Goal: Task Accomplishment & Management: Use online tool/utility

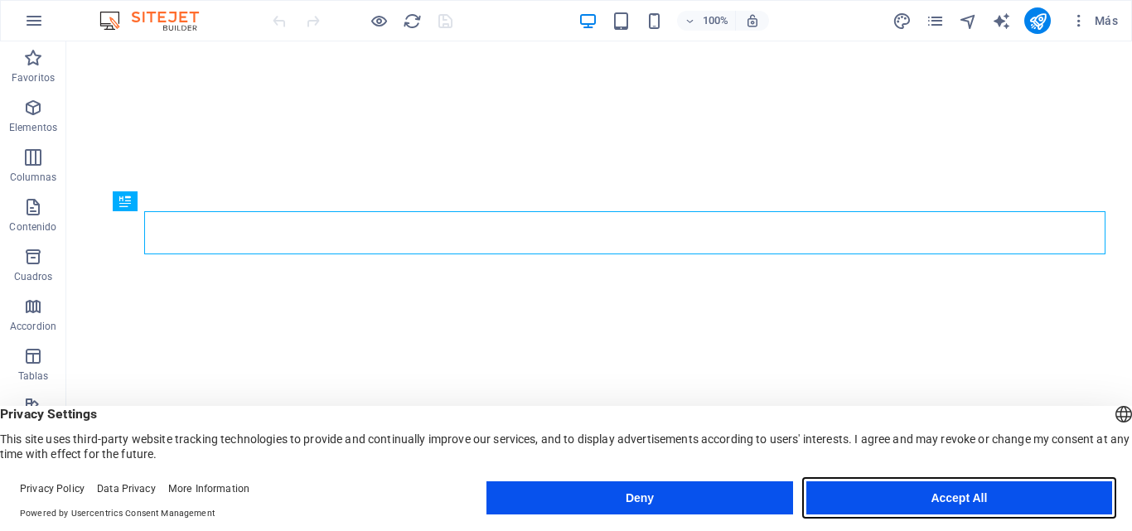
click at [974, 496] on button "Accept All" at bounding box center [959, 497] width 306 height 33
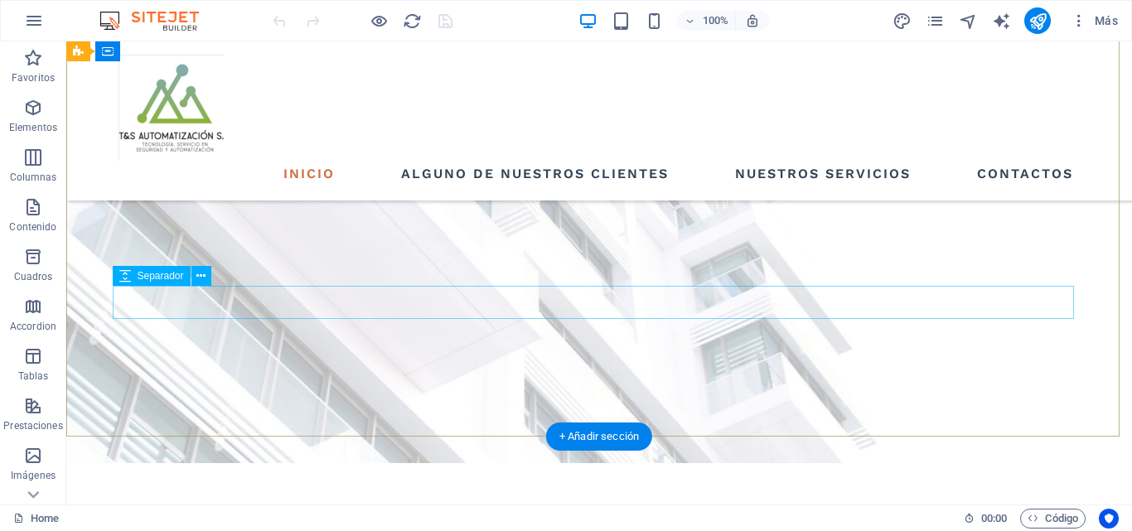
scroll to position [497, 0]
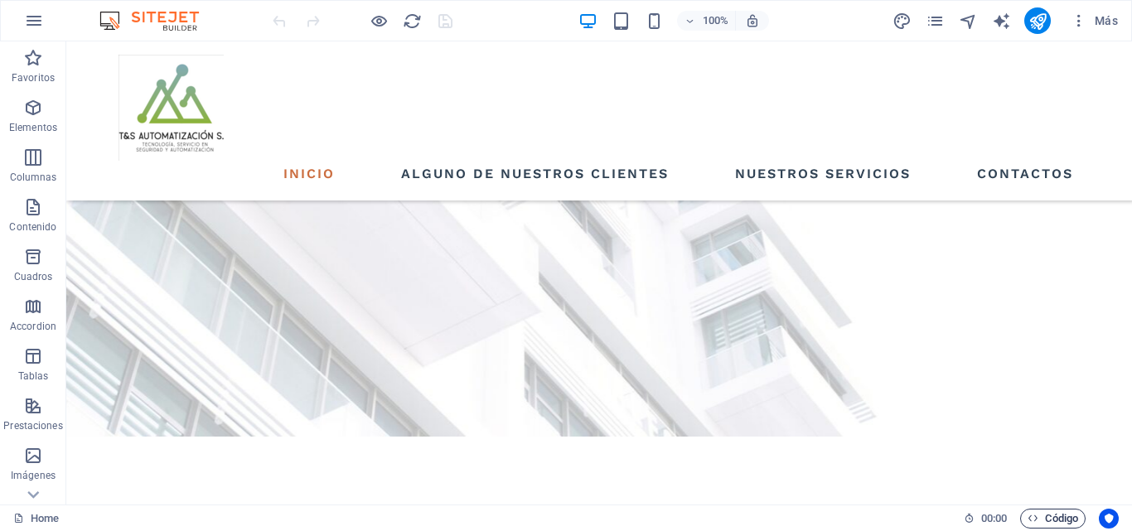
click at [1053, 518] on span "Código" at bounding box center [1053, 519] width 51 height 20
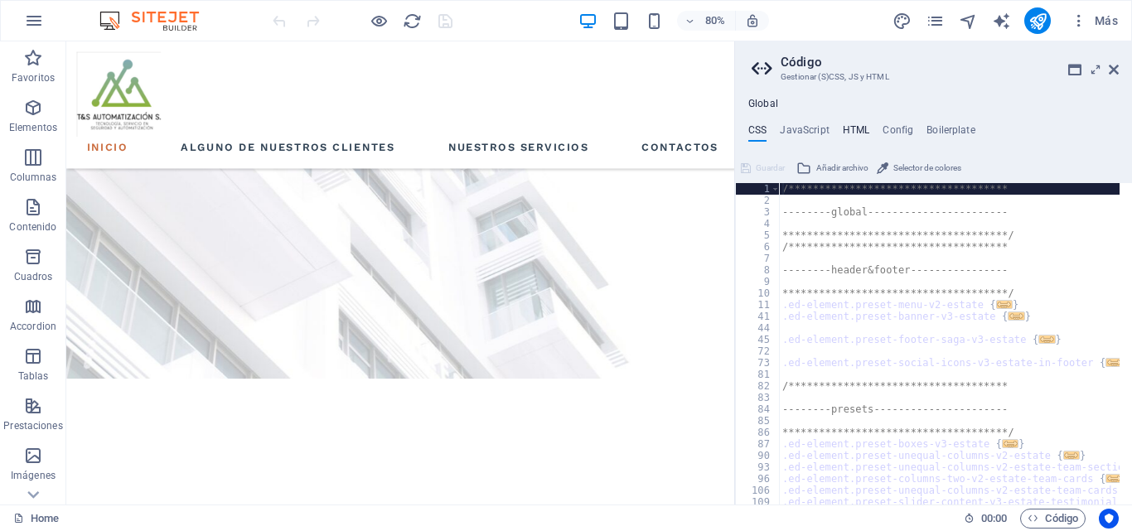
click at [852, 131] on h4 "HTML" at bounding box center [856, 133] width 27 height 18
type textarea "<a href="#main-content" class="wv-link-content button">Skip to main content</a>"
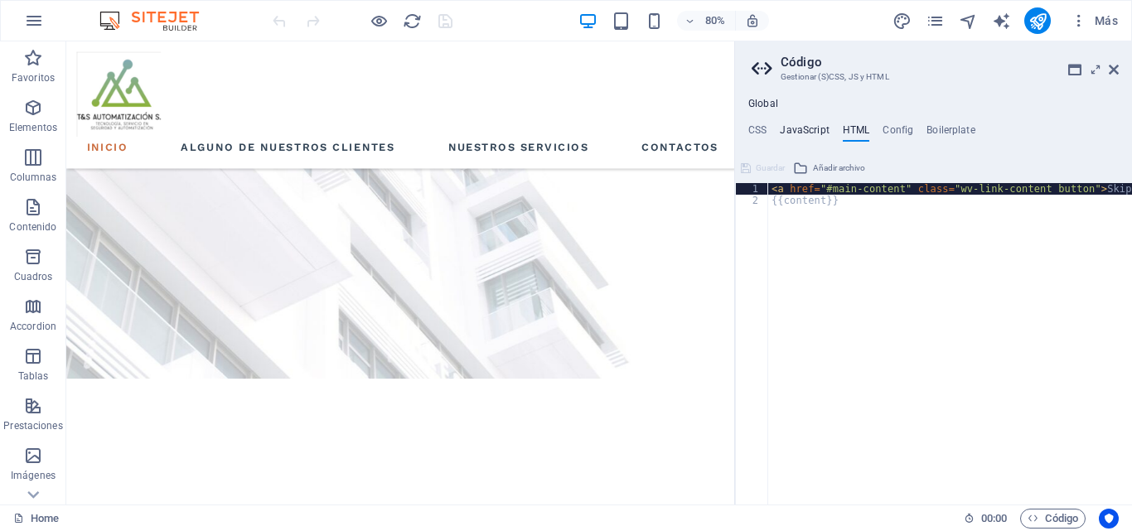
click at [796, 134] on h4 "JavaScript" at bounding box center [804, 133] width 49 height 18
type textarea "/* JS for preset "Menu V2" */"
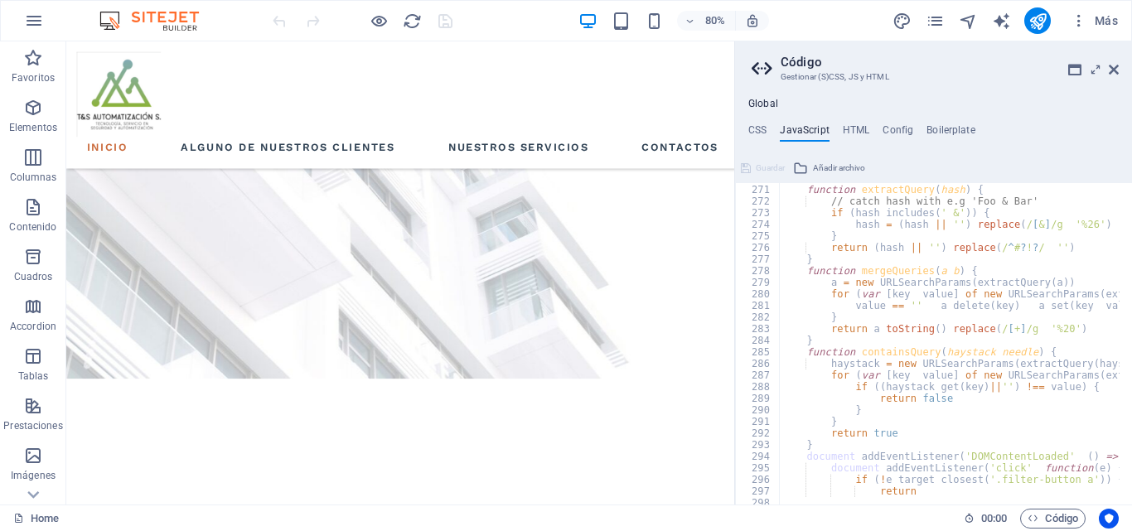
scroll to position [3380, 0]
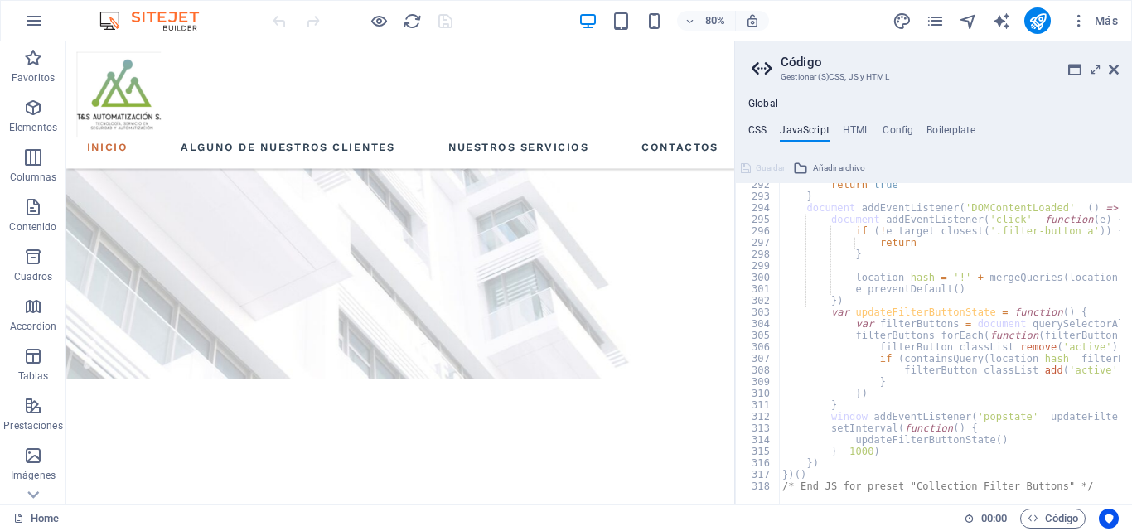
click at [757, 126] on h4 "CSS" at bounding box center [757, 133] width 18 height 18
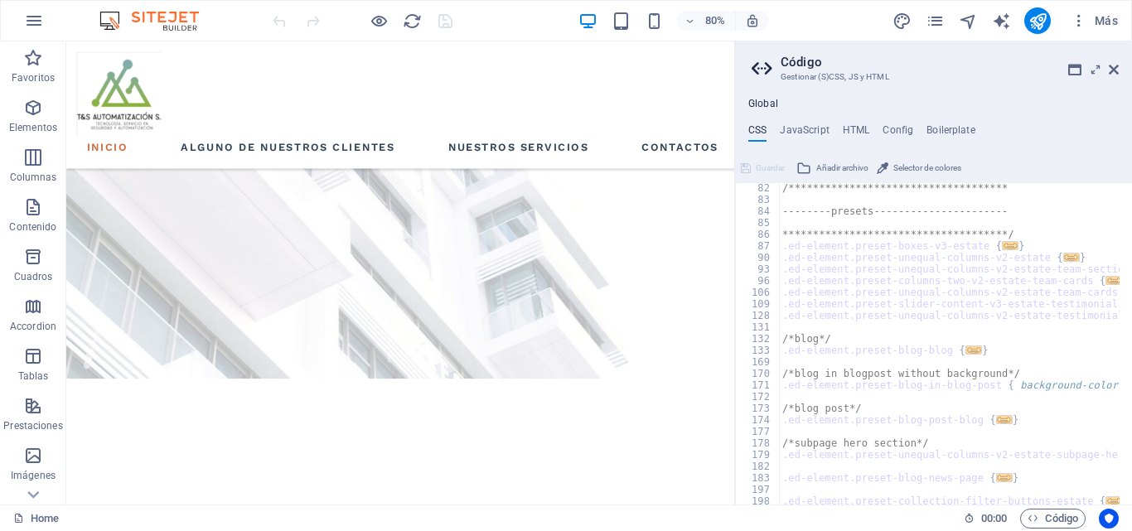
scroll to position [0, 0]
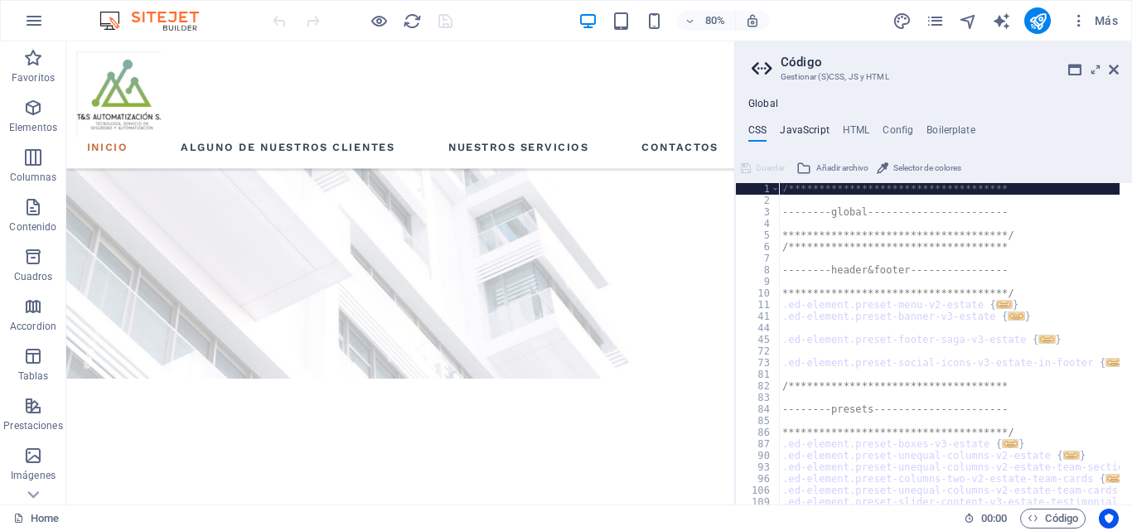
click at [820, 132] on h4 "JavaScript" at bounding box center [804, 133] width 49 height 18
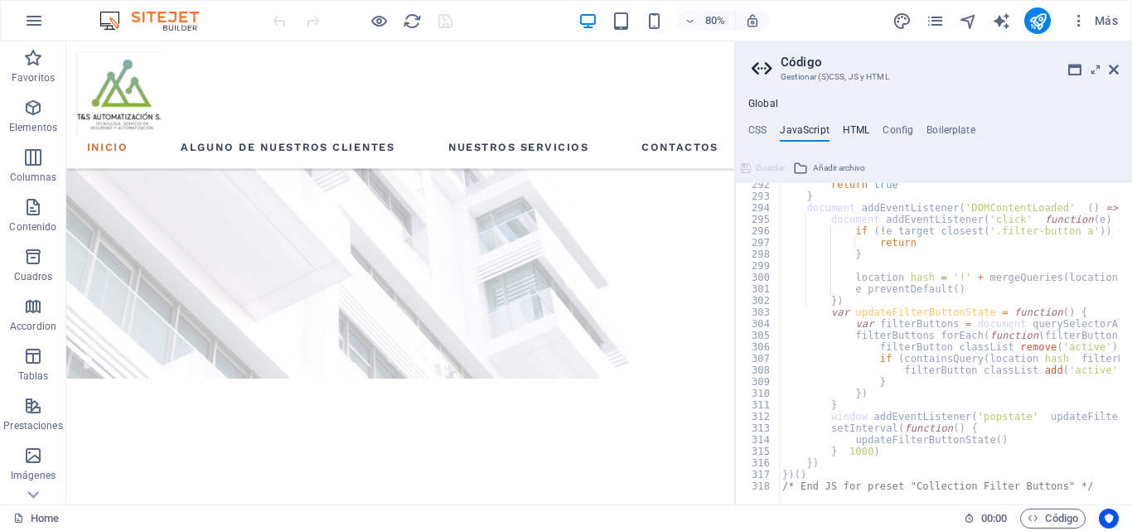
click at [855, 129] on h4 "HTML" at bounding box center [856, 133] width 27 height 18
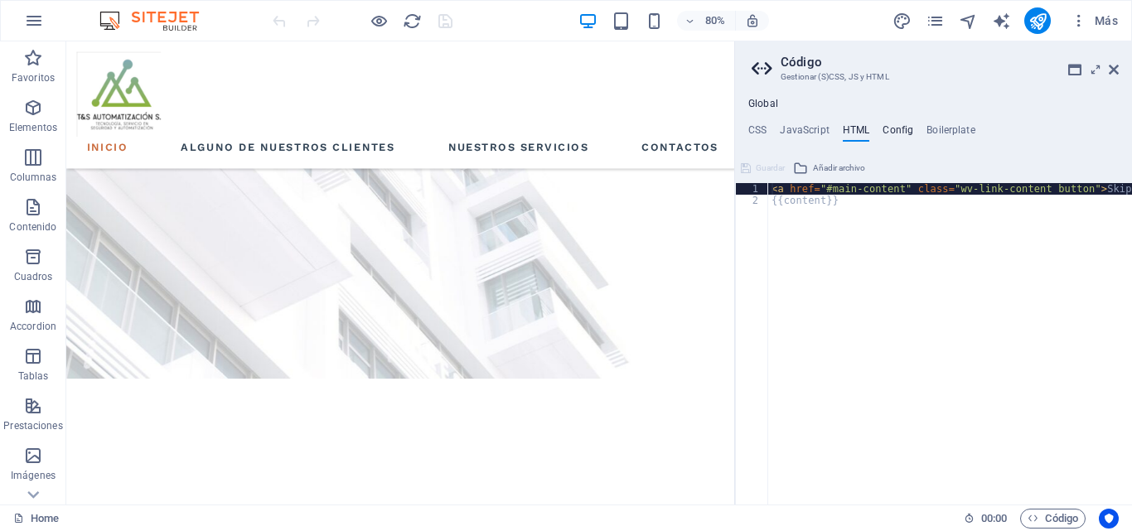
click at [898, 132] on h4 "Config" at bounding box center [898, 133] width 31 height 18
type textarea "$text-color: #314355;"
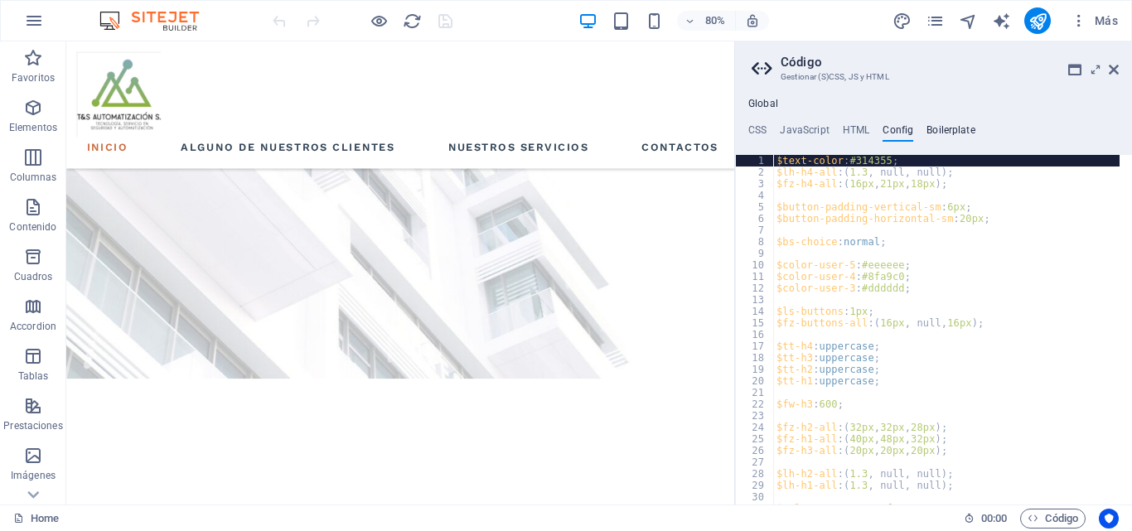
click at [928, 128] on h4 "Boilerplate" at bounding box center [950, 133] width 49 height 18
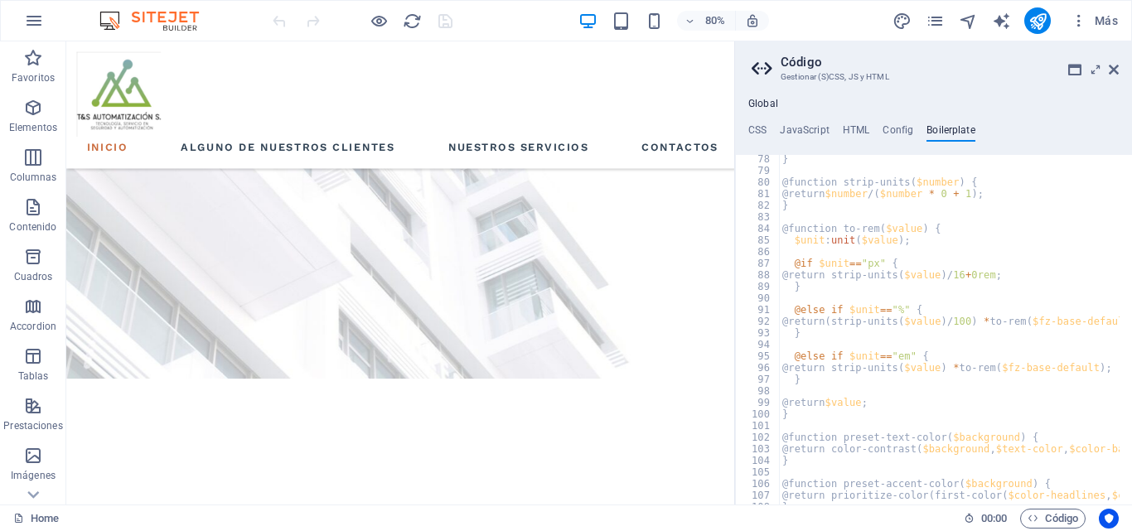
scroll to position [559, 0]
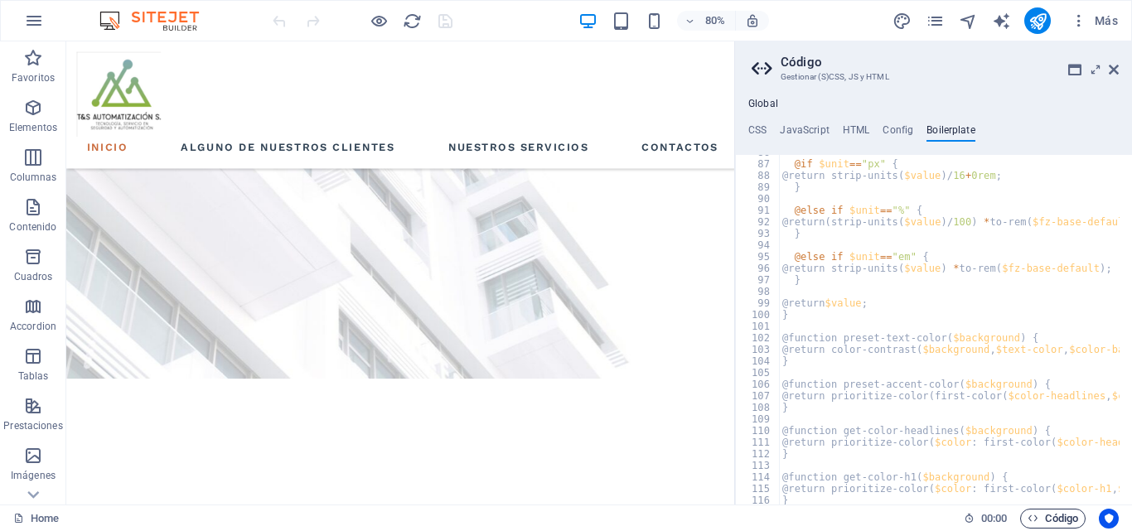
click at [1048, 512] on span "Código" at bounding box center [1053, 519] width 51 height 20
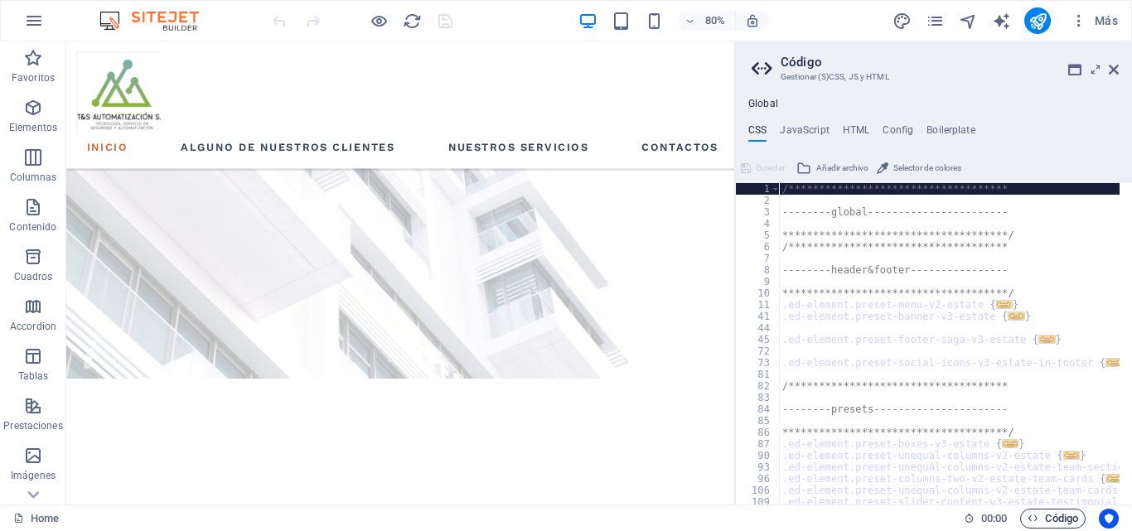
click at [1048, 515] on span "Código" at bounding box center [1053, 519] width 51 height 20
click at [1072, 75] on icon at bounding box center [1074, 69] width 13 height 13
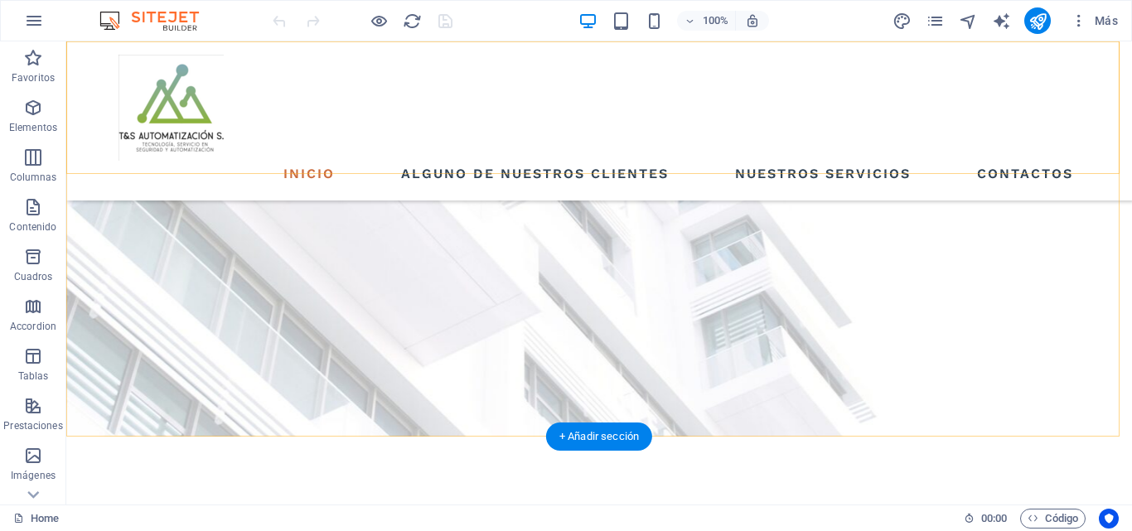
click at [1074, 103] on div "INICIO ALGUNO DE NUESTROS CLIENTES NUESTROS SERVICIOS CONTACTOS" at bounding box center [599, 120] width 1066 height 159
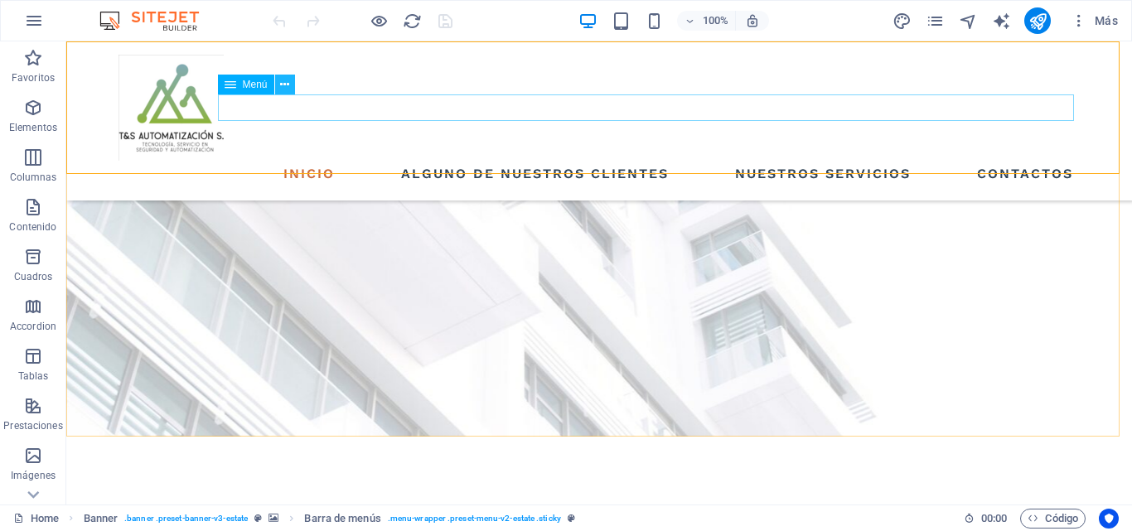
click at [285, 85] on icon at bounding box center [284, 84] width 9 height 17
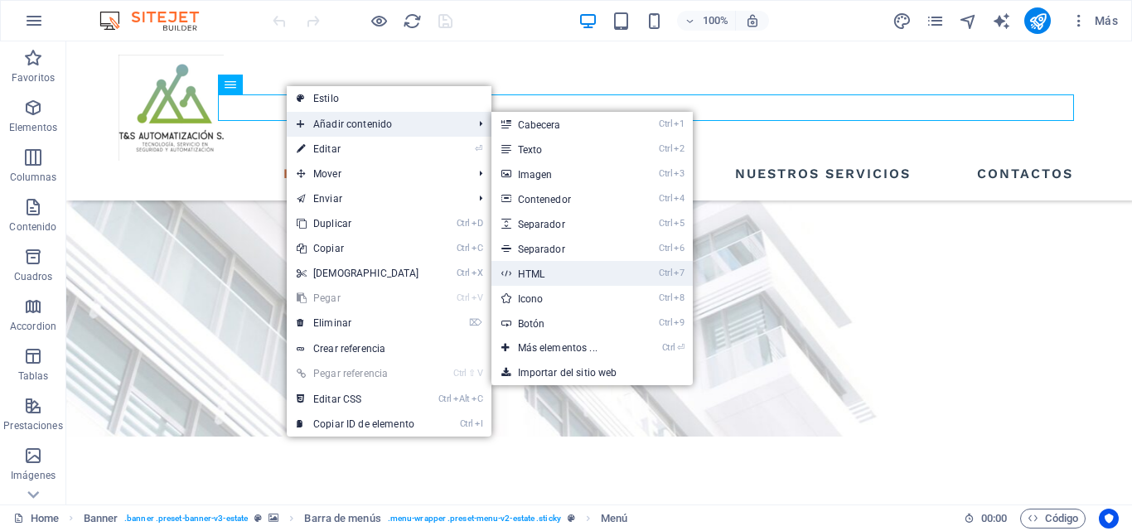
click at [544, 278] on link "Ctrl 7 HTML" at bounding box center [560, 273] width 139 height 25
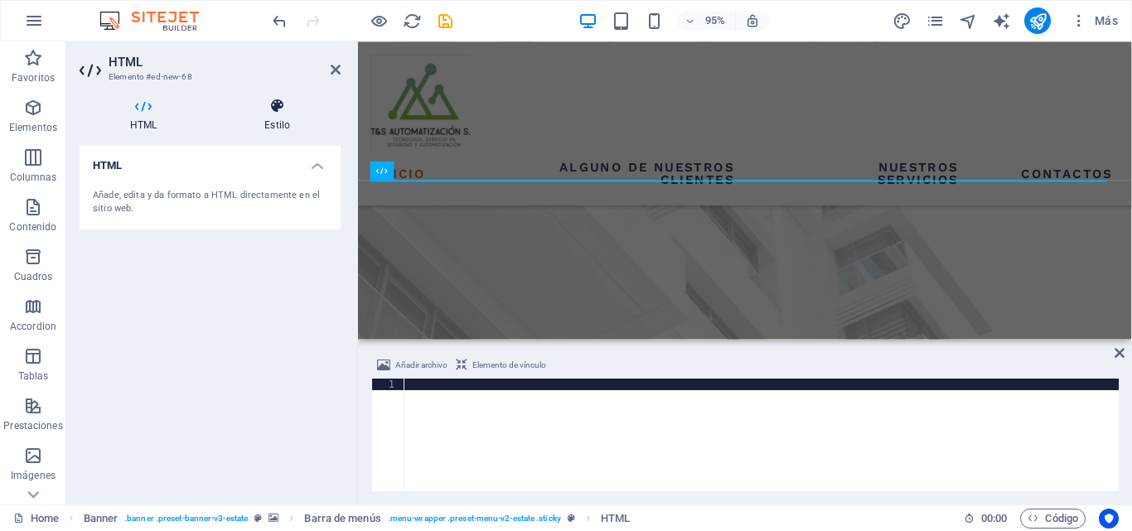
click at [273, 126] on h4 "Estilo" at bounding box center [277, 115] width 127 height 35
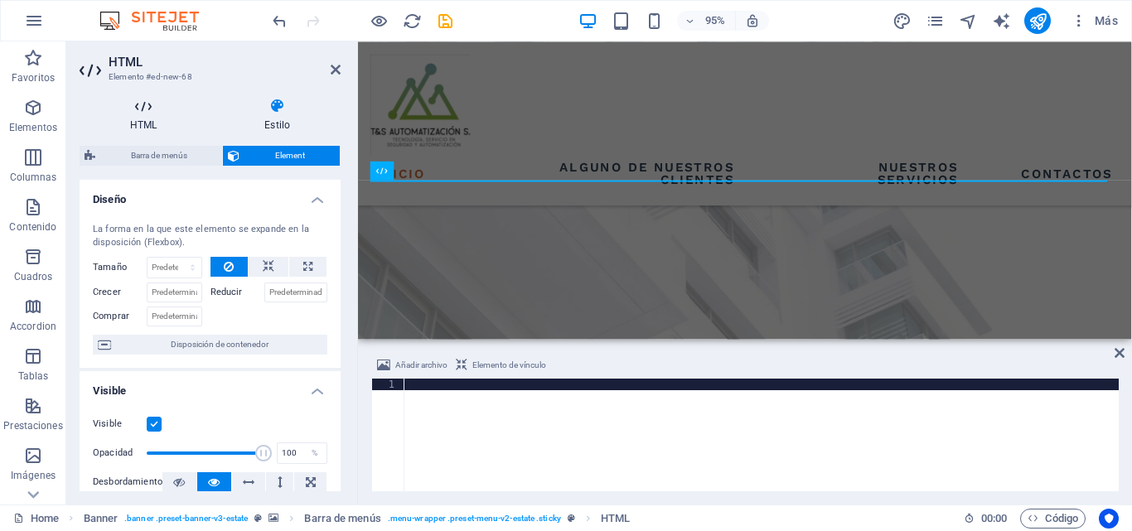
click at [140, 118] on h4 "HTML" at bounding box center [147, 115] width 134 height 35
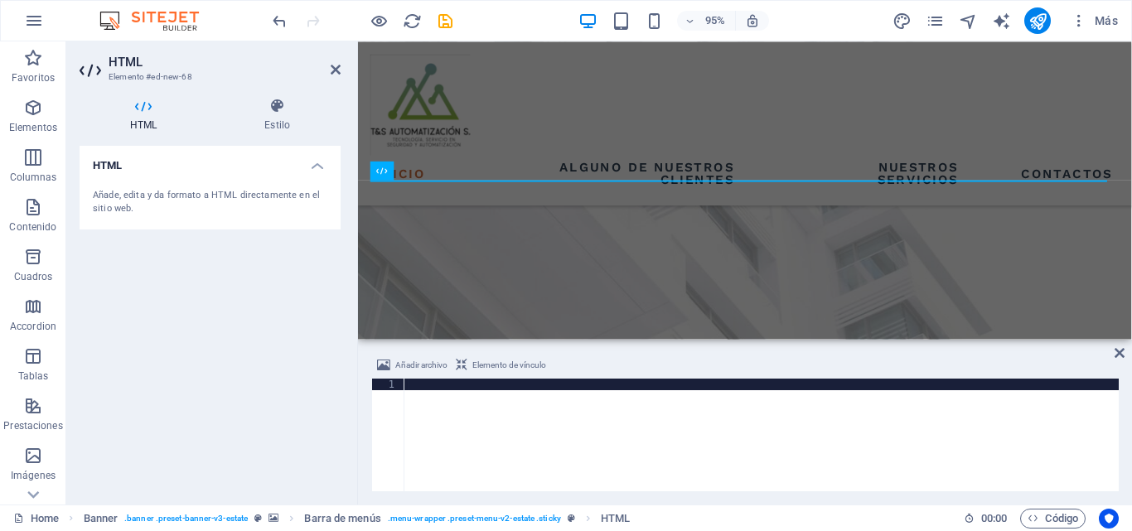
click at [183, 218] on div "Añade, edita y da formato a HTML directamente en el sitio web." at bounding box center [210, 203] width 261 height 54
click at [312, 169] on h4 "HTML" at bounding box center [210, 161] width 261 height 30
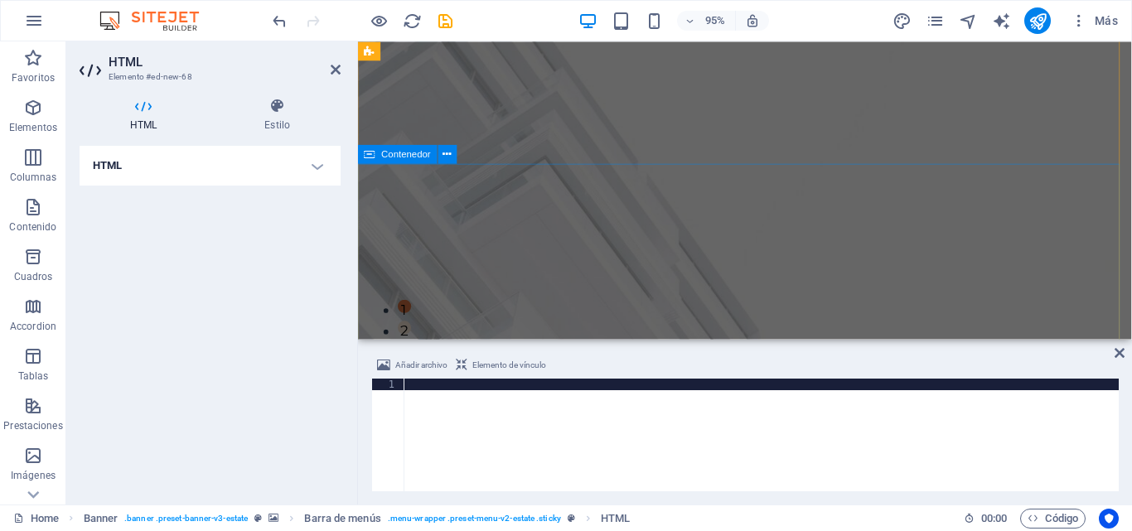
scroll to position [0, 0]
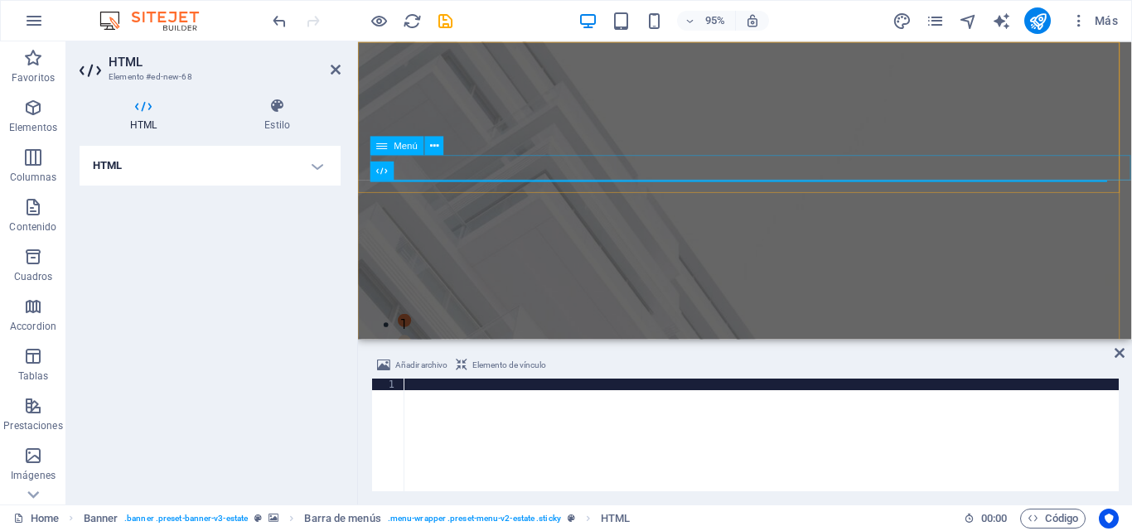
drag, startPoint x: 472, startPoint y: 162, endPoint x: 761, endPoint y: 156, distance: 288.4
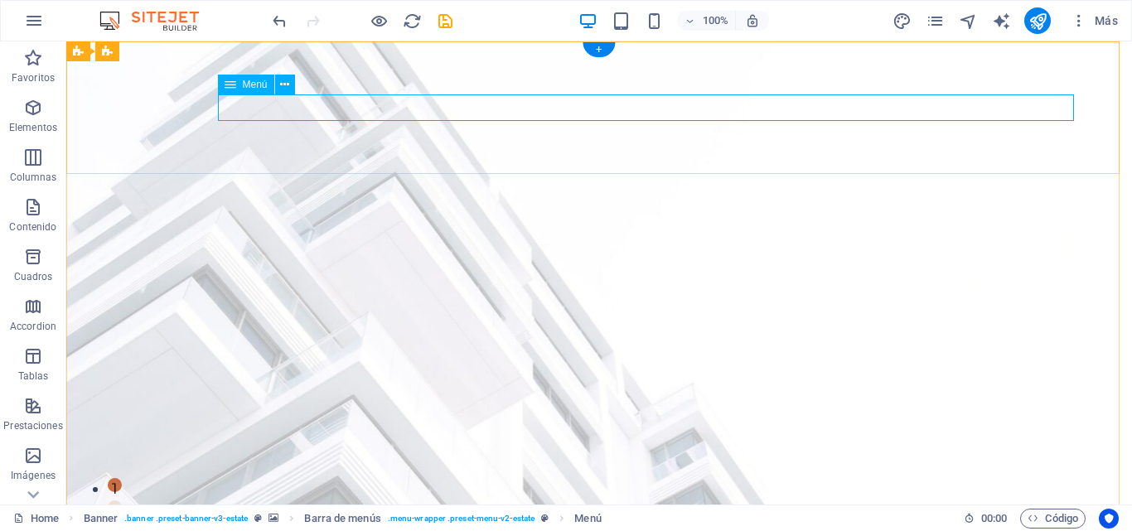
drag, startPoint x: 959, startPoint y: 108, endPoint x: 981, endPoint y: 108, distance: 22.4
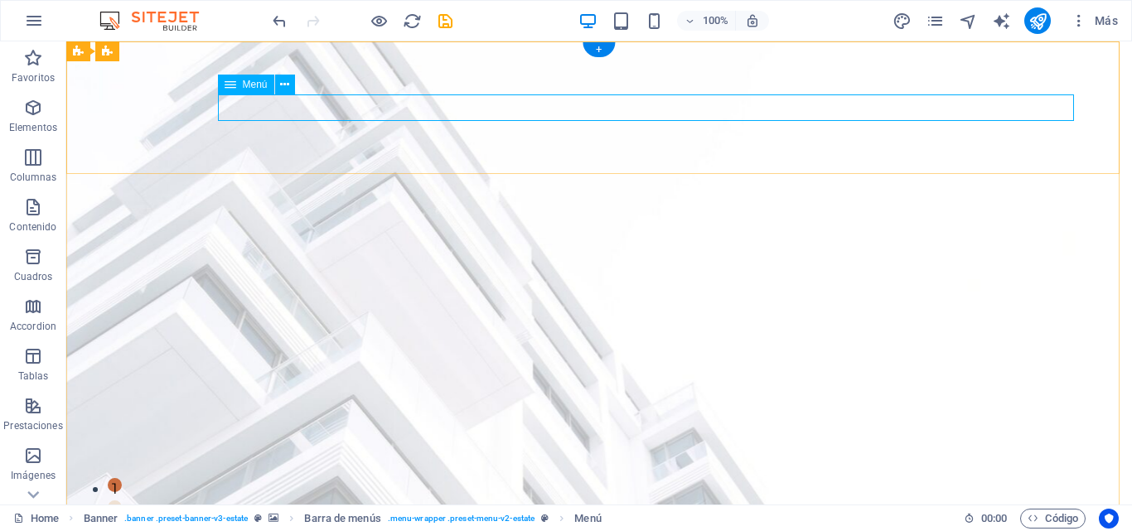
click at [257, 89] on span "Menú" at bounding box center [255, 85] width 25 height 10
click at [285, 81] on icon at bounding box center [284, 84] width 9 height 17
click at [227, 89] on icon at bounding box center [231, 85] width 12 height 20
click at [288, 85] on icon at bounding box center [284, 84] width 9 height 17
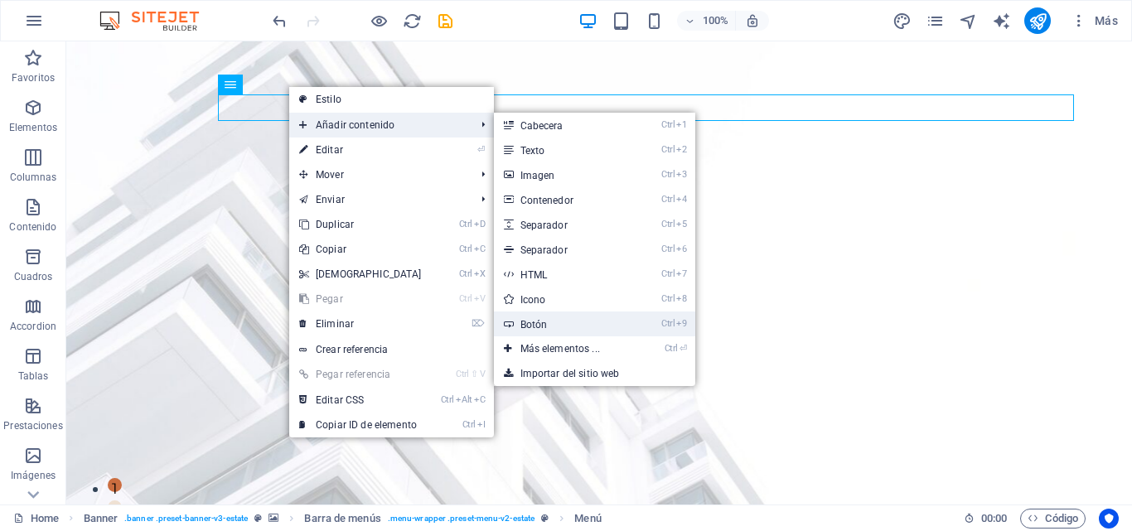
click at [616, 326] on link "Ctrl 9 Botón" at bounding box center [563, 324] width 139 height 25
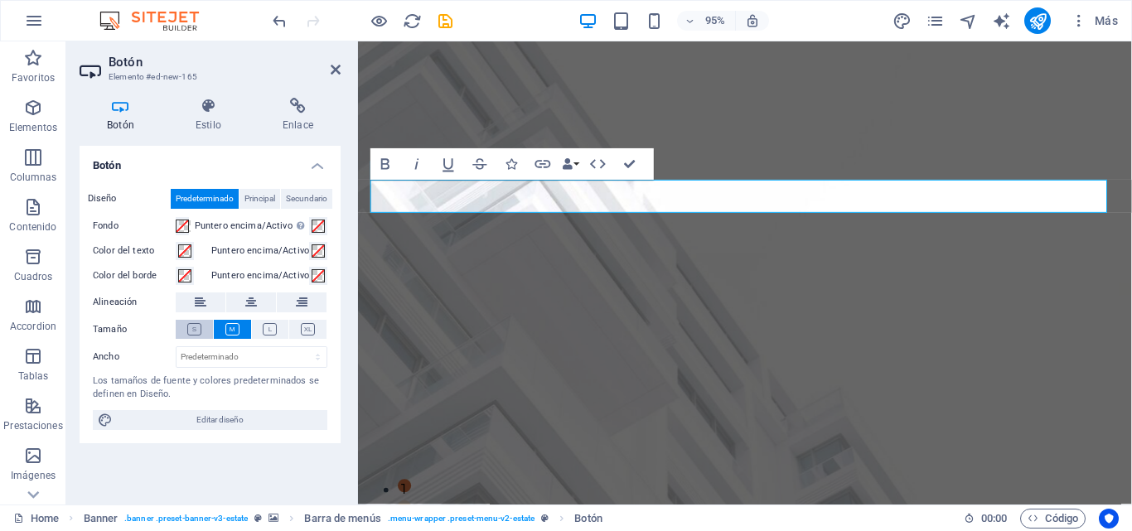
click at [196, 328] on icon at bounding box center [194, 329] width 14 height 12
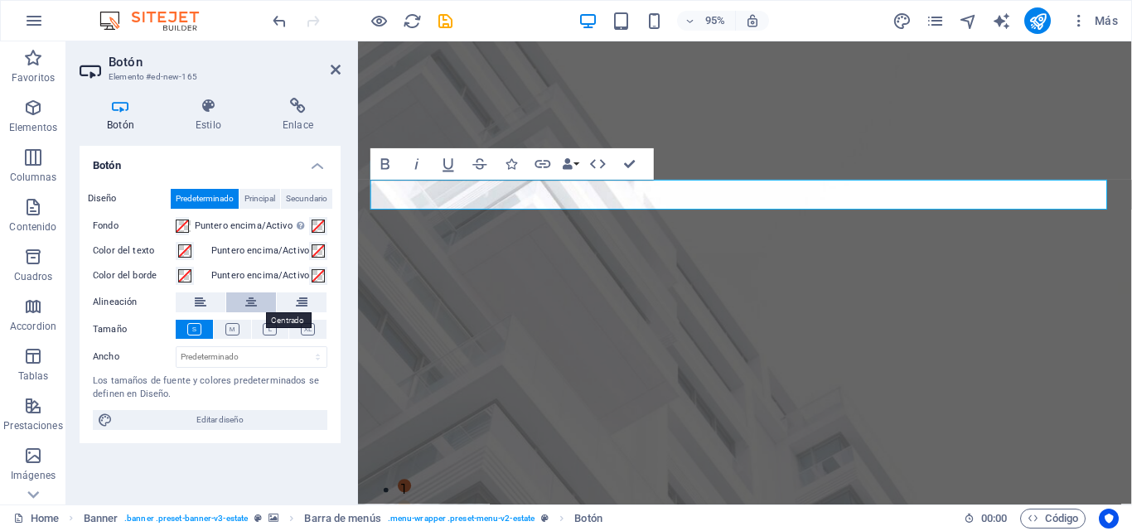
click at [246, 306] on icon at bounding box center [251, 303] width 12 height 20
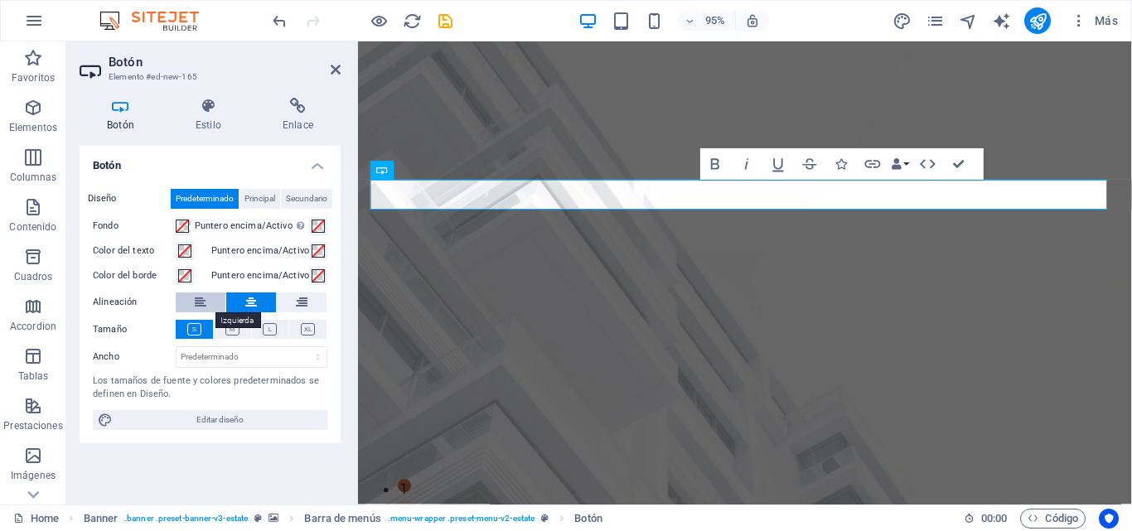
click at [215, 301] on button at bounding box center [201, 303] width 50 height 20
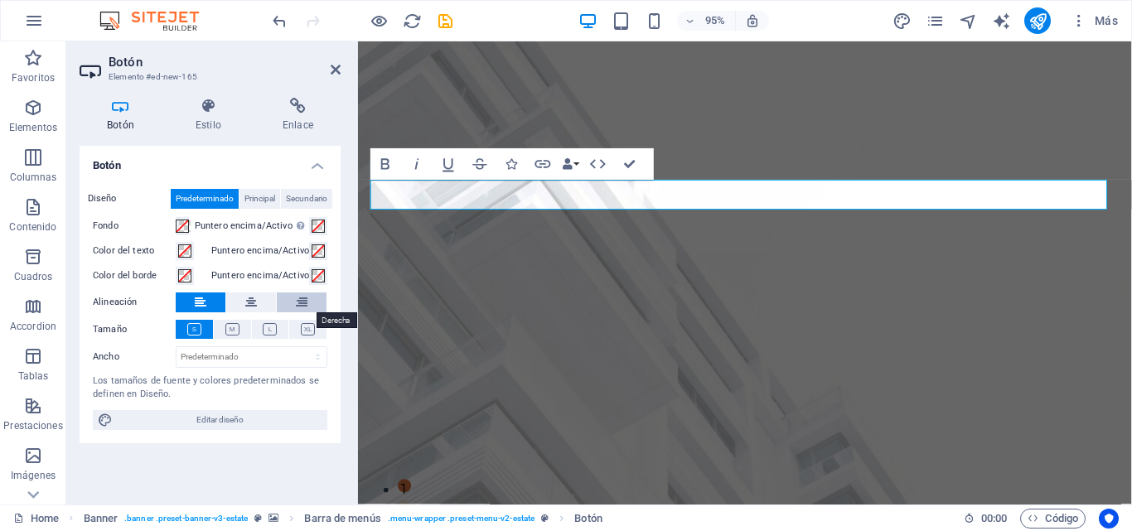
click at [283, 297] on button at bounding box center [302, 303] width 50 height 20
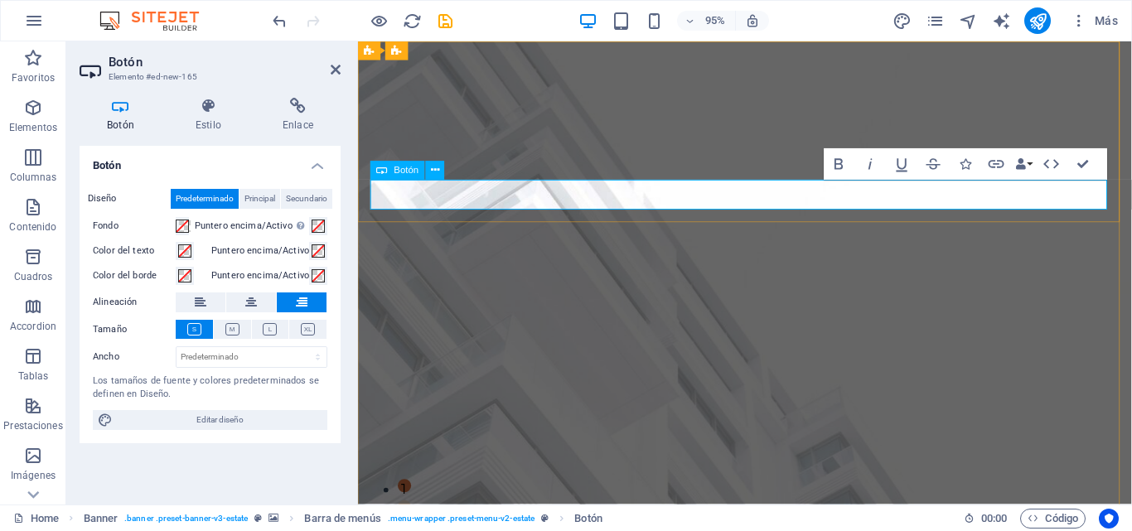
drag, startPoint x: 1110, startPoint y: 202, endPoint x: 1134, endPoint y: 200, distance: 24.2
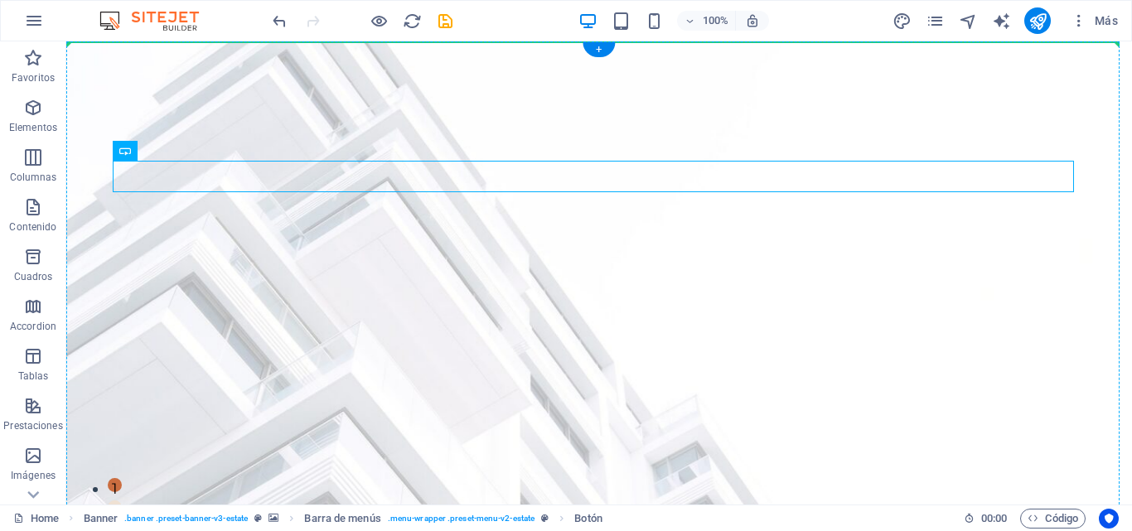
drag, startPoint x: 1043, startPoint y: 180, endPoint x: 1080, endPoint y: 114, distance: 75.7
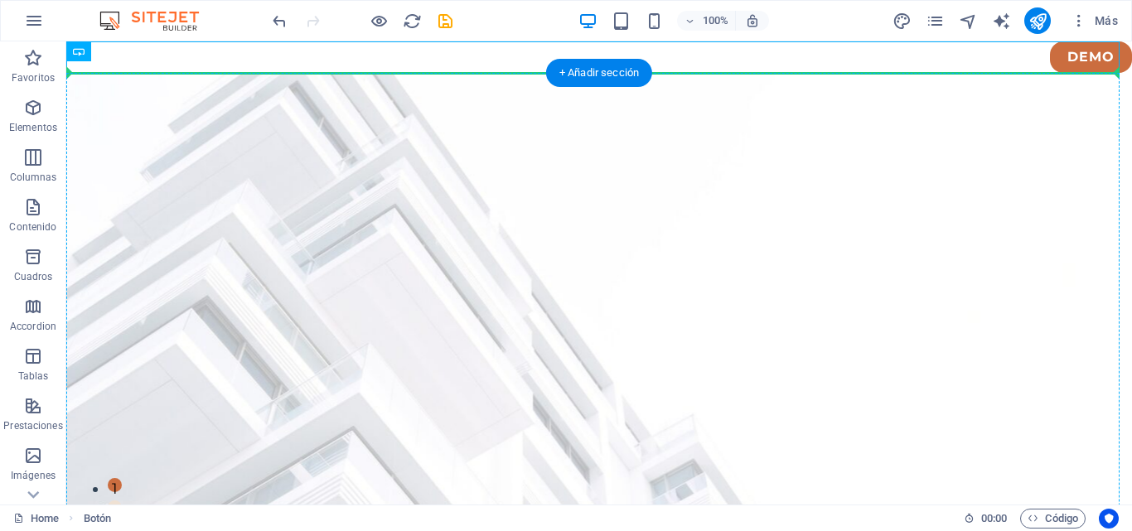
drag, startPoint x: 1070, startPoint y: 60, endPoint x: 1089, endPoint y: 137, distance: 79.4
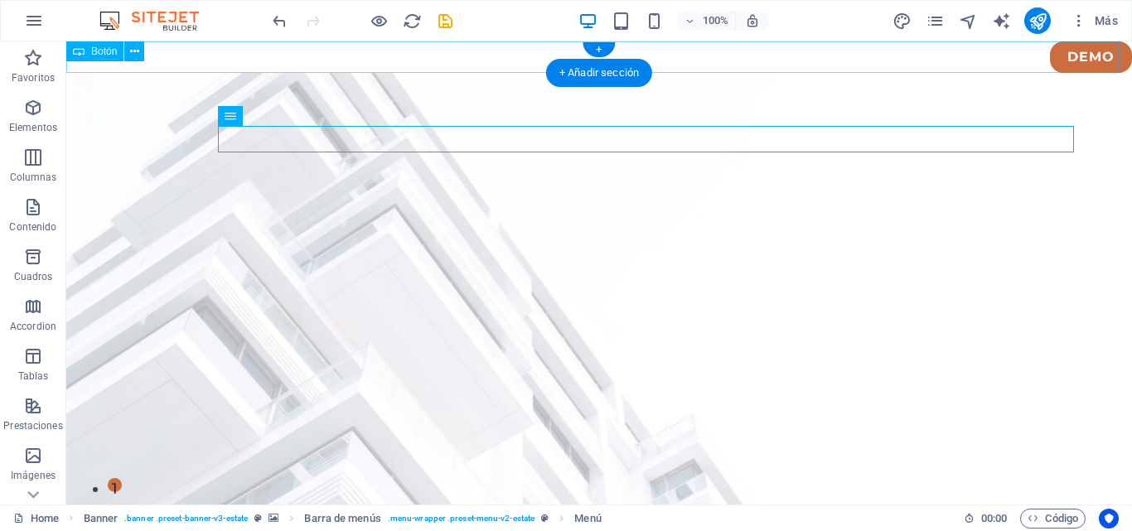
click at [1065, 51] on div "DEMO" at bounding box center [599, 56] width 1066 height 31
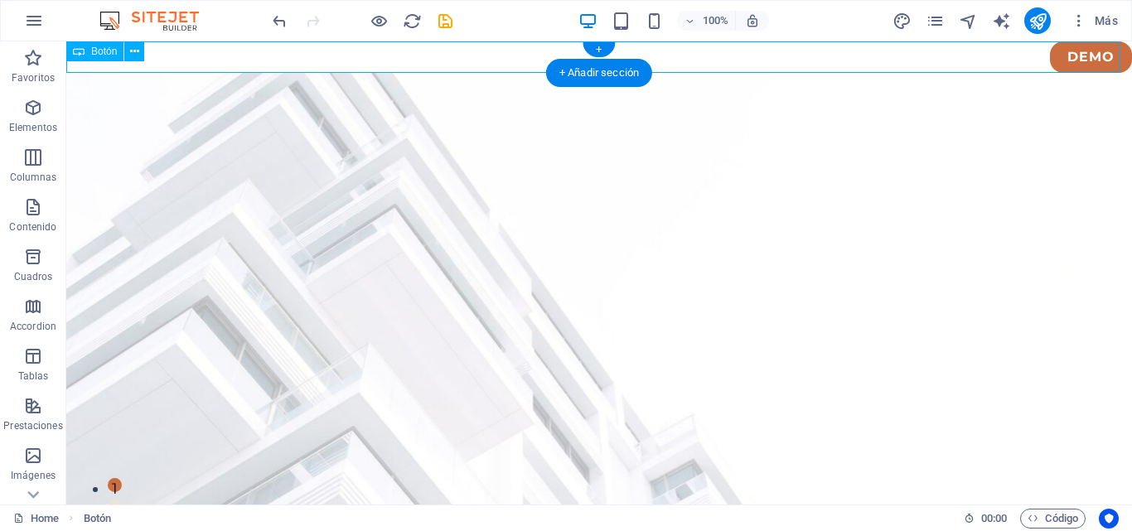
click at [1073, 58] on div "DEMO" at bounding box center [599, 56] width 1066 height 31
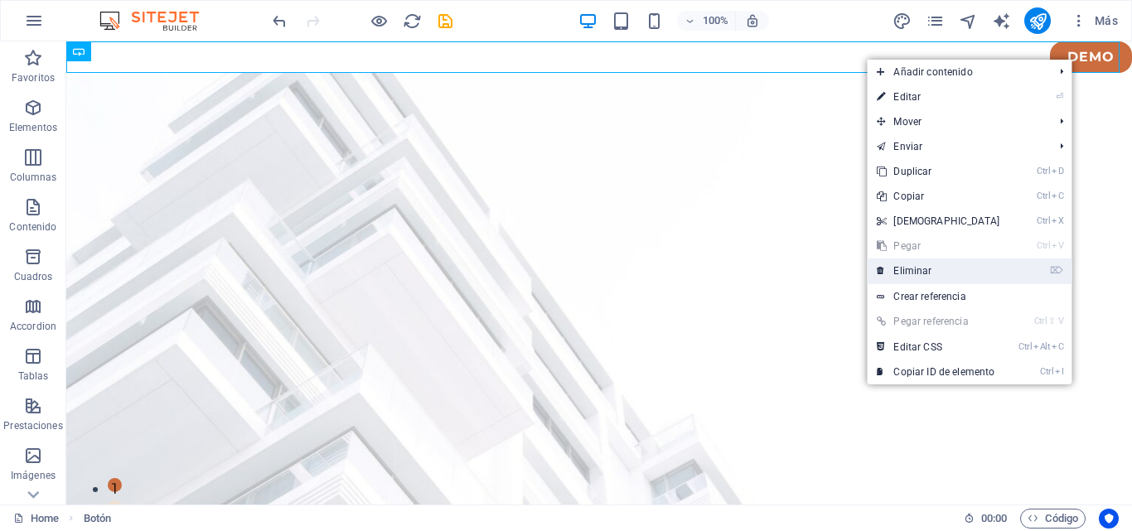
click at [970, 265] on link "⌦ Eliminar" at bounding box center [938, 271] width 143 height 25
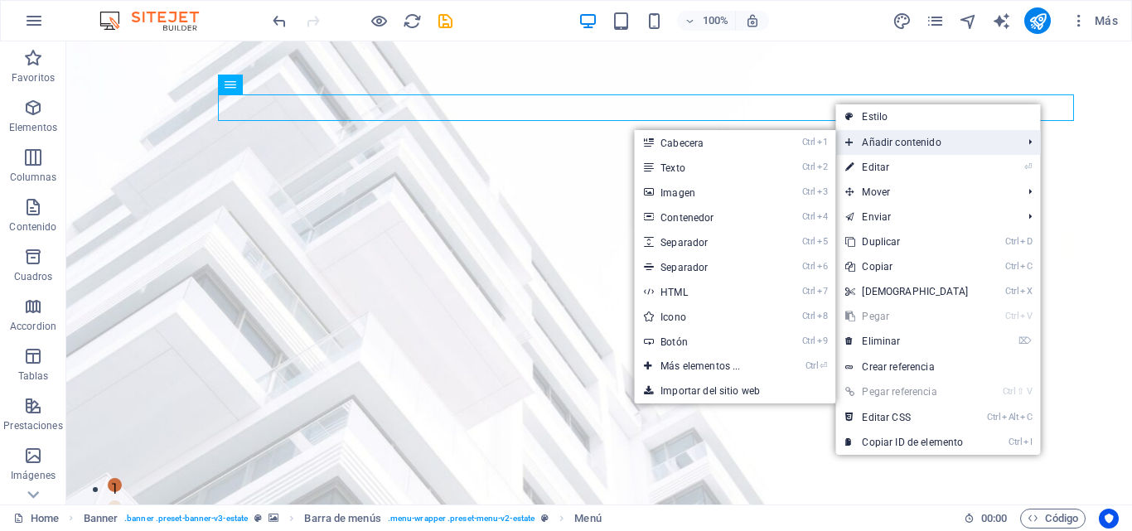
click at [968, 140] on span "Añadir contenido" at bounding box center [925, 142] width 180 height 25
click at [735, 383] on link "Importar del sitio web" at bounding box center [734, 391] width 201 height 25
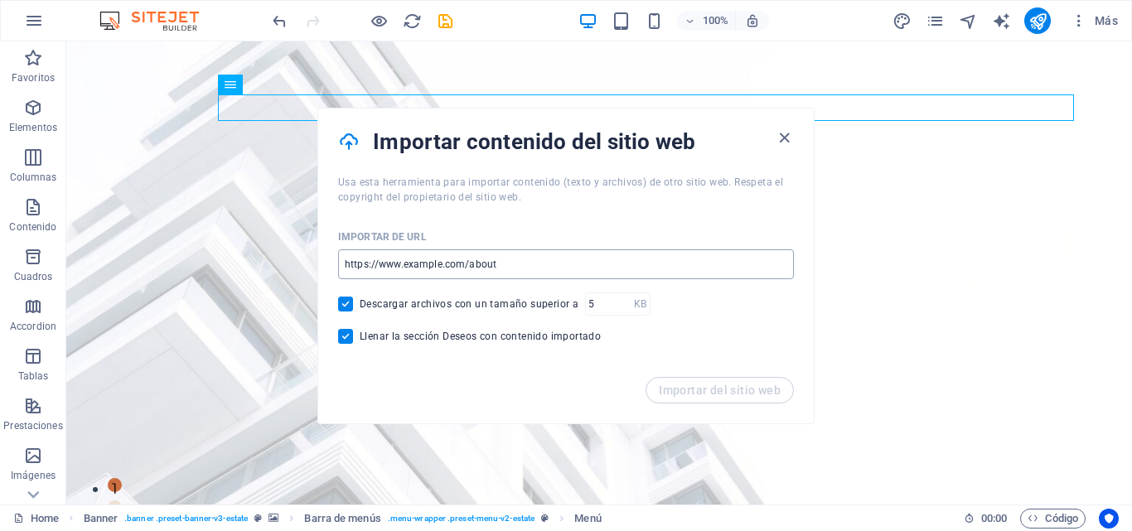
click at [541, 266] on input "url" at bounding box center [566, 264] width 456 height 30
click at [355, 333] on input "Llenar la sección Deseos con contenido importado" at bounding box center [349, 336] width 22 height 15
click at [352, 330] on span at bounding box center [345, 336] width 15 height 15
click at [352, 330] on input "Llenar la sección Deseos con contenido importado" at bounding box center [349, 336] width 22 height 15
checkbox input "true"
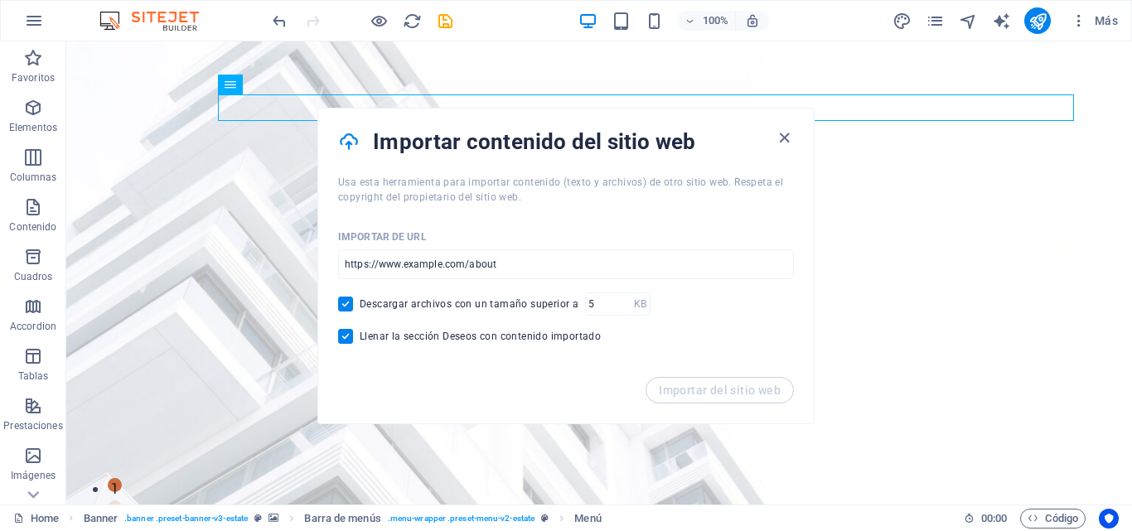
click at [355, 308] on input "Descargar archivos con un tamaño superior a" at bounding box center [349, 304] width 22 height 15
click at [354, 308] on input "Descargar archivos con un tamaño superior a" at bounding box center [349, 304] width 22 height 15
checkbox input "true"
click at [784, 139] on icon "button" at bounding box center [784, 137] width 19 height 19
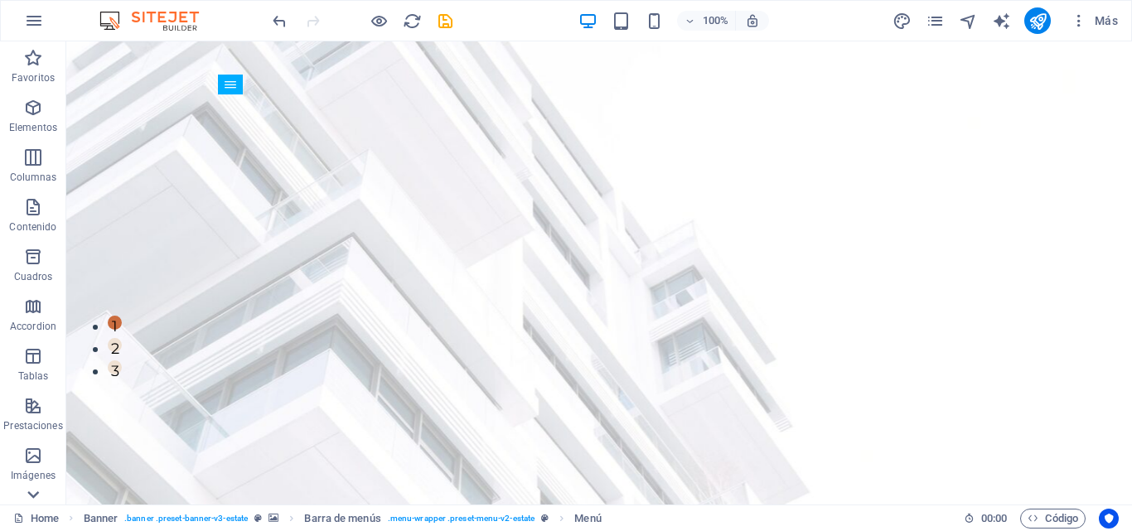
scroll to position [166, 0]
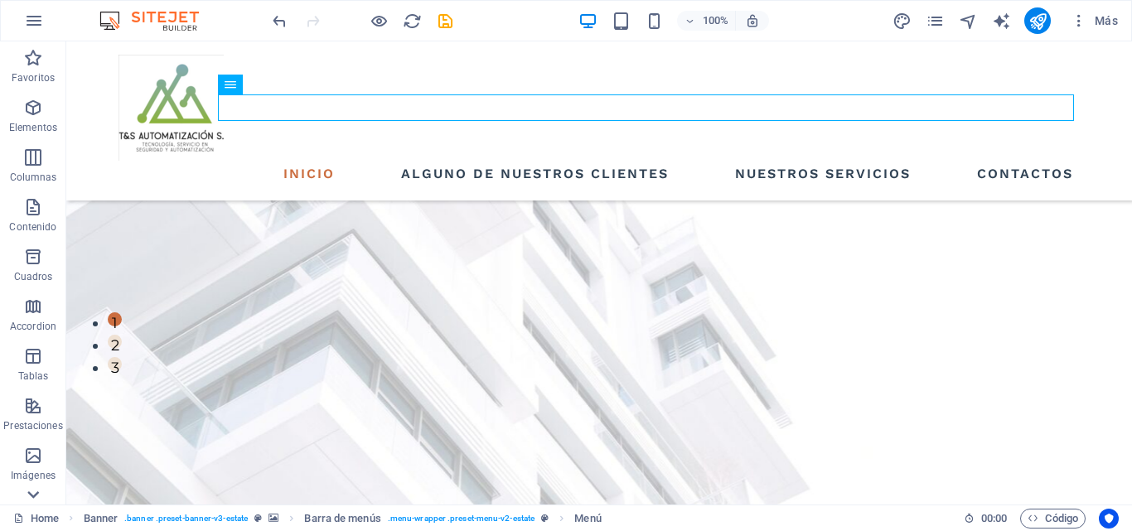
click at [31, 496] on icon at bounding box center [33, 494] width 12 height 7
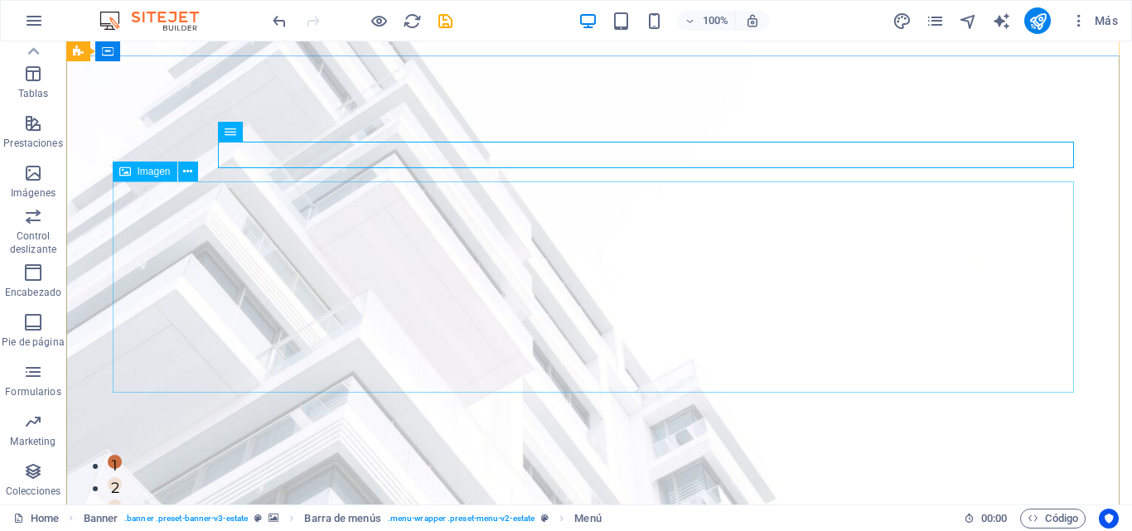
scroll to position [0, 0]
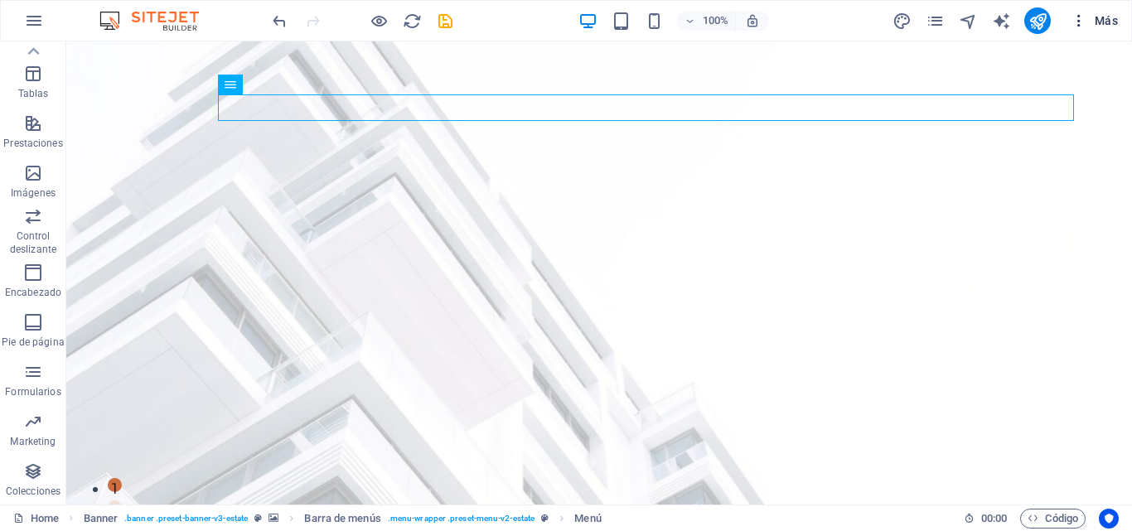
click at [1083, 19] on icon "button" at bounding box center [1079, 20] width 17 height 17
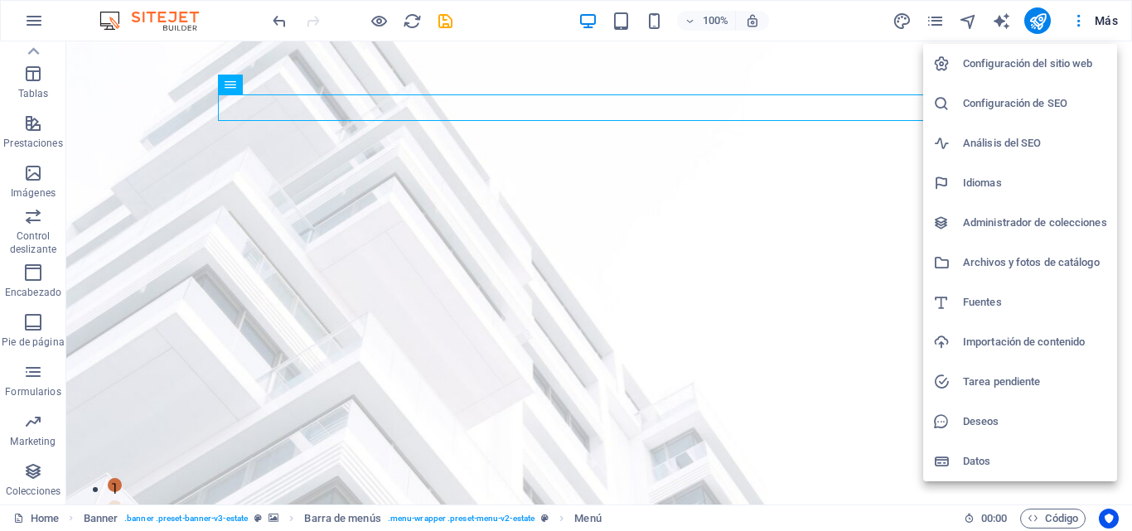
click at [1068, 264] on h6 "Archivos y fotos de catálogo" at bounding box center [1035, 263] width 144 height 20
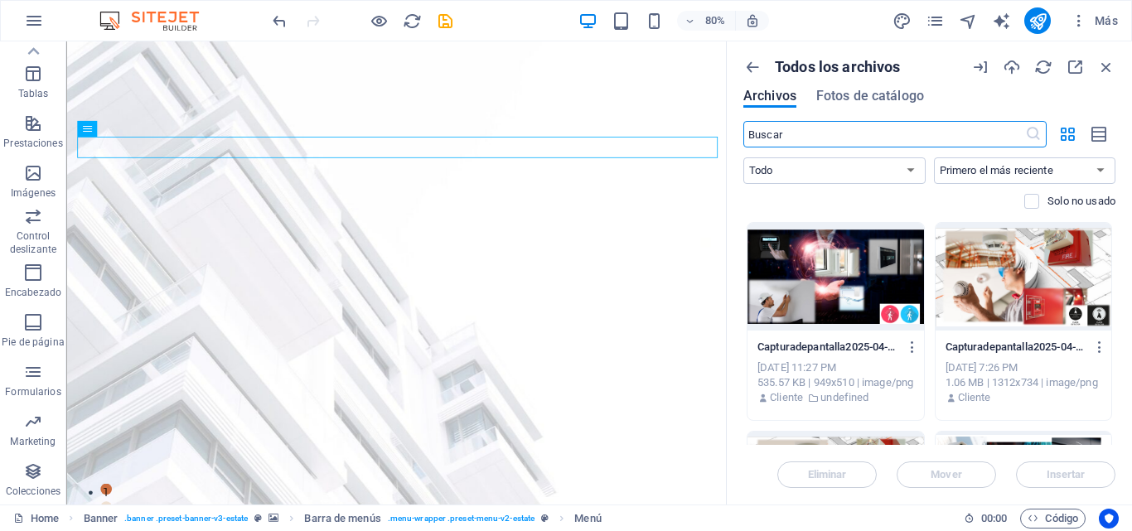
scroll to position [580, 0]
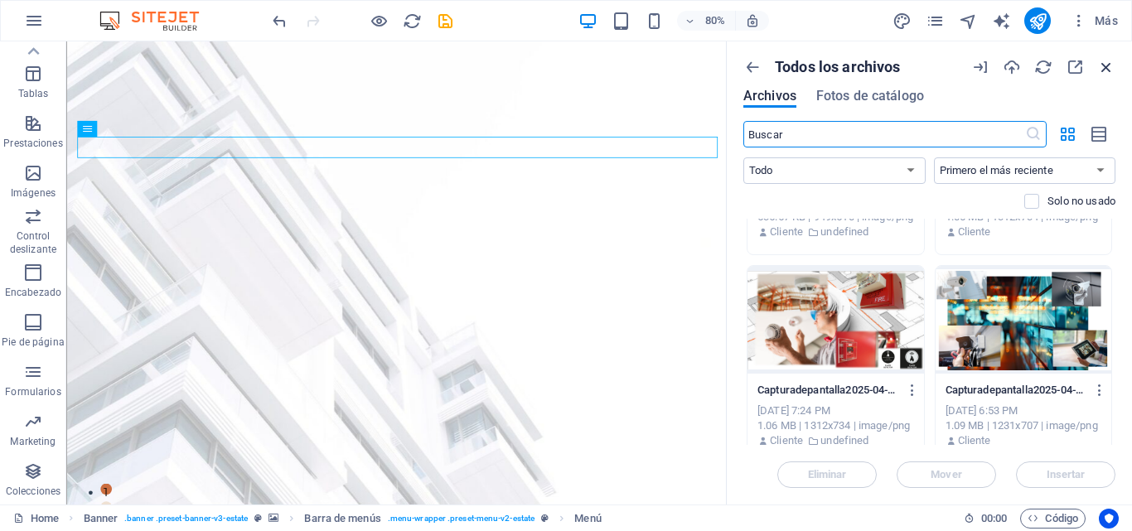
click at [1097, 65] on icon "button" at bounding box center [1106, 67] width 18 height 18
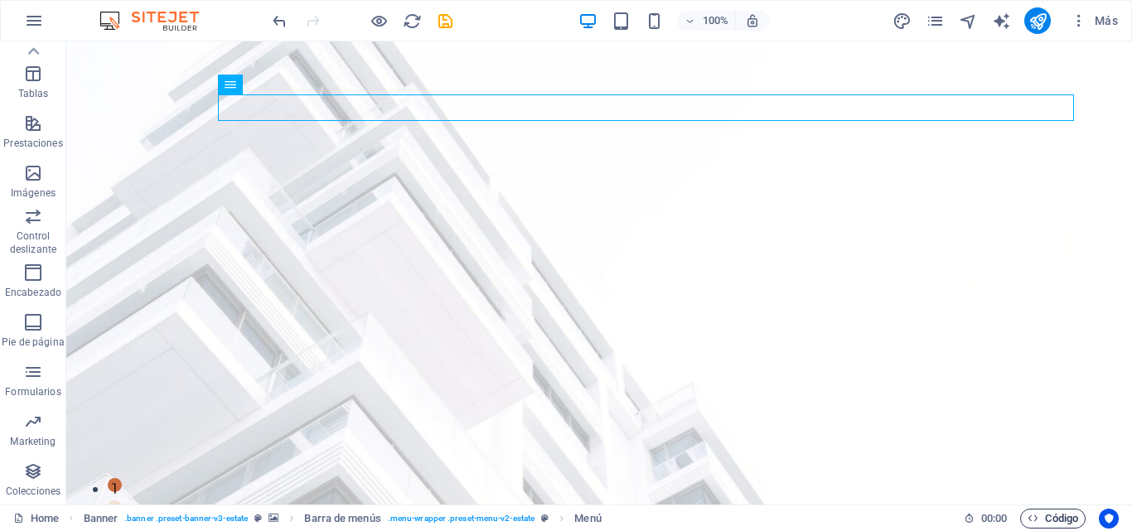
click at [1052, 520] on span "Código" at bounding box center [1053, 519] width 51 height 20
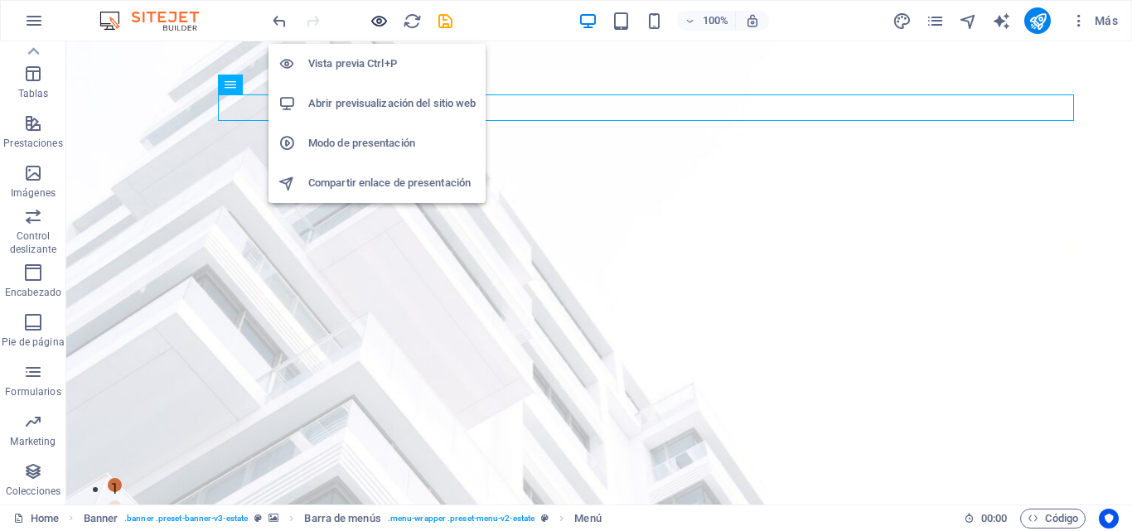
click at [372, 28] on icon "button" at bounding box center [379, 21] width 19 height 19
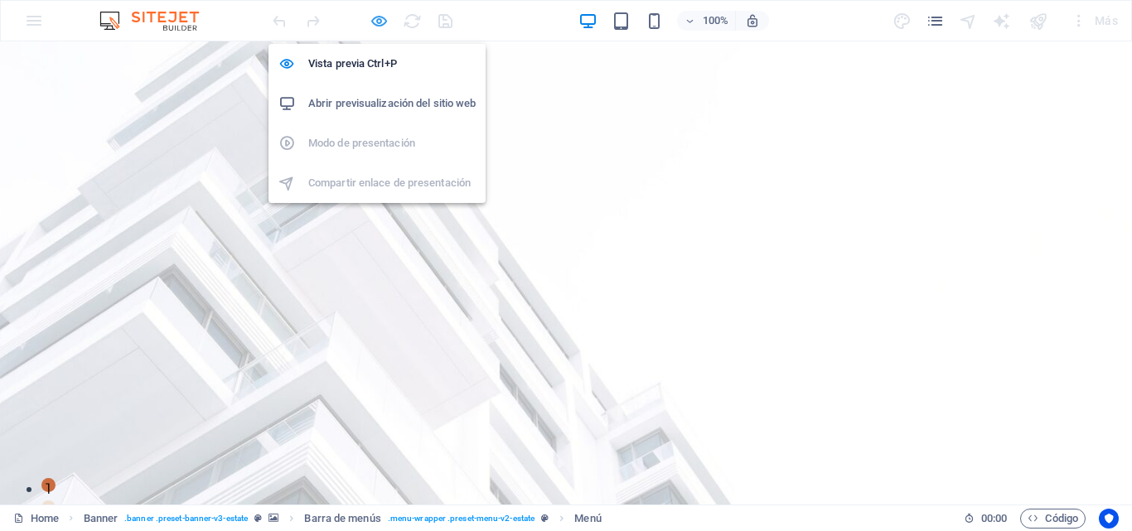
click at [376, 28] on icon "button" at bounding box center [379, 21] width 19 height 19
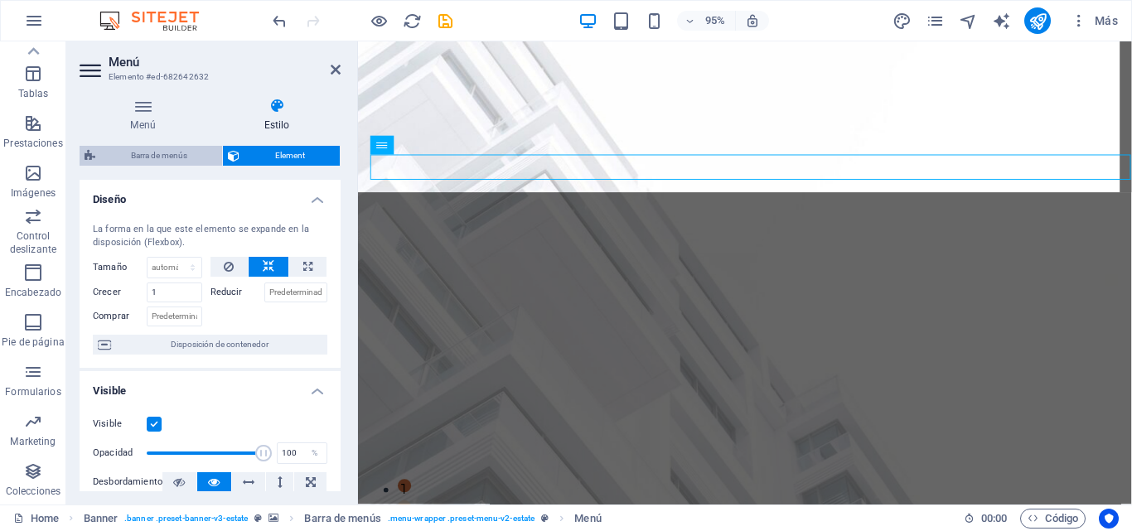
click at [162, 162] on span "Barra de menús" at bounding box center [158, 156] width 117 height 20
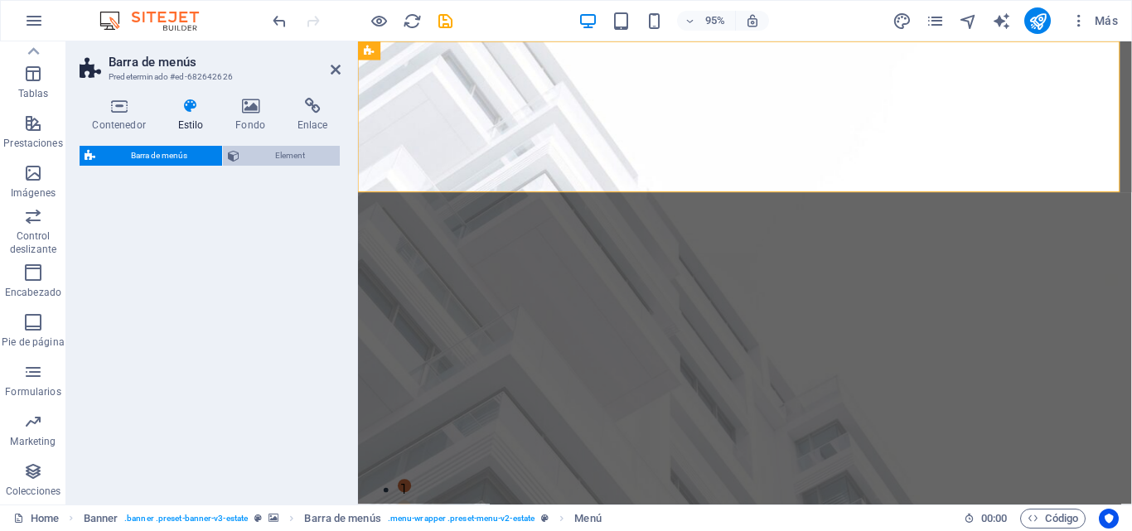
click at [244, 155] on span "Element" at bounding box center [289, 156] width 90 height 20
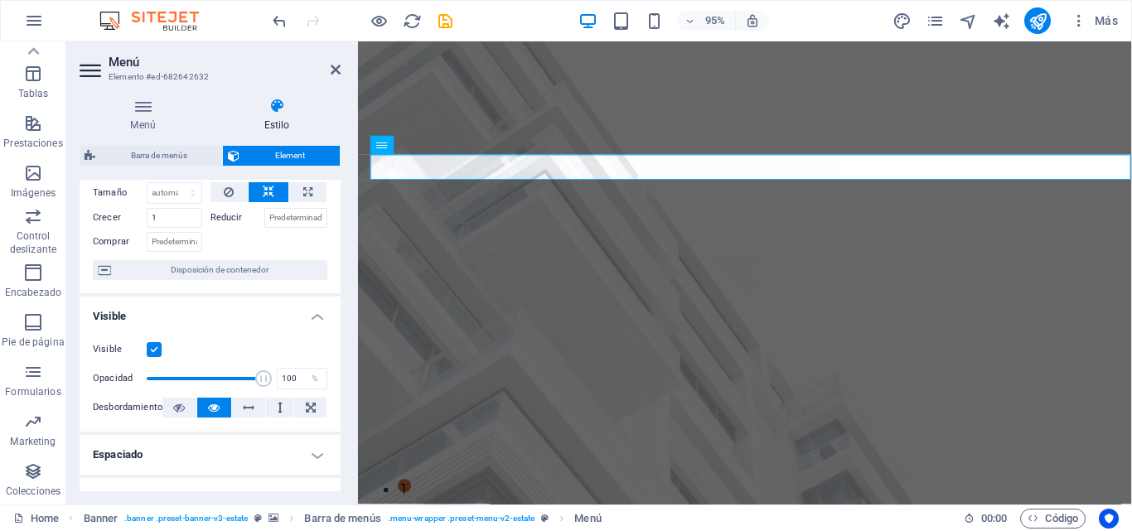
scroll to position [71, 0]
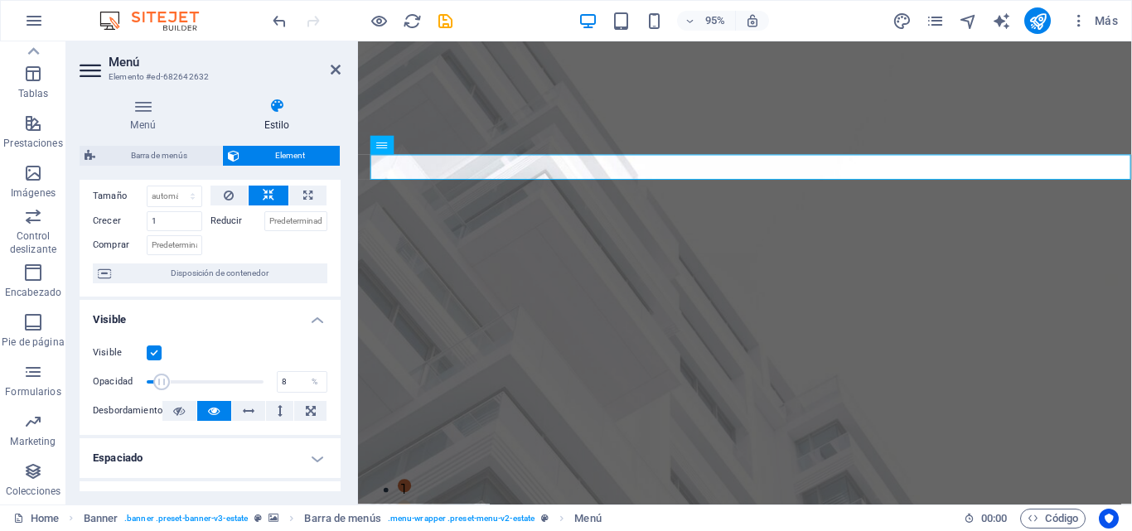
drag, startPoint x: 252, startPoint y: 375, endPoint x: 154, endPoint y: 380, distance: 97.9
click at [154, 376] on span at bounding box center [162, 382] width 17 height 17
type input "100"
drag, startPoint x: 162, startPoint y: 380, endPoint x: 293, endPoint y: 379, distance: 130.9
click at [293, 379] on div "Opacidad 100 %" at bounding box center [210, 382] width 235 height 25
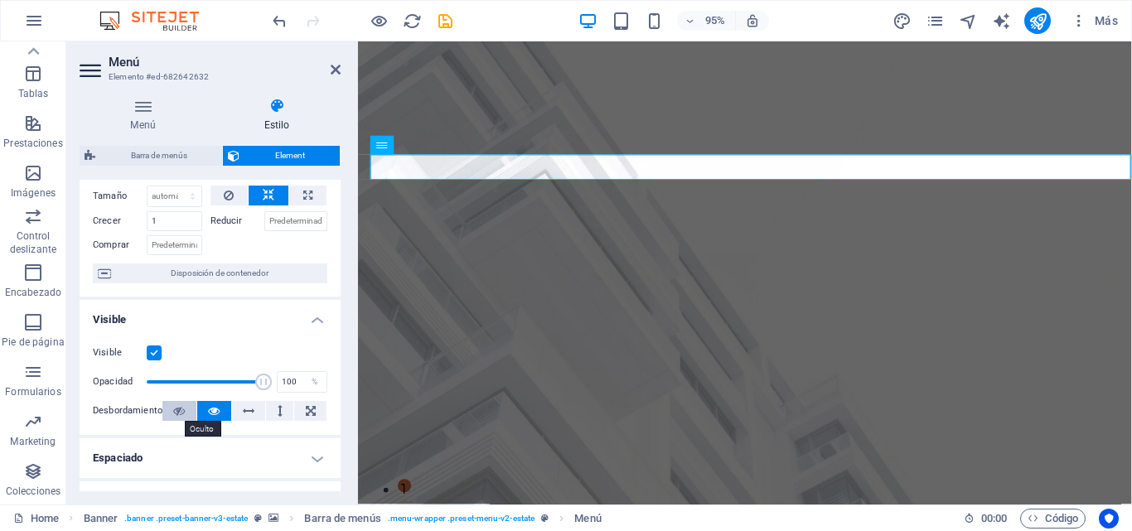
click at [179, 411] on icon at bounding box center [179, 411] width 12 height 20
click at [209, 412] on icon at bounding box center [214, 411] width 12 height 20
click at [250, 416] on icon at bounding box center [249, 411] width 12 height 20
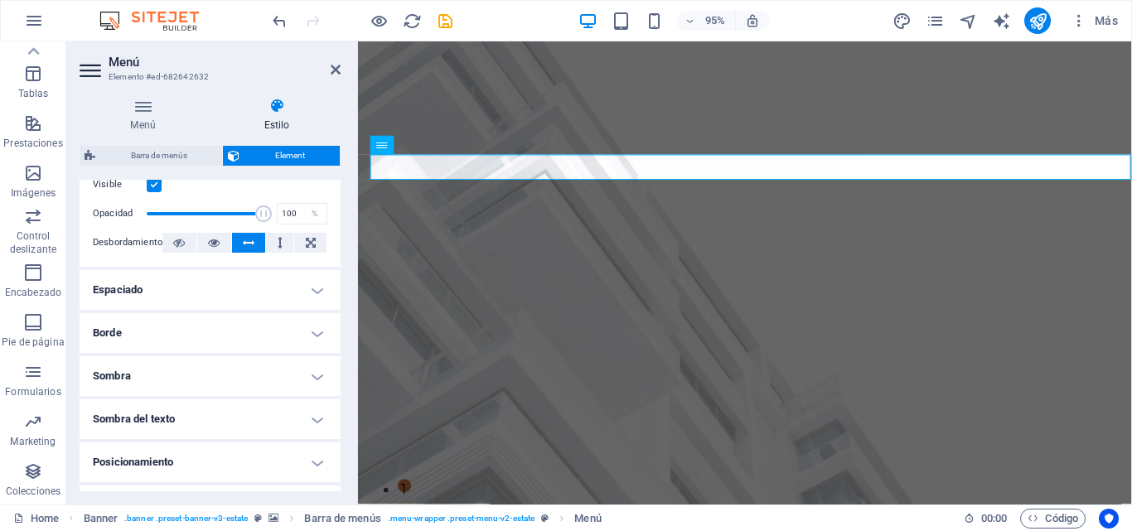
scroll to position [237, 0]
click at [307, 304] on h4 "Espaciado" at bounding box center [210, 293] width 261 height 40
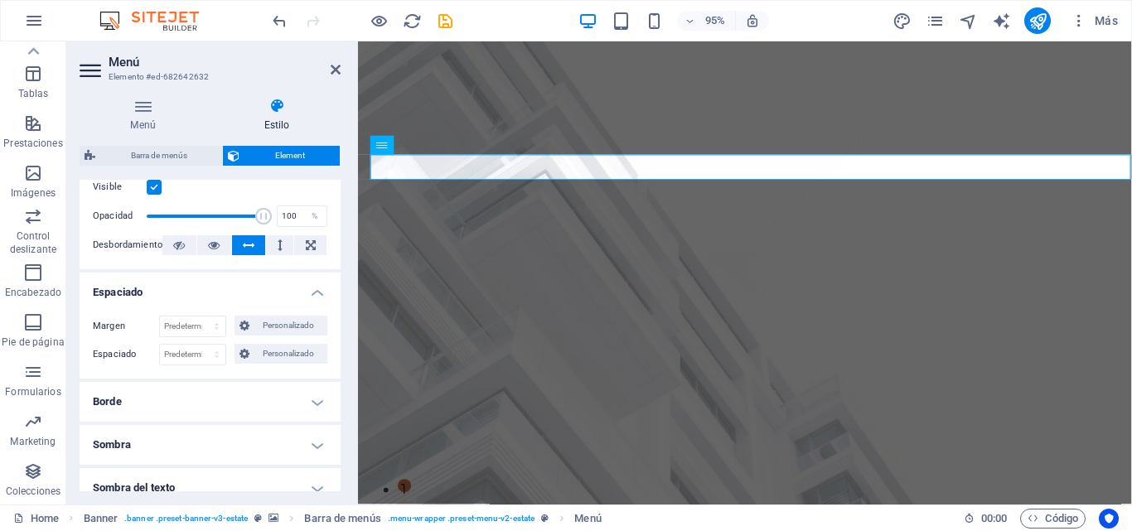
click at [310, 298] on h4 "Espaciado" at bounding box center [210, 288] width 261 height 30
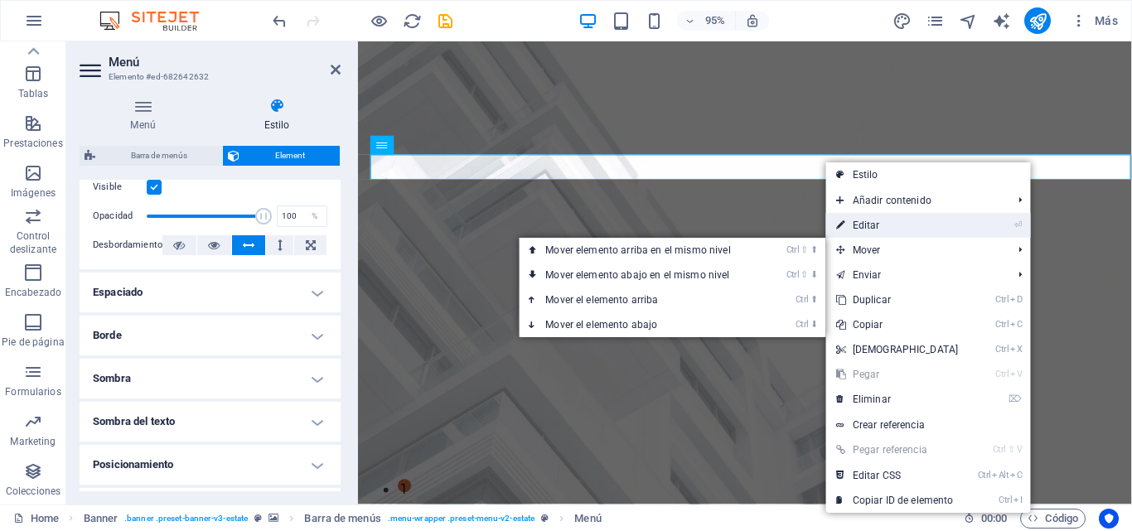
click at [916, 223] on link "⏎ Editar" at bounding box center [897, 225] width 143 height 25
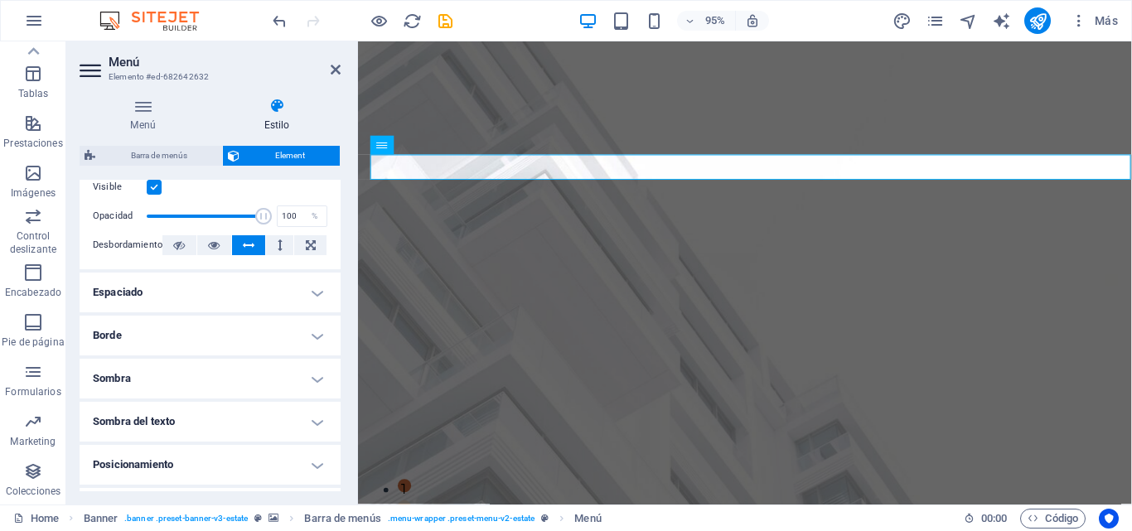
click at [186, 413] on h4 "Sombra del texto" at bounding box center [210, 422] width 261 height 40
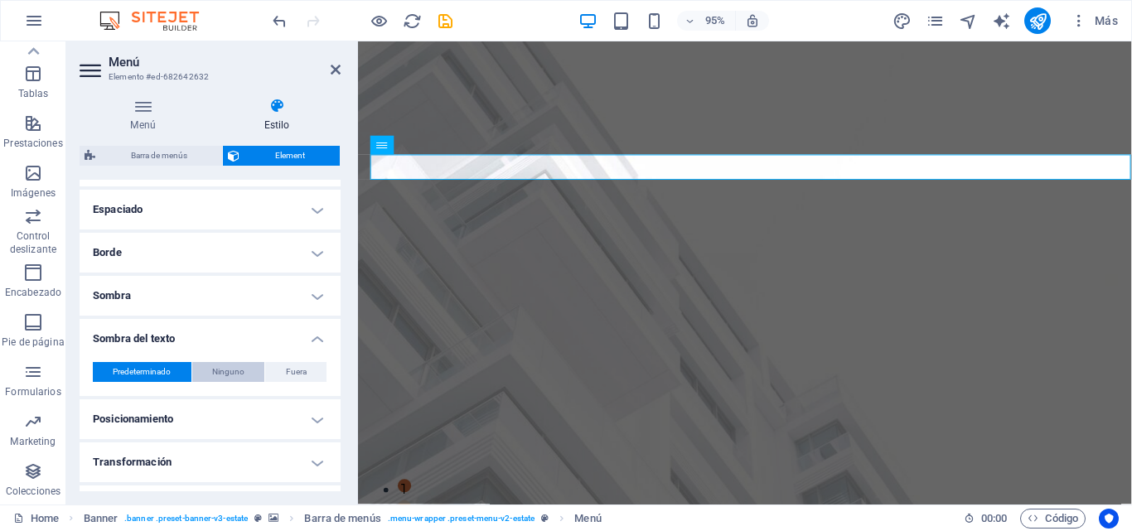
click at [234, 374] on span "Ninguno" at bounding box center [228, 372] width 32 height 20
click at [269, 374] on button "Fuera" at bounding box center [295, 372] width 61 height 20
type input "2"
type input "4"
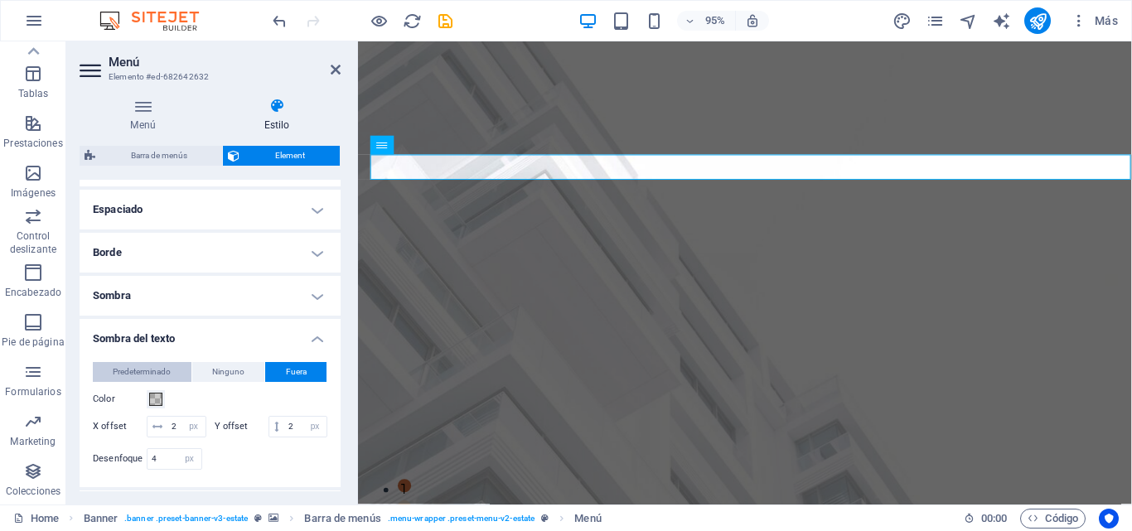
click at [154, 374] on span "Predeterminado" at bounding box center [142, 372] width 58 height 20
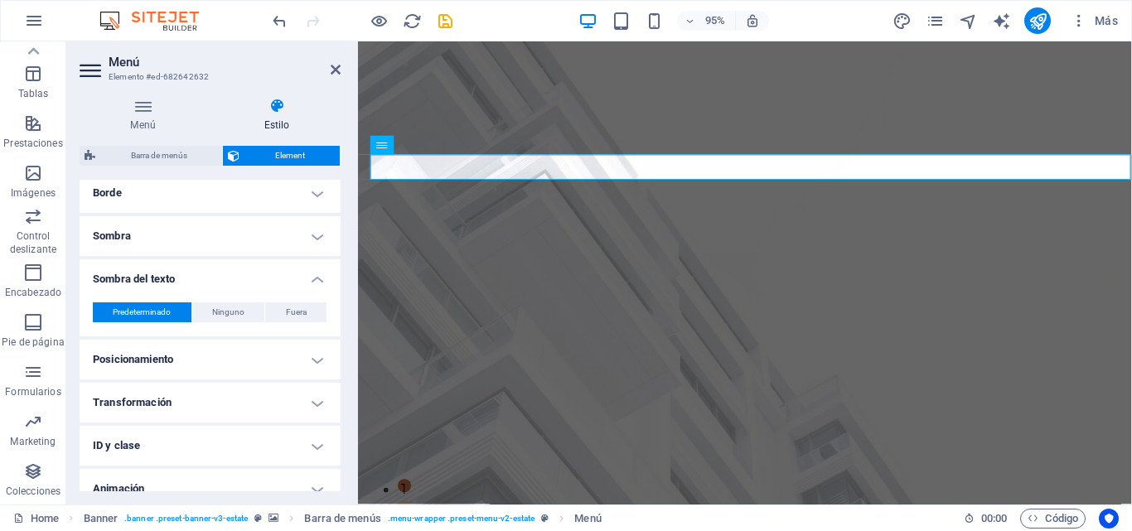
scroll to position [403, 0]
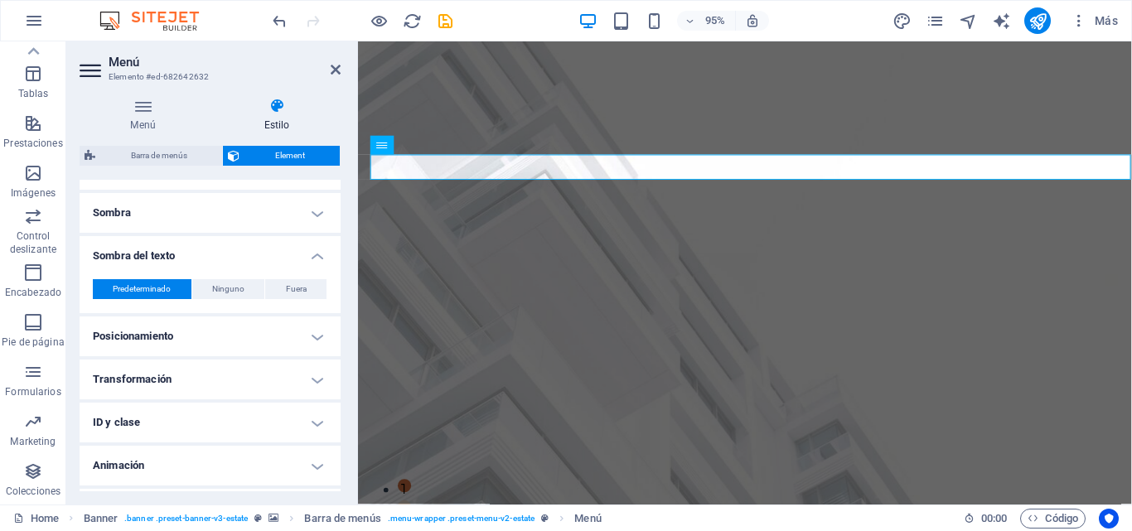
click at [186, 343] on h4 "Posicionamiento" at bounding box center [210, 337] width 261 height 40
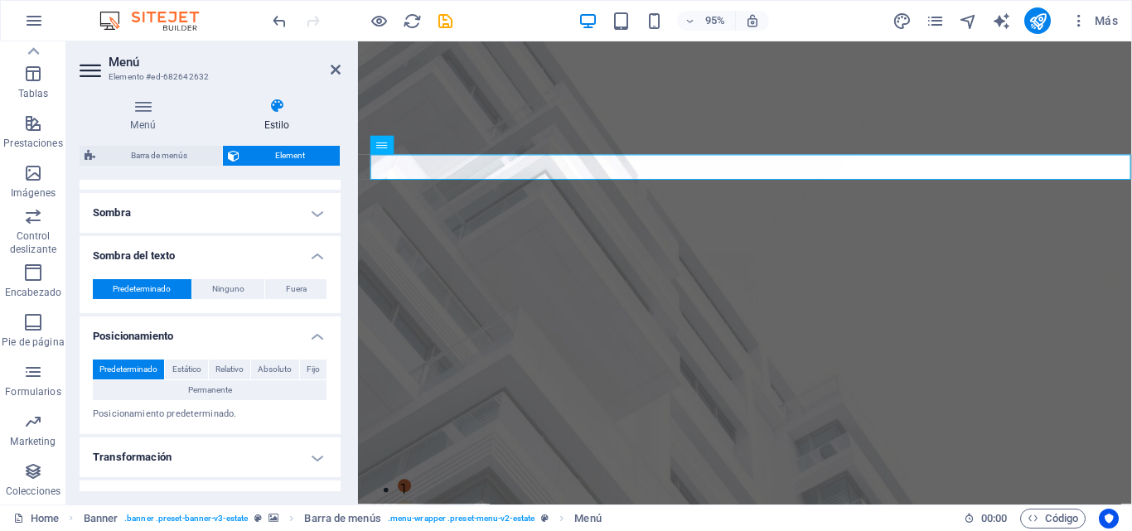
scroll to position [518, 0]
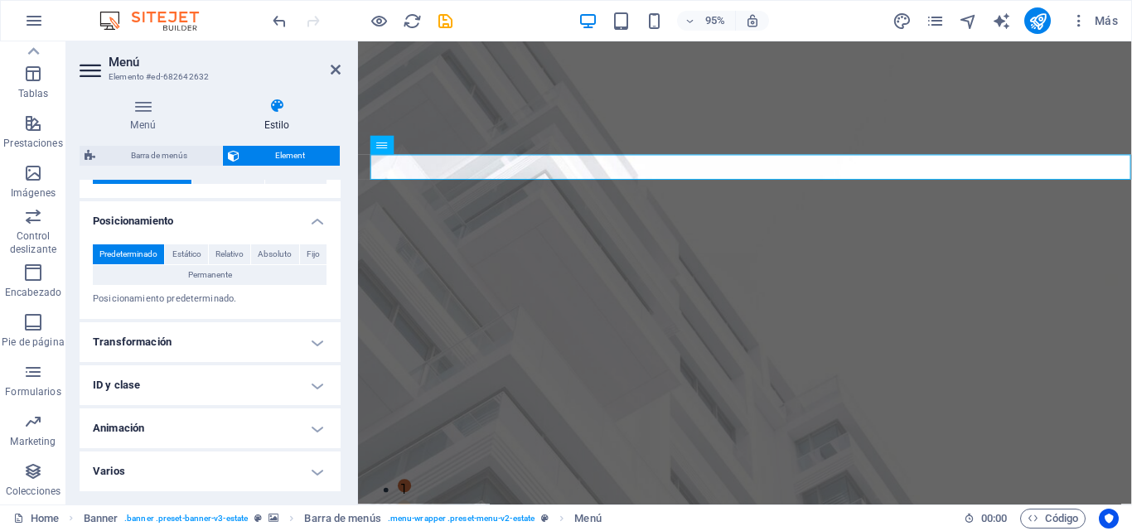
click at [183, 334] on h4 "Transformación" at bounding box center [210, 342] width 261 height 40
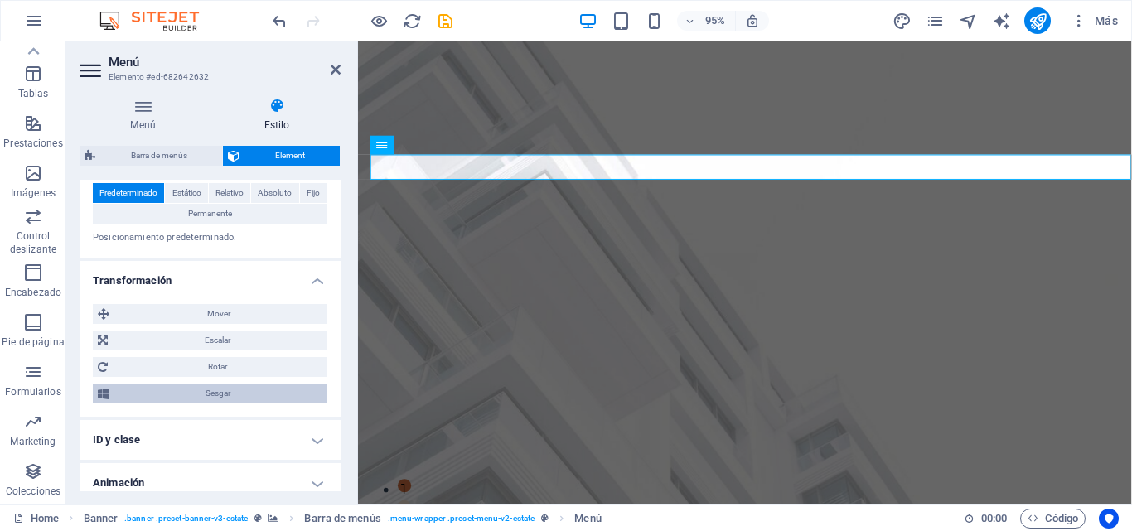
scroll to position [634, 0]
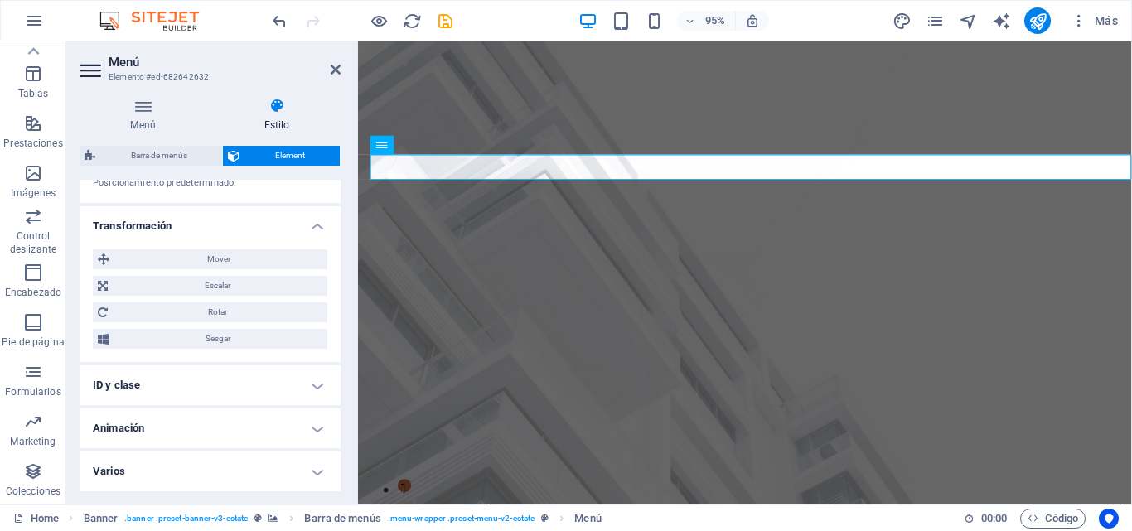
click at [163, 377] on h4 "ID y clase" at bounding box center [210, 385] width 261 height 40
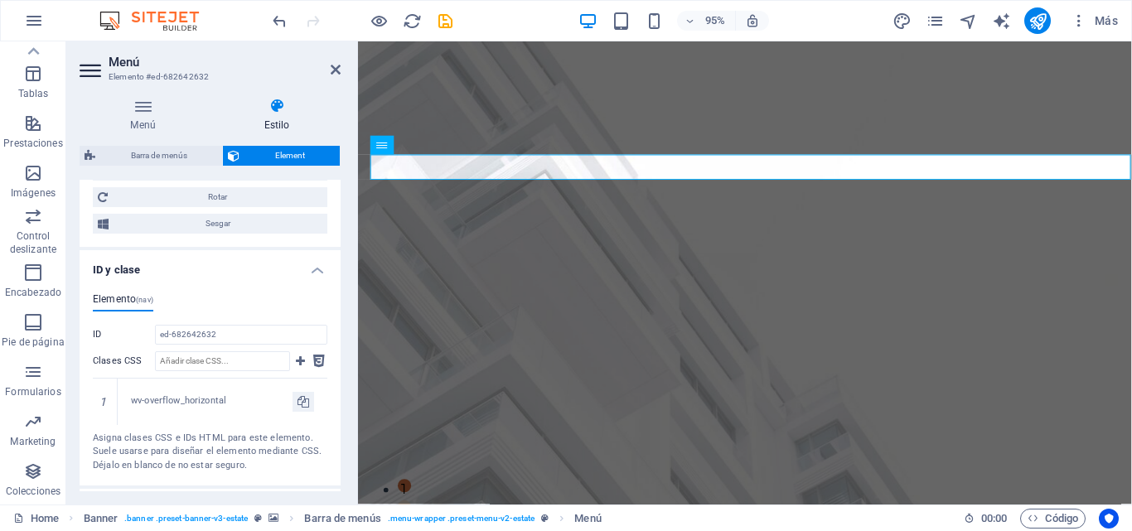
scroll to position [829, 0]
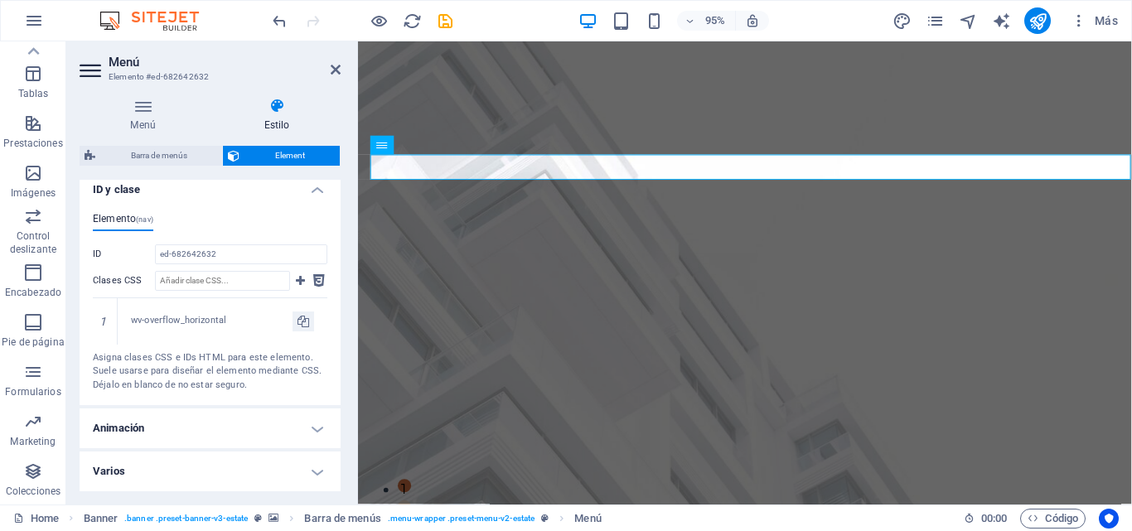
click at [135, 433] on h4 "Animación" at bounding box center [210, 429] width 261 height 40
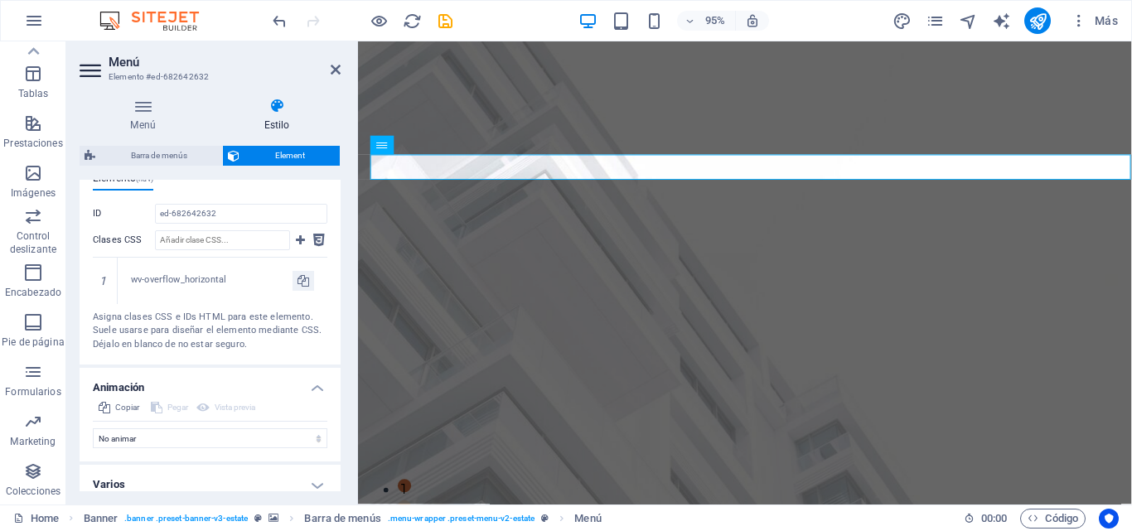
scroll to position [883, 0]
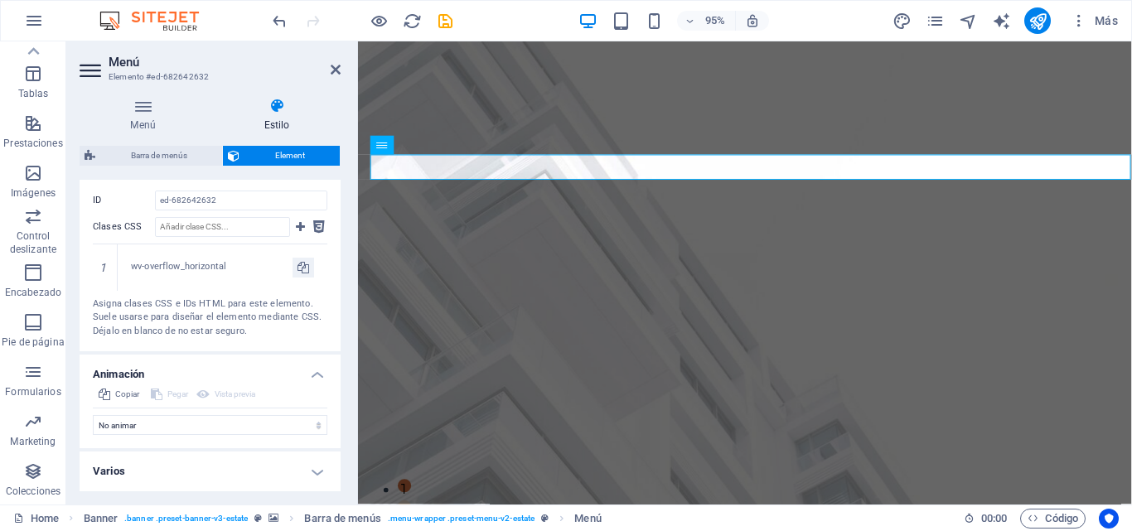
click at [136, 464] on h4 "Varios" at bounding box center [210, 472] width 261 height 40
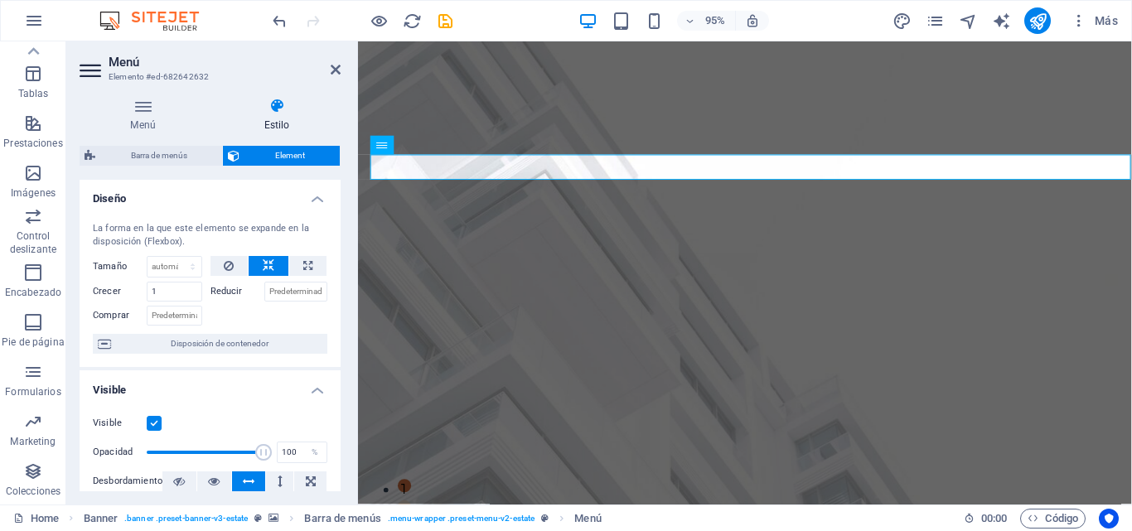
scroll to position [0, 0]
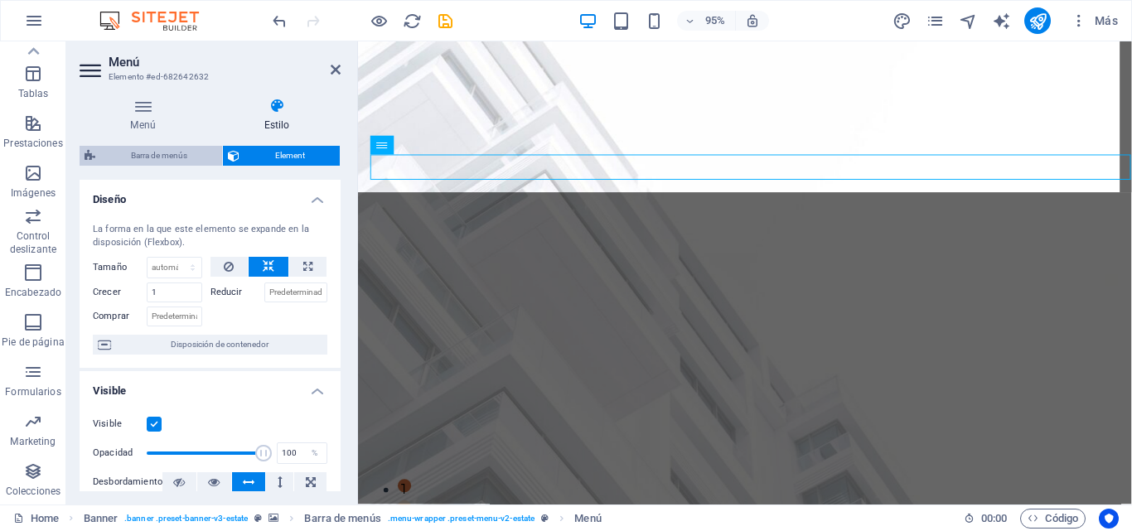
click at [162, 153] on span "Barra de menús" at bounding box center [158, 156] width 117 height 20
select select "rem"
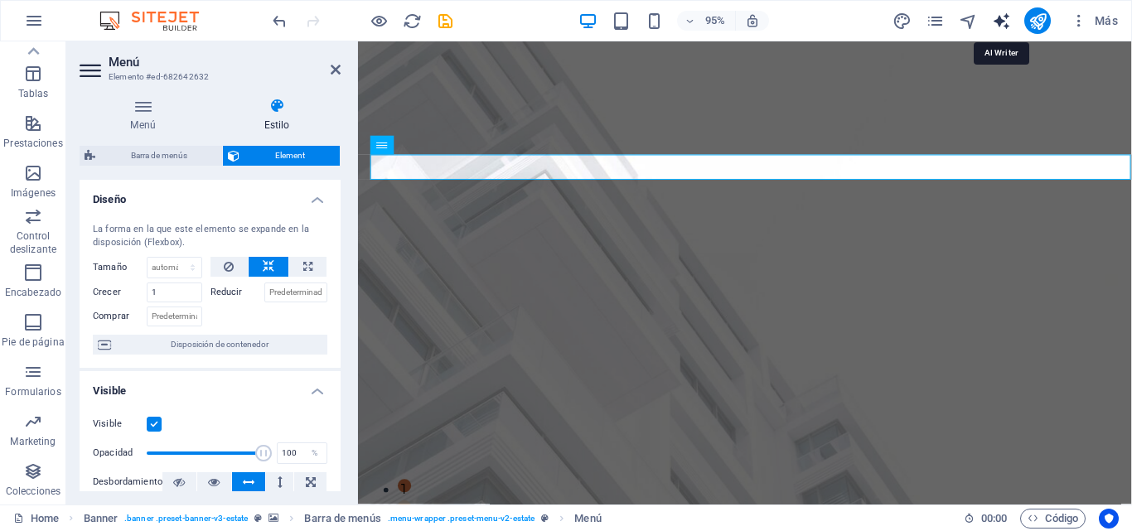
click at [996, 27] on icon "text_generator" at bounding box center [1001, 21] width 19 height 19
select select "English"
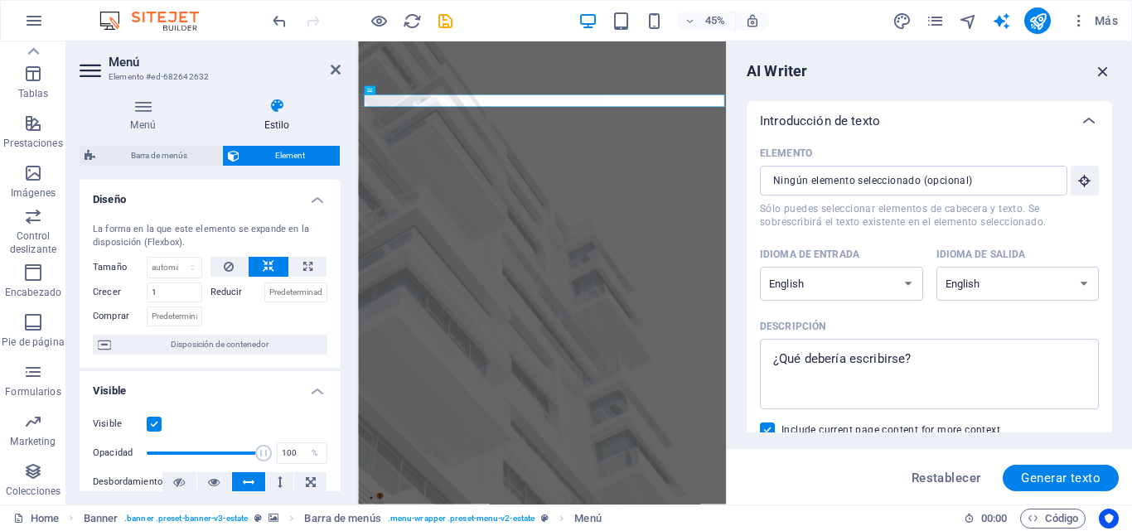
click at [1100, 71] on icon "button" at bounding box center [1103, 71] width 18 height 18
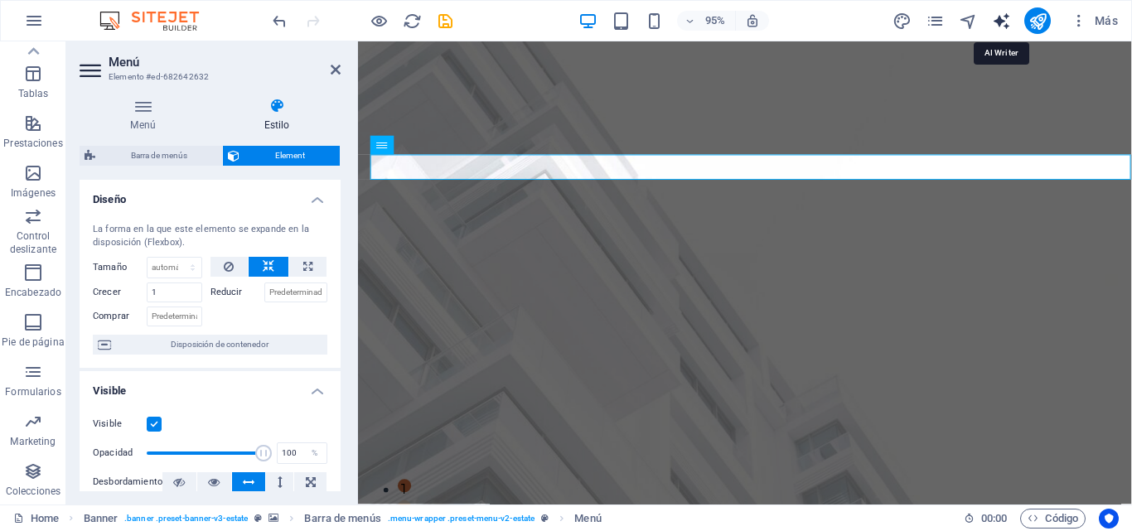
click at [1000, 25] on icon "text_generator" at bounding box center [1001, 21] width 19 height 19
select select "English"
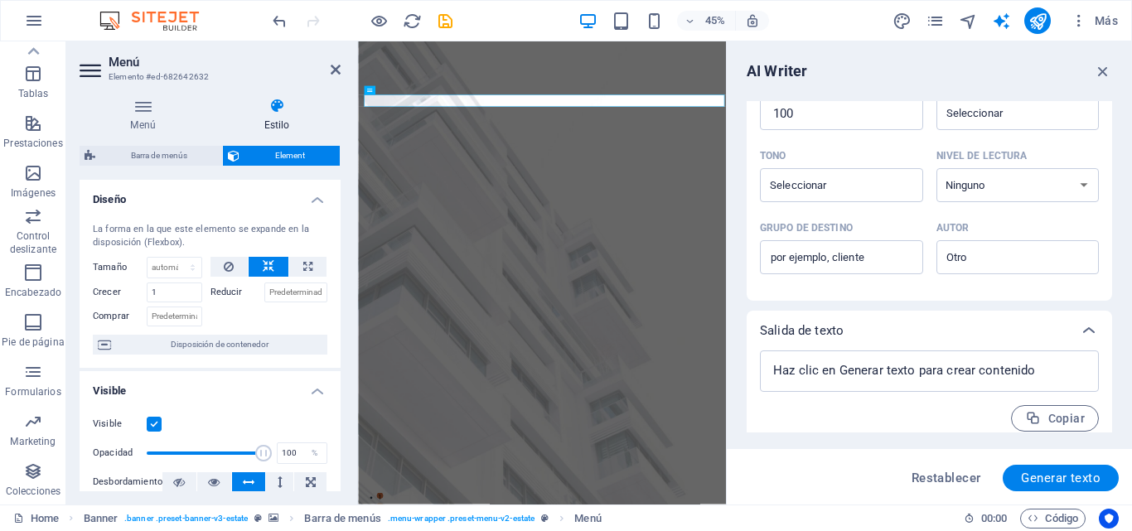
scroll to position [455, 0]
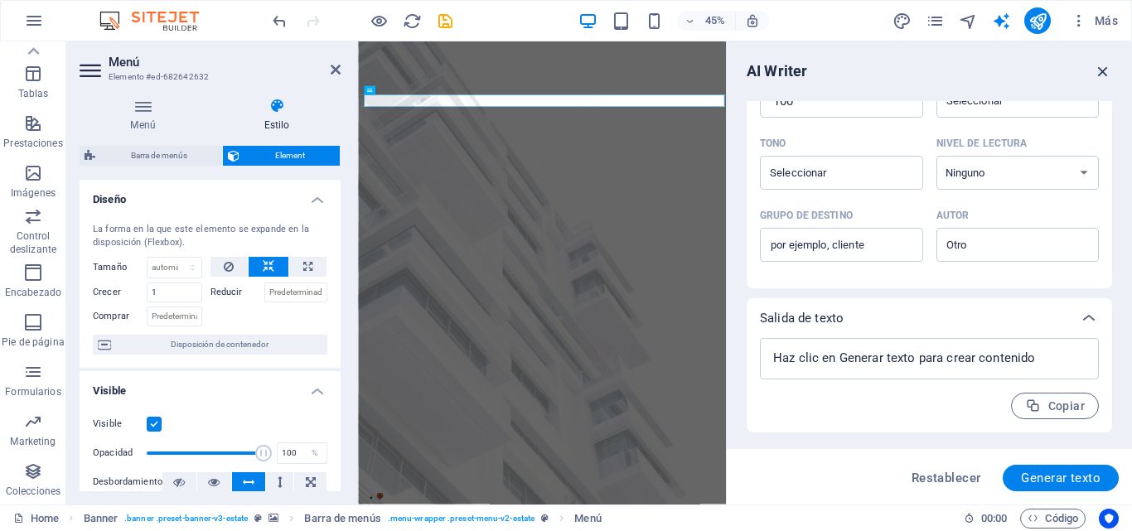
click at [1098, 66] on icon "button" at bounding box center [1103, 71] width 18 height 18
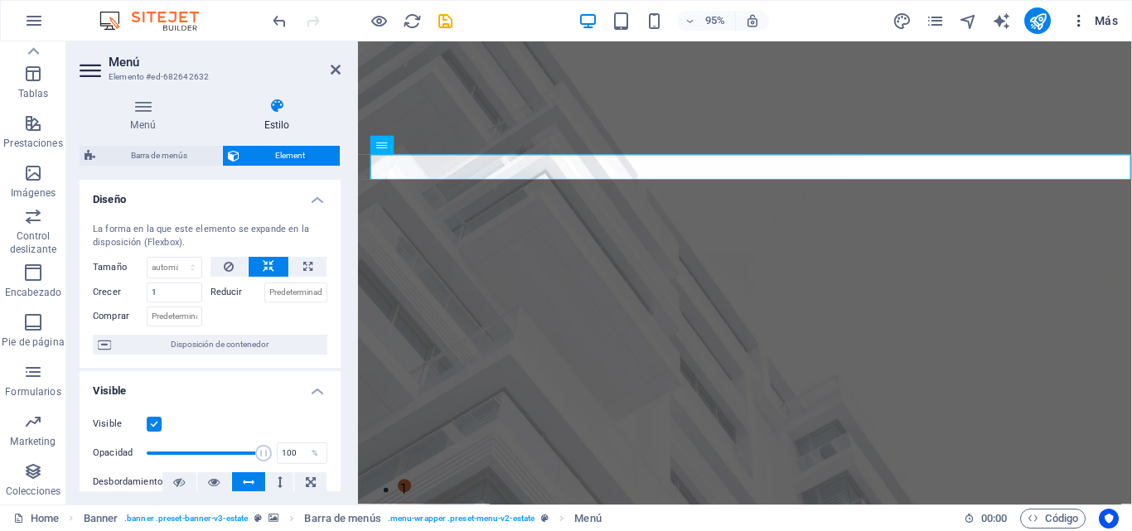
click at [1097, 24] on span "Más" at bounding box center [1094, 20] width 47 height 17
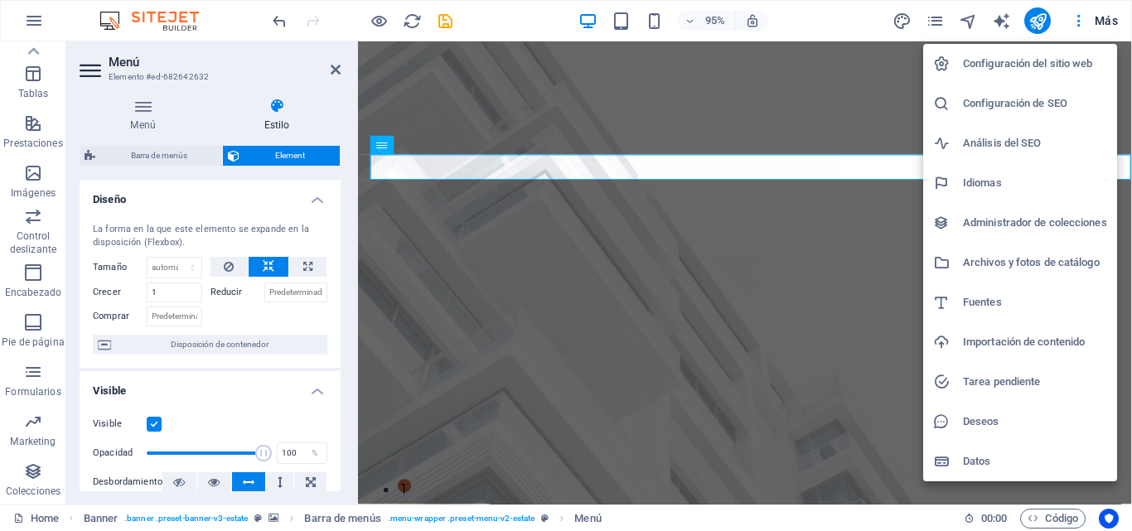
click at [879, 237] on div at bounding box center [566, 265] width 1132 height 531
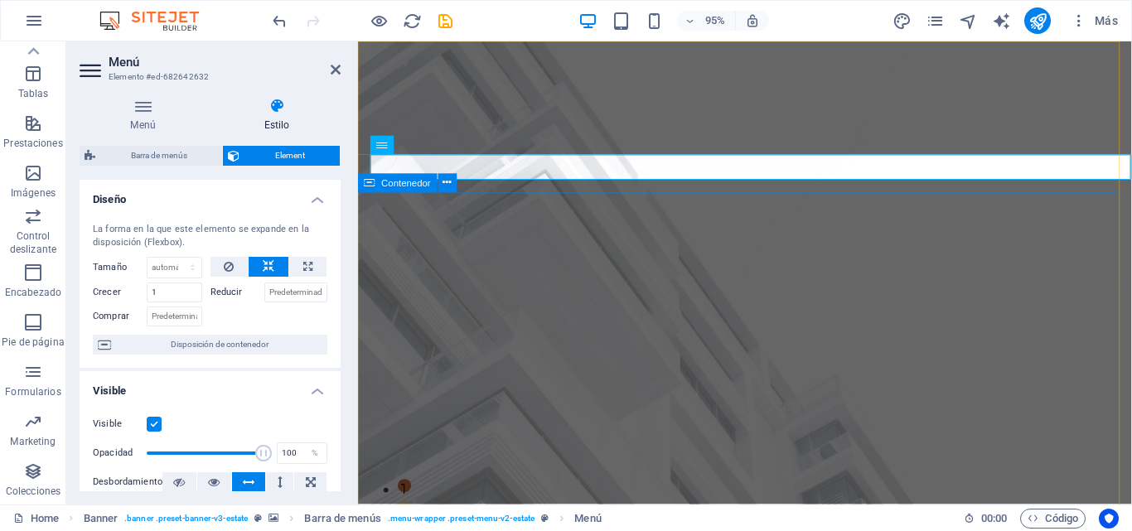
drag, startPoint x: 815, startPoint y: 280, endPoint x: 722, endPoint y: 264, distance: 95.1
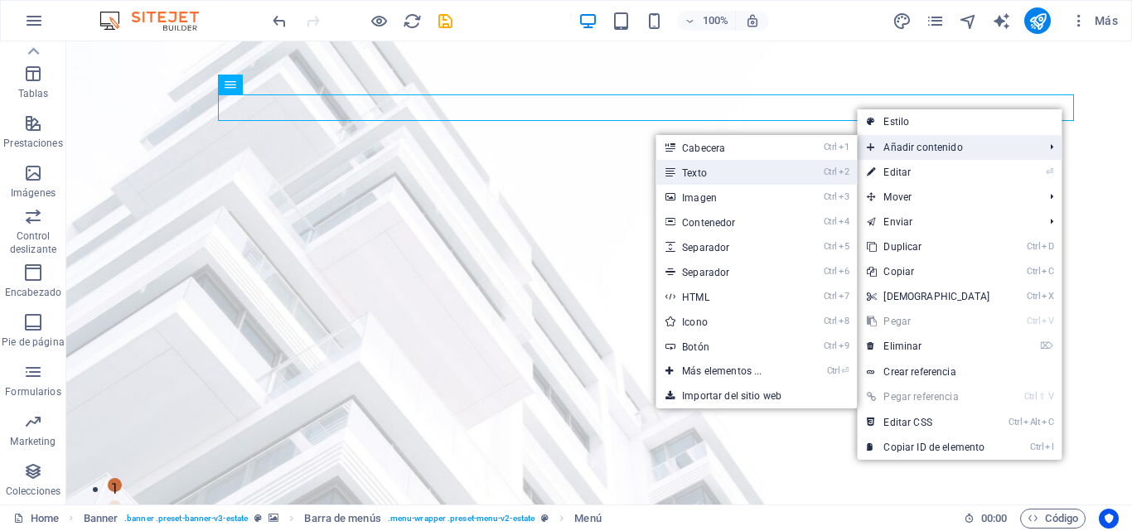
click at [820, 175] on li "Ctrl 2 Texto" at bounding box center [755, 172] width 201 height 25
click at [819, 175] on li "Ctrl 2 Texto" at bounding box center [755, 172] width 201 height 25
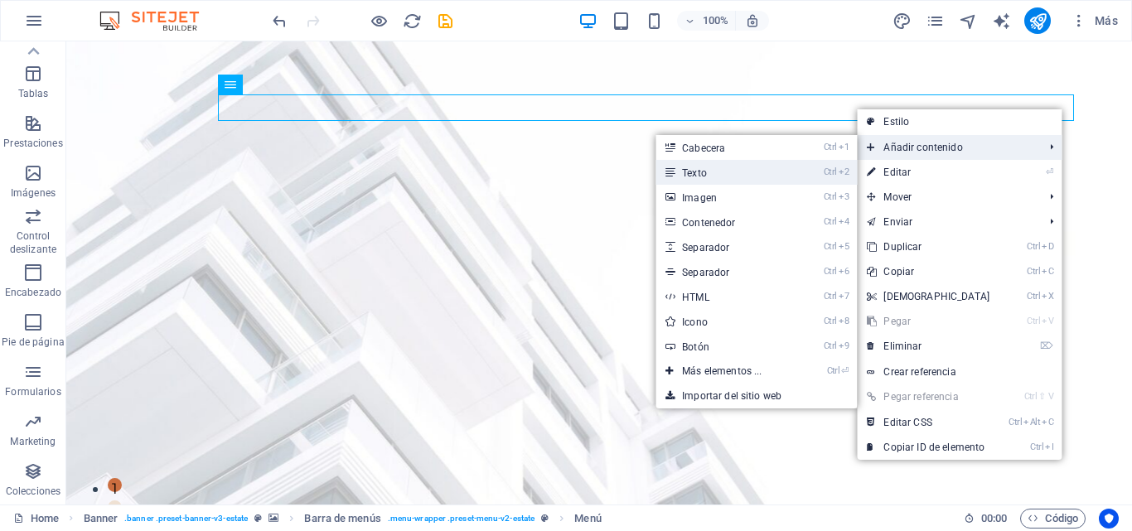
click at [728, 174] on link "Ctrl 2 Texto" at bounding box center [724, 172] width 139 height 25
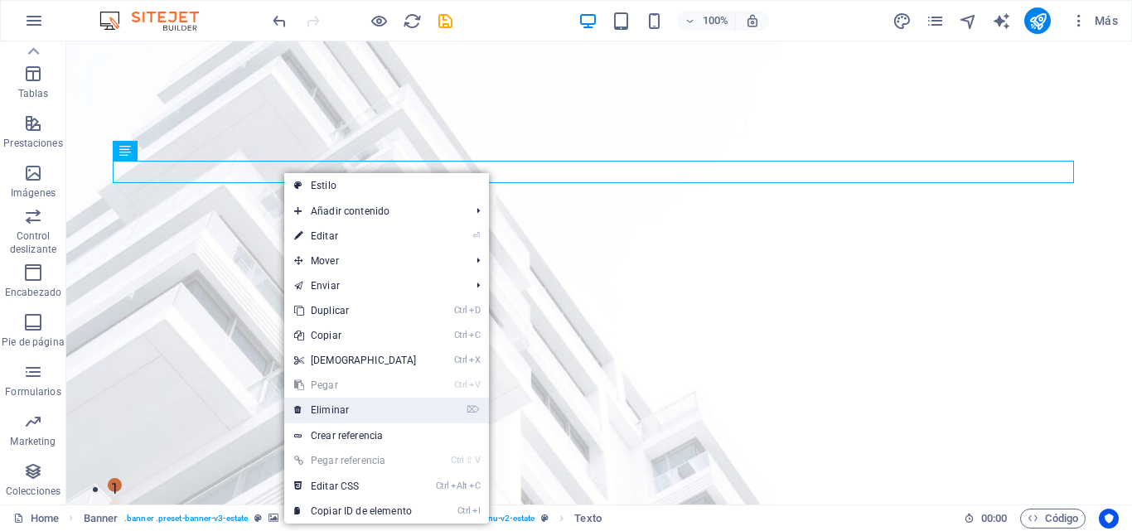
click at [334, 410] on link "⌦ Eliminar" at bounding box center [355, 410] width 143 height 25
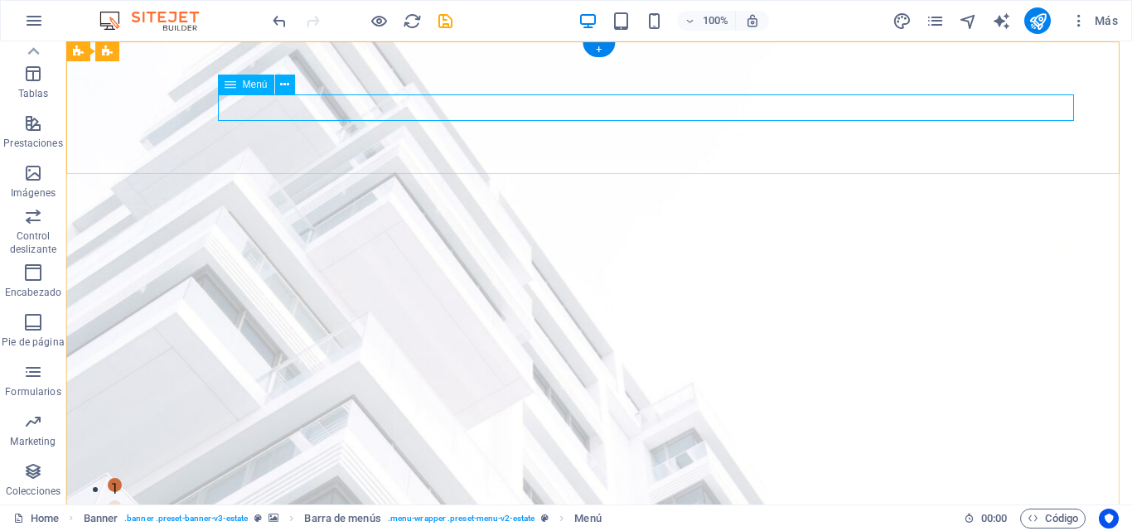
click at [258, 84] on span "Menú" at bounding box center [255, 85] width 25 height 10
click at [246, 85] on span "Menú" at bounding box center [255, 85] width 25 height 10
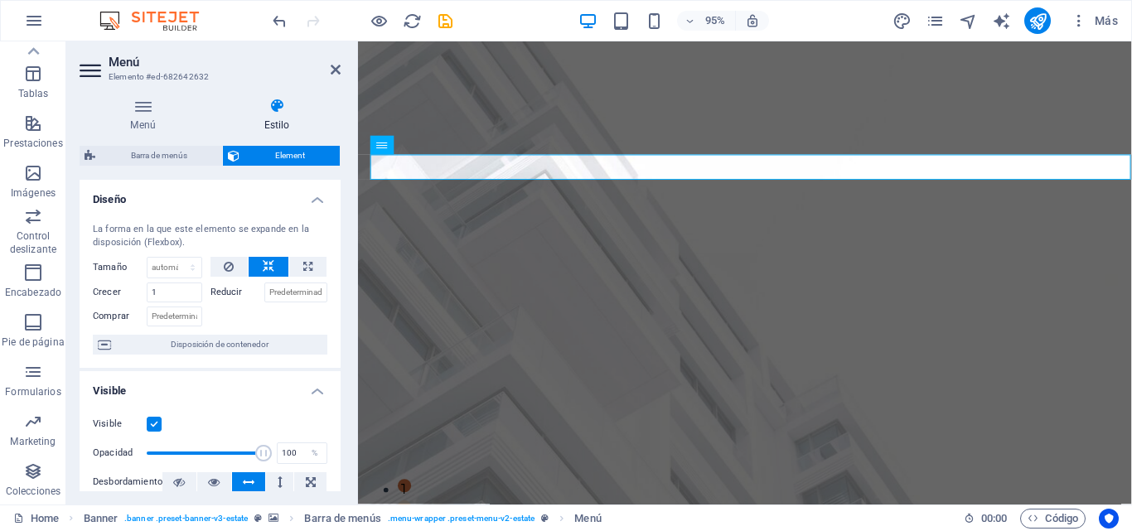
click at [276, 111] on icon at bounding box center [277, 106] width 128 height 17
click at [277, 111] on icon at bounding box center [277, 106] width 128 height 17
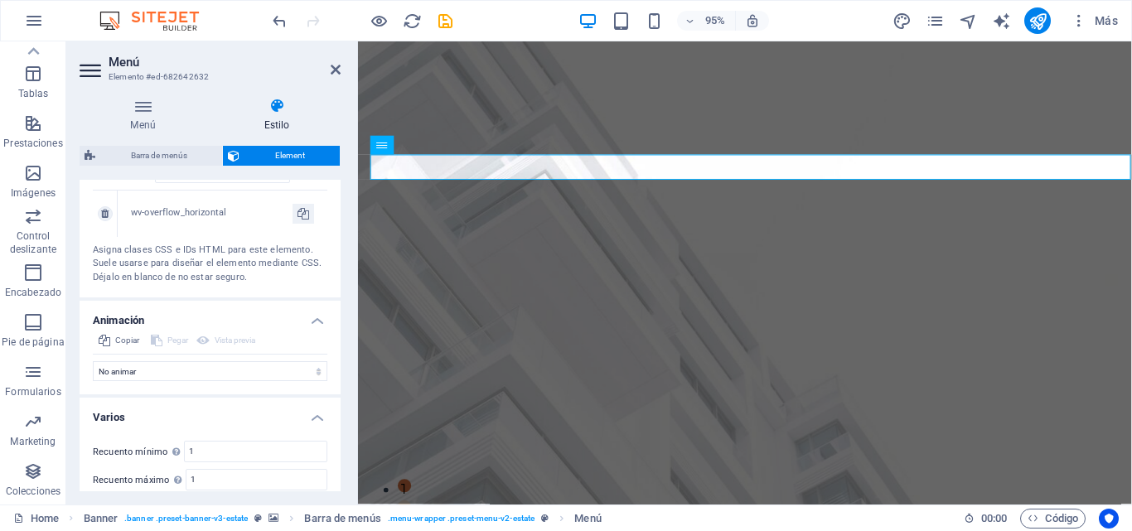
scroll to position [986, 0]
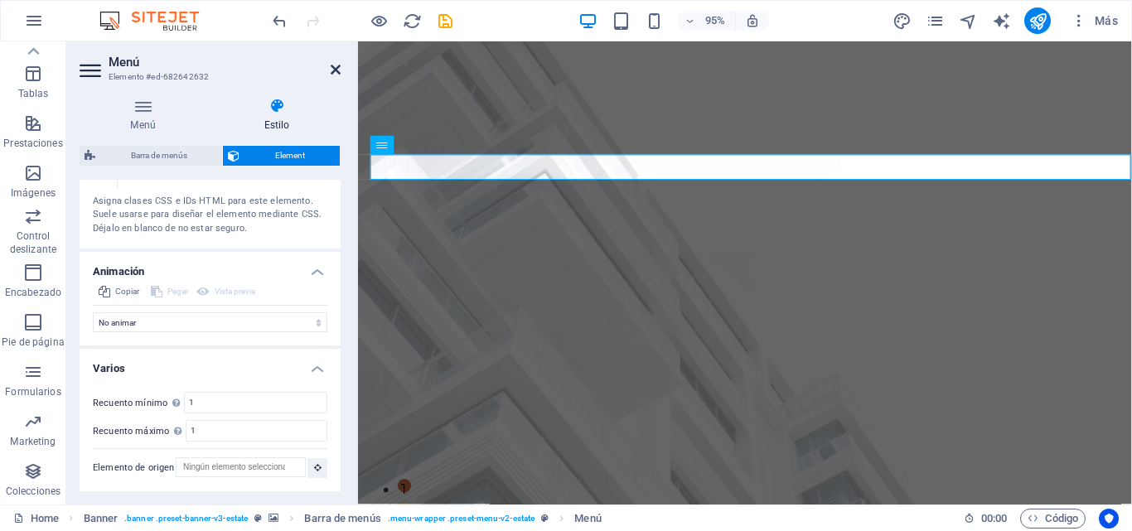
click at [334, 70] on icon at bounding box center [336, 69] width 10 height 13
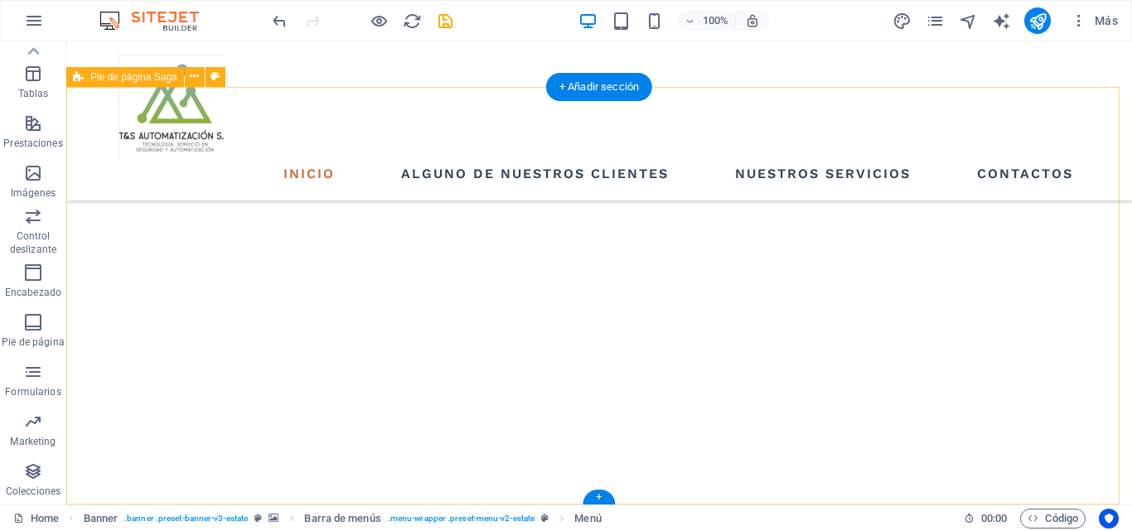
scroll to position [3965, 0]
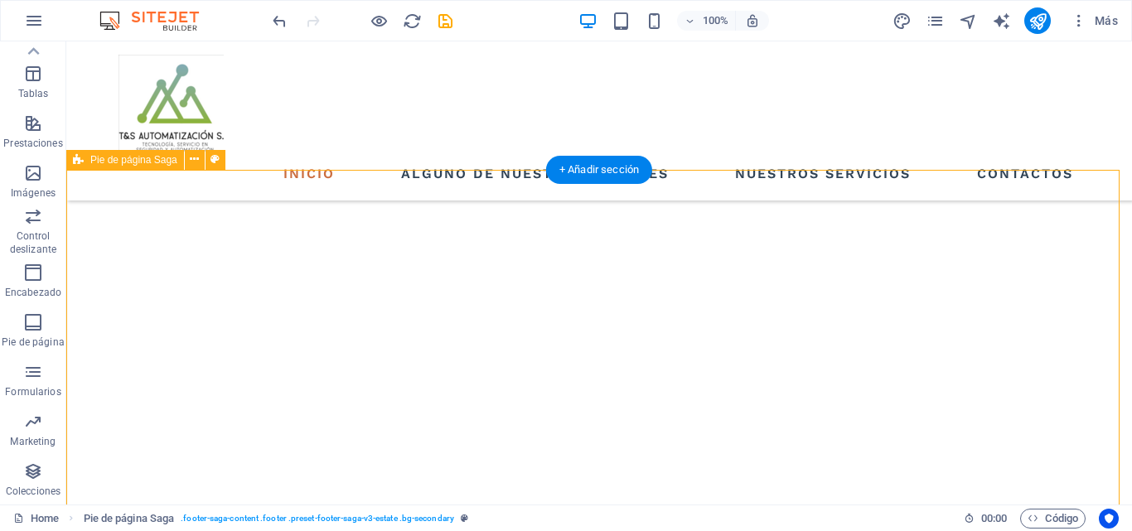
scroll to position [3882, 0]
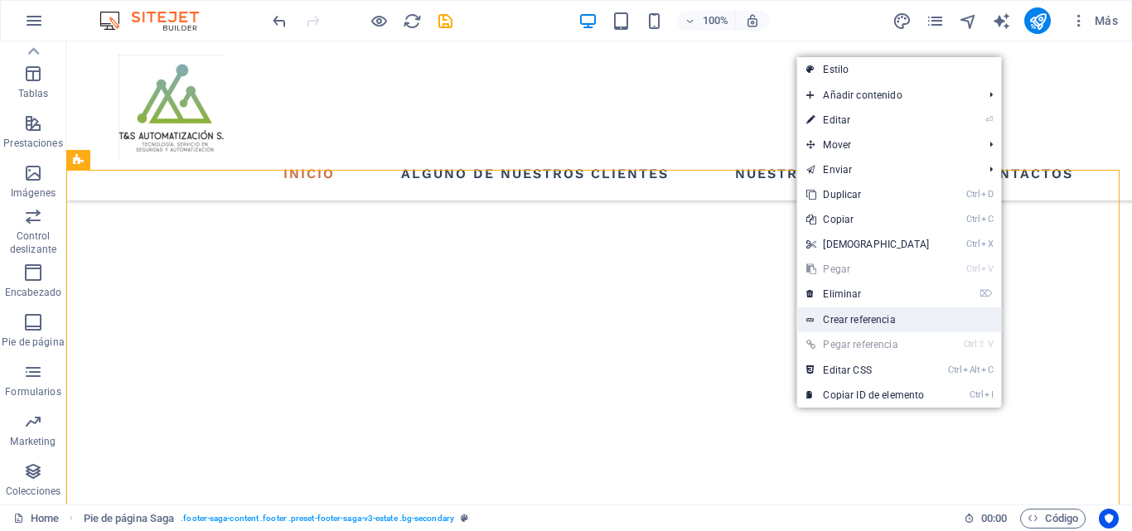
click at [893, 318] on link "Crear referencia" at bounding box center [898, 319] width 205 height 25
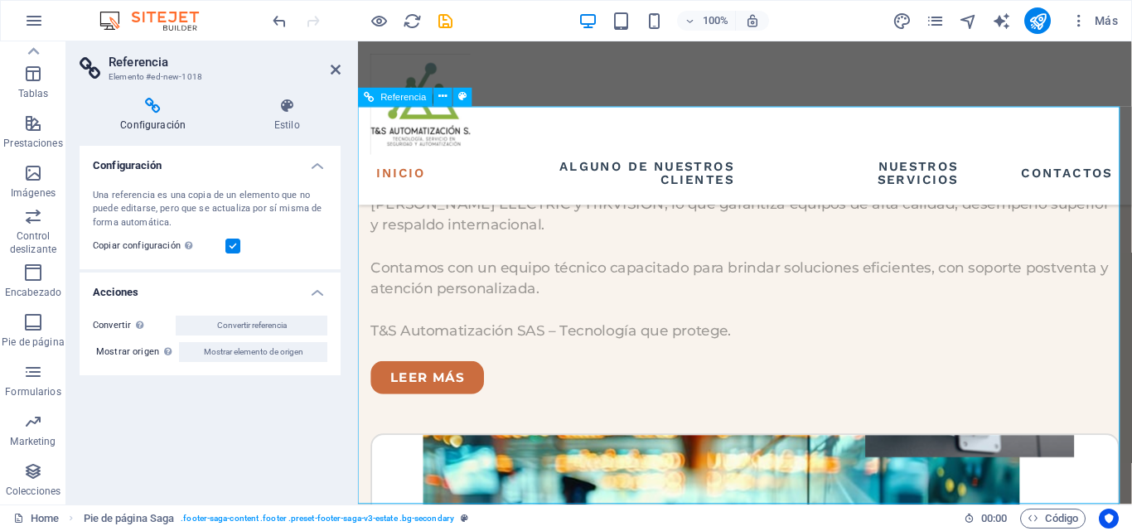
scroll to position [4513, 0]
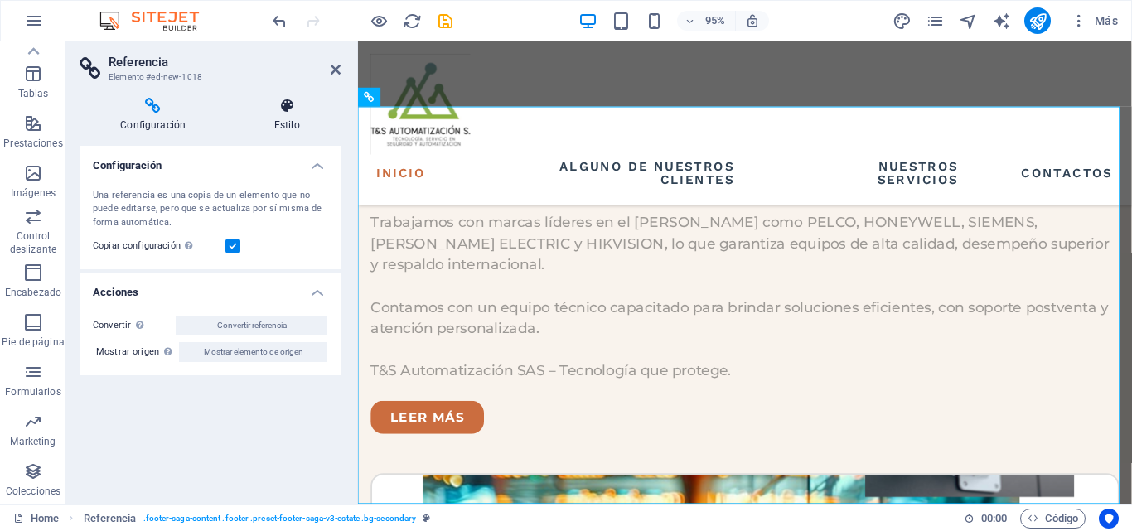
click at [279, 114] on icon at bounding box center [287, 106] width 108 height 17
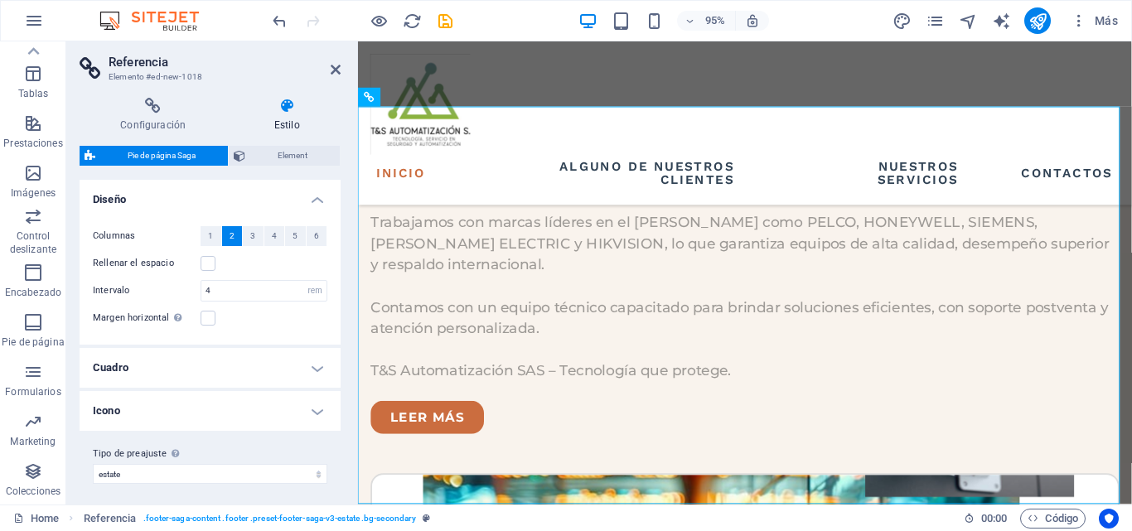
click at [254, 367] on h4 "Cuadro" at bounding box center [210, 368] width 261 height 40
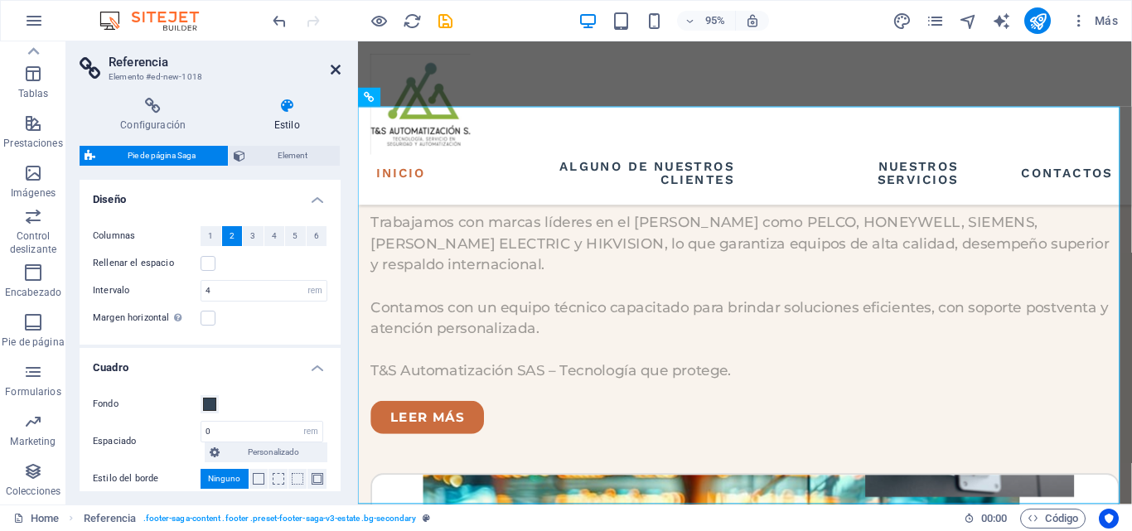
click at [337, 67] on icon at bounding box center [336, 69] width 10 height 13
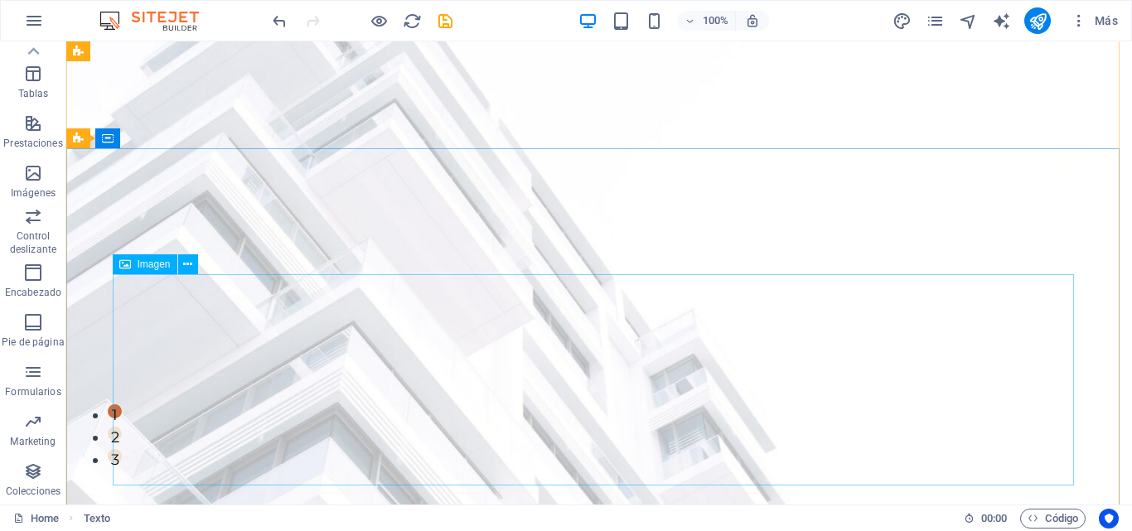
scroll to position [0, 0]
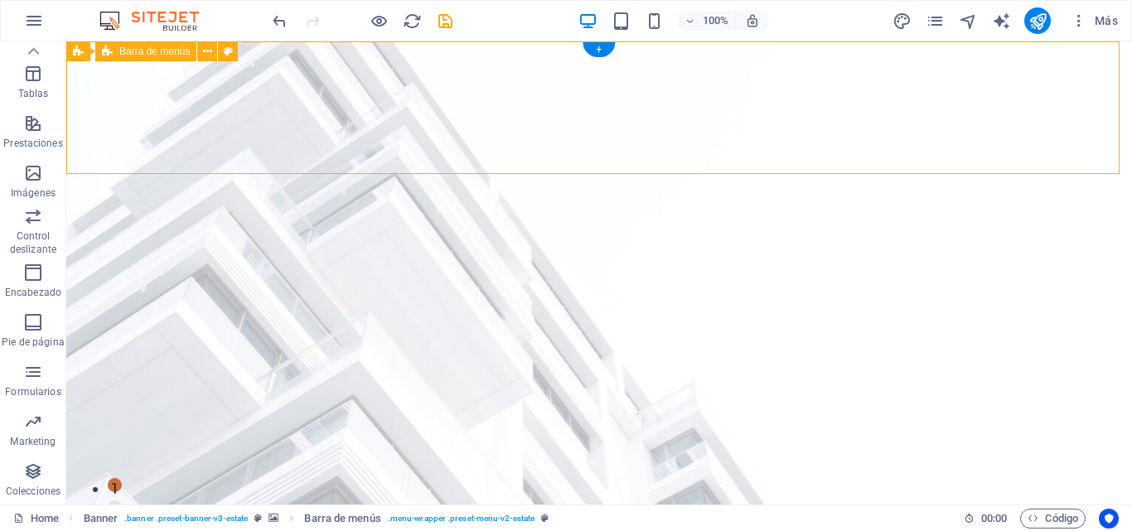
select select "rem"
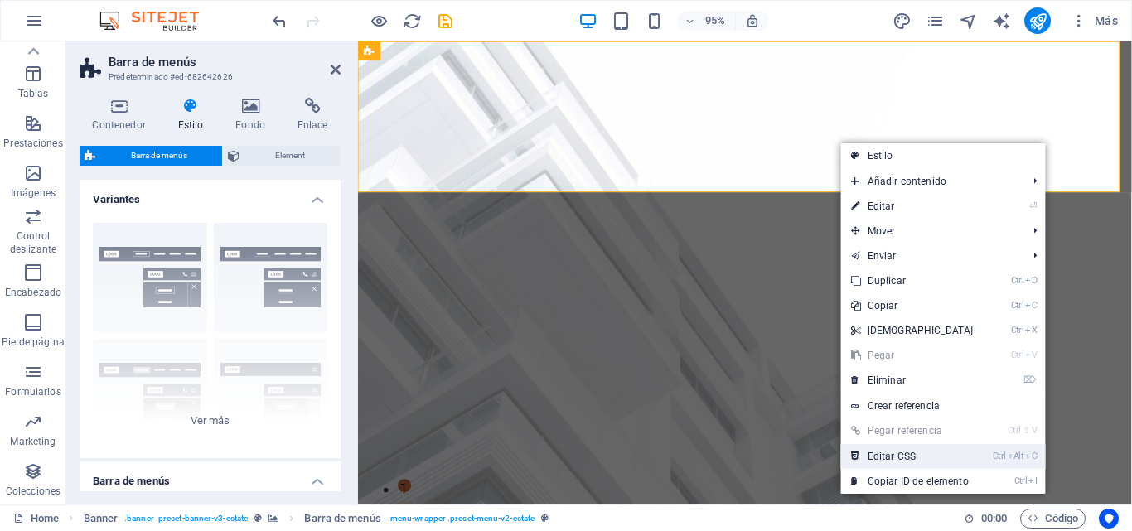
click at [977, 455] on link "Ctrl Alt C Editar CSS" at bounding box center [912, 456] width 143 height 25
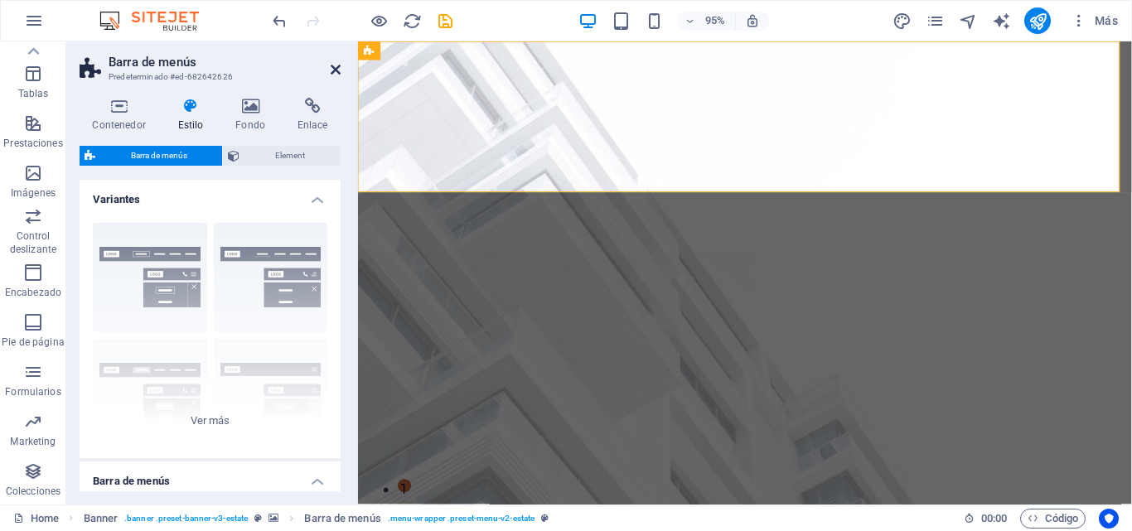
click at [340, 70] on icon at bounding box center [336, 69] width 10 height 13
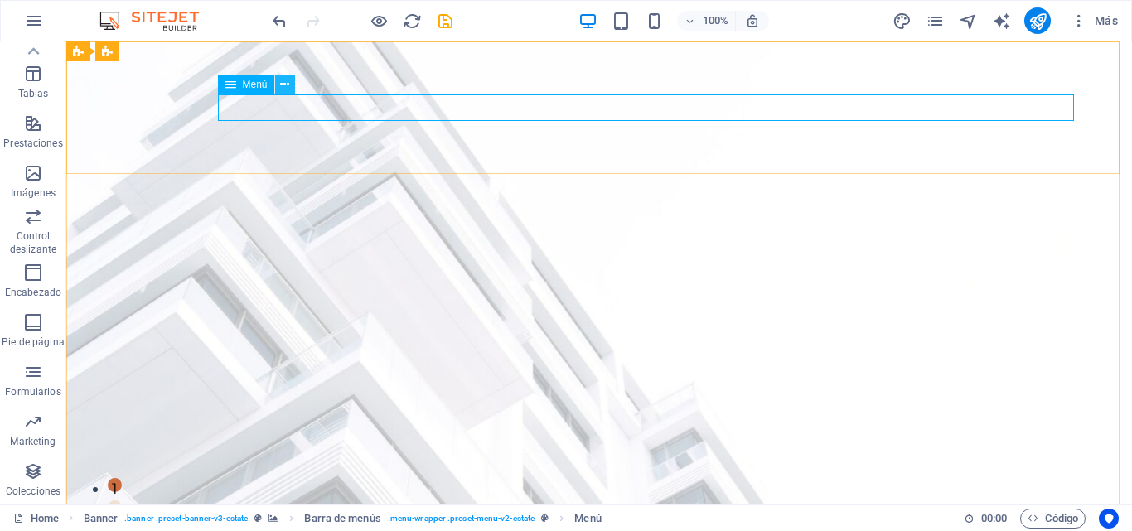
click at [283, 85] on icon at bounding box center [284, 84] width 9 height 17
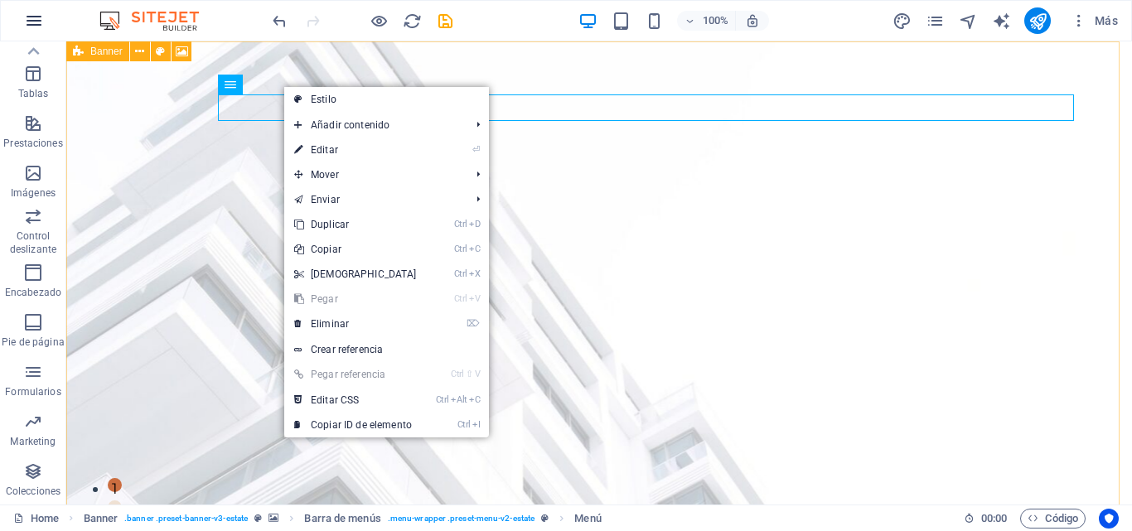
click at [51, 19] on button "button" at bounding box center [34, 21] width 40 height 40
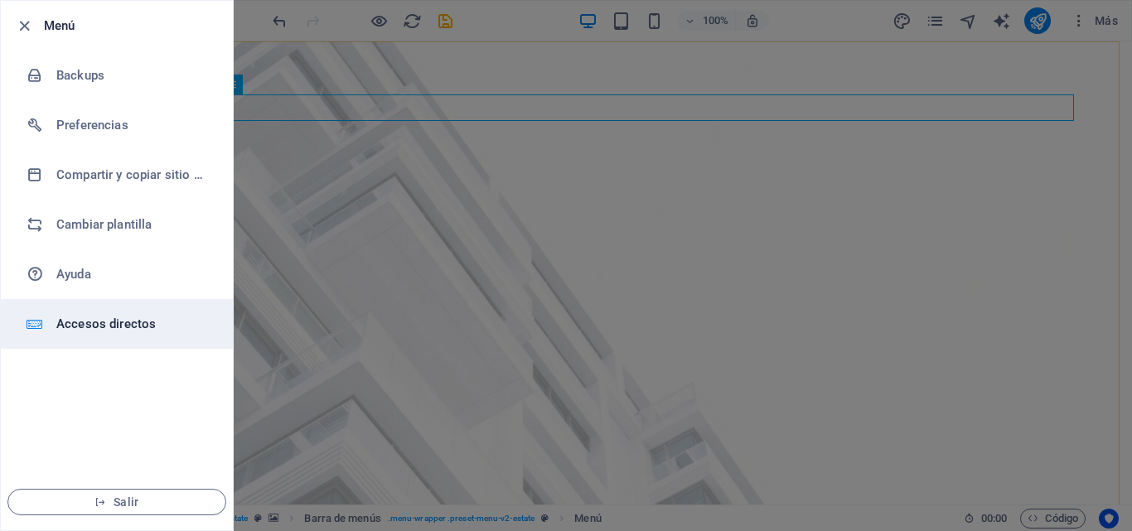
click at [135, 325] on h6 "Accesos directos" at bounding box center [132, 324] width 153 height 20
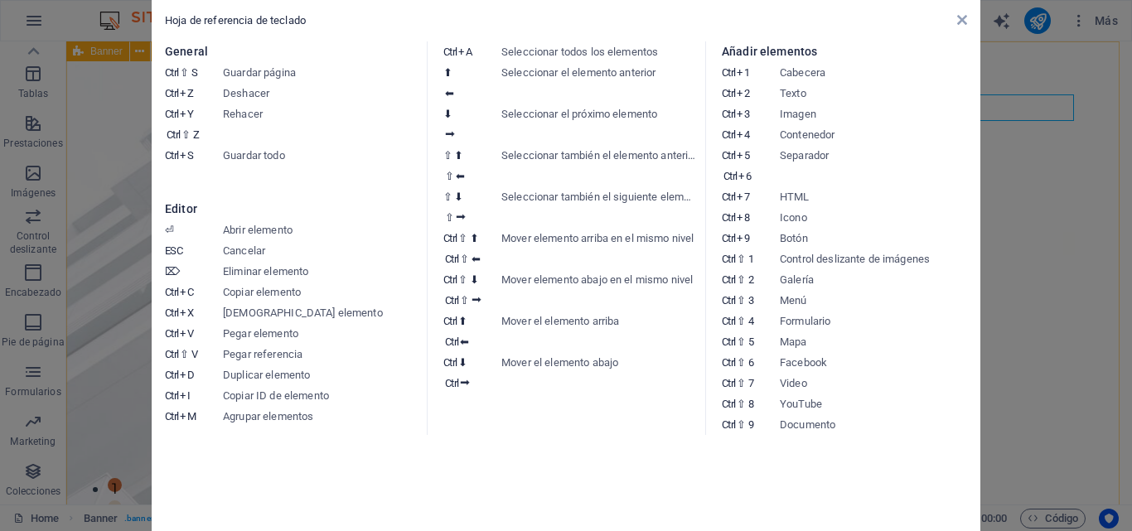
click at [955, 18] on div "Hoja de referencia de teclado" at bounding box center [566, 20] width 802 height 15
click at [964, 20] on icon at bounding box center [962, 19] width 10 height 13
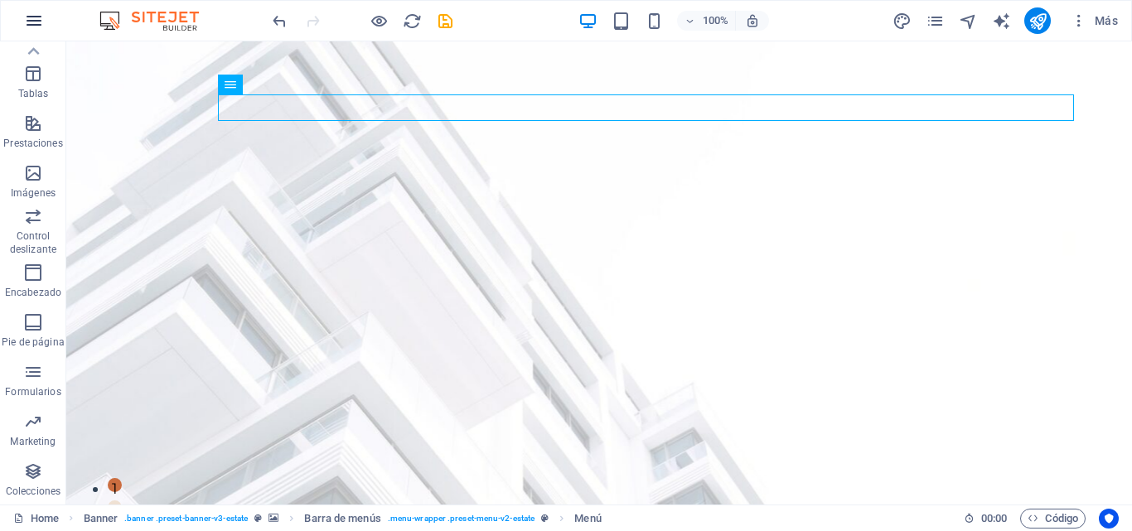
click at [34, 27] on icon "button" at bounding box center [34, 21] width 20 height 20
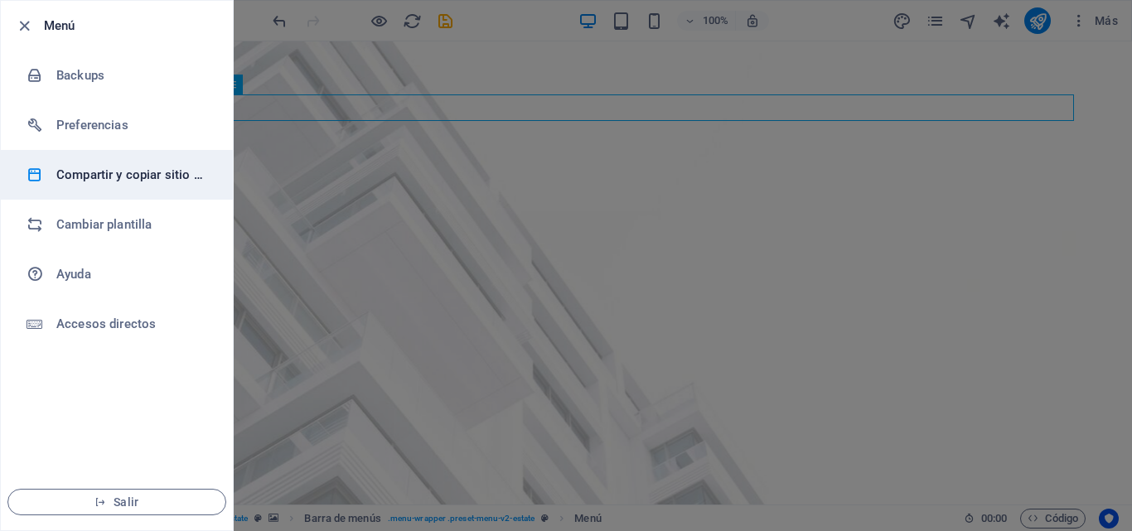
click at [104, 176] on h6 "Compartir y copiar sitio web" at bounding box center [132, 175] width 153 height 20
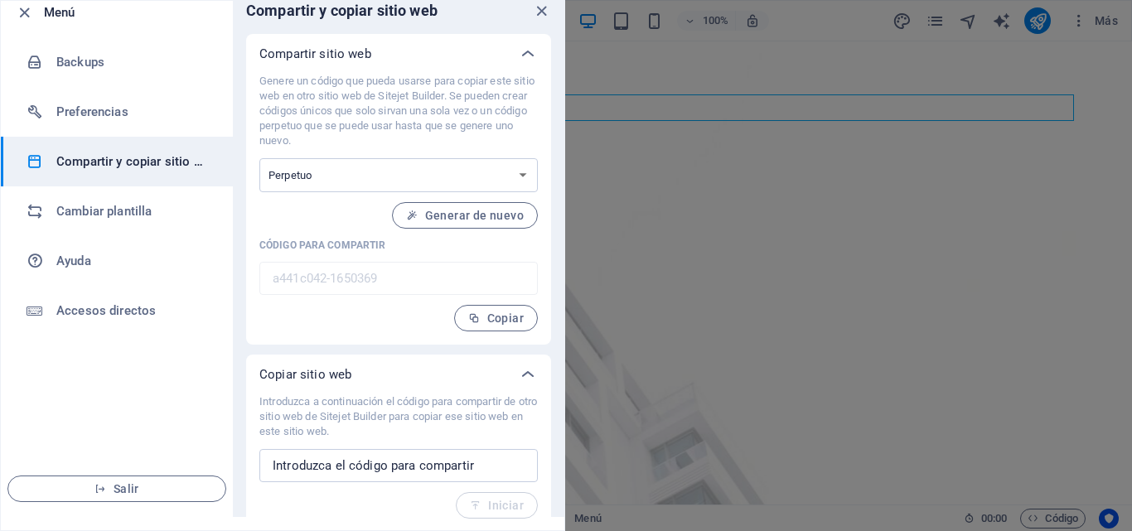
scroll to position [15, 0]
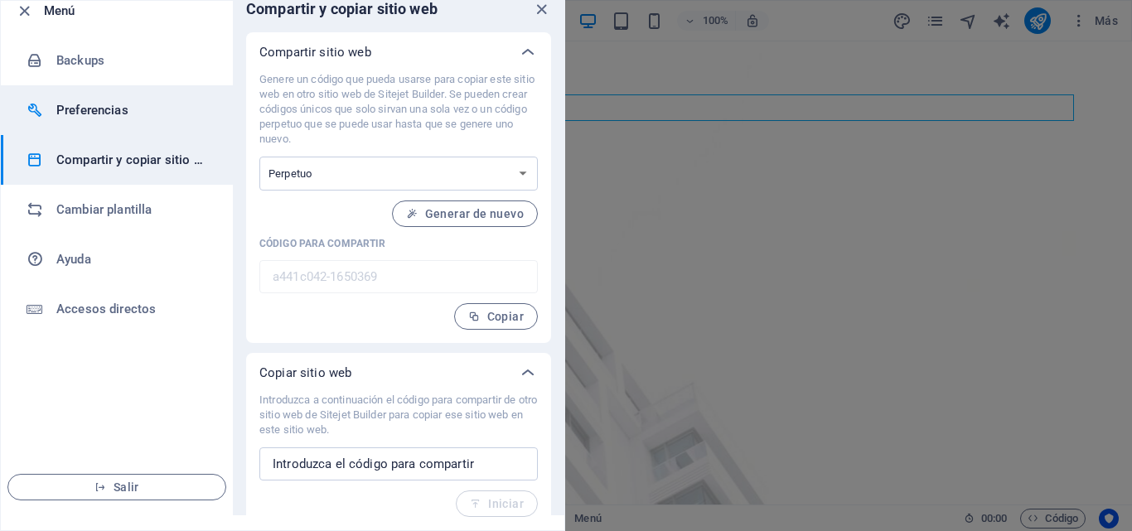
click at [65, 123] on li "Preferencias" at bounding box center [117, 110] width 232 height 50
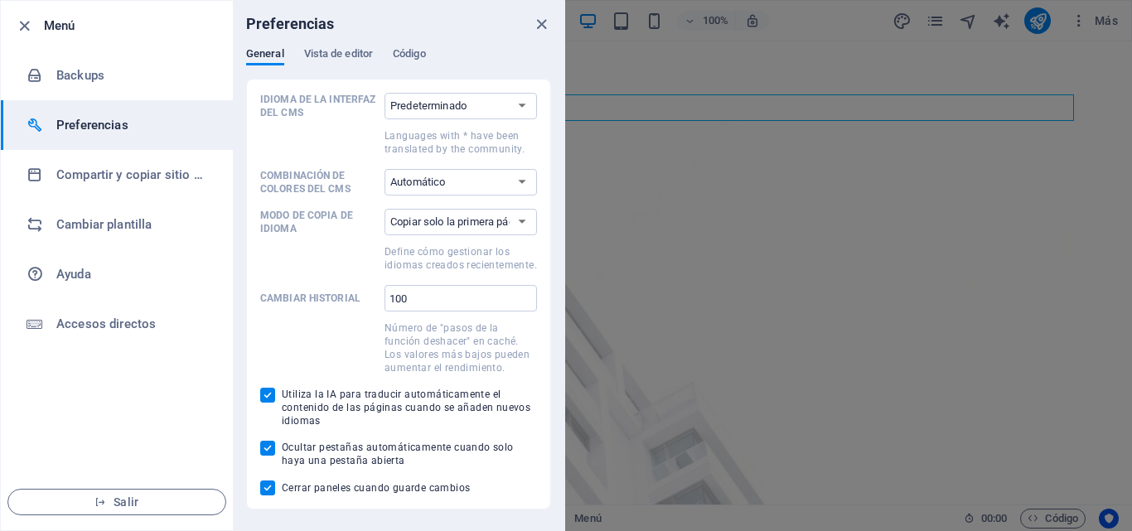
scroll to position [0, 0]
click at [406, 57] on span "Código" at bounding box center [409, 55] width 33 height 23
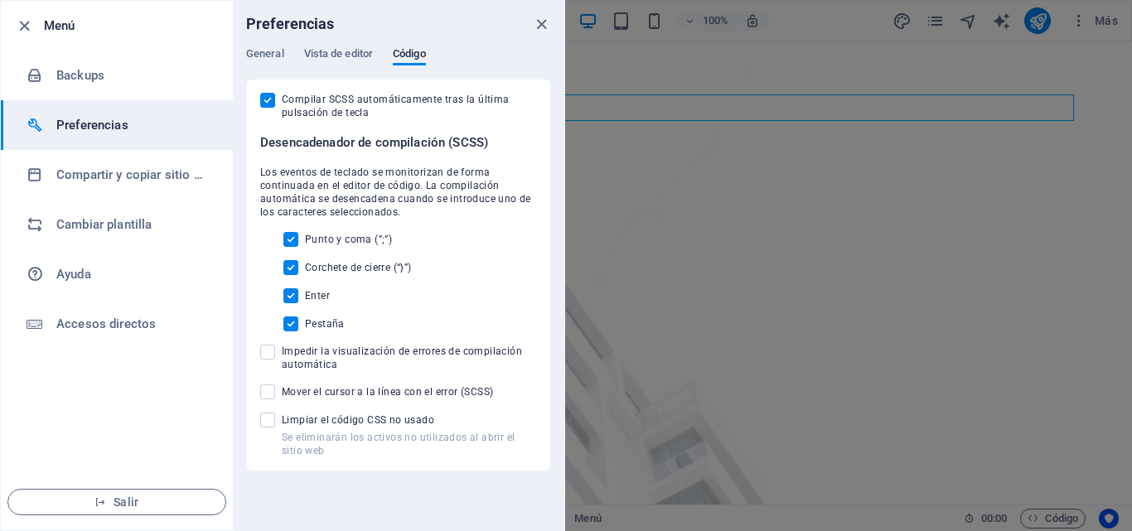
drag, startPoint x: 674, startPoint y: 128, endPoint x: 645, endPoint y: 91, distance: 47.2
click at [674, 128] on div at bounding box center [566, 265] width 1132 height 531
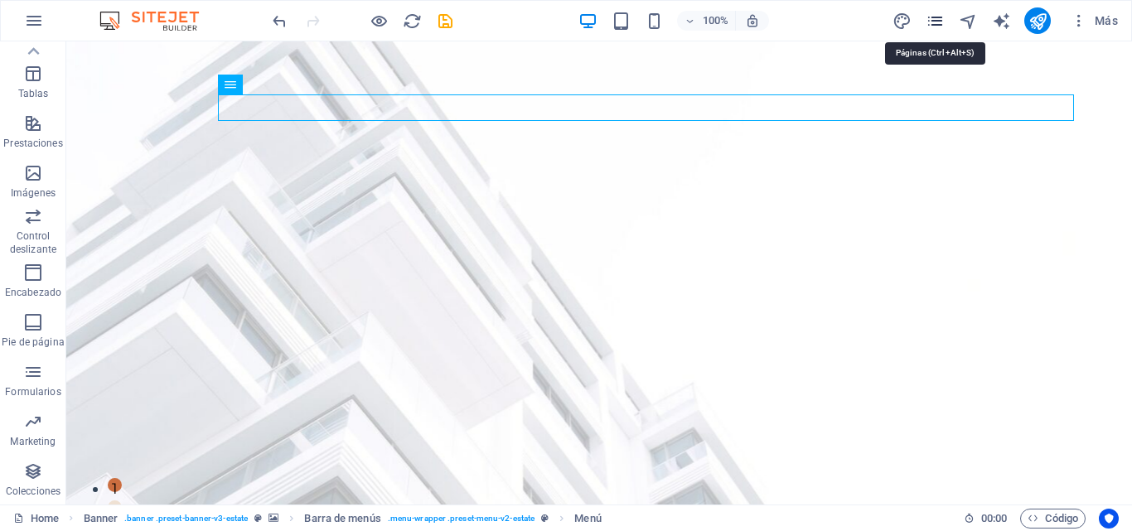
click at [931, 19] on icon "pages" at bounding box center [935, 21] width 19 height 19
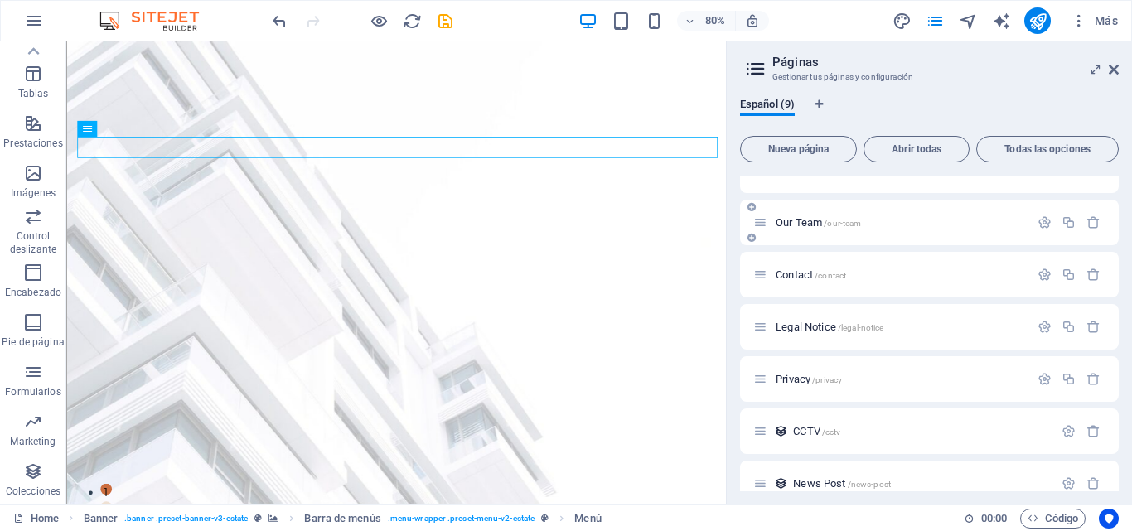
scroll to position [154, 0]
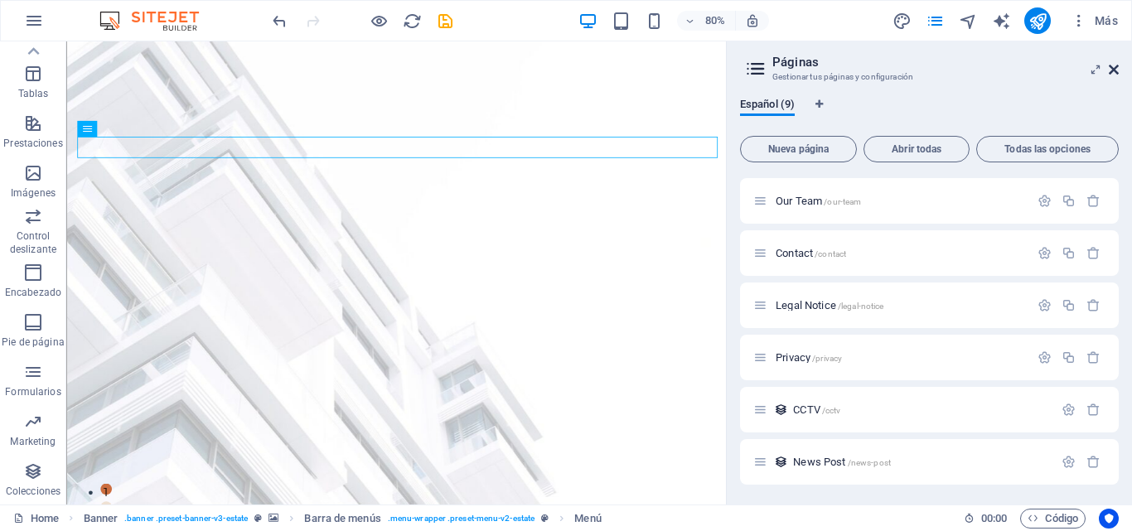
click at [1116, 73] on icon at bounding box center [1114, 69] width 10 height 13
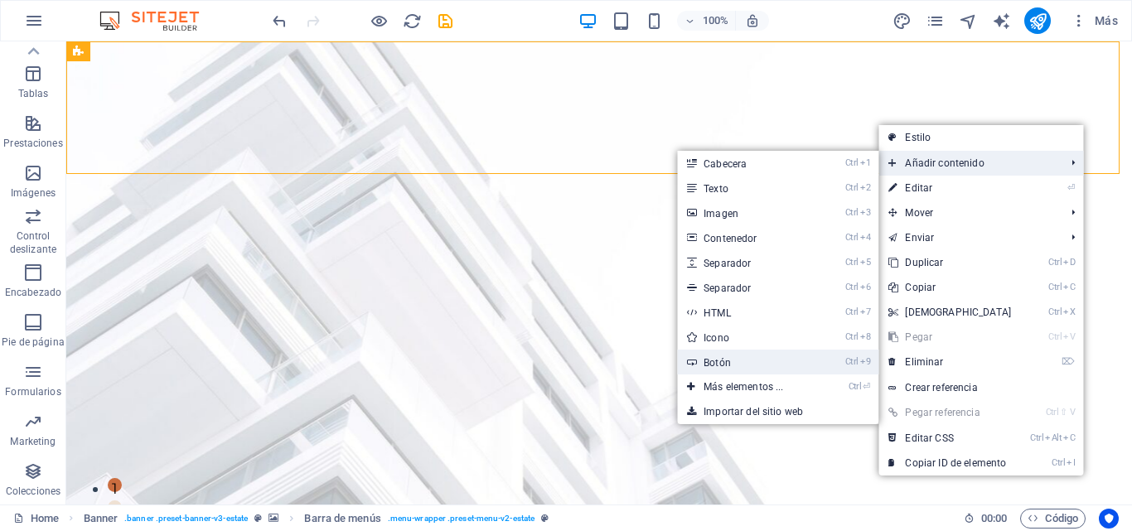
click at [755, 362] on link "Ctrl 9 Botón" at bounding box center [746, 362] width 139 height 25
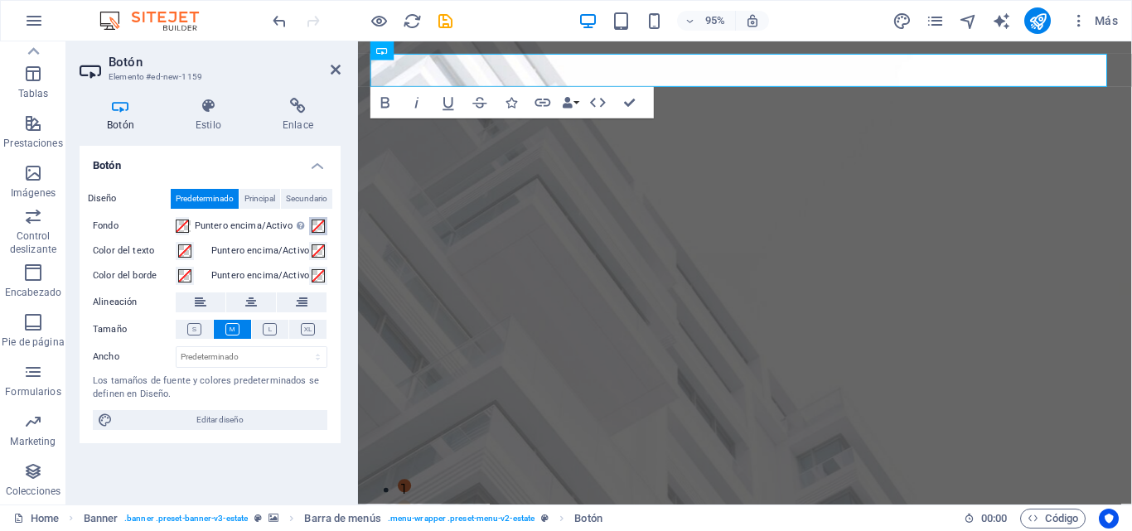
click at [318, 224] on span at bounding box center [318, 226] width 13 height 13
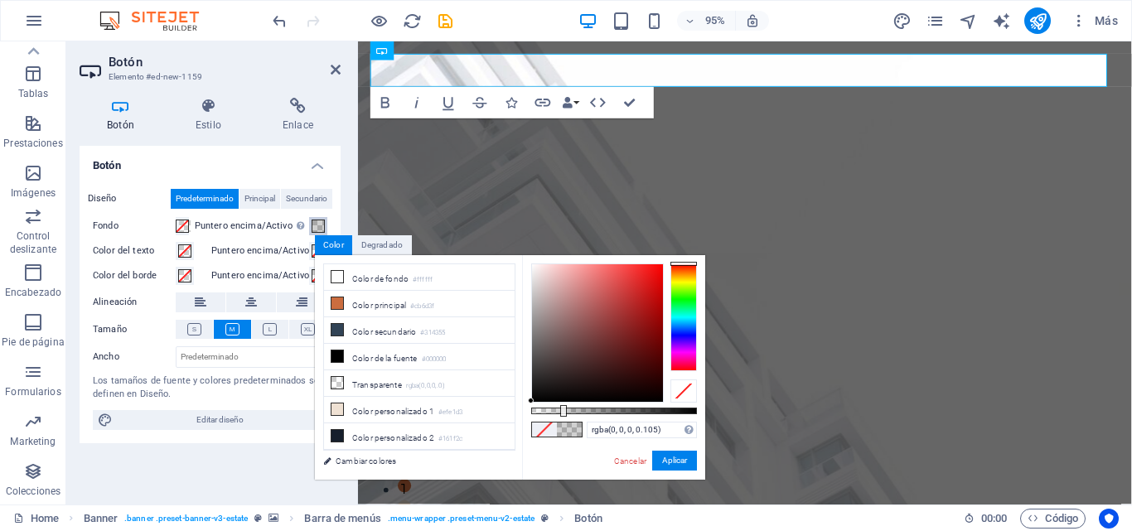
type input "rgba(0, 0, 0, 0)"
drag, startPoint x: 639, startPoint y: 409, endPoint x: 513, endPoint y: 422, distance: 126.7
click at [513, 422] on div "less Color de fondo #ffffff Color principal #cb6d3f Color secundario #314355 Co…" at bounding box center [510, 367] width 390 height 225
click at [660, 461] on button "Aplicar" at bounding box center [674, 461] width 45 height 20
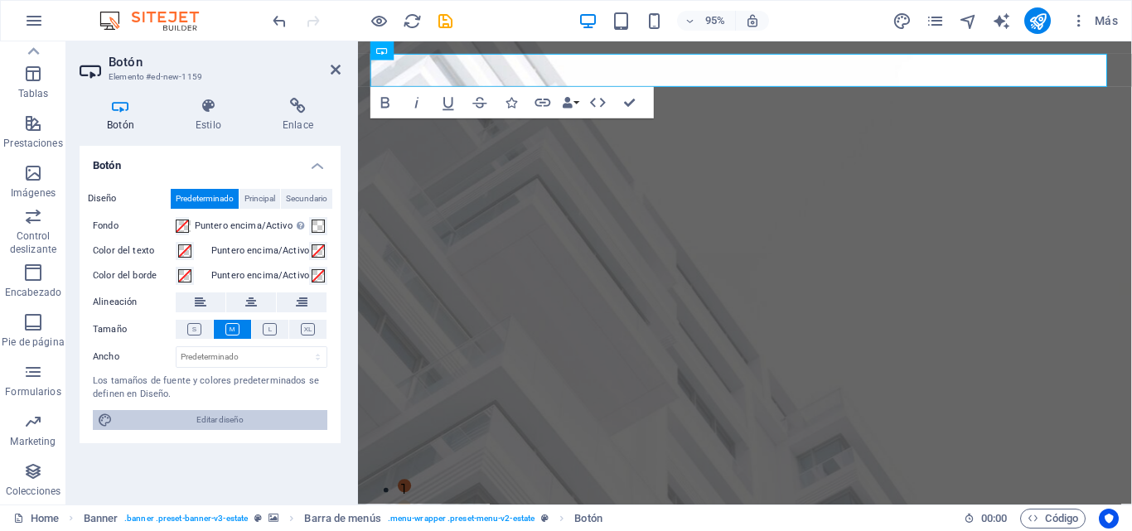
click at [233, 423] on span "Editar diseño" at bounding box center [220, 420] width 205 height 20
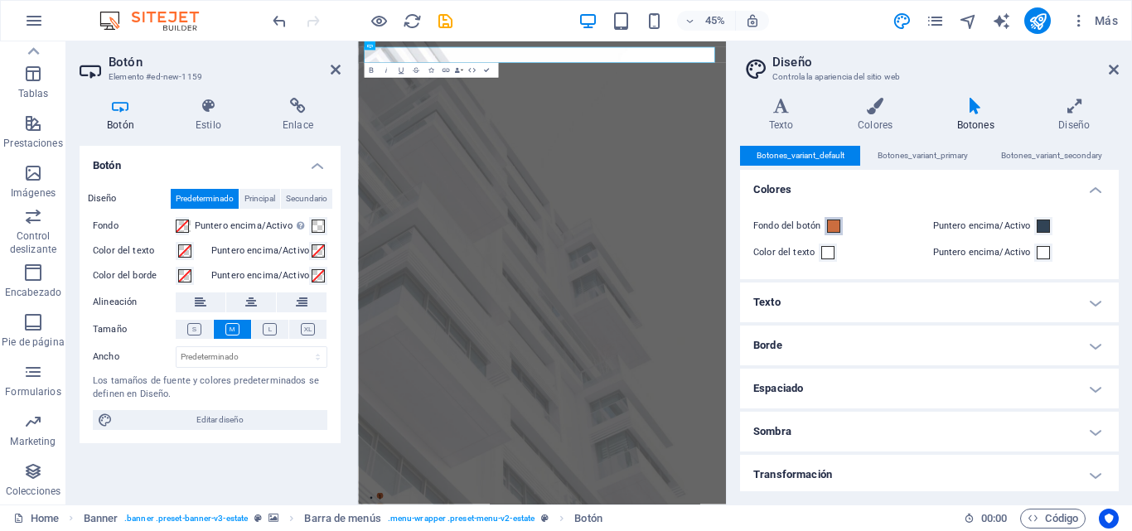
click at [831, 229] on span at bounding box center [833, 226] width 13 height 13
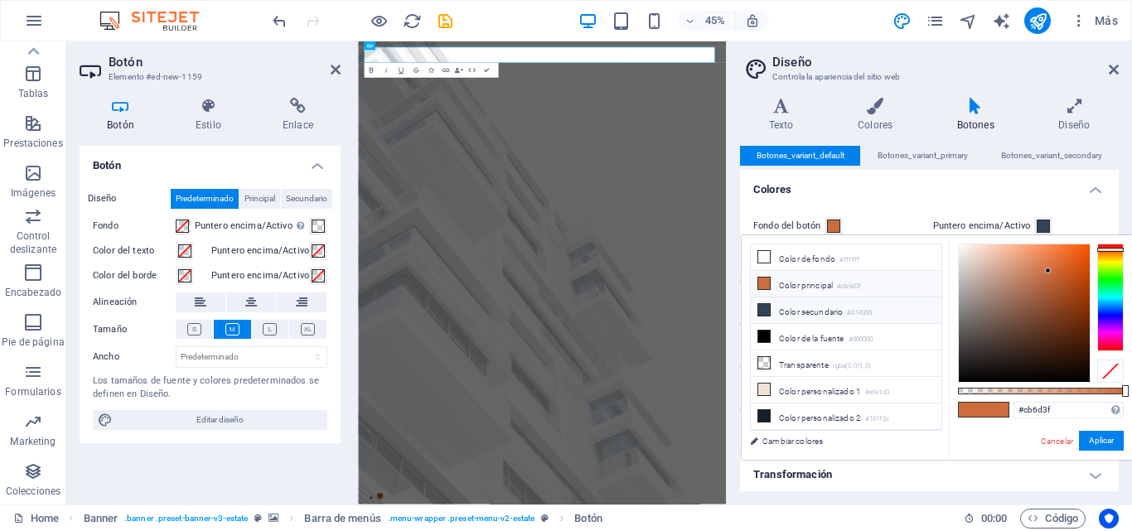
click at [793, 313] on li "Color secundario #314355" at bounding box center [846, 310] width 191 height 27
type input "#314355"
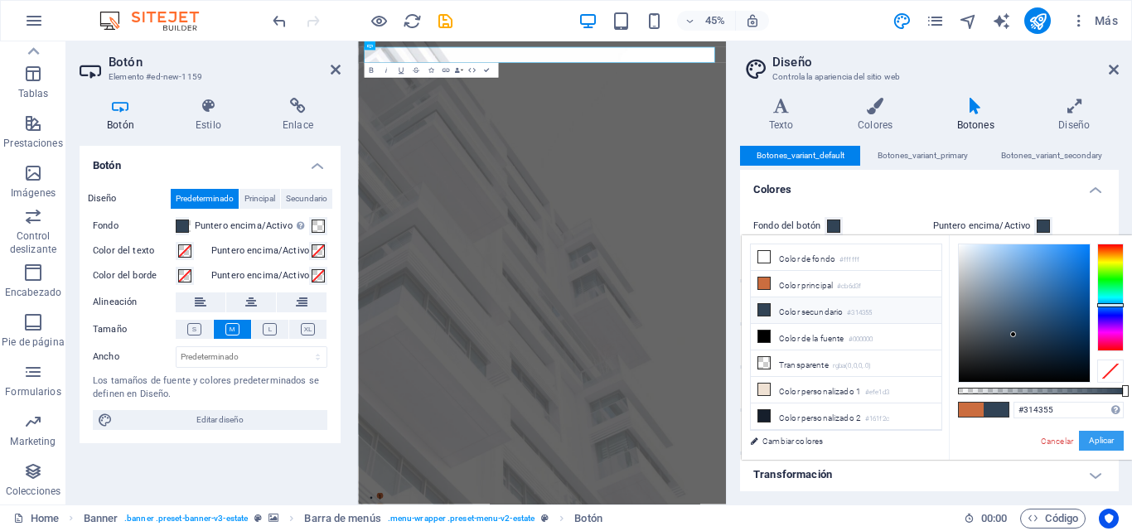
click at [1106, 439] on button "Aplicar" at bounding box center [1101, 441] width 45 height 20
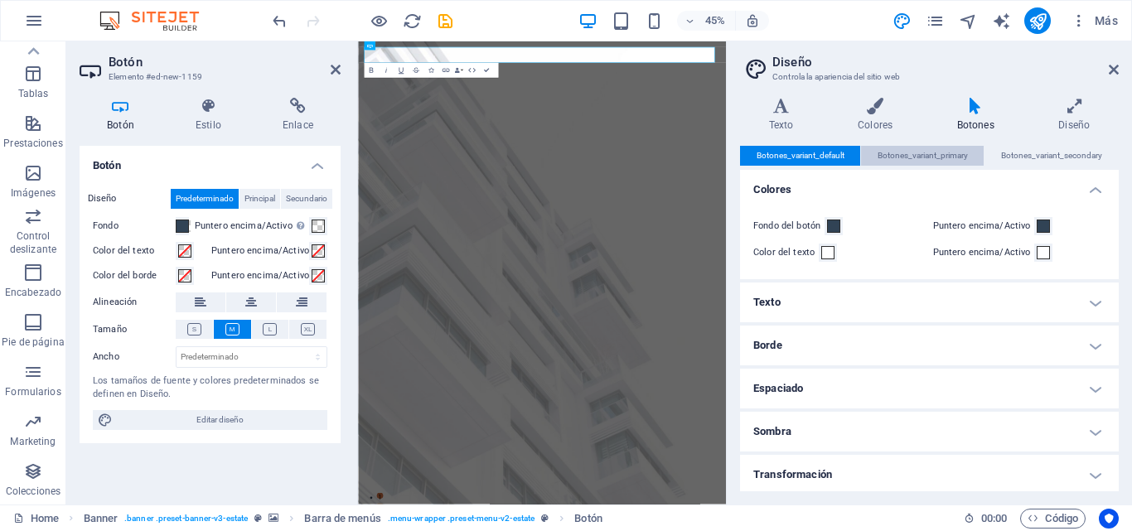
click at [946, 154] on span "Botones_variant_primary" at bounding box center [923, 156] width 90 height 20
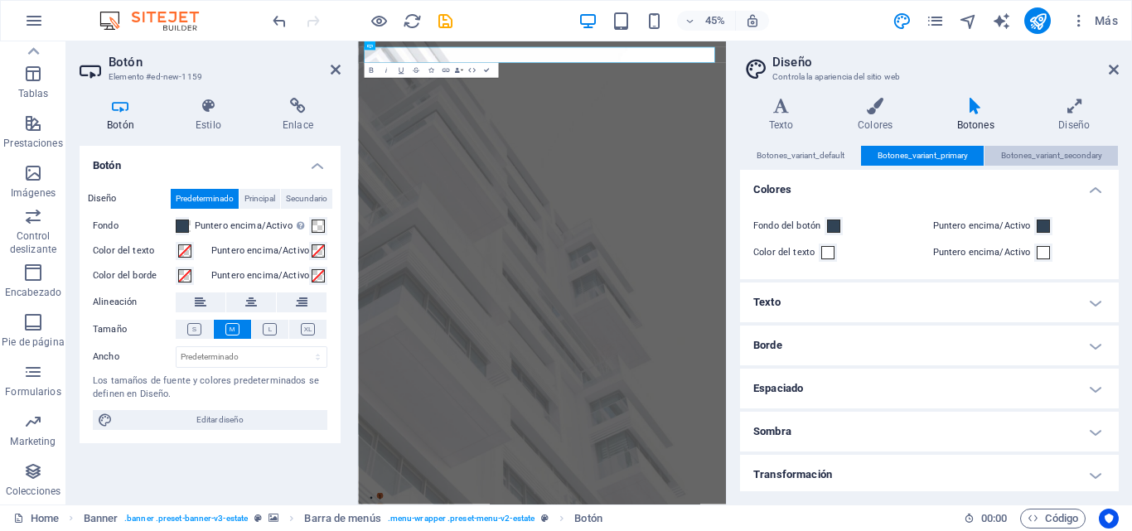
click at [1067, 154] on span "Botones_variant_secondary" at bounding box center [1051, 156] width 101 height 20
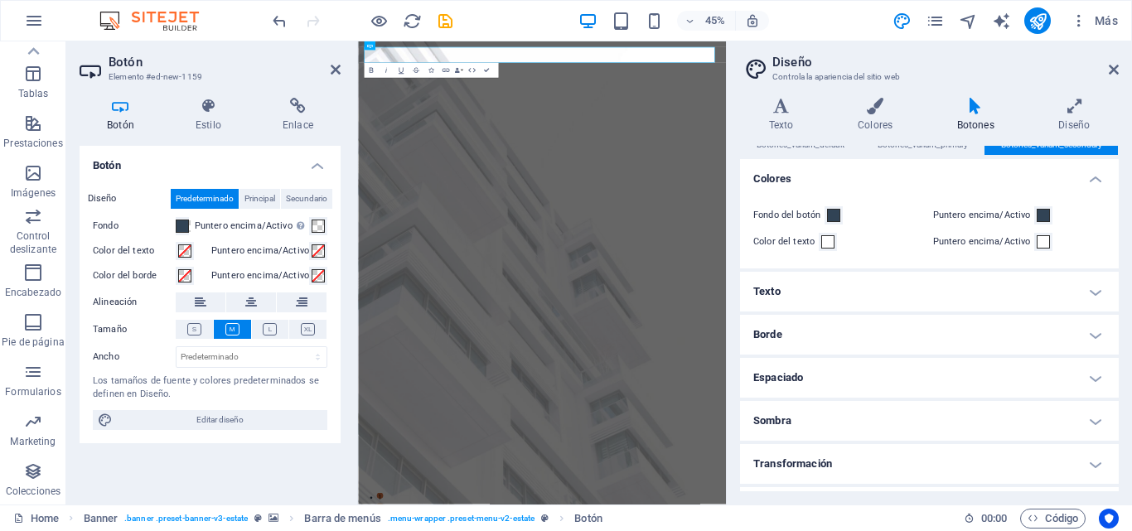
scroll to position [0, 0]
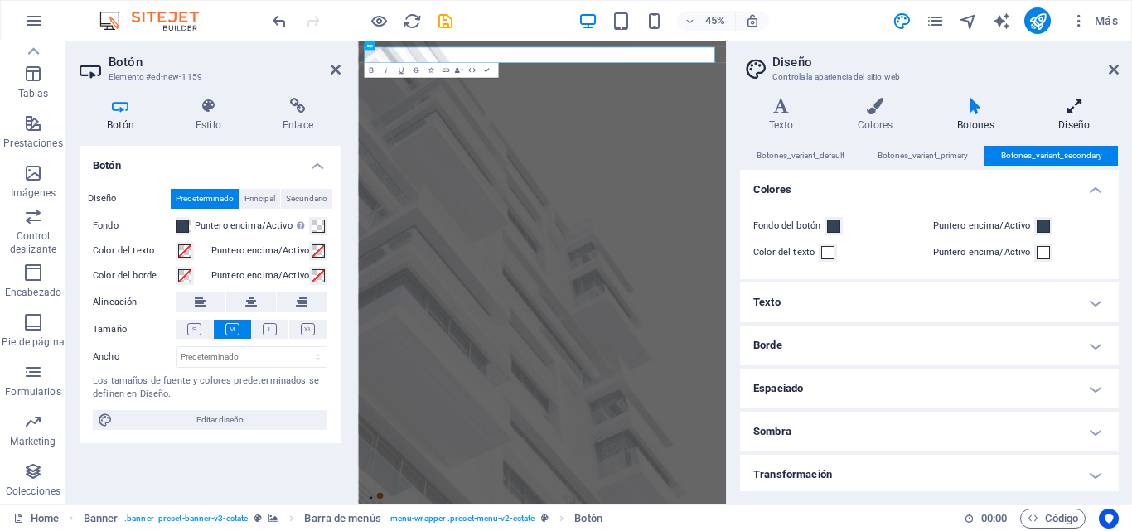
click at [1066, 117] on h4 "Diseño" at bounding box center [1074, 115] width 89 height 35
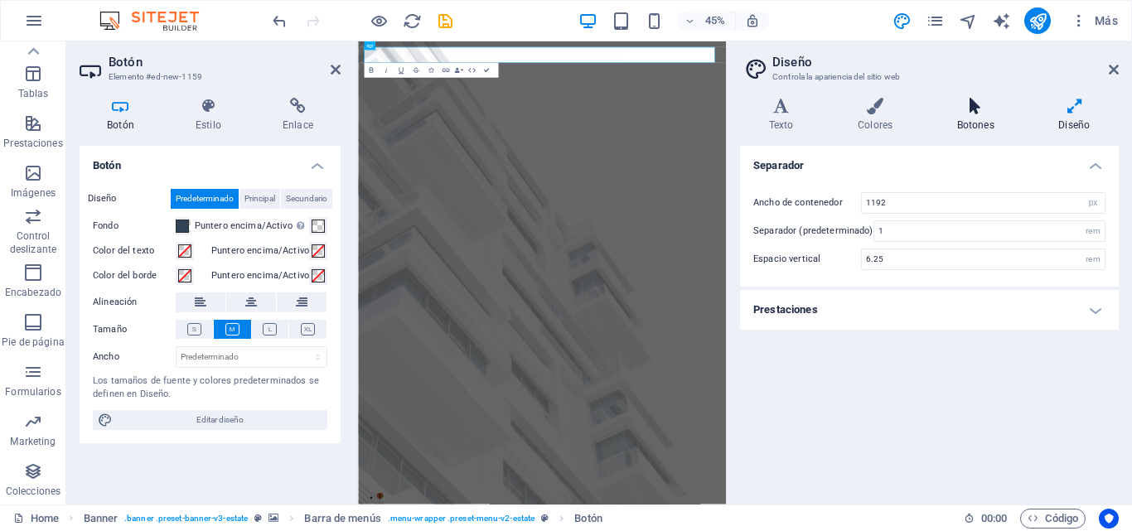
click at [965, 115] on h4 "Botones" at bounding box center [979, 115] width 102 height 35
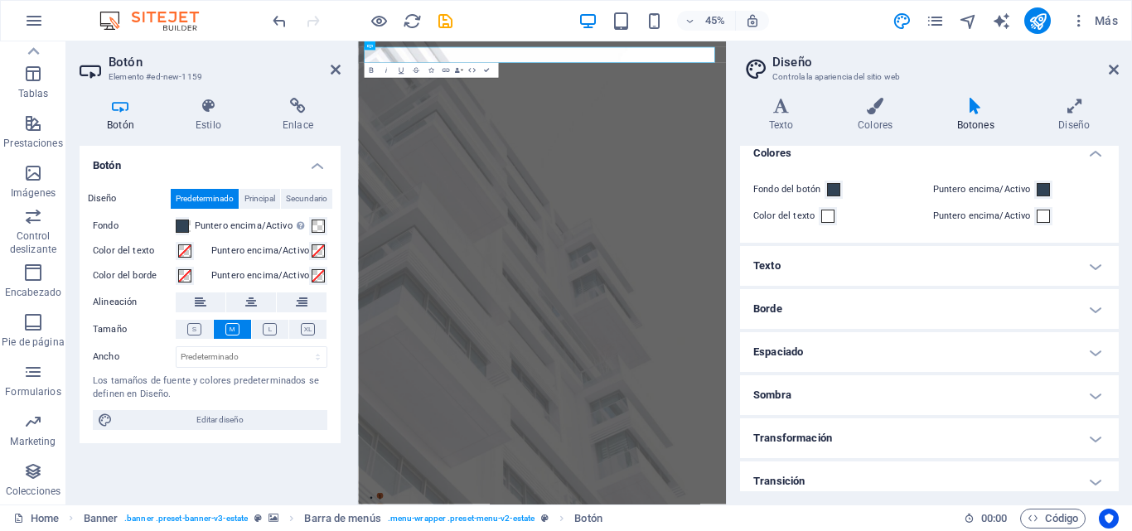
scroll to position [46, 0]
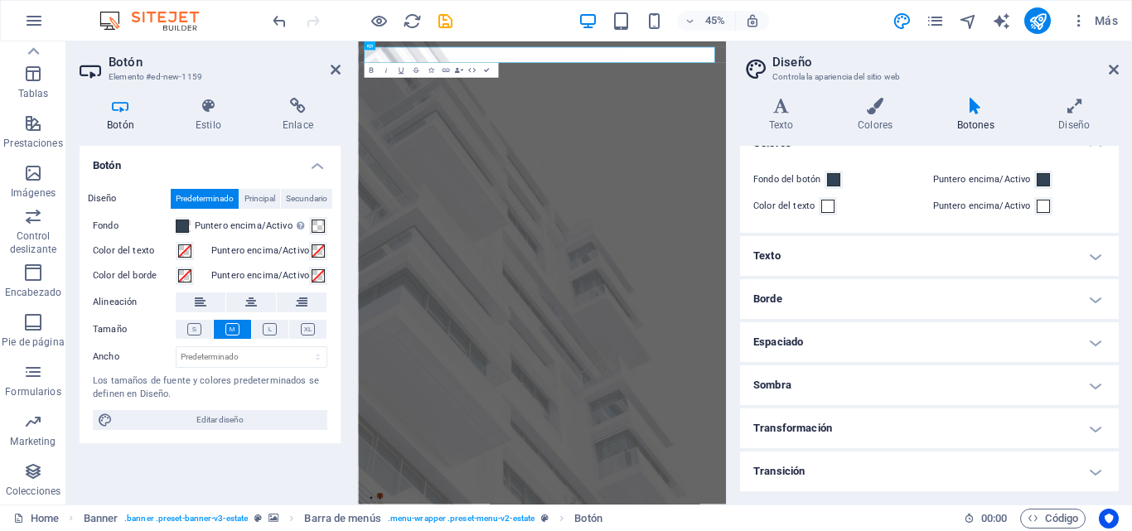
click at [848, 437] on h4 "Transformación" at bounding box center [929, 429] width 379 height 40
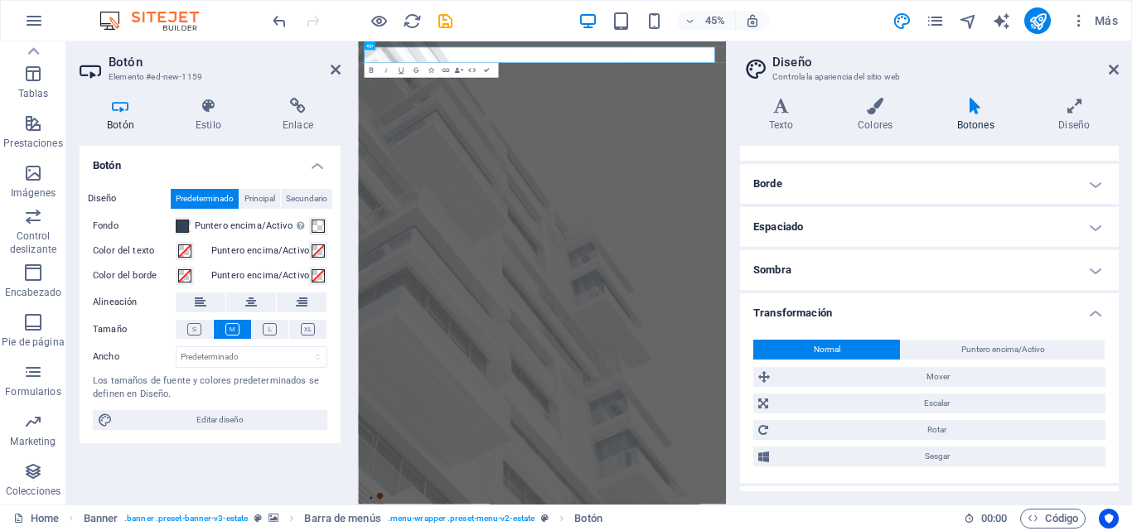
scroll to position [196, 0]
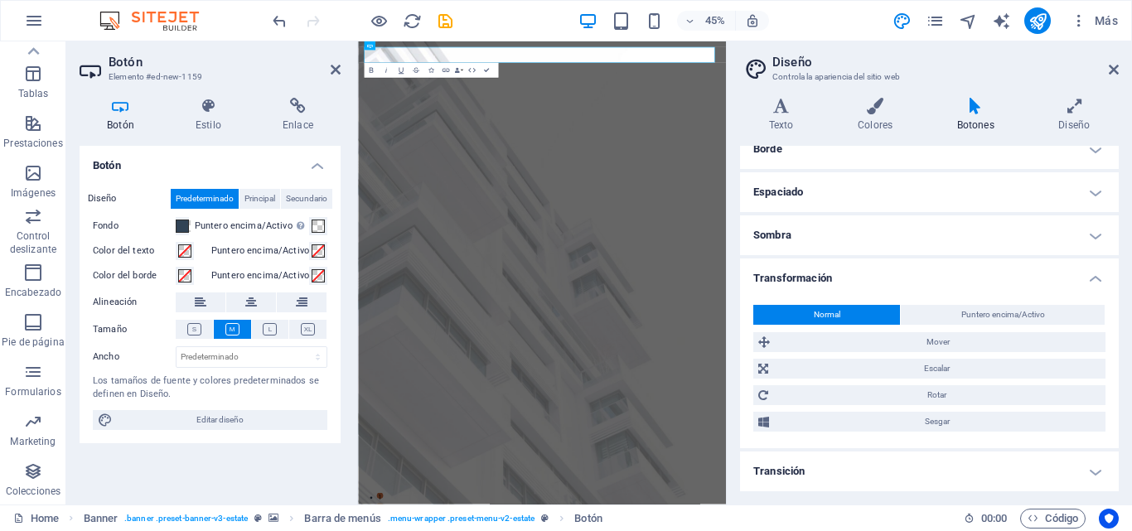
click at [825, 468] on h4 "Transición" at bounding box center [929, 472] width 379 height 40
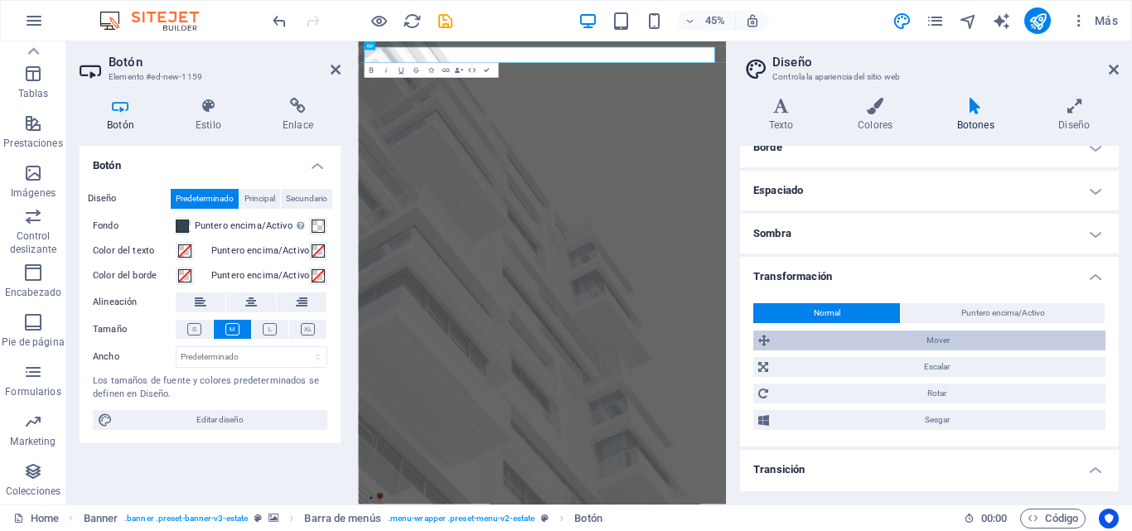
scroll to position [185, 0]
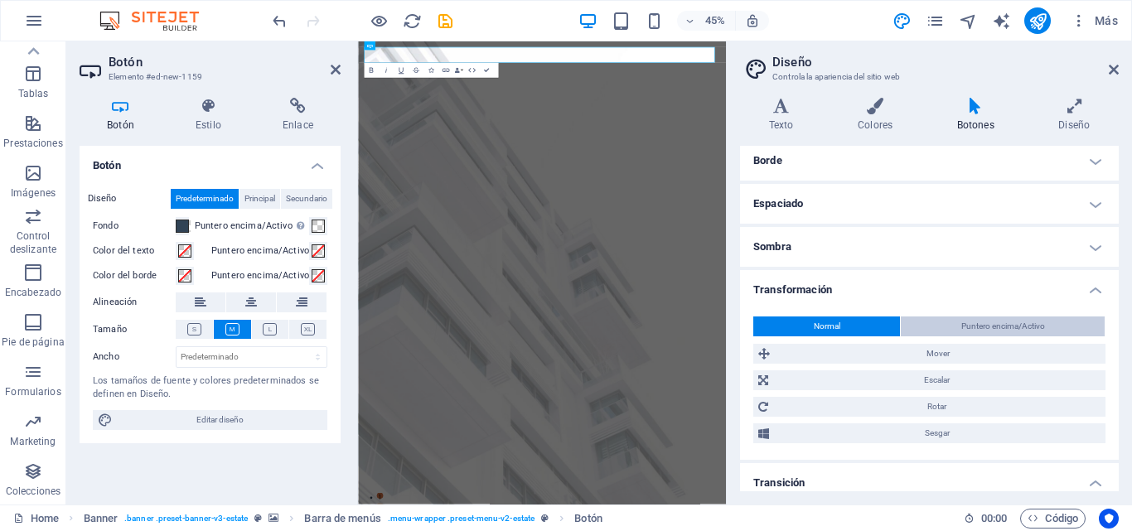
click at [997, 322] on span "Puntero encima/Activo" at bounding box center [1003, 327] width 84 height 20
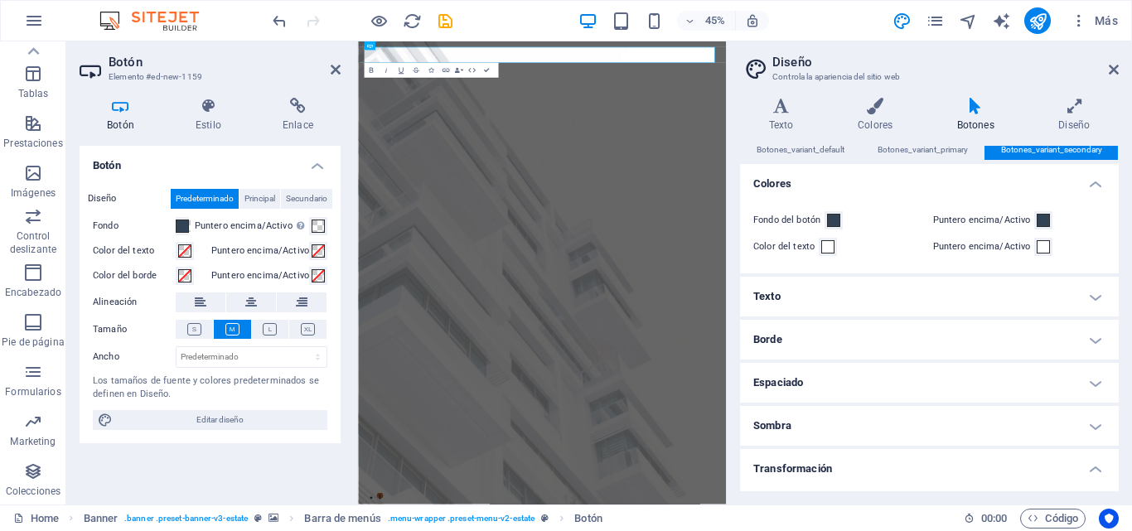
scroll to position [0, 0]
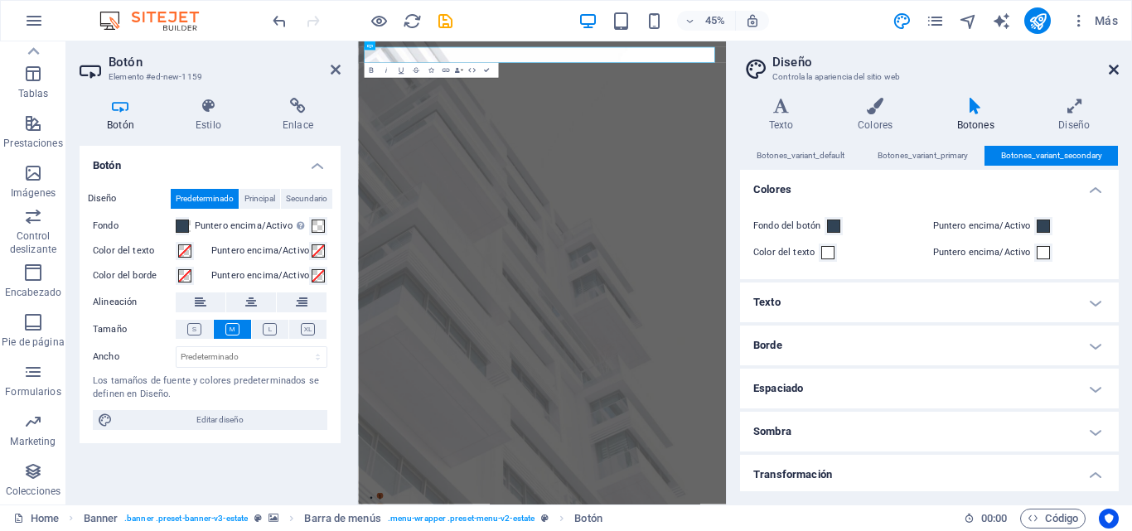
click at [1115, 75] on icon at bounding box center [1114, 69] width 10 height 13
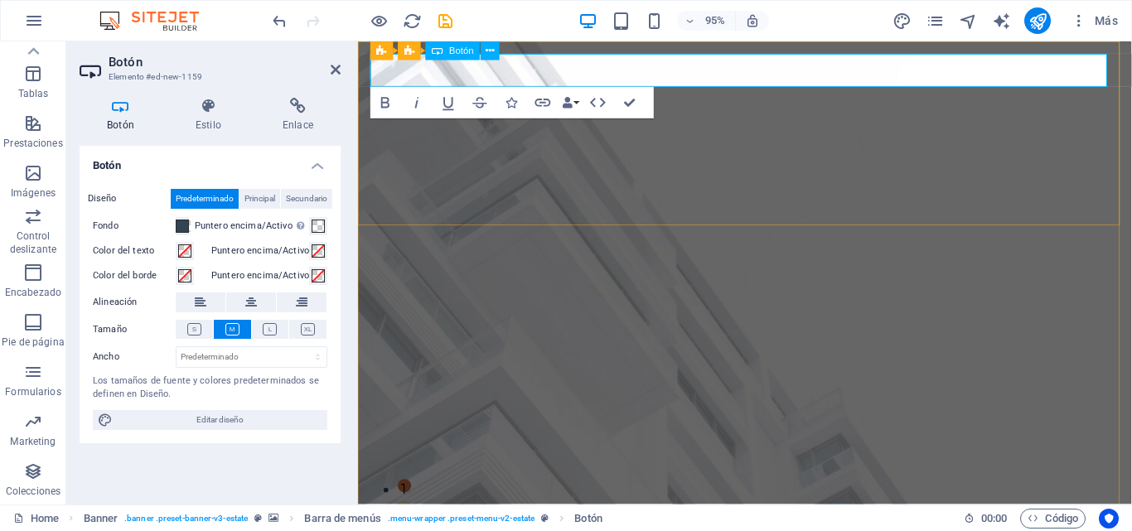
click at [465, 53] on span "Botón" at bounding box center [461, 50] width 25 height 9
click at [489, 50] on icon at bounding box center [490, 50] width 8 height 17
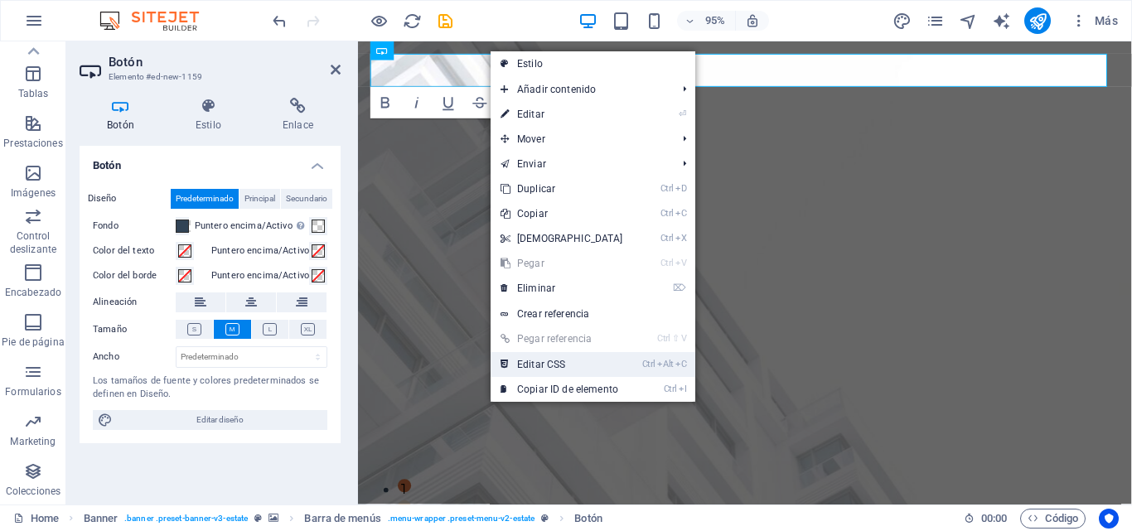
click at [556, 364] on link "Ctrl Alt C Editar CSS" at bounding box center [562, 364] width 143 height 25
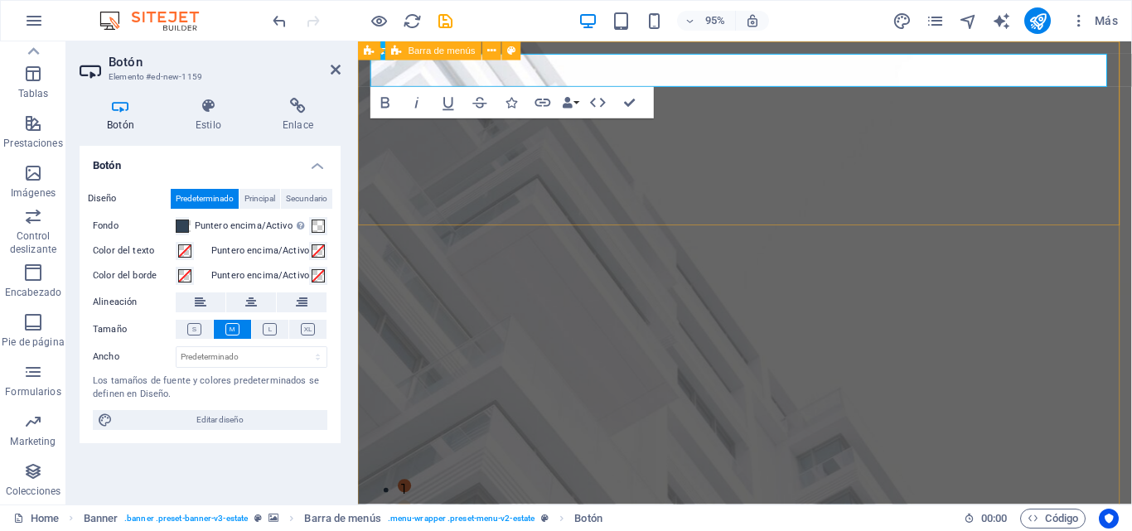
drag, startPoint x: 443, startPoint y: 75, endPoint x: 752, endPoint y: 176, distance: 324.2
drag, startPoint x: 447, startPoint y: 75, endPoint x: 387, endPoint y: 143, distance: 90.4
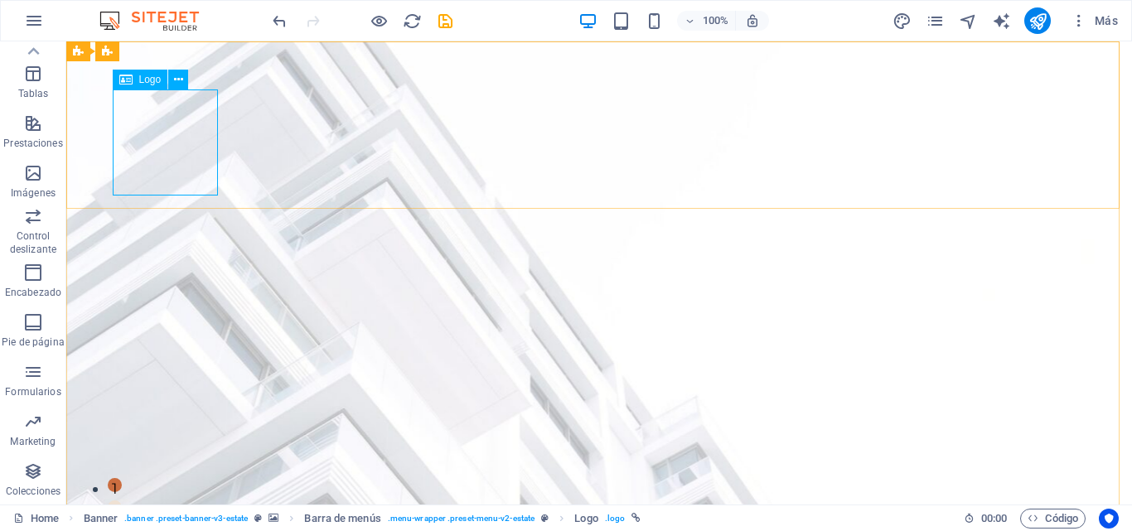
click at [196, 75] on div "Logo" at bounding box center [156, 80] width 87 height 21
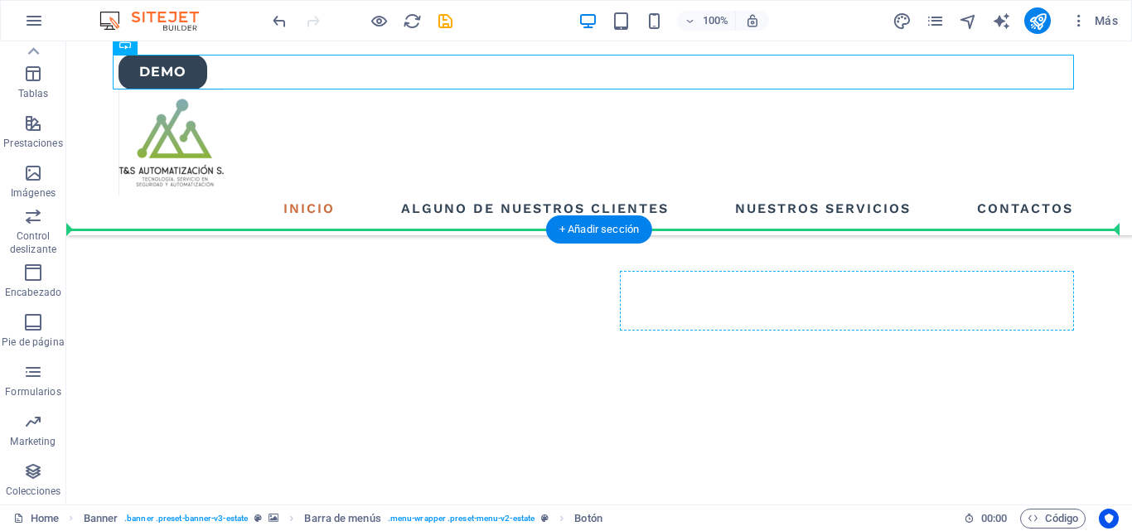
scroll to position [3857, 0]
drag, startPoint x: 192, startPoint y: 70, endPoint x: 991, endPoint y: 409, distance: 867.8
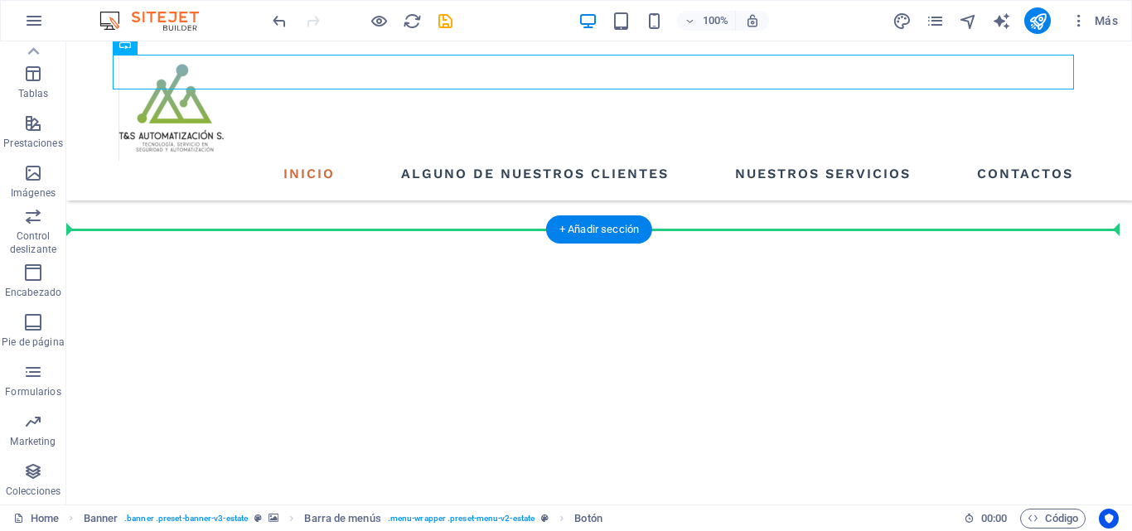
scroll to position [3823, 0]
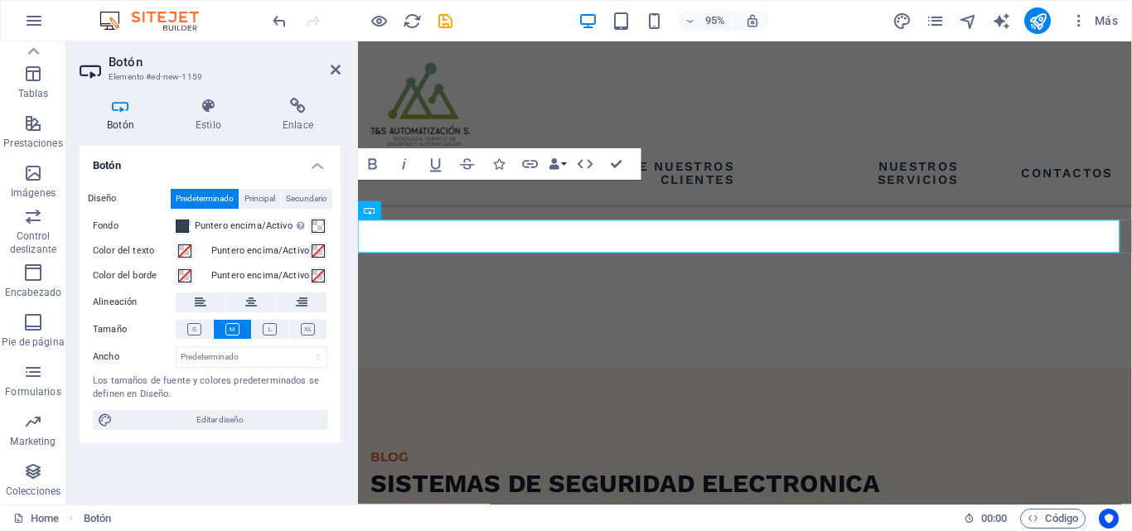
scroll to position [3975, 0]
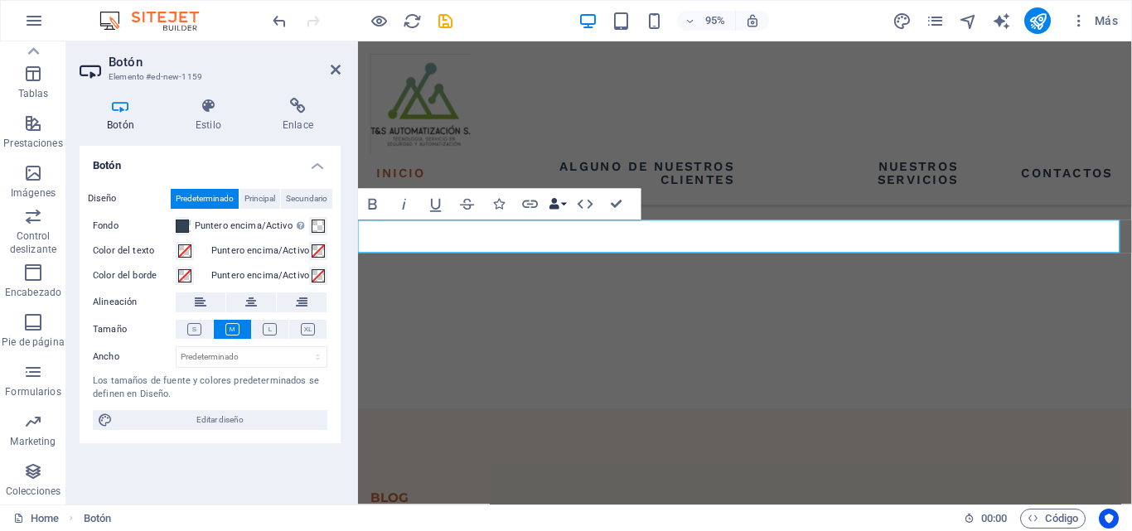
click at [563, 204] on button "Data Bindings" at bounding box center [558, 204] width 22 height 31
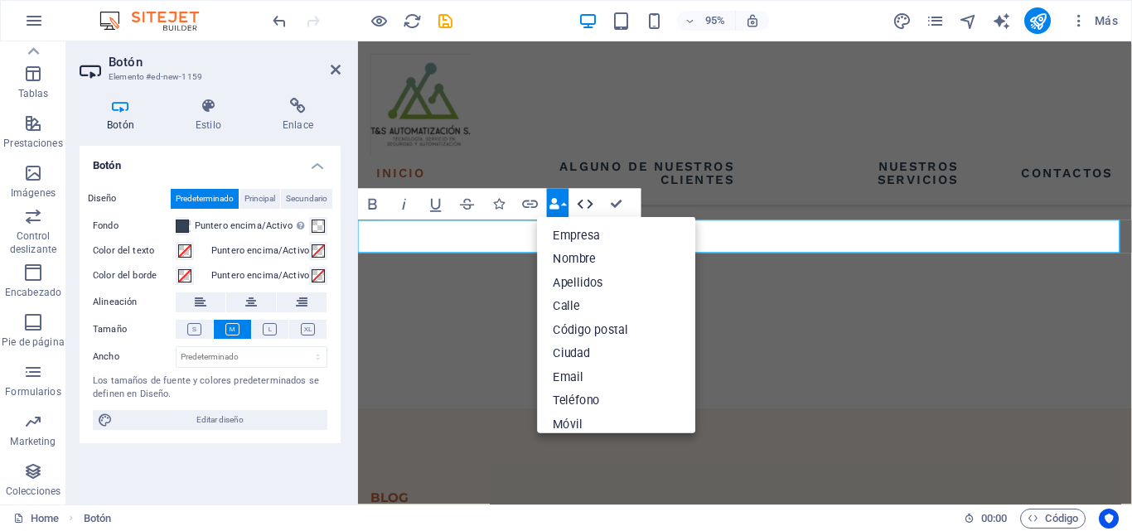
click at [582, 199] on icon "button" at bounding box center [585, 204] width 19 height 19
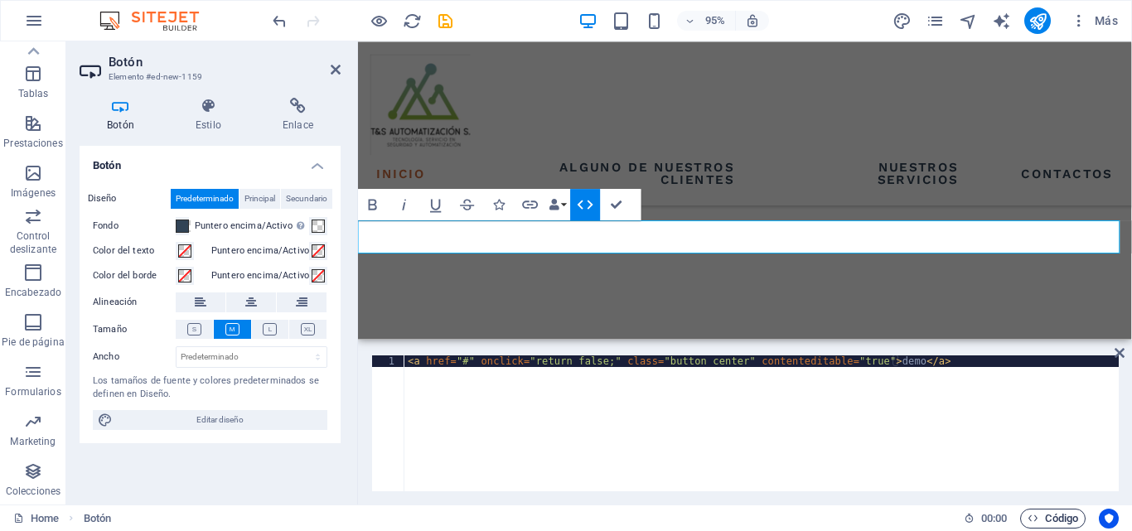
click at [1041, 520] on span "Código" at bounding box center [1053, 519] width 51 height 20
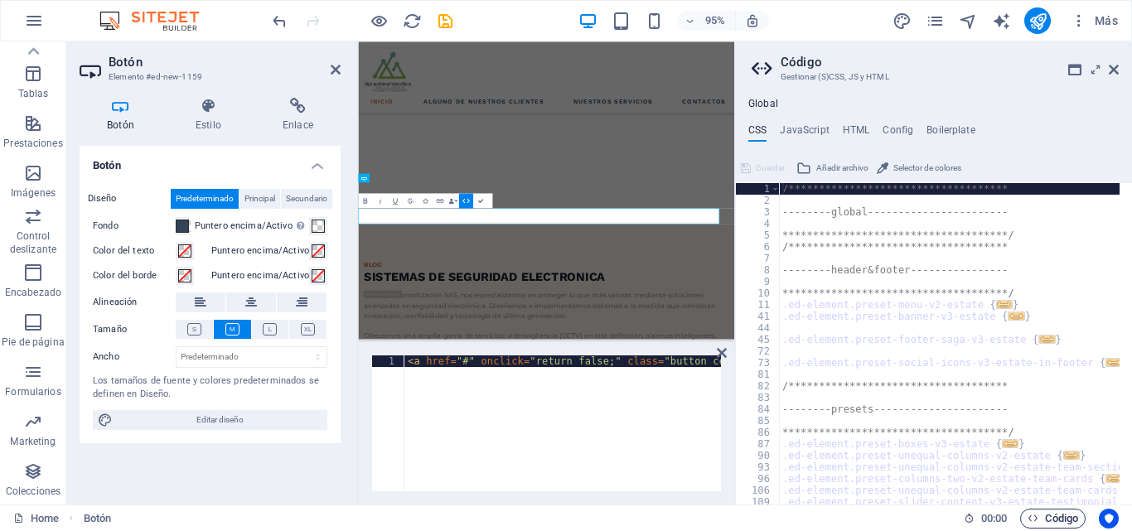
scroll to position [3793, 0]
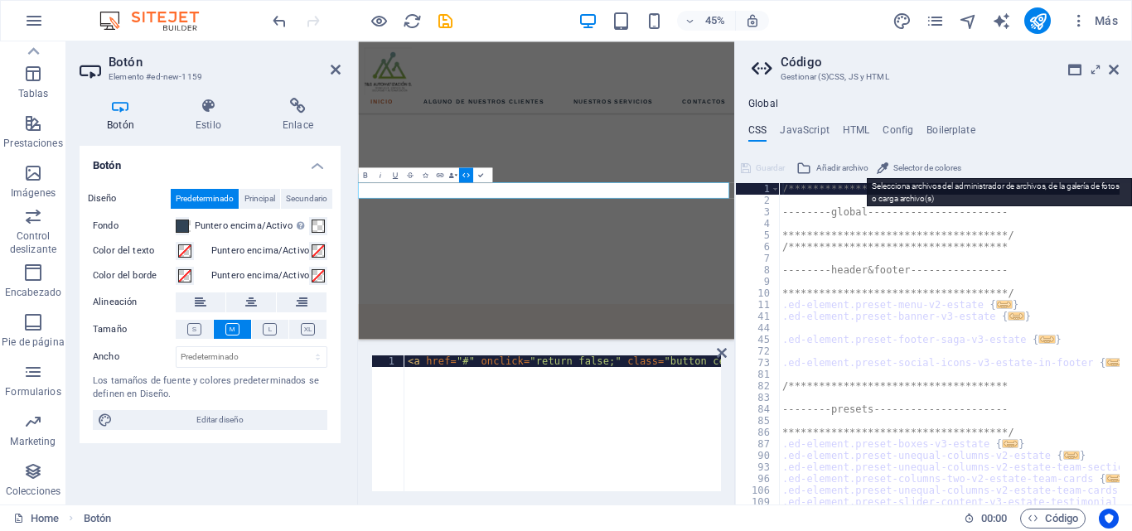
click at [835, 172] on span "Añadir archivo" at bounding box center [842, 168] width 52 height 20
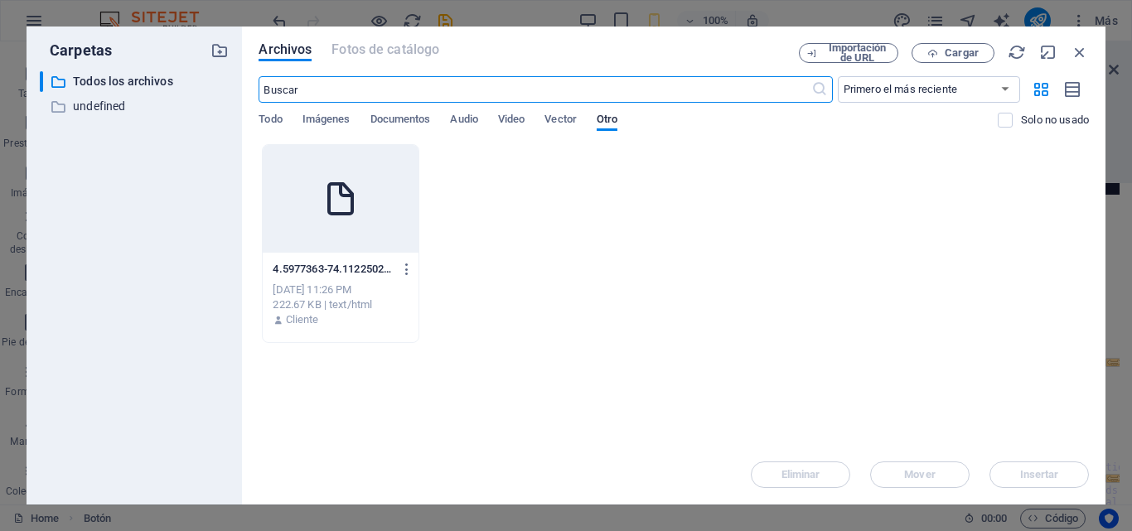
scroll to position [11352, 0]
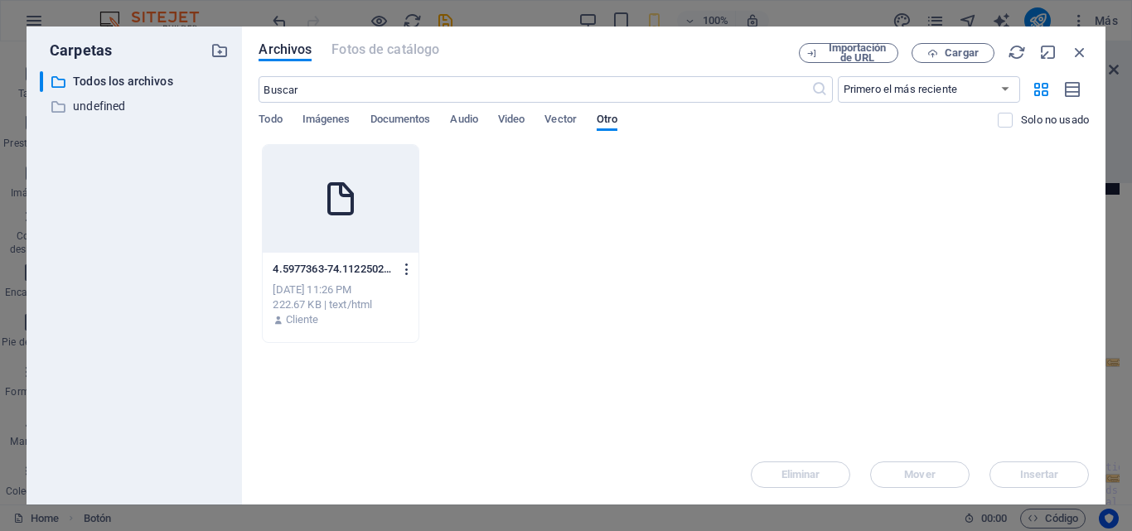
click at [403, 268] on icon "button" at bounding box center [407, 269] width 16 height 15
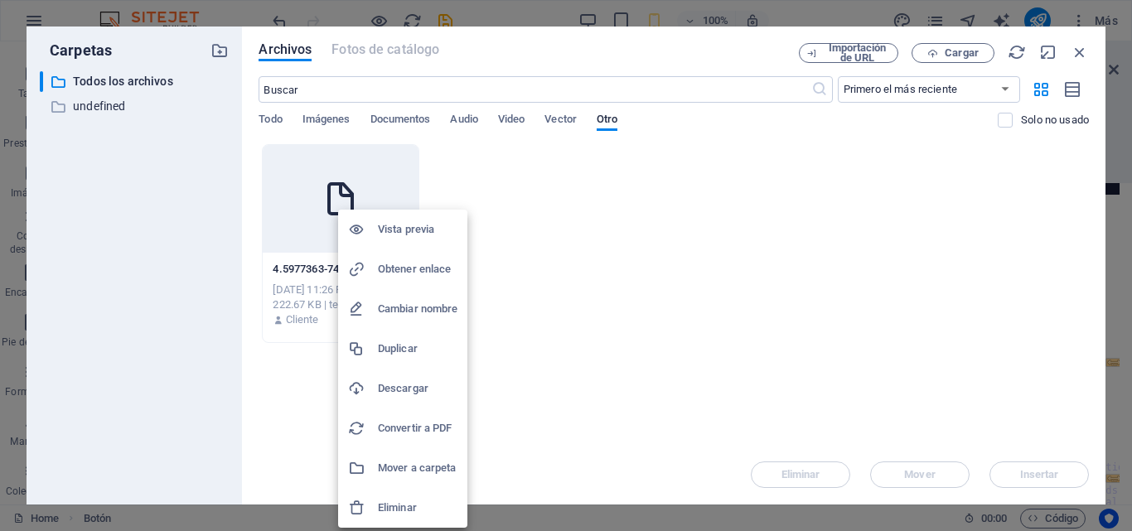
click at [430, 393] on h6 "Descargar" at bounding box center [418, 389] width 80 height 20
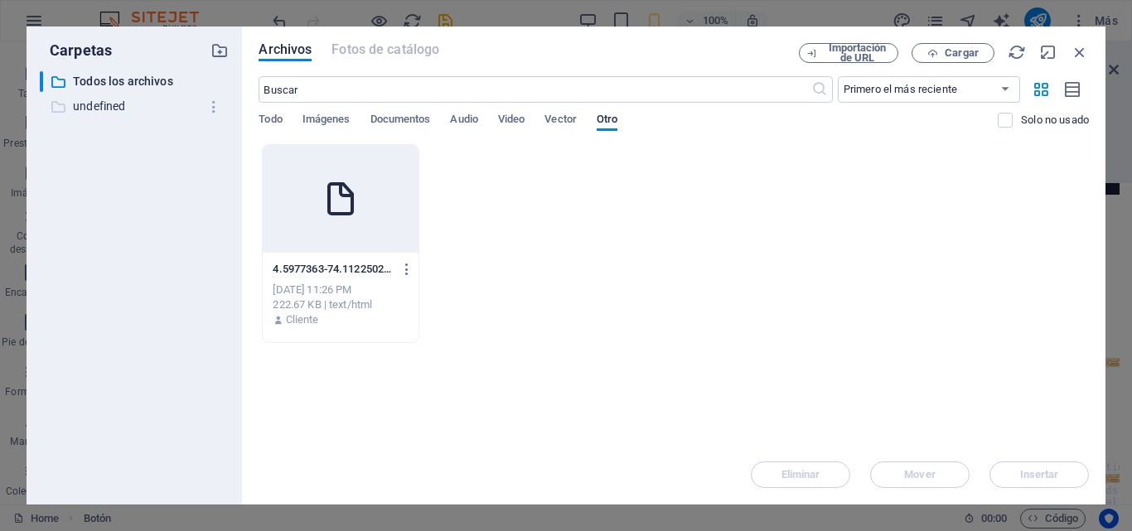
click at [118, 105] on p "undefined" at bounding box center [136, 106] width 126 height 19
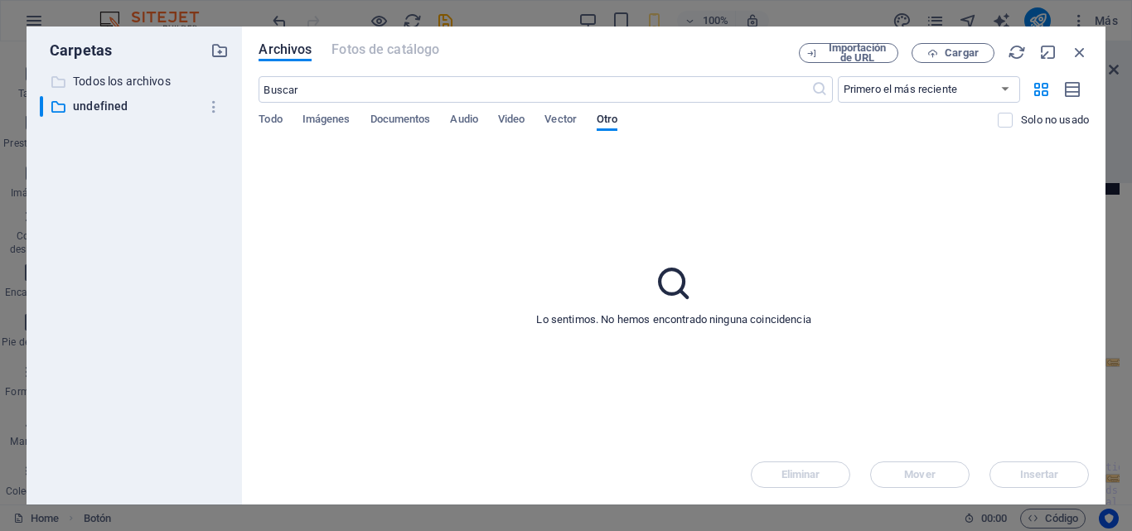
click at [139, 85] on p "Todos los archivos" at bounding box center [136, 81] width 126 height 19
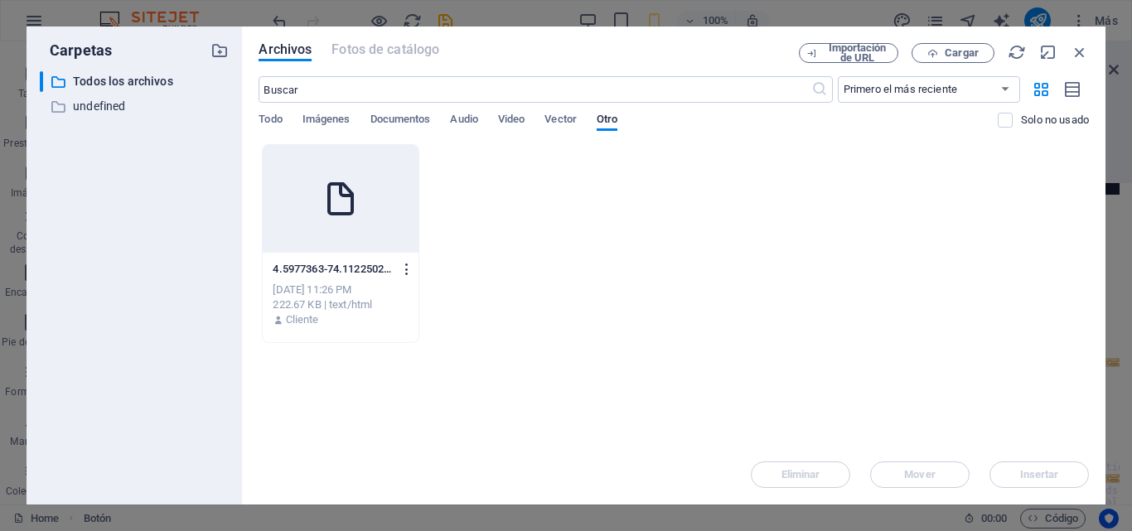
click at [407, 269] on icon "button" at bounding box center [407, 269] width 16 height 15
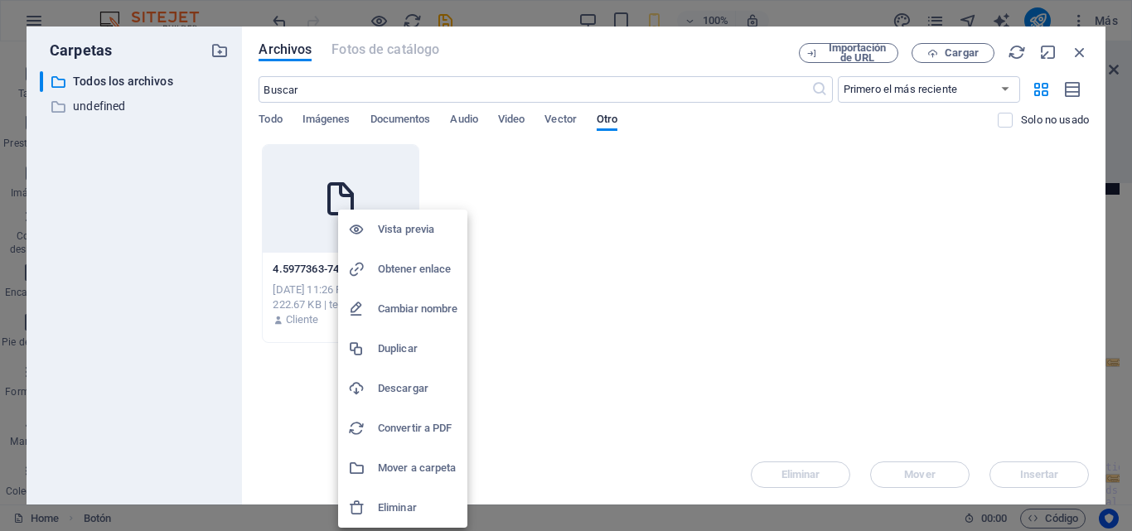
click at [335, 178] on div at bounding box center [566, 265] width 1132 height 531
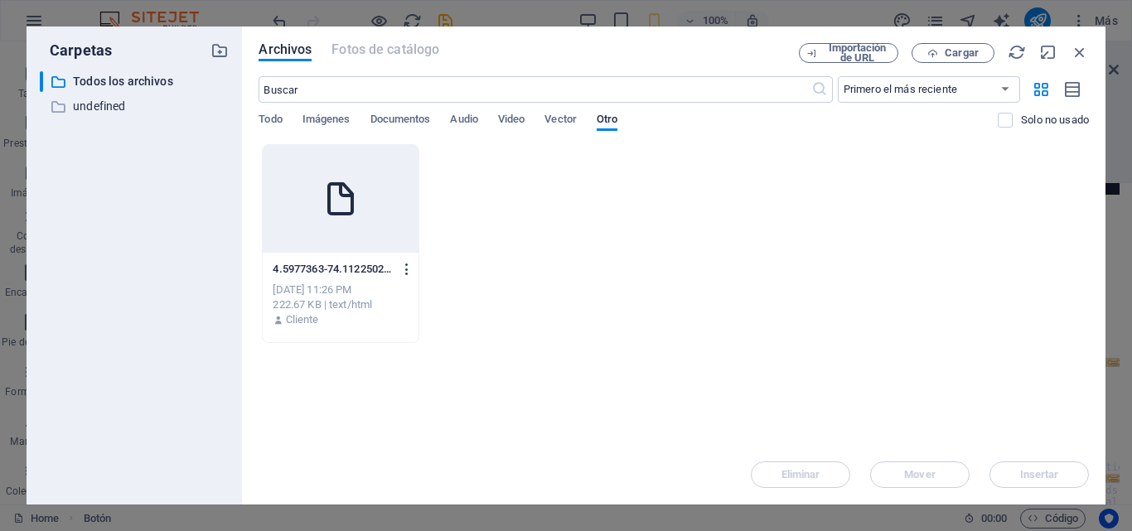
click at [405, 271] on icon "button" at bounding box center [407, 269] width 16 height 15
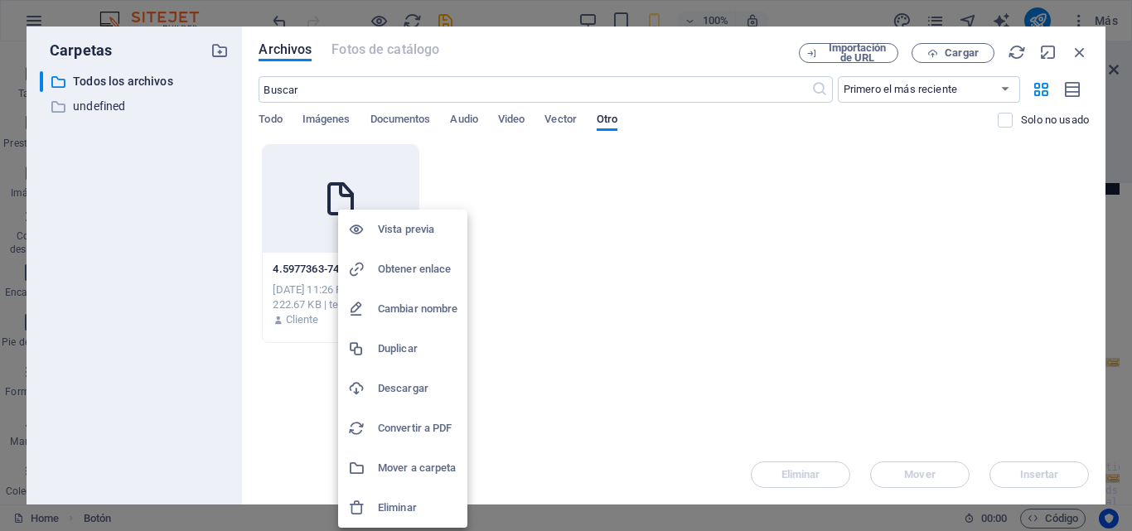
click at [402, 237] on h6 "Vista previa" at bounding box center [418, 230] width 80 height 20
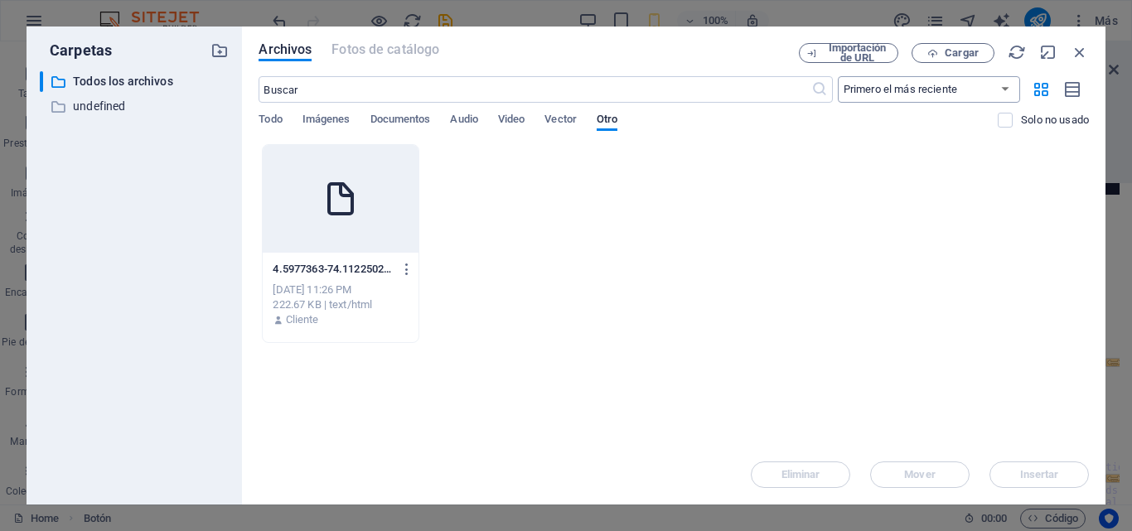
click at [925, 92] on select "Primero el más reciente Primero el más antiguo Nombre (A-Z) Nombre (Z-A) Tamaño…" at bounding box center [929, 89] width 182 height 27
drag, startPoint x: 632, startPoint y: 229, endPoint x: 625, endPoint y: 178, distance: 51.1
click at [637, 216] on div "4.5977363-74.112250213zentryttug_epEgoyMDI1MDQyMy4wIKXMDSoASAFQAw3D3D-_9-EeV9bv…" at bounding box center [674, 243] width 830 height 199
click at [565, 122] on span "Vector" at bounding box center [560, 120] width 32 height 23
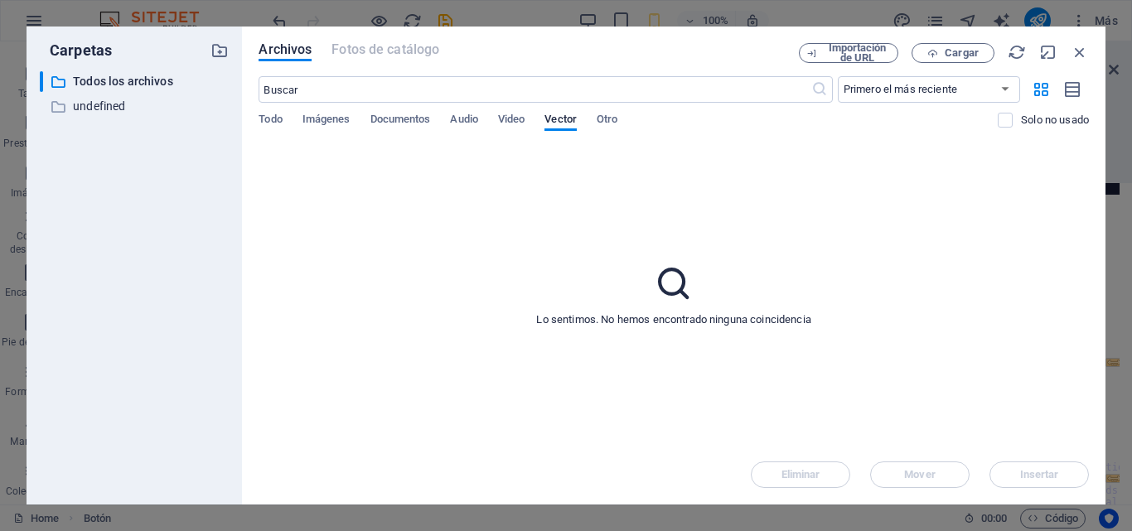
click at [501, 121] on span "Video" at bounding box center [511, 120] width 27 height 23
click at [460, 118] on span "Audio" at bounding box center [463, 120] width 27 height 23
click at [414, 126] on span "Documentos" at bounding box center [400, 120] width 60 height 23
click at [326, 116] on span "Imágenes" at bounding box center [326, 120] width 48 height 23
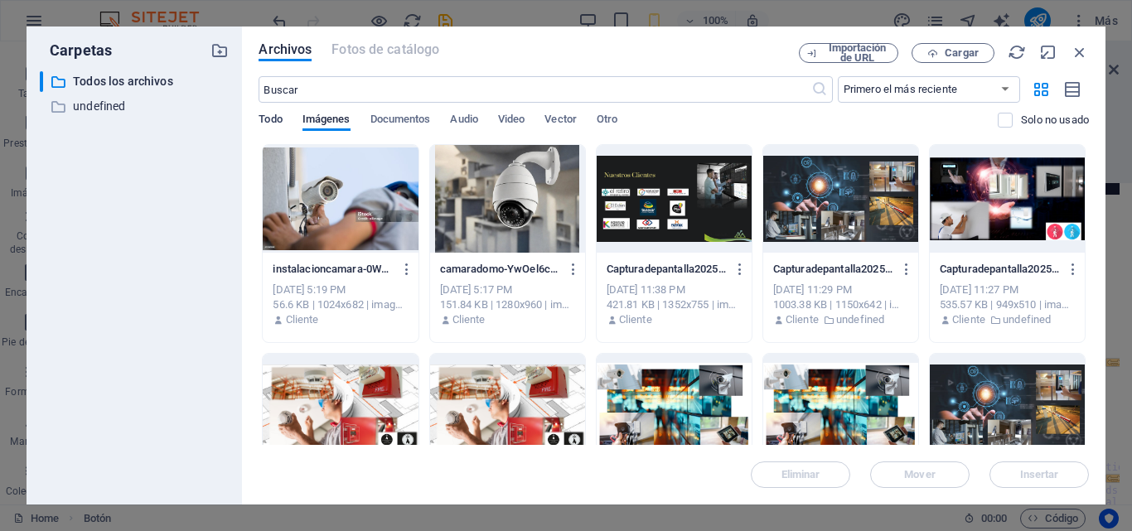
click at [272, 118] on span "Todo" at bounding box center [270, 120] width 23 height 23
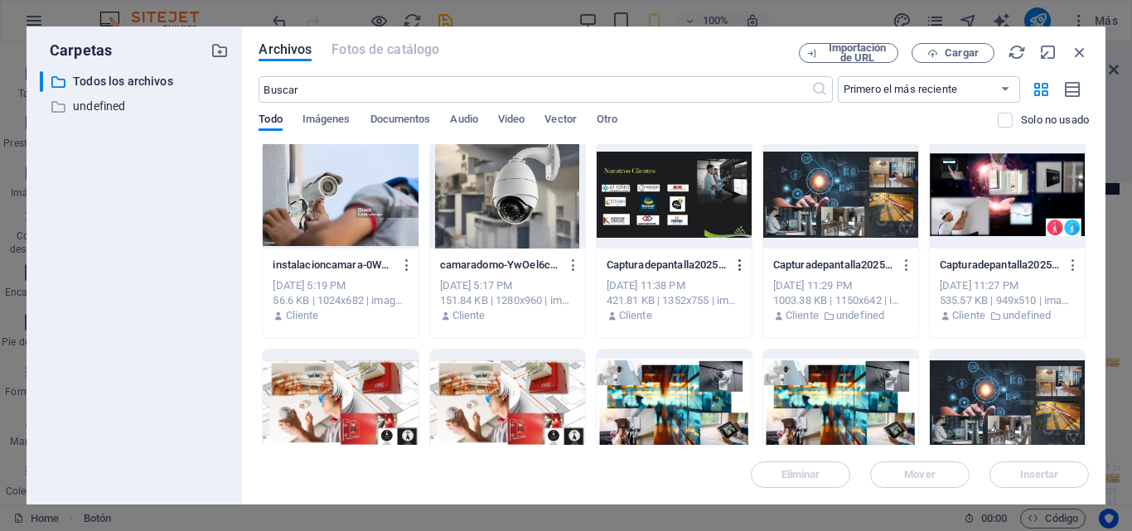
scroll to position [0, 0]
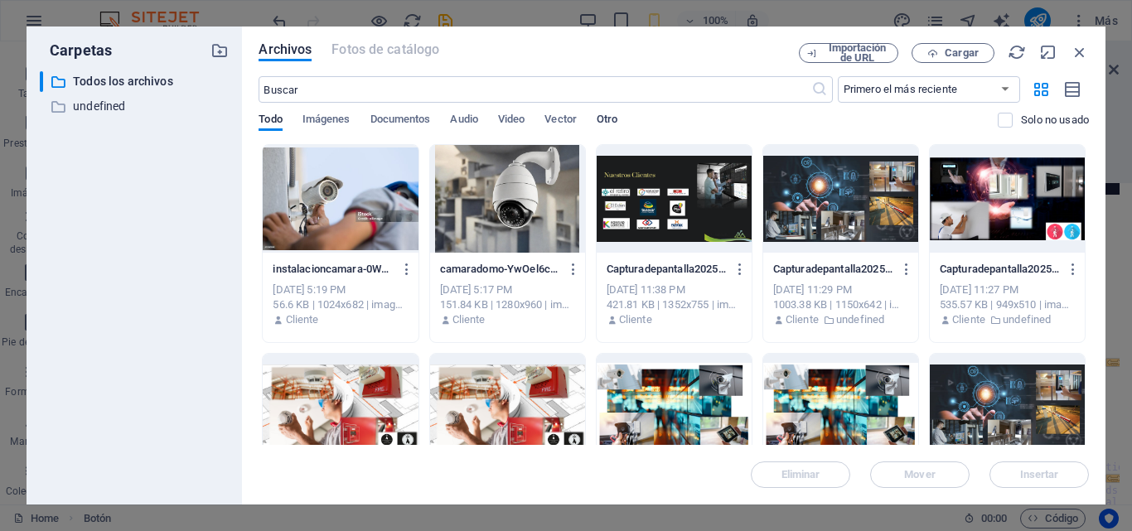
click at [610, 123] on span "Otro" at bounding box center [607, 120] width 21 height 23
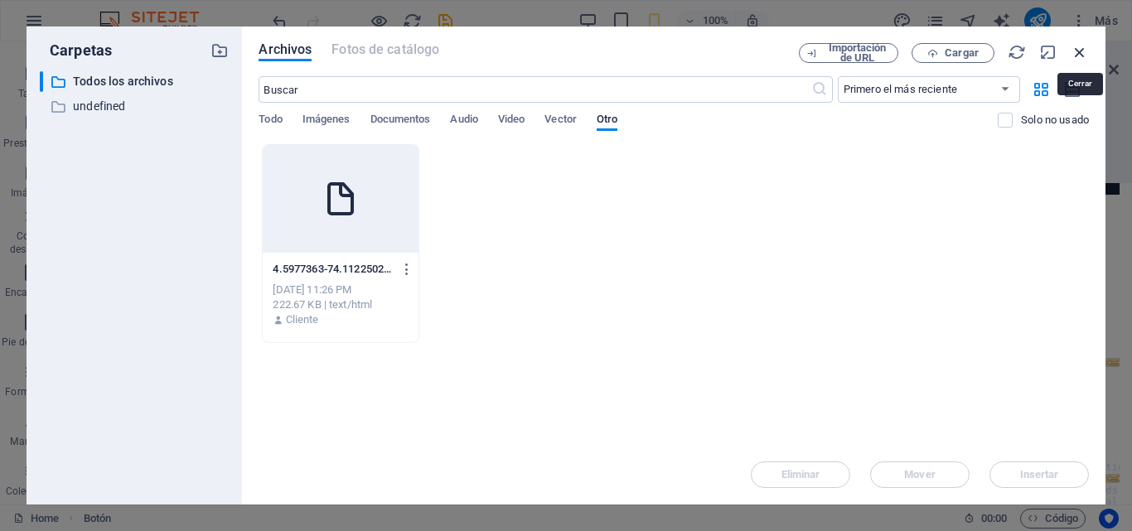
click at [1081, 57] on icon "button" at bounding box center [1080, 52] width 18 height 18
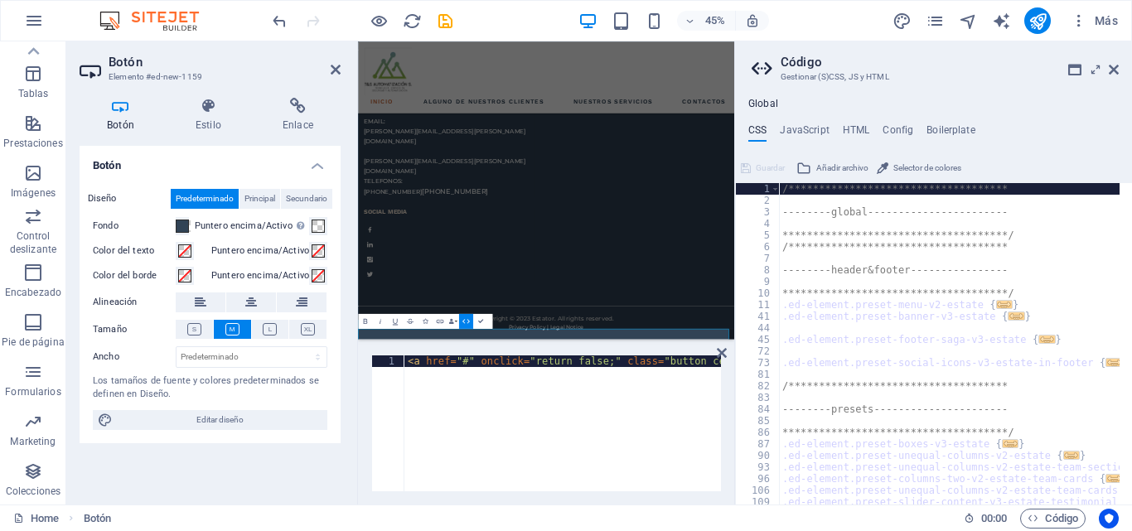
scroll to position [3793, 0]
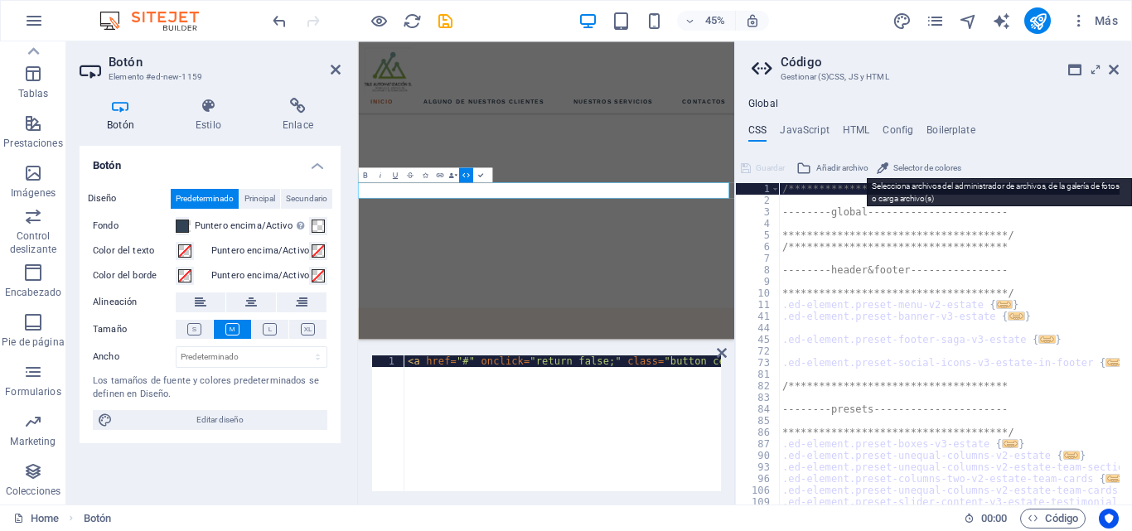
click at [849, 167] on span "Añadir archivo" at bounding box center [842, 168] width 52 height 20
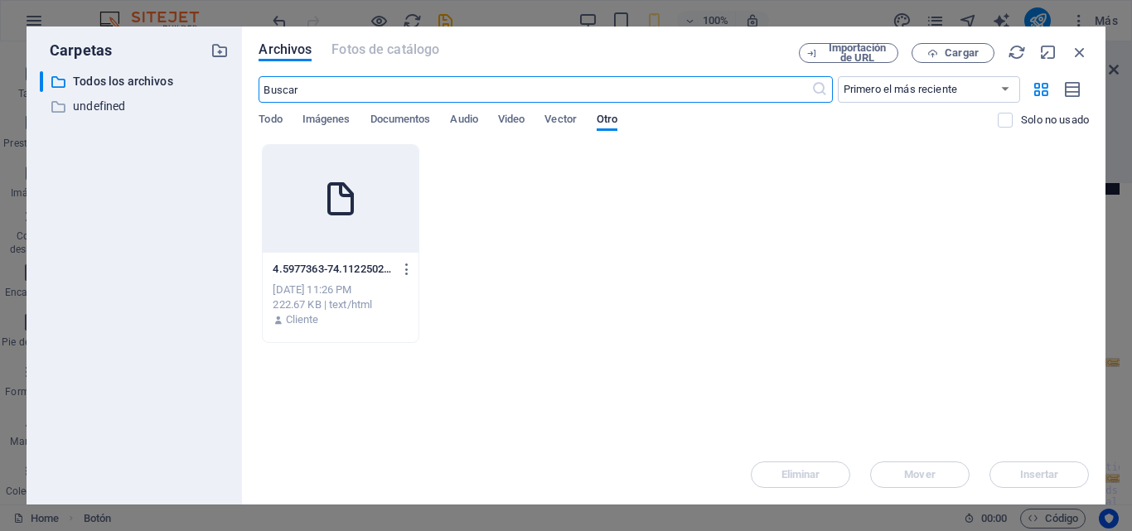
scroll to position [11352, 0]
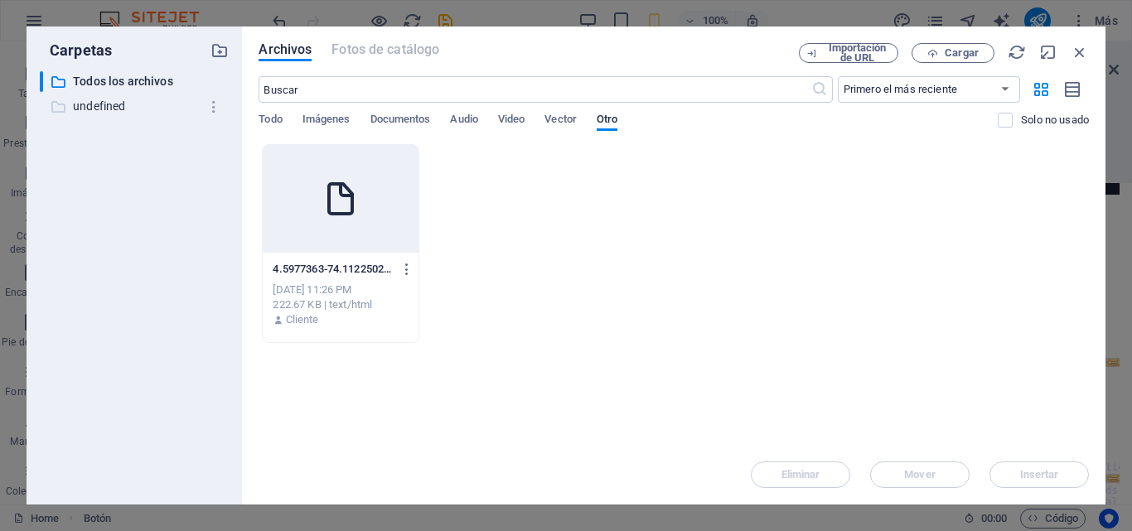
click at [139, 102] on p "undefined" at bounding box center [136, 106] width 126 height 19
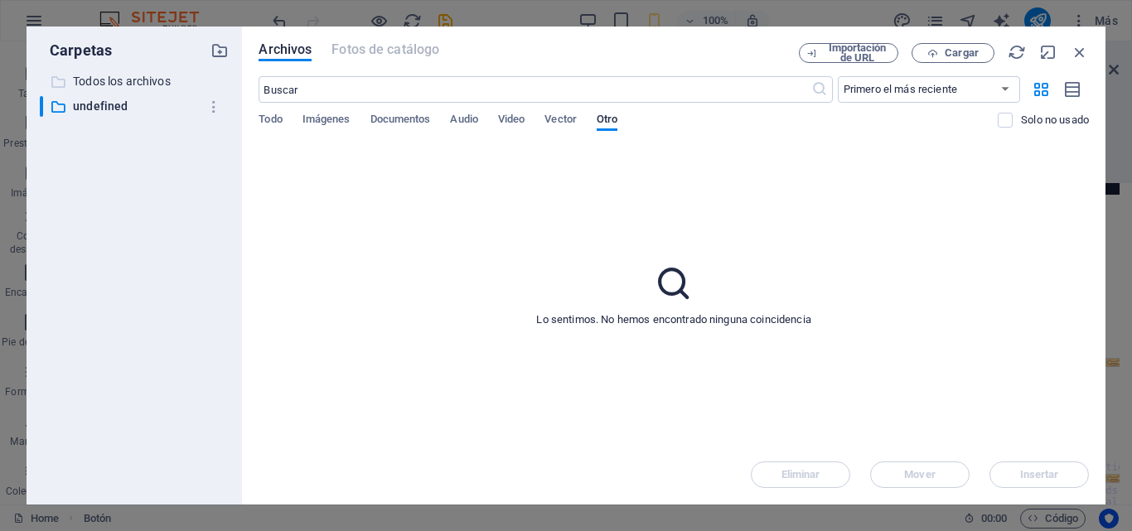
click at [157, 79] on p "Todos los archivos" at bounding box center [136, 81] width 126 height 19
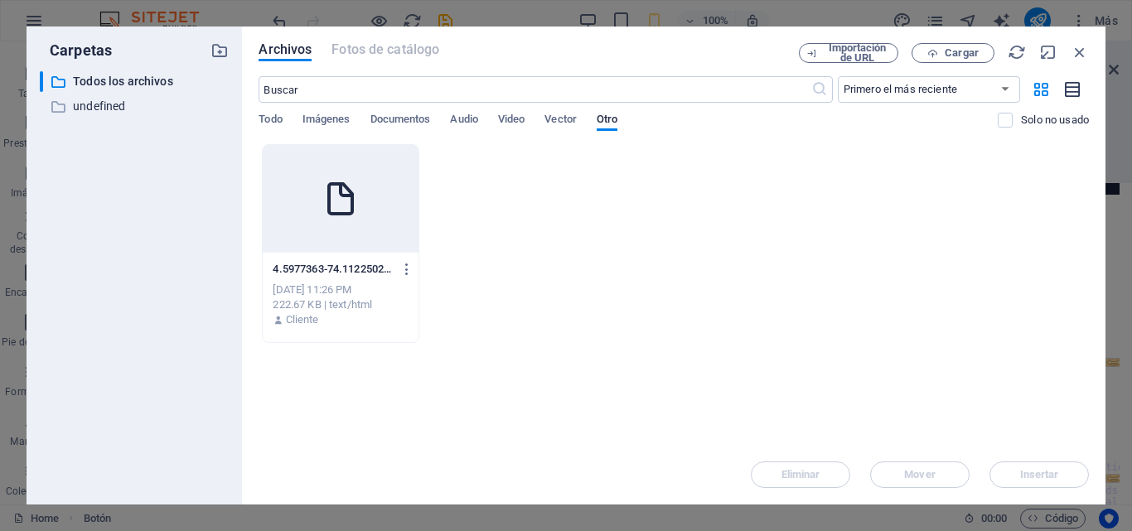
click at [1068, 93] on icon "button" at bounding box center [1073, 89] width 18 height 19
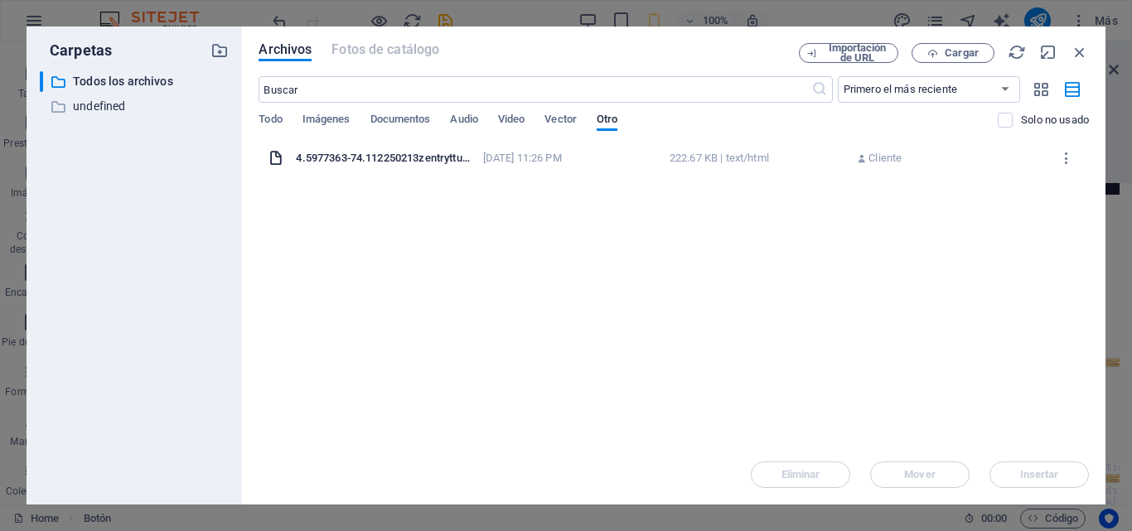
click at [881, 165] on p "Cliente" at bounding box center [884, 158] width 33 height 15
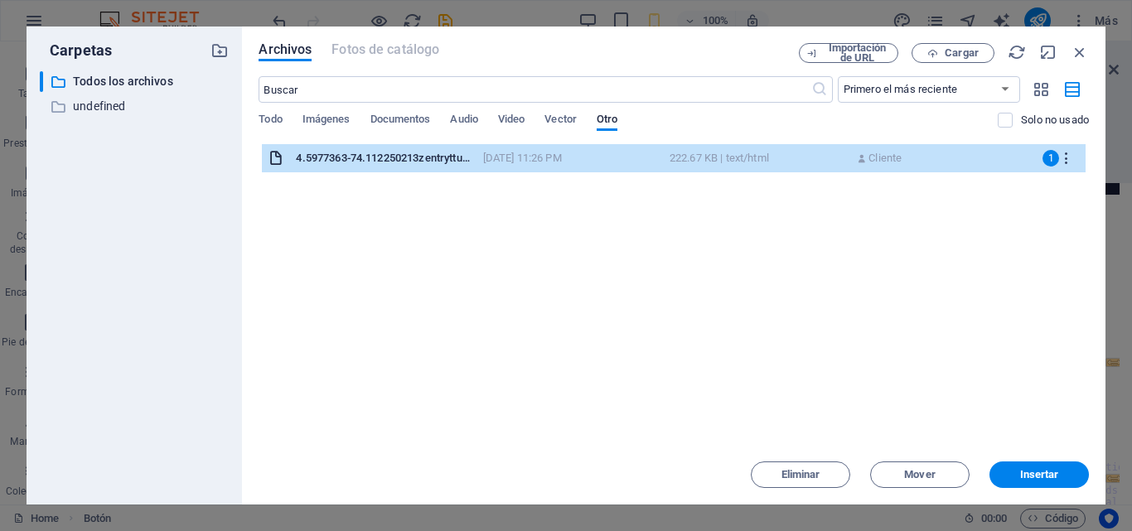
click at [1063, 159] on icon "button" at bounding box center [1067, 158] width 16 height 15
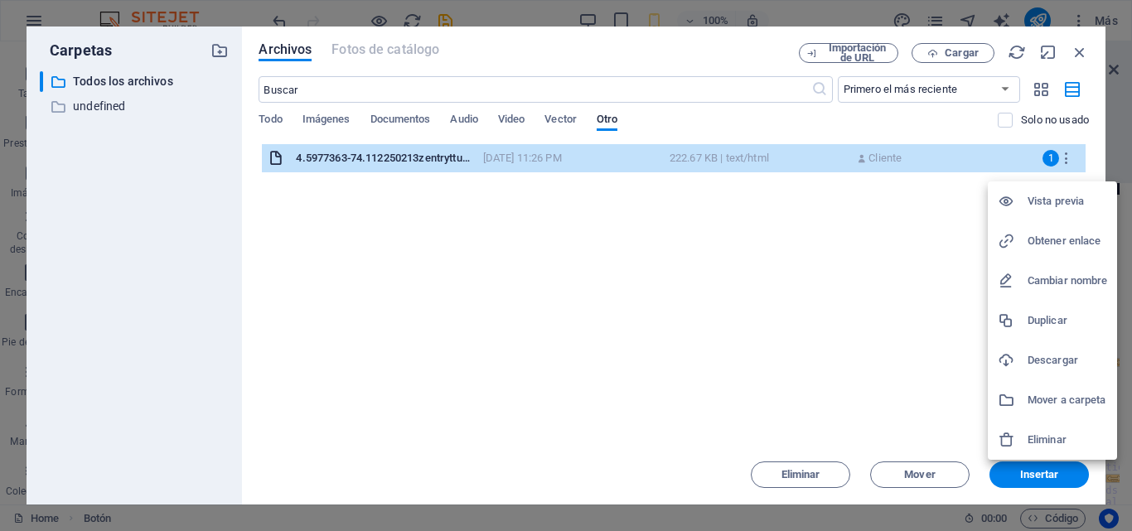
click at [839, 259] on div at bounding box center [566, 265] width 1132 height 531
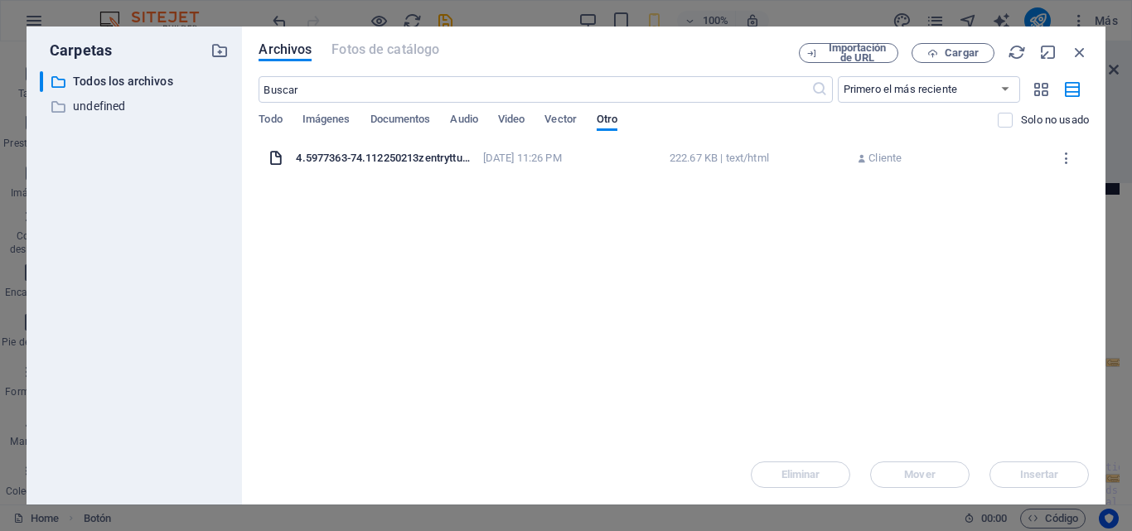
click at [721, 149] on div "4.5977363-74.112250213zentryttug_epEgoyMDI1MDQyMy4wIKXMDSoASAFQAw3D3D-_9-EeV9bv…" at bounding box center [674, 158] width 824 height 28
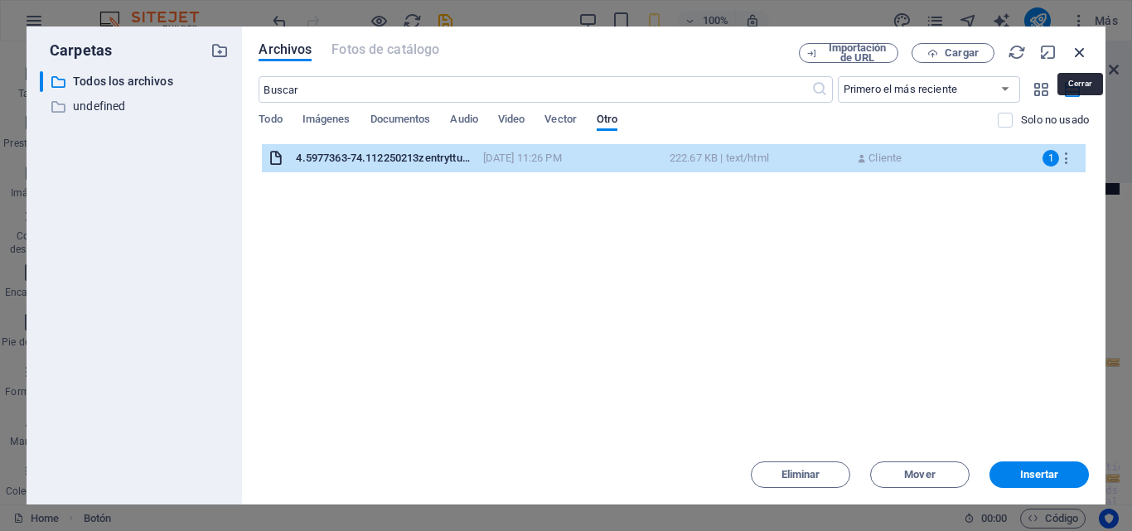
click at [1081, 52] on icon "button" at bounding box center [1080, 52] width 18 height 18
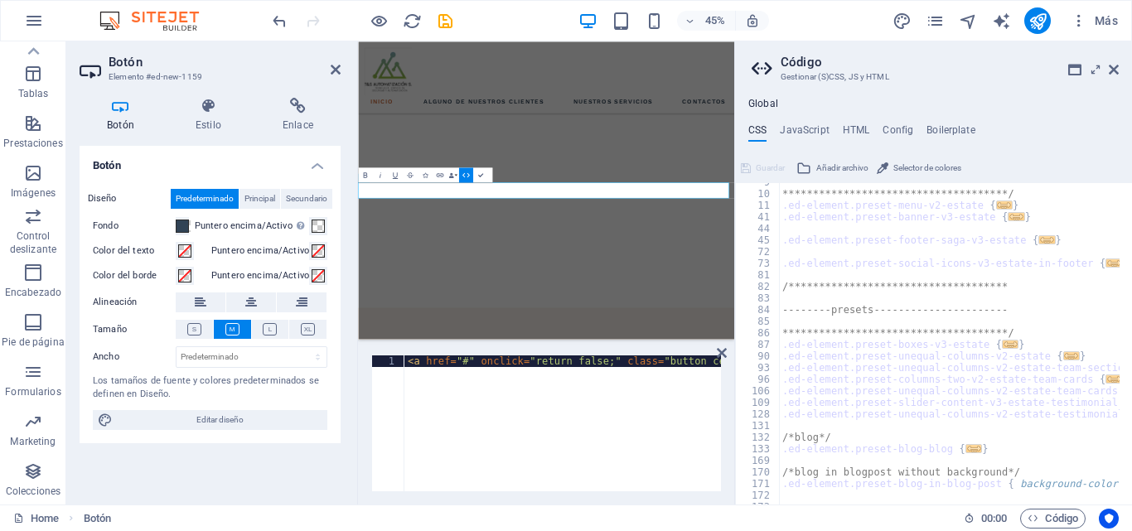
scroll to position [0, 0]
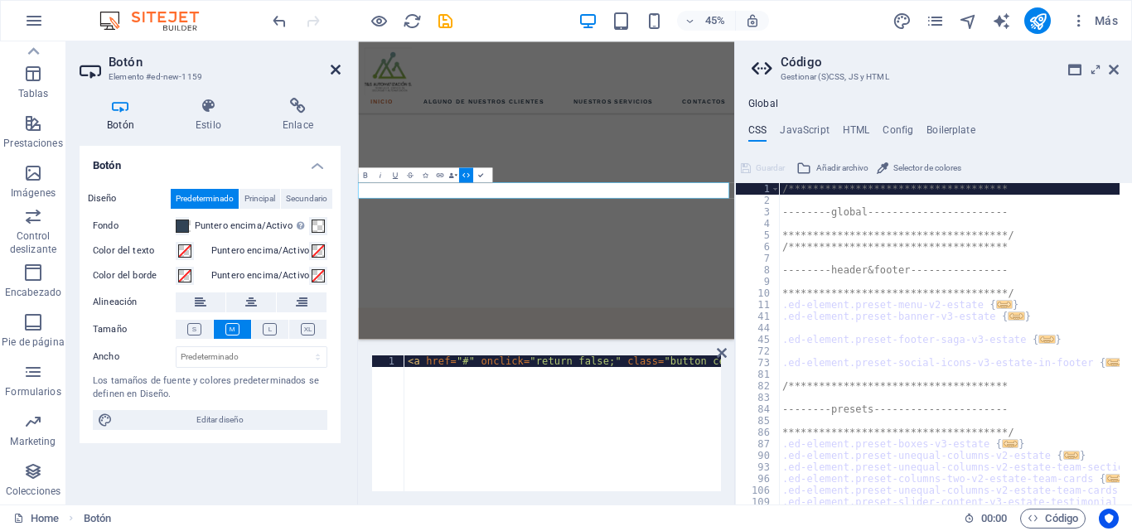
click at [331, 74] on icon at bounding box center [336, 69] width 10 height 13
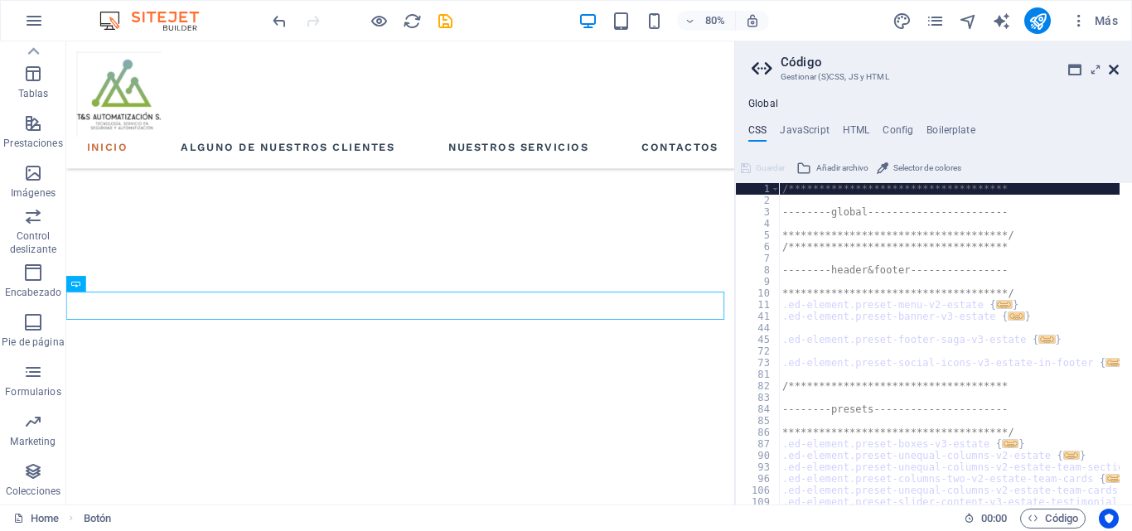
click at [1115, 70] on icon at bounding box center [1114, 69] width 10 height 13
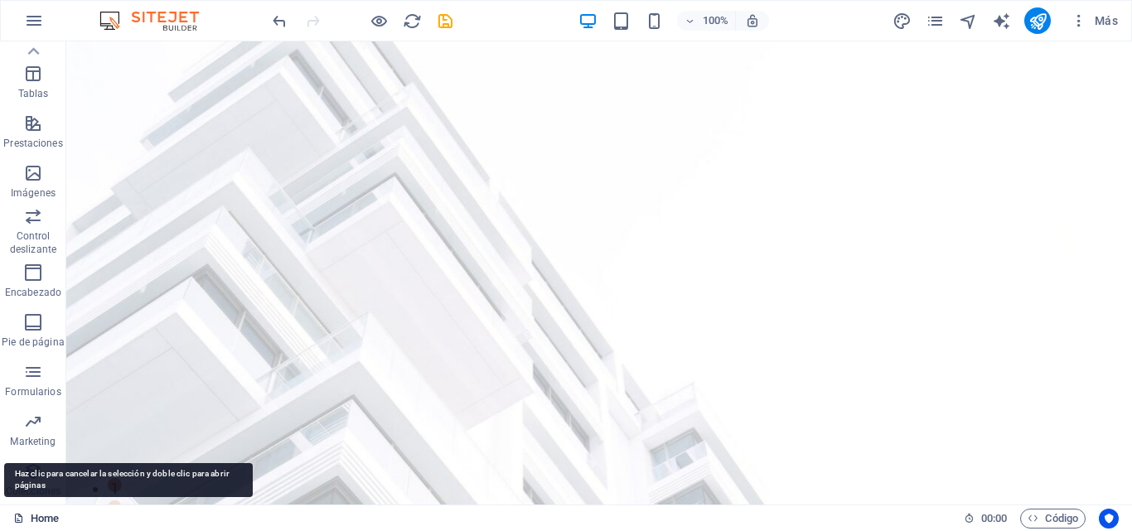
click at [30, 523] on link "Home" at bounding box center [36, 519] width 46 height 20
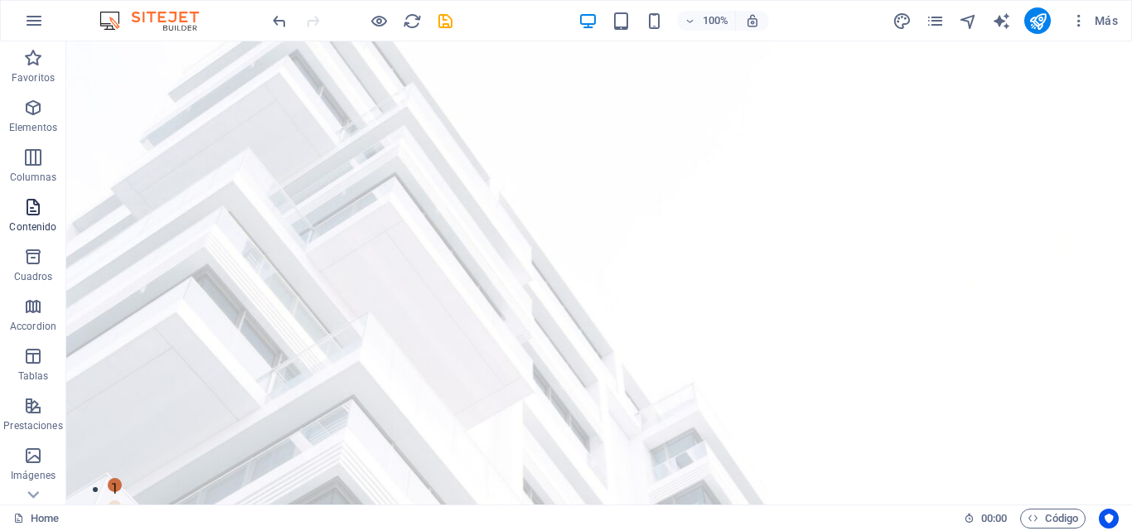
click at [44, 210] on span "Contenido" at bounding box center [33, 217] width 66 height 40
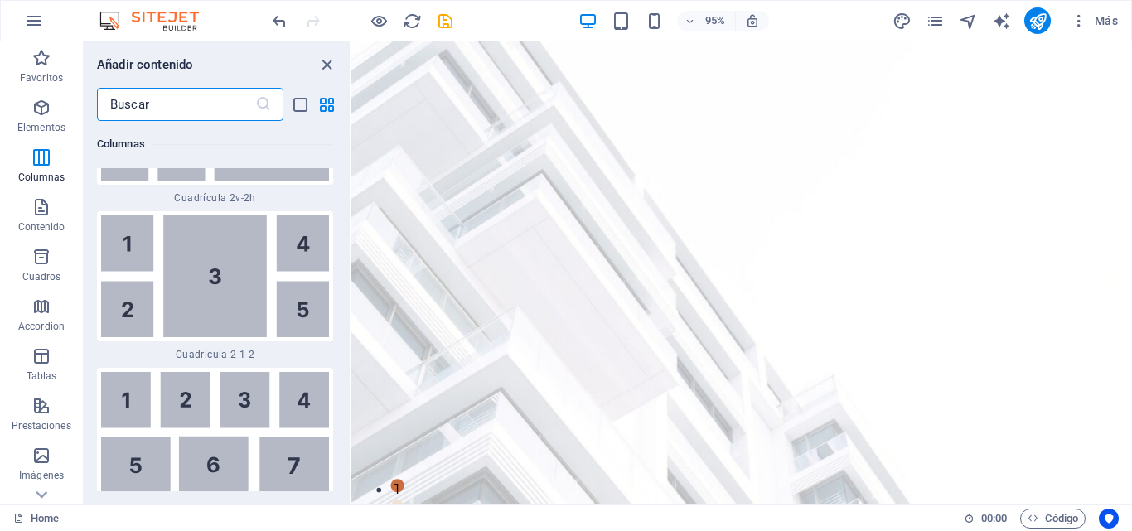
scroll to position [5502, 0]
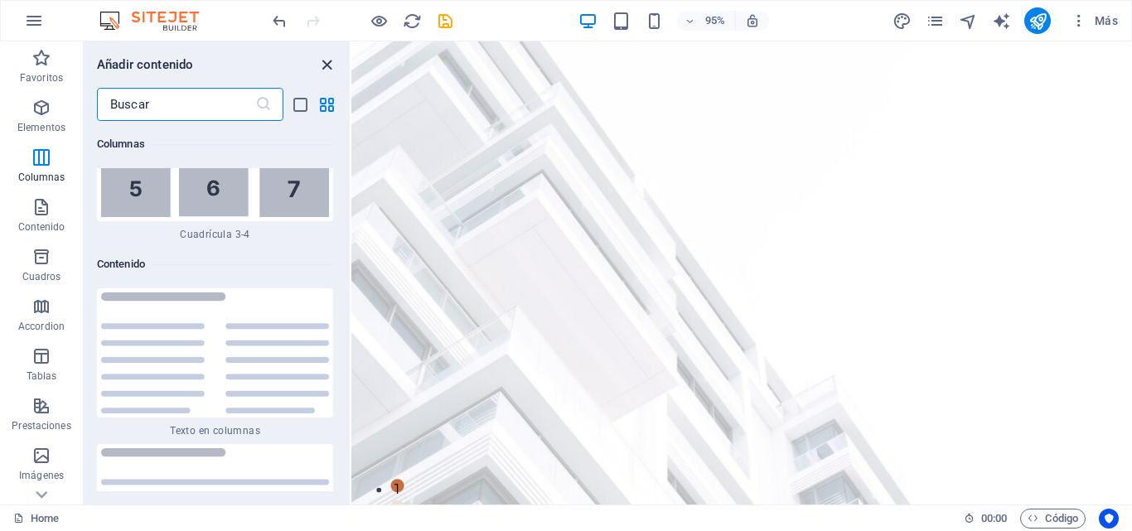
click at [327, 61] on icon "close panel" at bounding box center [326, 65] width 19 height 19
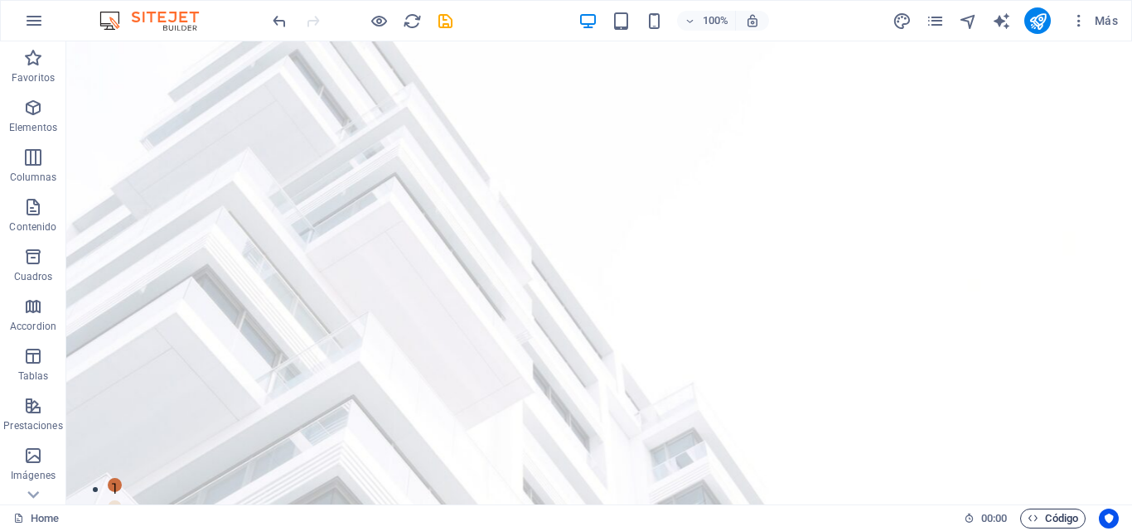
click at [1038, 513] on span "Código" at bounding box center [1053, 519] width 51 height 20
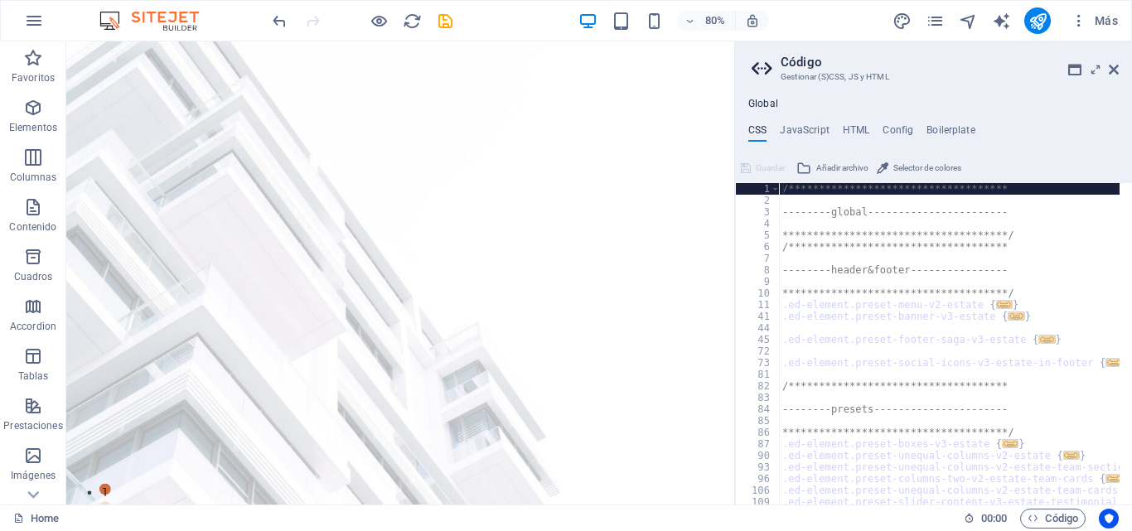
click at [838, 167] on span "Añadir archivo" at bounding box center [842, 168] width 52 height 20
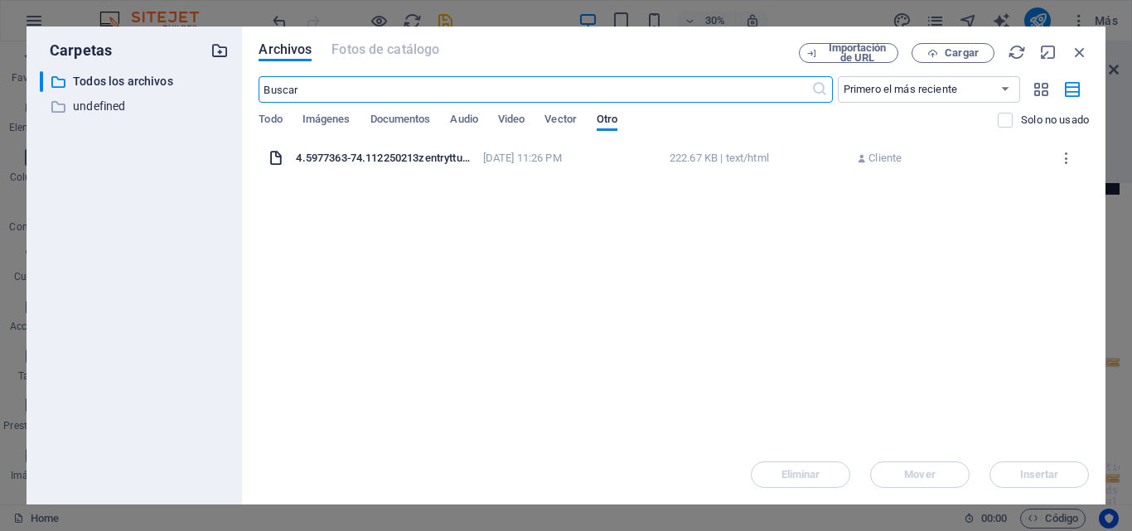
click at [225, 52] on icon "button" at bounding box center [219, 50] width 18 height 18
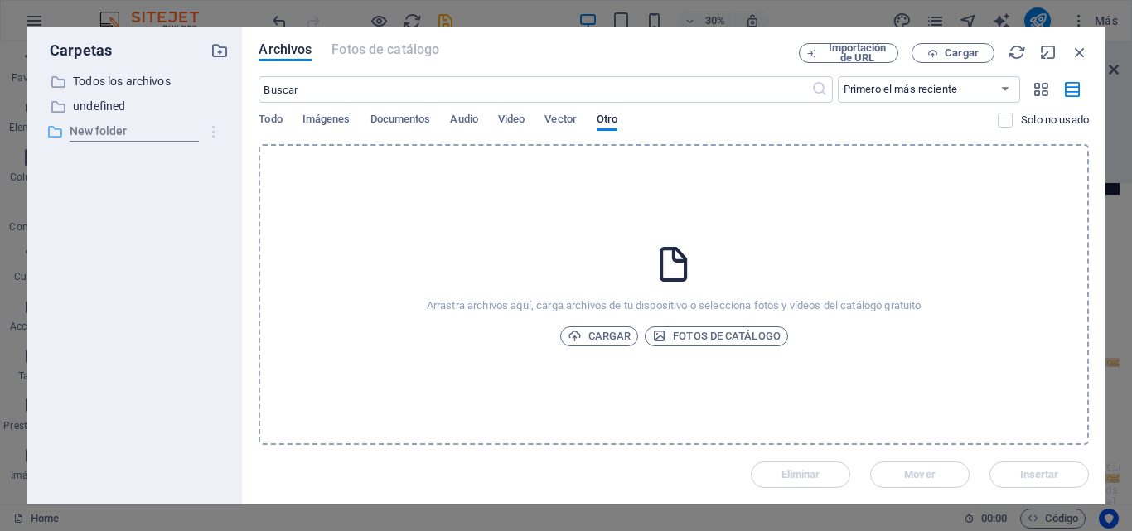
click at [212, 129] on icon "button" at bounding box center [214, 131] width 17 height 17
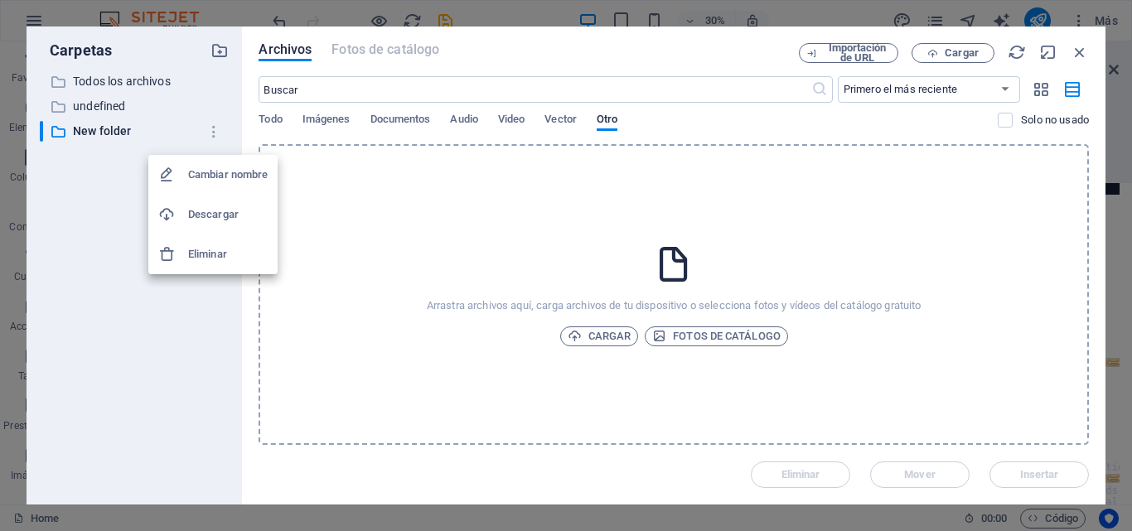
click at [219, 259] on h6 "Eliminar" at bounding box center [228, 254] width 80 height 20
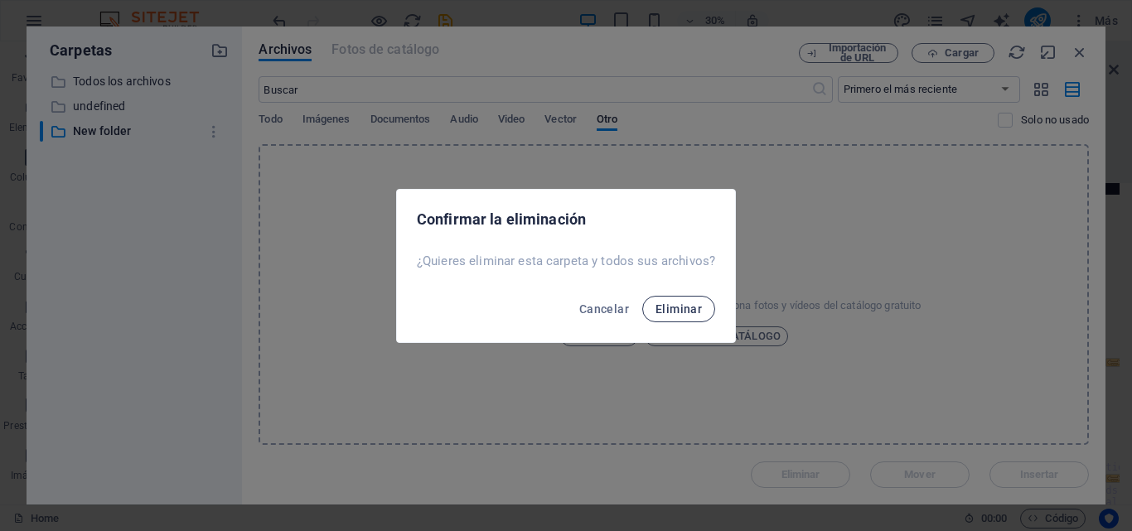
click at [644, 310] on button "Eliminar" at bounding box center [678, 309] width 73 height 27
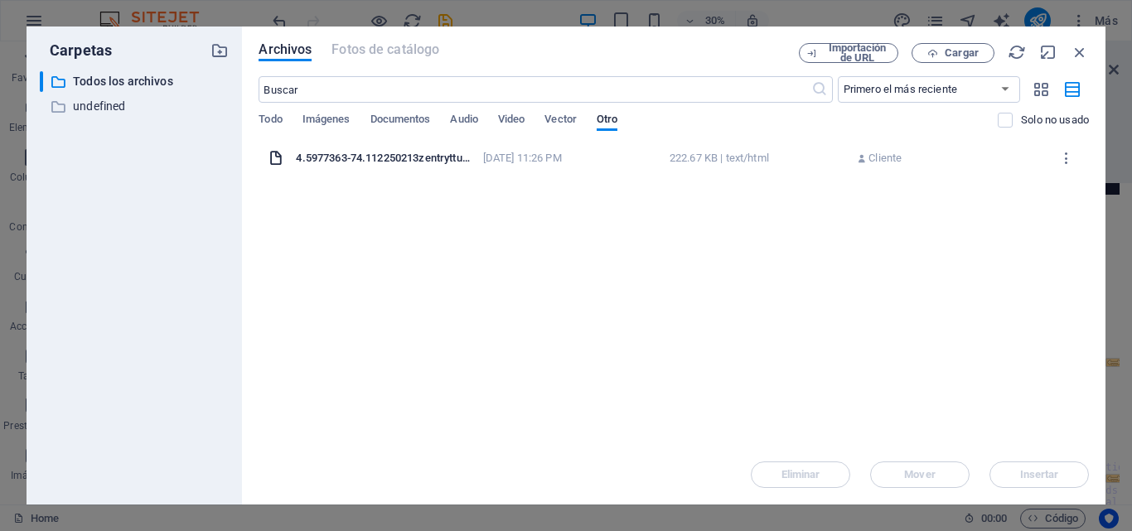
click at [564, 272] on div "Arrastra archivos aquí para cargarlos de inmediato 4.5977363-74.112250213zentry…" at bounding box center [674, 294] width 830 height 301
drag, startPoint x: 520, startPoint y: 243, endPoint x: 660, endPoint y: 273, distance: 144.0
click at [519, 243] on div "Arrastra archivos aquí para cargarlos de inmediato 4.5977363-74.112250213zentry…" at bounding box center [674, 294] width 830 height 301
click at [956, 48] on span "Cargar" at bounding box center [962, 53] width 34 height 10
click at [383, 119] on span "Documentos" at bounding box center [400, 120] width 60 height 23
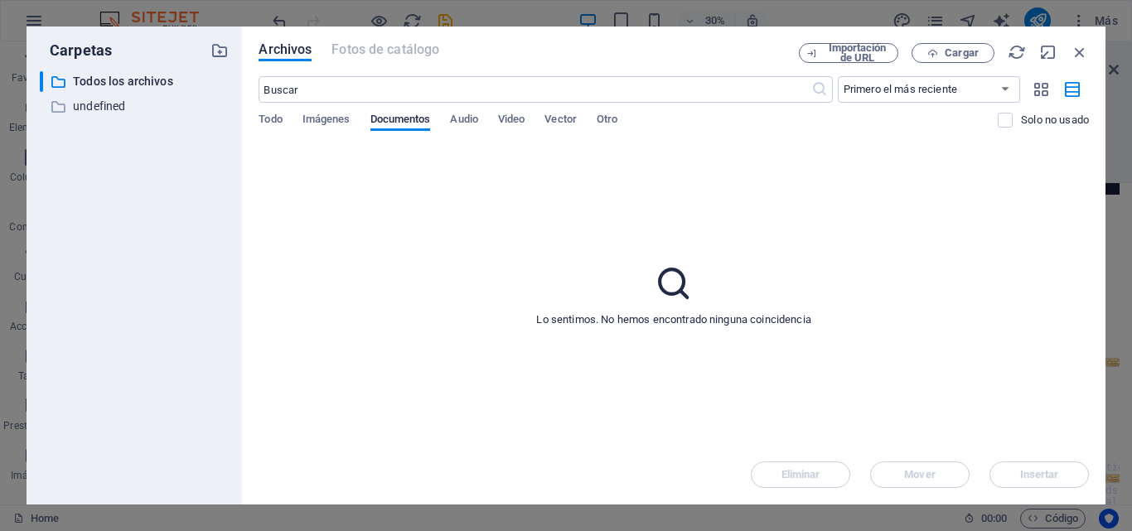
click at [283, 118] on div "Todo Imágenes Documentos Audio Video Vector Otro" at bounding box center [628, 128] width 739 height 31
click at [262, 114] on span "Todo" at bounding box center [270, 120] width 23 height 23
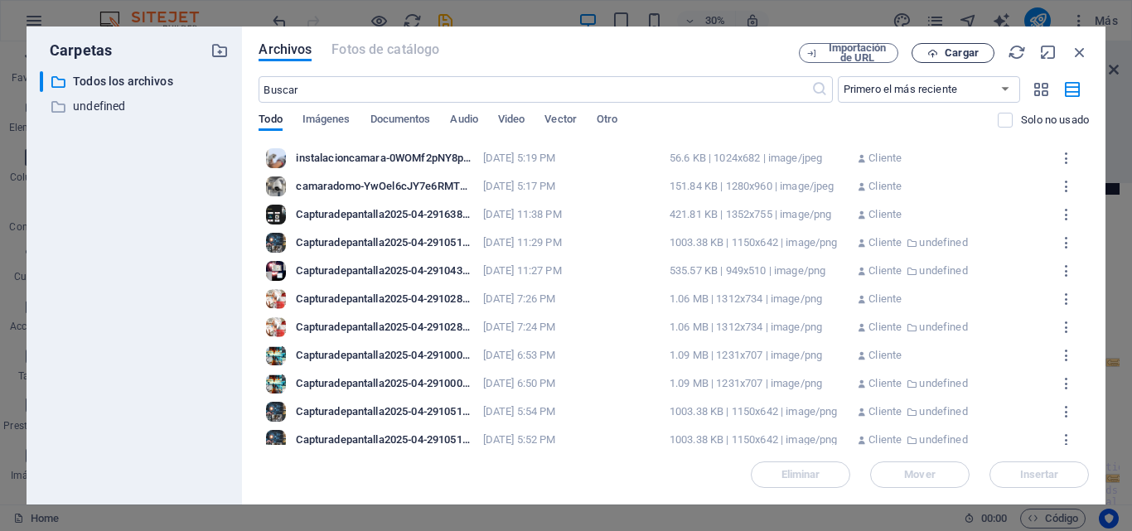
click at [972, 56] on span "Cargar" at bounding box center [962, 53] width 34 height 10
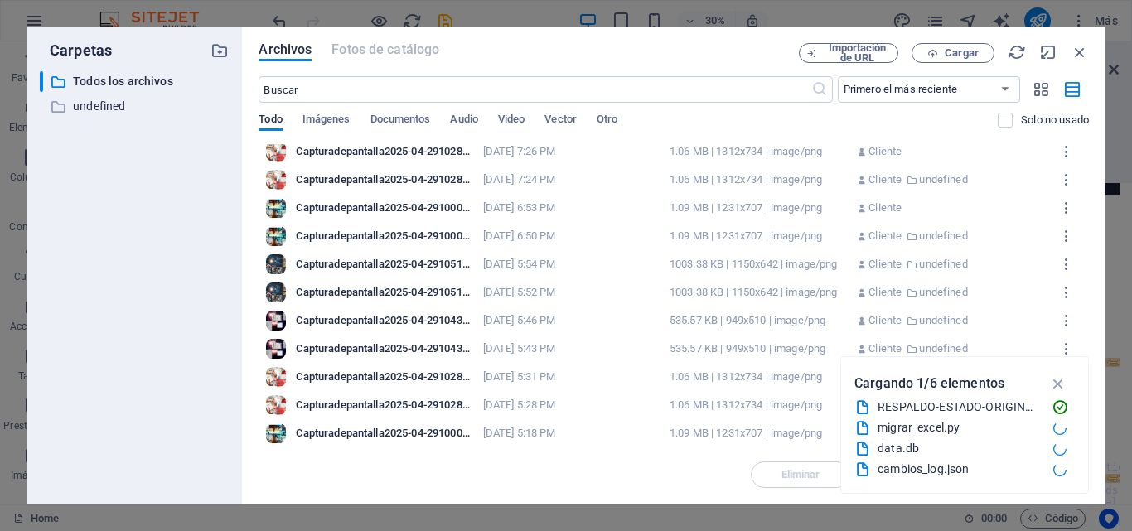
scroll to position [249, 0]
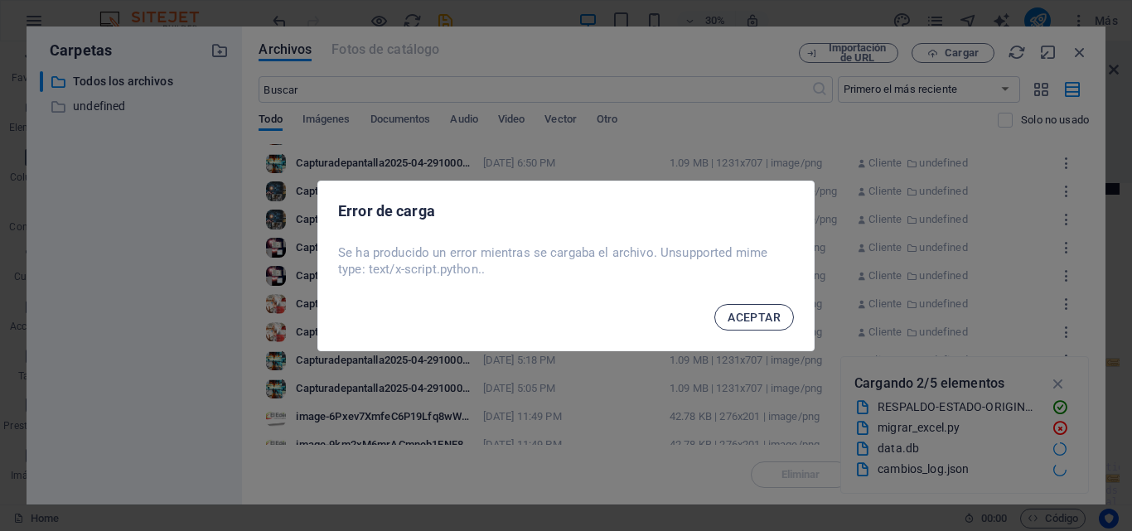
click at [773, 315] on span "ACEPTAR" at bounding box center [754, 317] width 53 height 13
click at [756, 319] on span "ACEPTAR" at bounding box center [754, 317] width 53 height 13
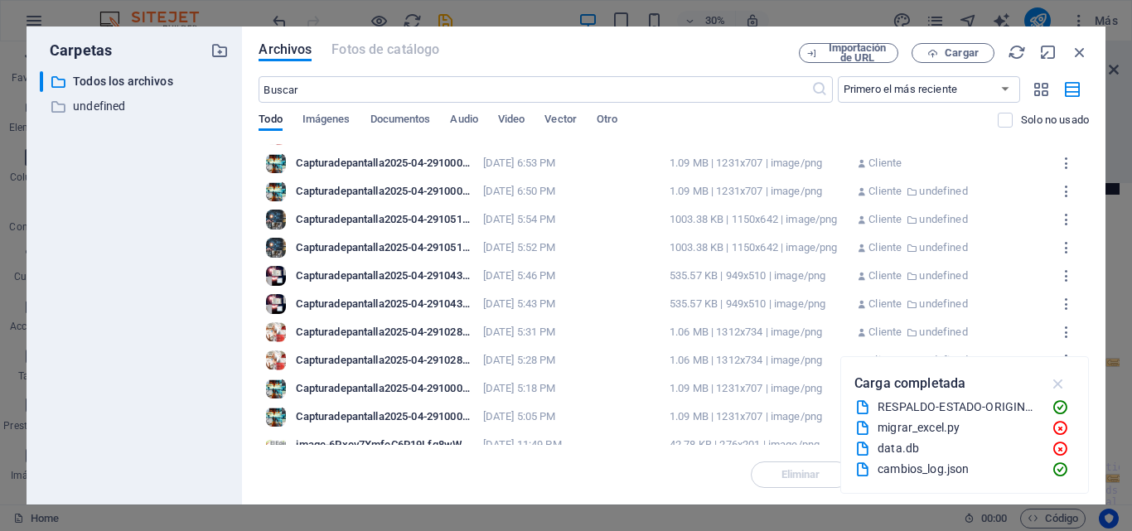
click at [1062, 387] on icon "button" at bounding box center [1058, 384] width 19 height 18
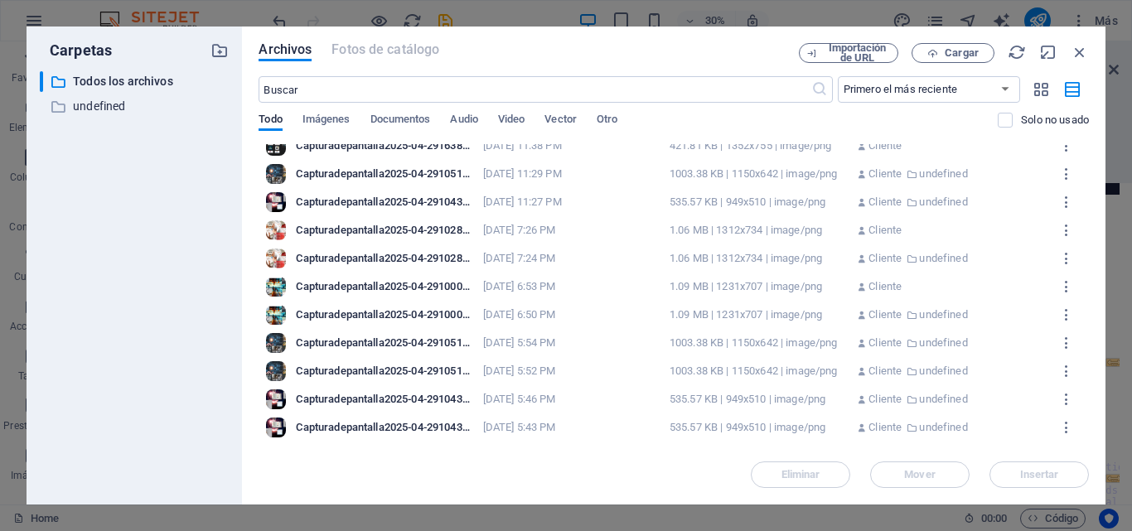
scroll to position [0, 0]
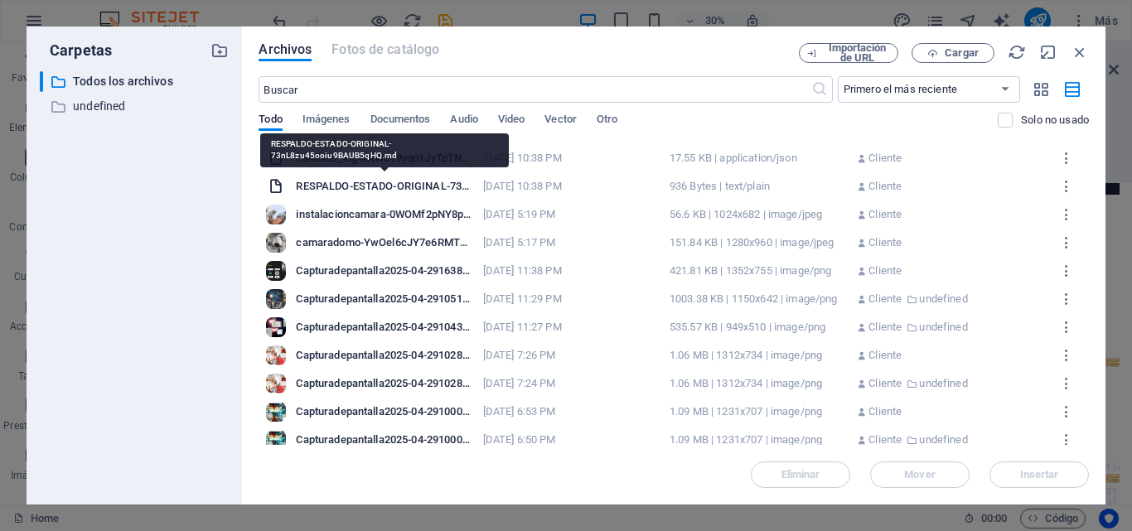
click at [380, 190] on div "RESPALDO-ESTADO-ORIGINAL-73nL8zu45ooiu9BAUB5qHQ.md" at bounding box center [384, 186] width 177 height 15
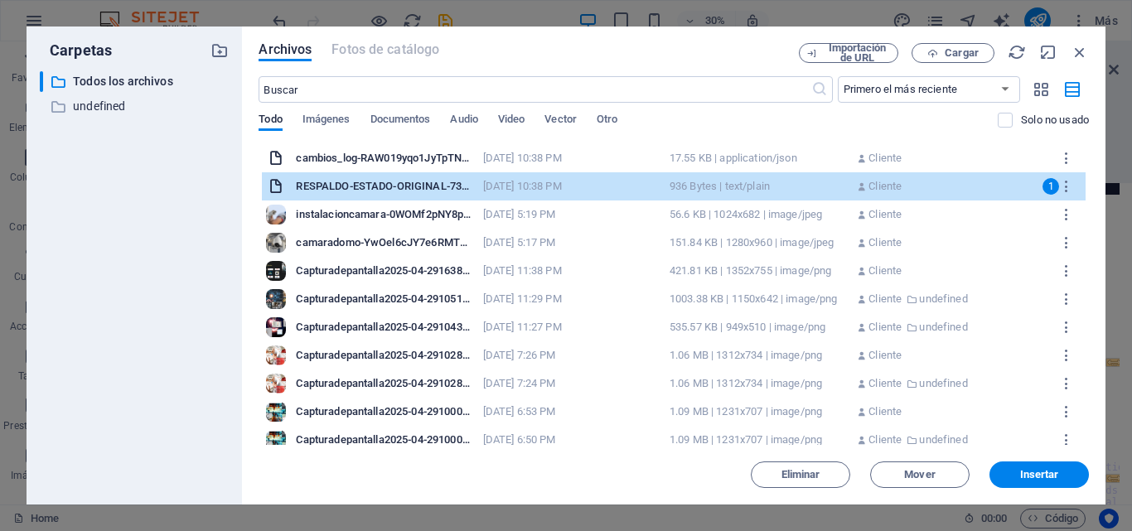
click at [486, 193] on div "[DATE] 10:38 PM" at bounding box center [571, 186] width 177 height 15
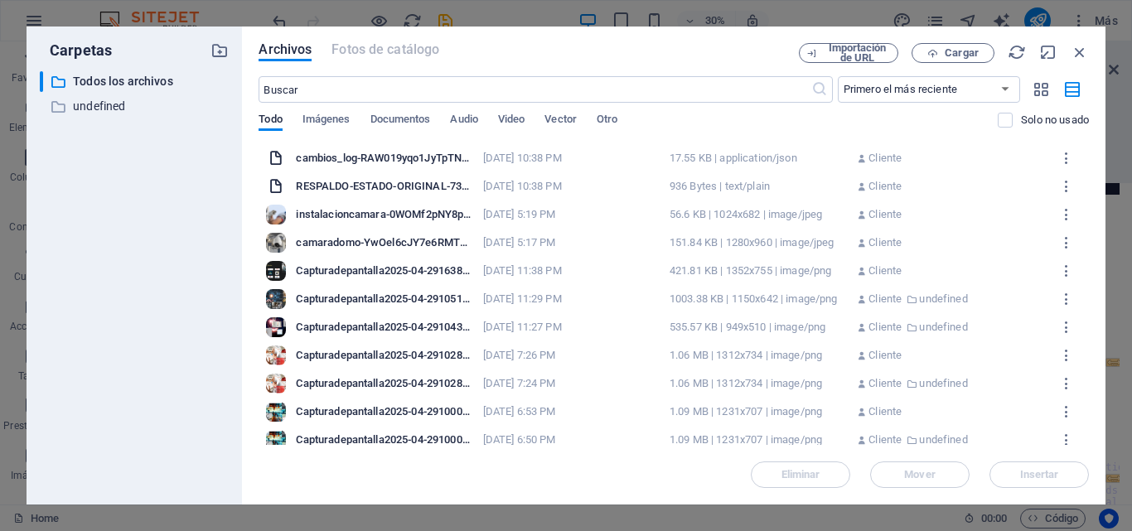
click at [486, 193] on div "[DATE] 10:38 PM" at bounding box center [571, 186] width 177 height 15
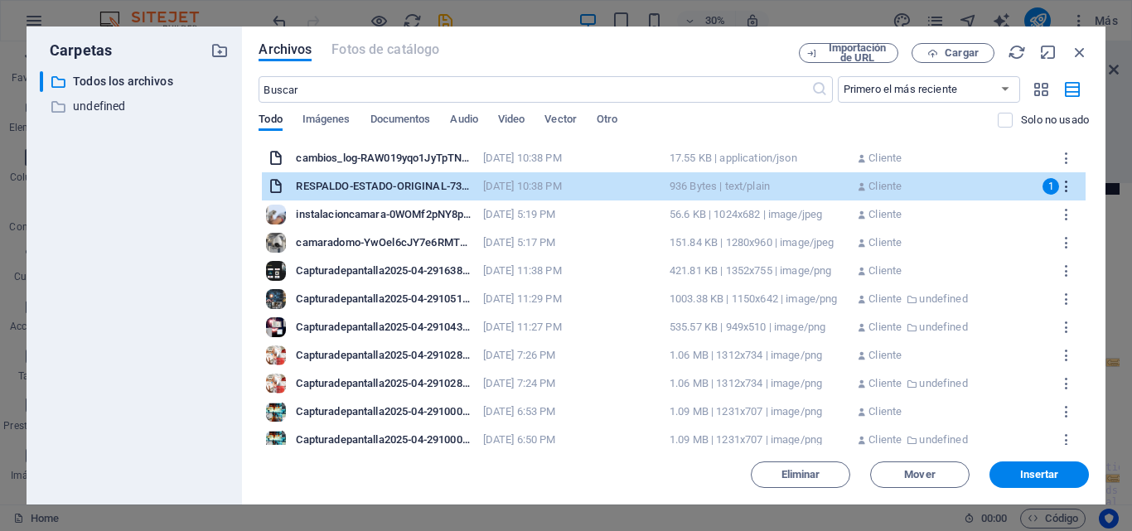
click at [1059, 183] on icon "button" at bounding box center [1067, 186] width 16 height 15
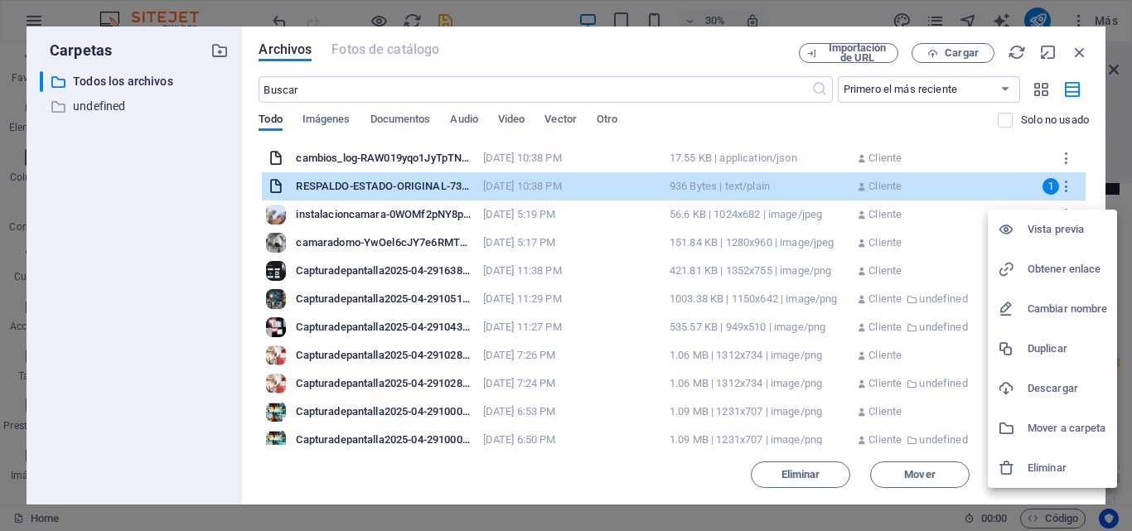
click at [1039, 235] on h6 "Vista previa" at bounding box center [1068, 230] width 80 height 20
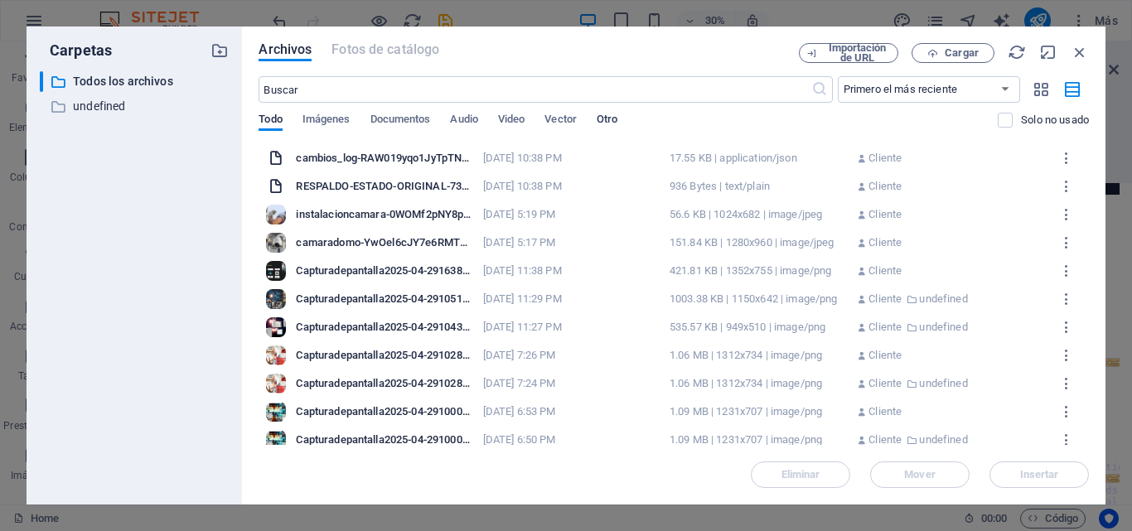
click at [604, 118] on span "Otro" at bounding box center [607, 120] width 21 height 23
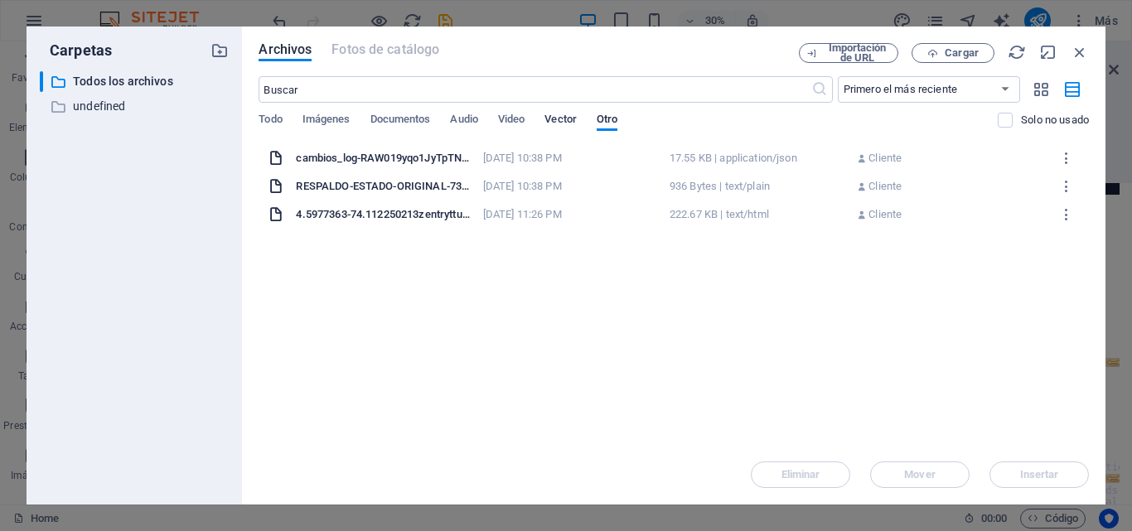
click at [562, 121] on span "Vector" at bounding box center [560, 120] width 32 height 23
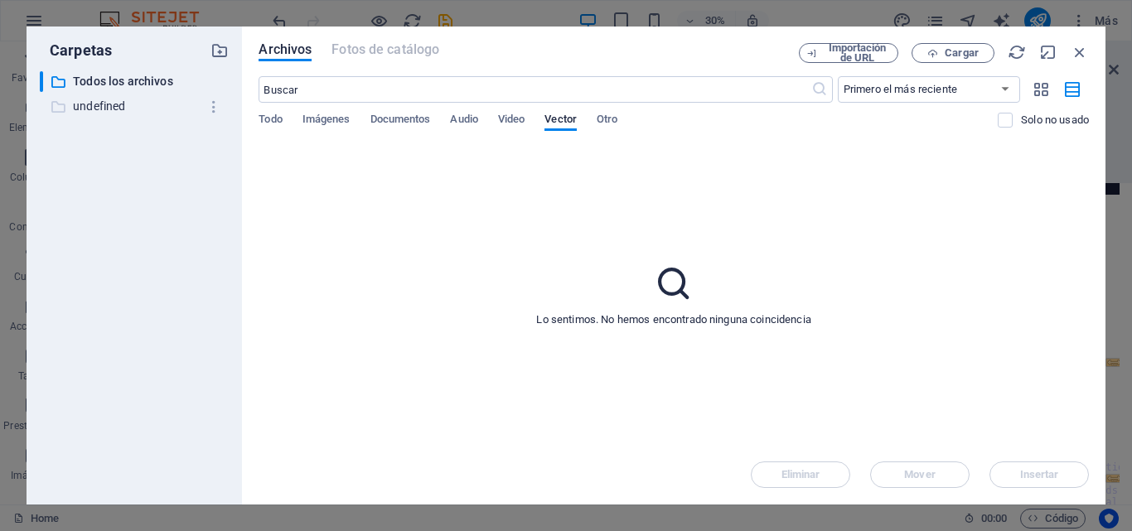
click at [123, 105] on p "undefined" at bounding box center [136, 106] width 126 height 19
click at [138, 87] on p "Todos los archivos" at bounding box center [136, 81] width 126 height 19
click at [605, 123] on span "Otro" at bounding box center [607, 120] width 21 height 23
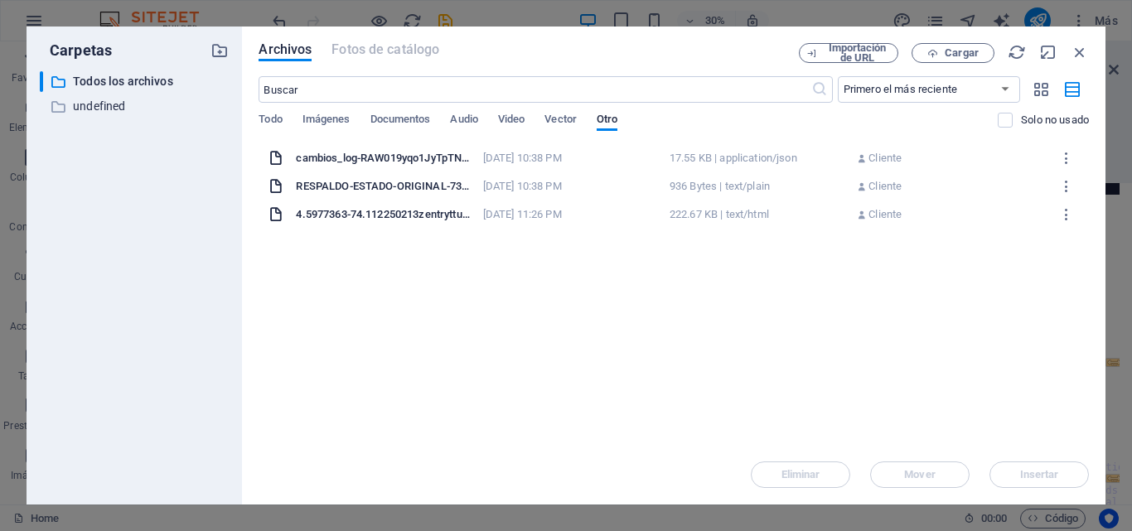
click at [468, 279] on div "Arrastra archivos aquí para cargarlos de inmediato cambios_log-RAW019yqo1JyTpTN…" at bounding box center [674, 294] width 830 height 301
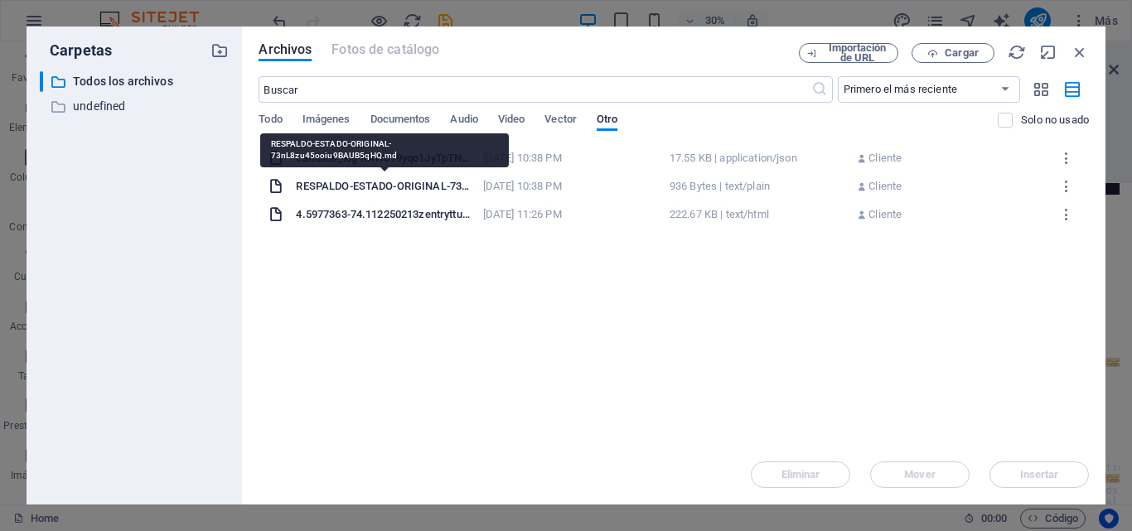
click at [415, 186] on div "RESPALDO-ESTADO-ORIGINAL-73nL8zu45ooiu9BAUB5qHQ.md" at bounding box center [384, 186] width 177 height 15
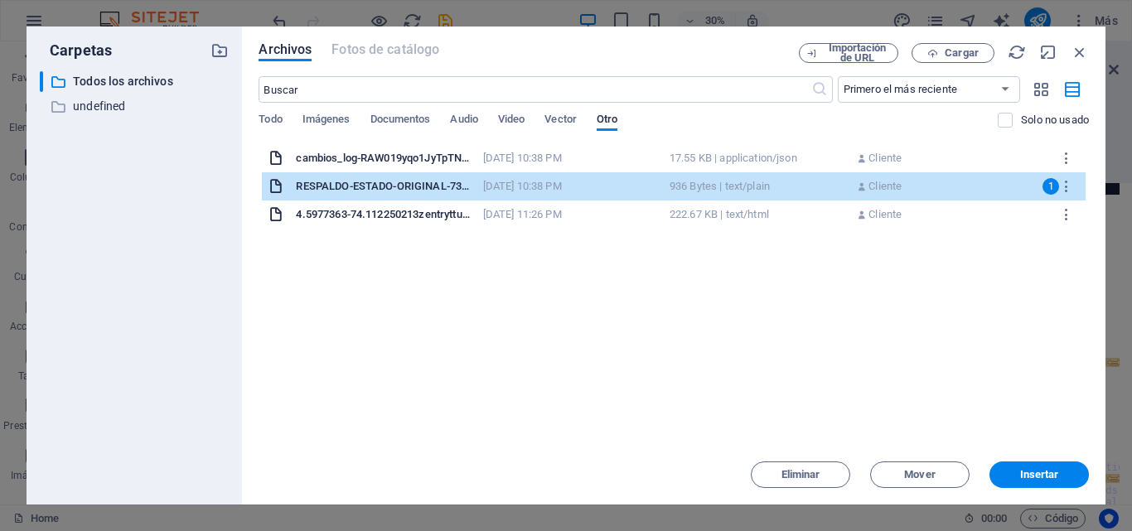
click at [556, 186] on div "[DATE] 10:38 PM" at bounding box center [571, 186] width 177 height 15
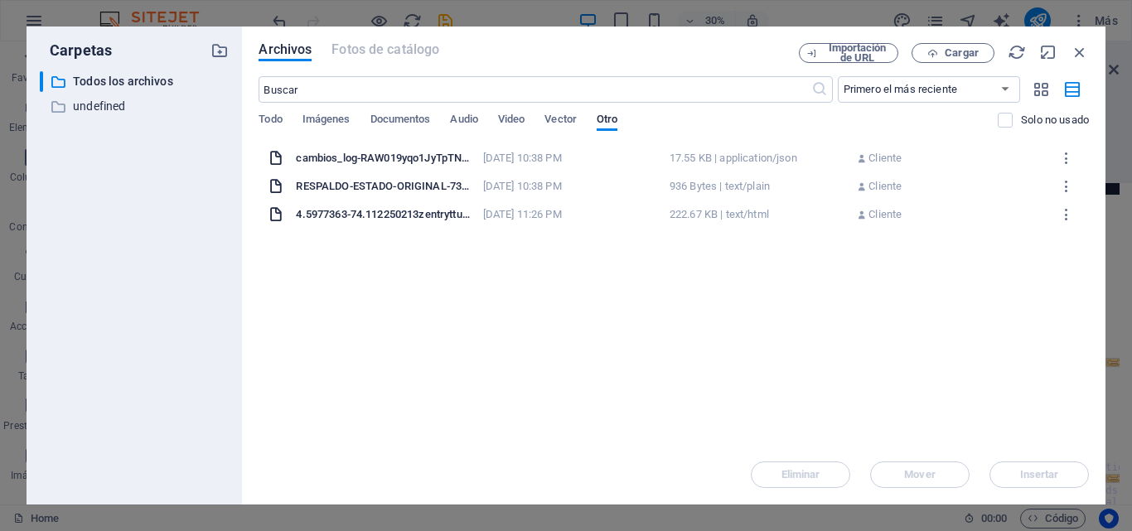
click at [556, 186] on div "[DATE] 10:38 PM" at bounding box center [571, 186] width 177 height 15
type textarea "[URL][DOMAIN_NAME]"
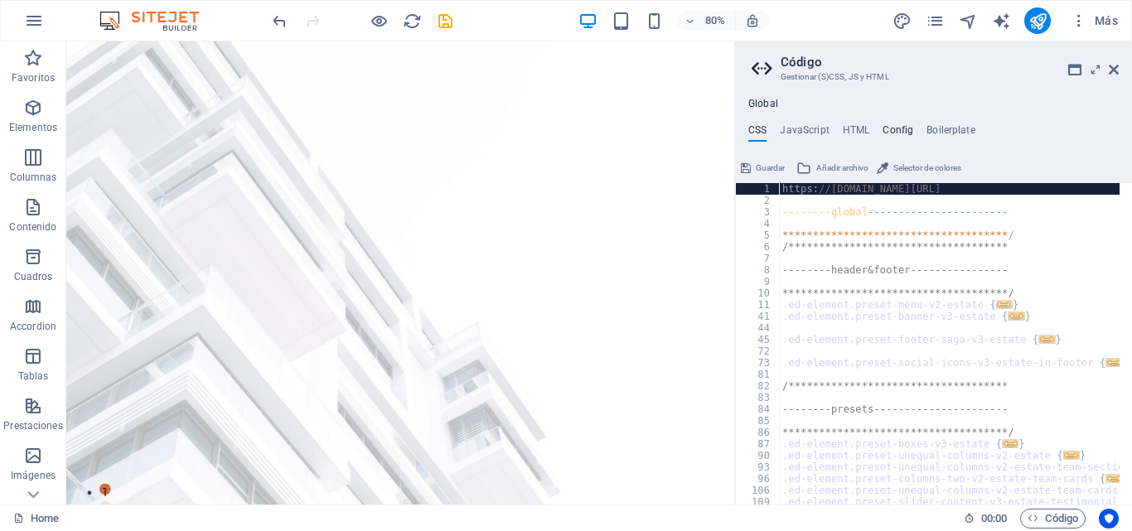
click at [906, 128] on h4 "Config" at bounding box center [898, 133] width 31 height 18
type textarea "$color-background: #ffffff;"
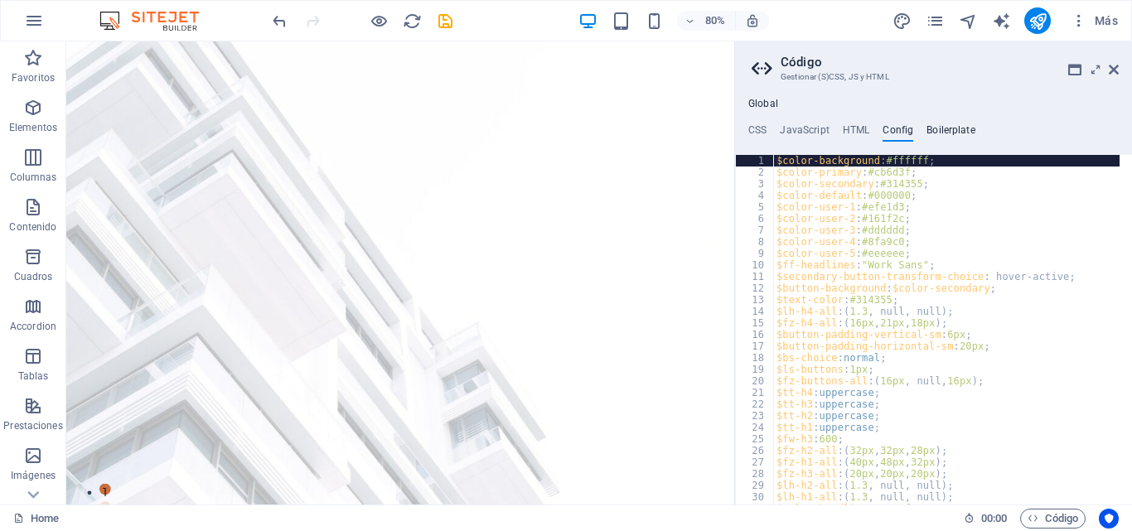
click at [931, 129] on h4 "Boilerplate" at bounding box center [950, 133] width 49 height 18
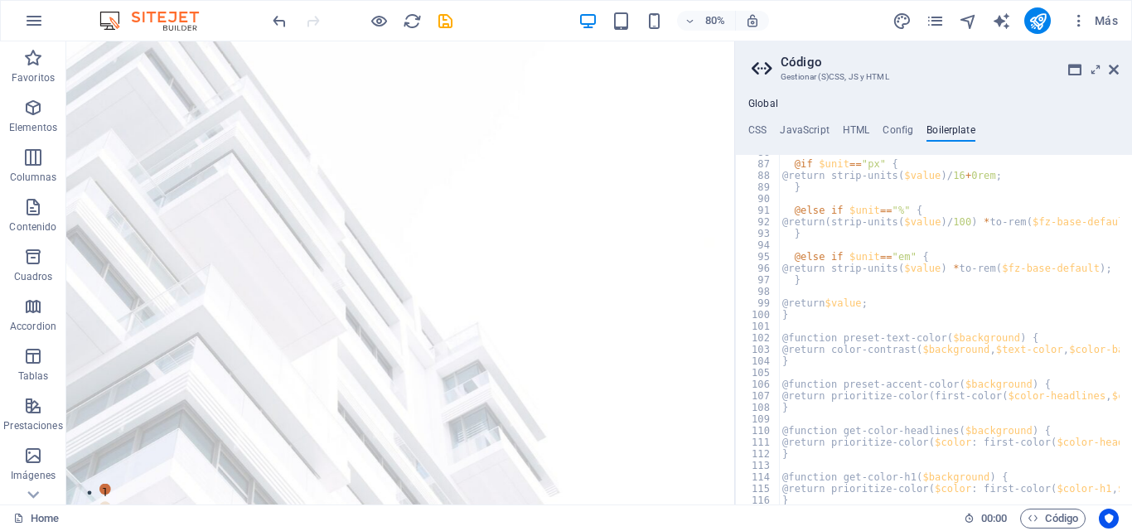
scroll to position [559, 0]
click at [864, 132] on h4 "HTML" at bounding box center [856, 133] width 27 height 18
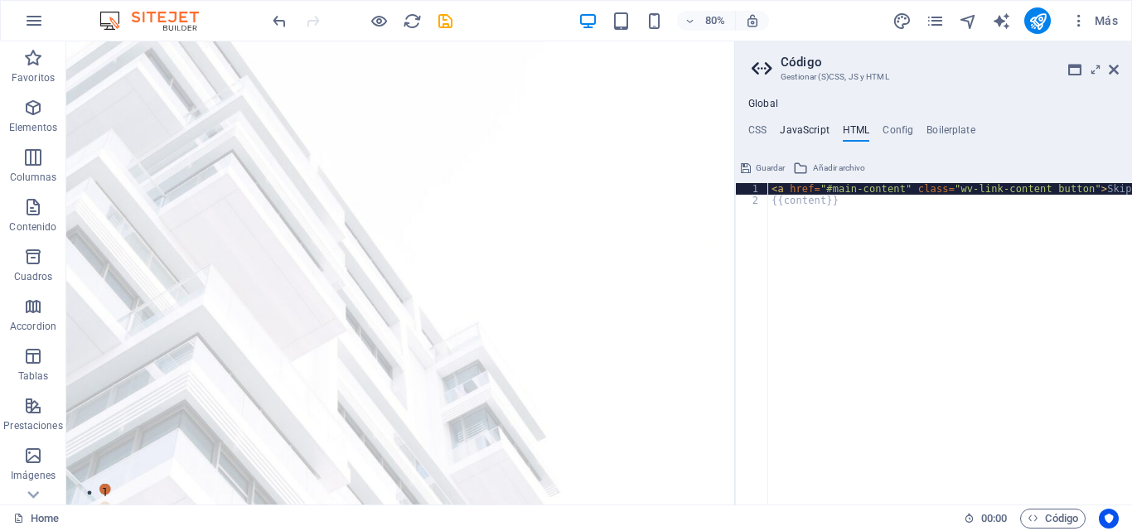
click at [808, 128] on h4 "JavaScript" at bounding box center [804, 133] width 49 height 18
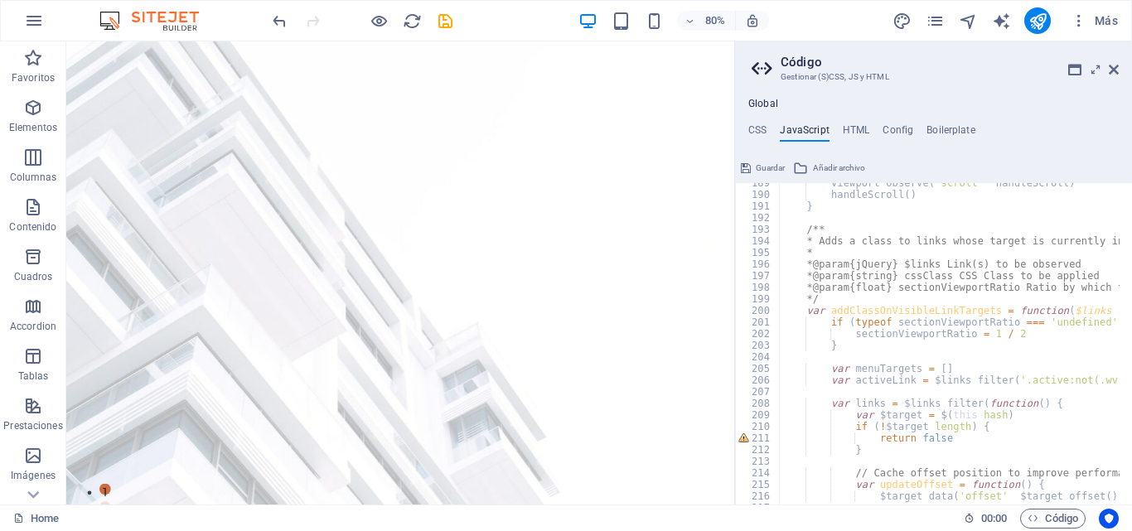
scroll to position [1988, 0]
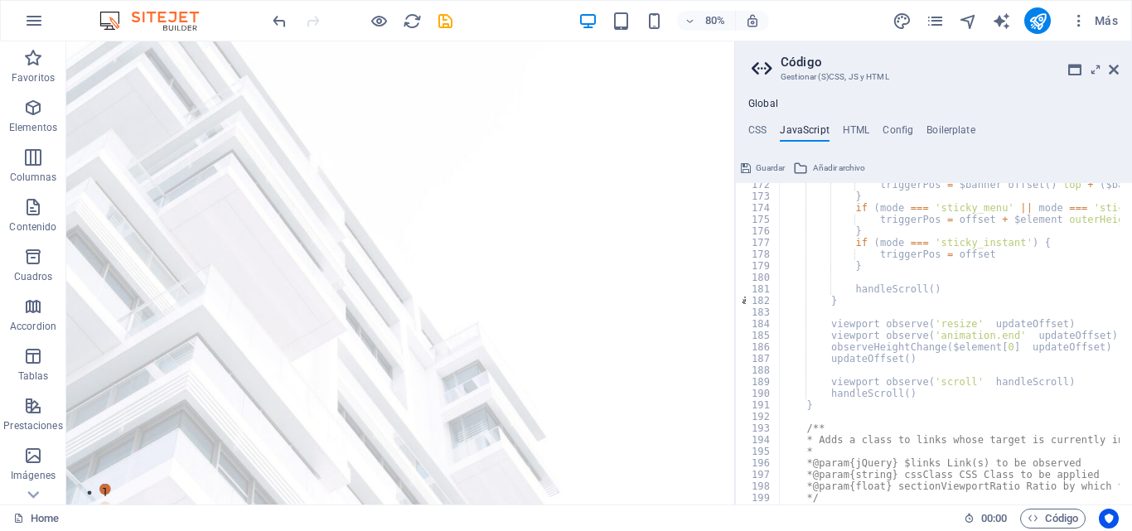
click at [847, 157] on div "Guardar Añadir archivo" at bounding box center [933, 166] width 397 height 24
click at [849, 172] on span "Añadir archivo" at bounding box center [839, 168] width 52 height 20
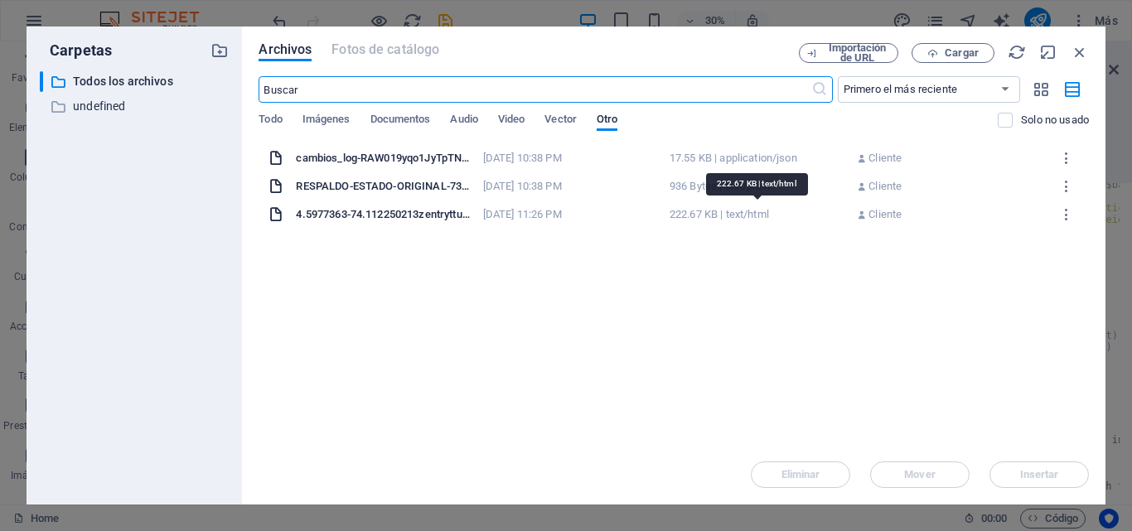
click at [767, 217] on div "222.67 KB | text/html" at bounding box center [758, 214] width 177 height 15
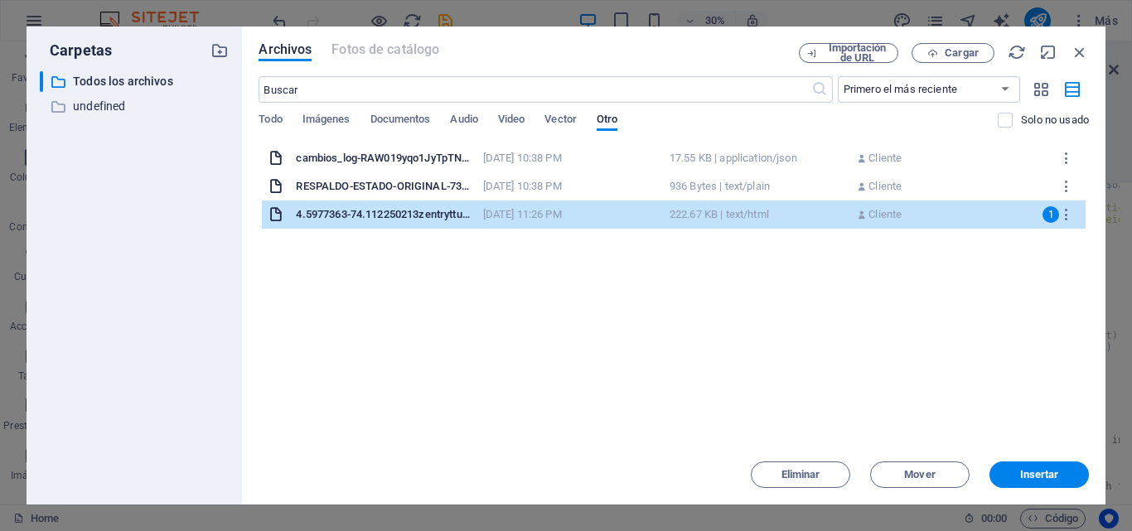
click at [428, 220] on div "4.5977363-74.112250213zentryttug_epEgoyMDI1MDQyMy4wIKXMDSoASAFQAw3D3D-_9-EeV9bv…" at bounding box center [674, 215] width 824 height 28
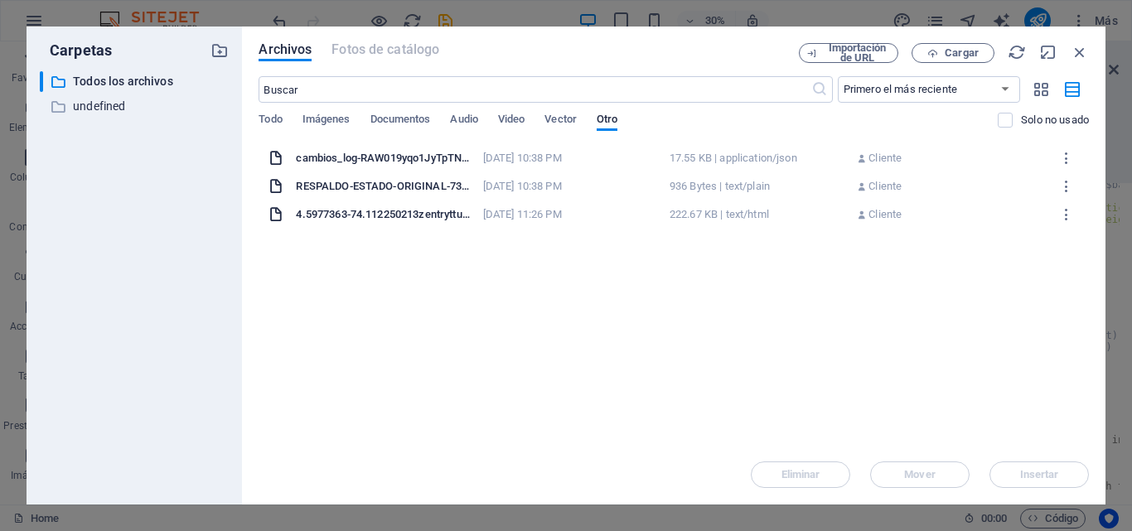
click at [428, 220] on div "4.5977363-74.112250213zentryttug_epEgoyMDI1MDQyMy4wIKXMDSoASAFQAw3D3D-_9-EeV9bv…" at bounding box center [384, 214] width 177 height 15
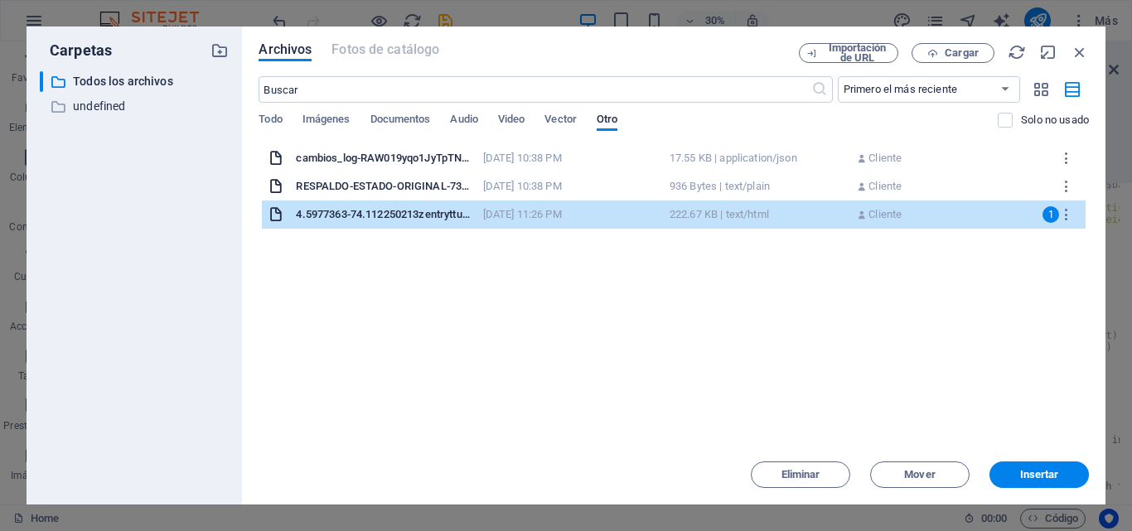
click at [680, 194] on div "RESPALDO-ESTADO-ORIGINAL-73nL8zu45ooiu9BAUB5qHQ.md RESPALDO-ESTADO-ORIGINAL-73n…" at bounding box center [674, 186] width 824 height 28
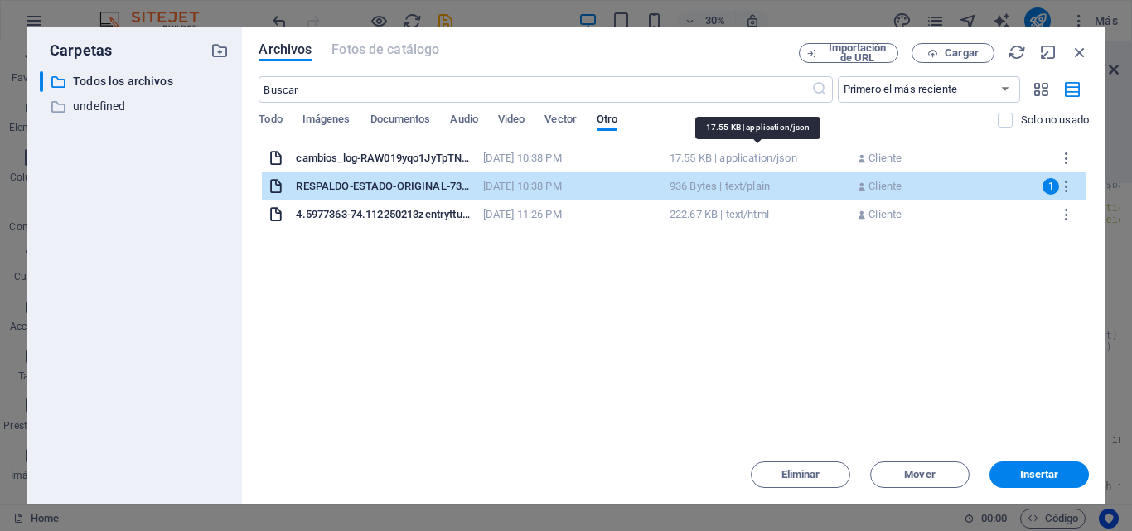
click at [728, 162] on div "17.55 KB | application/json" at bounding box center [758, 158] width 177 height 15
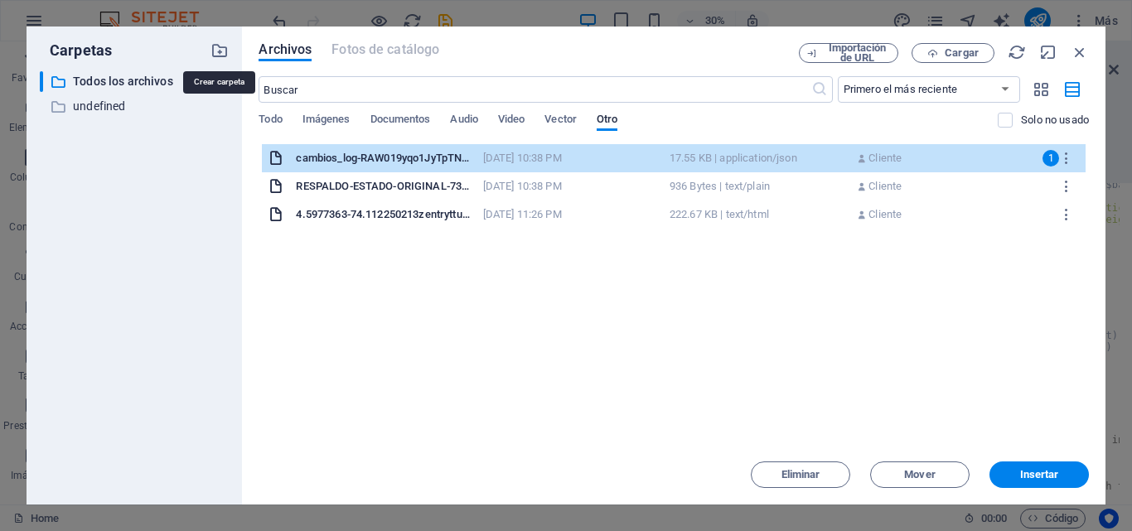
click at [220, 52] on icon "button" at bounding box center [219, 50] width 18 height 18
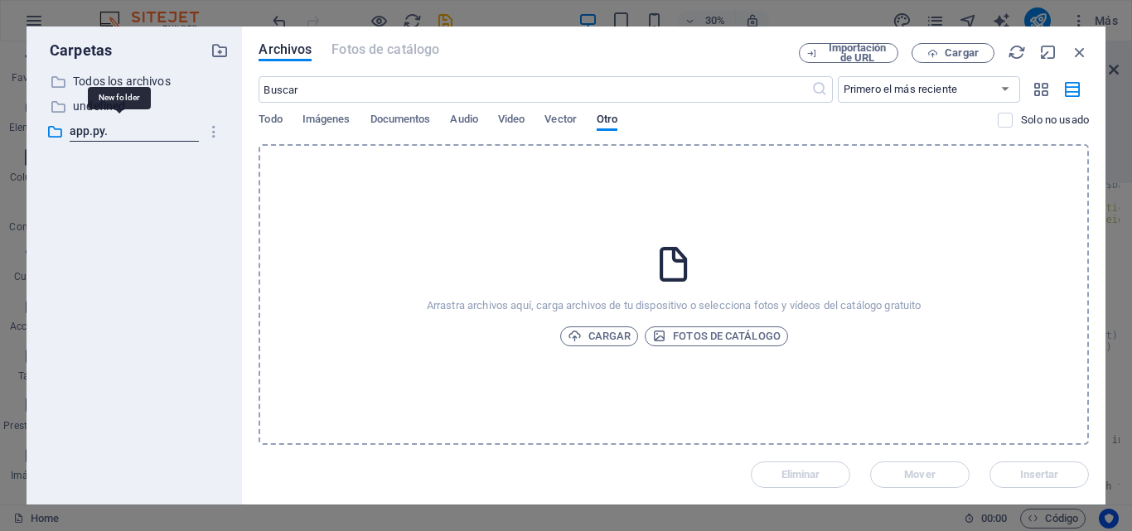
type input "app.py."
click at [603, 334] on span "Cargar" at bounding box center [600, 336] width 64 height 20
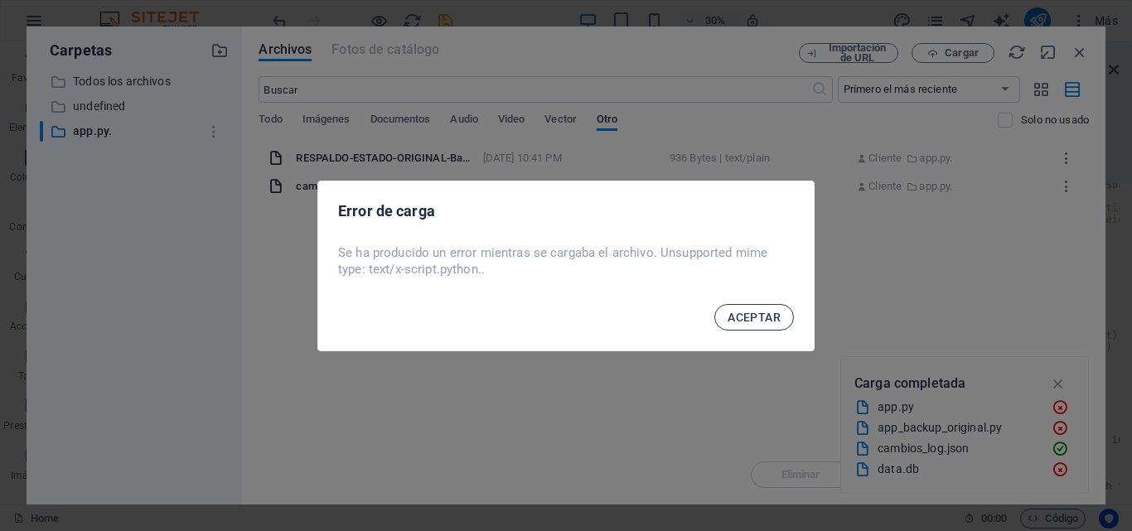
click at [770, 325] on button "ACEPTAR" at bounding box center [754, 317] width 80 height 27
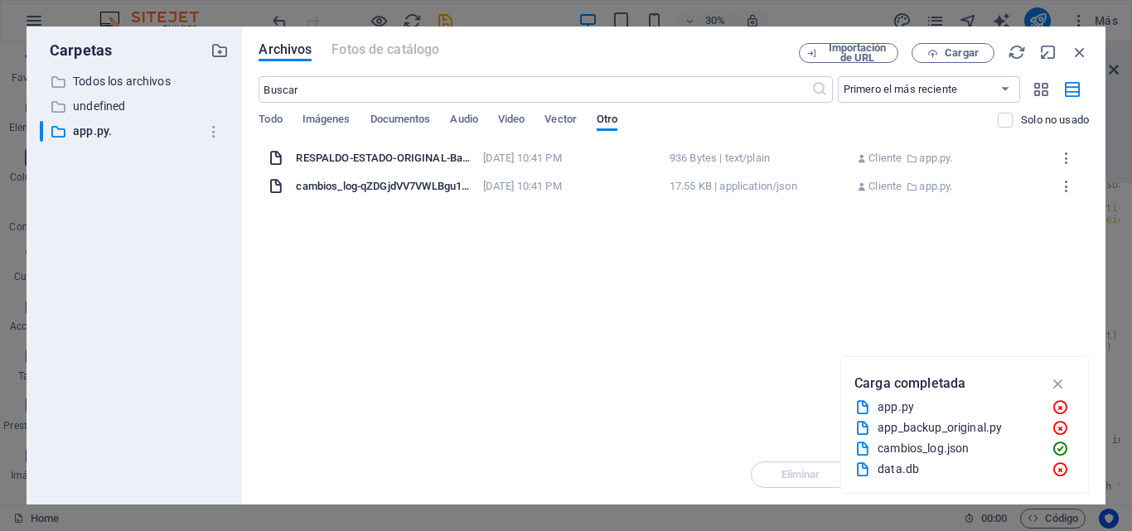
click at [1009, 414] on div "app.py" at bounding box center [958, 407] width 161 height 19
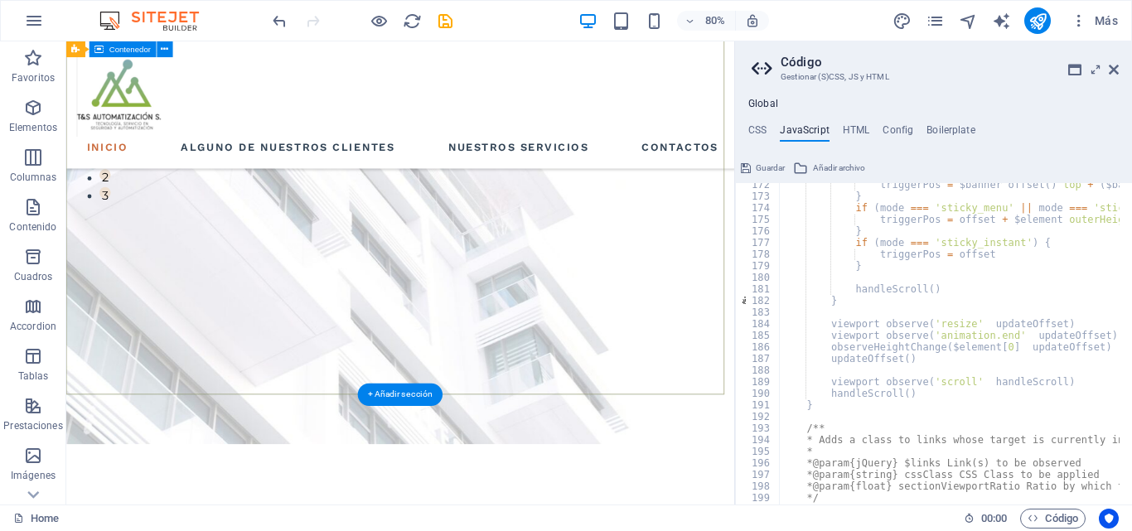
scroll to position [414, 0]
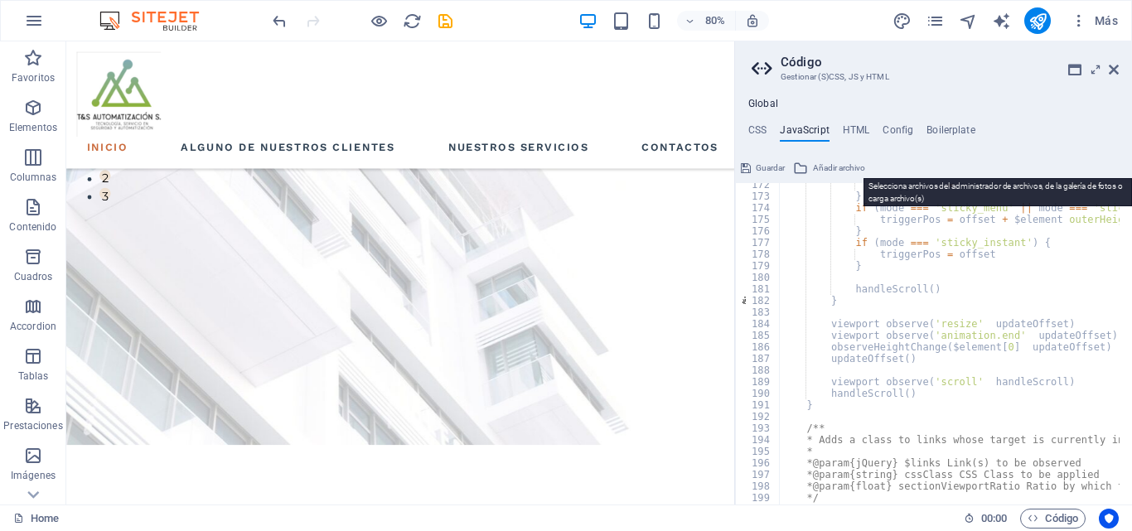
click at [829, 175] on span "Añadir archivo" at bounding box center [839, 168] width 52 height 20
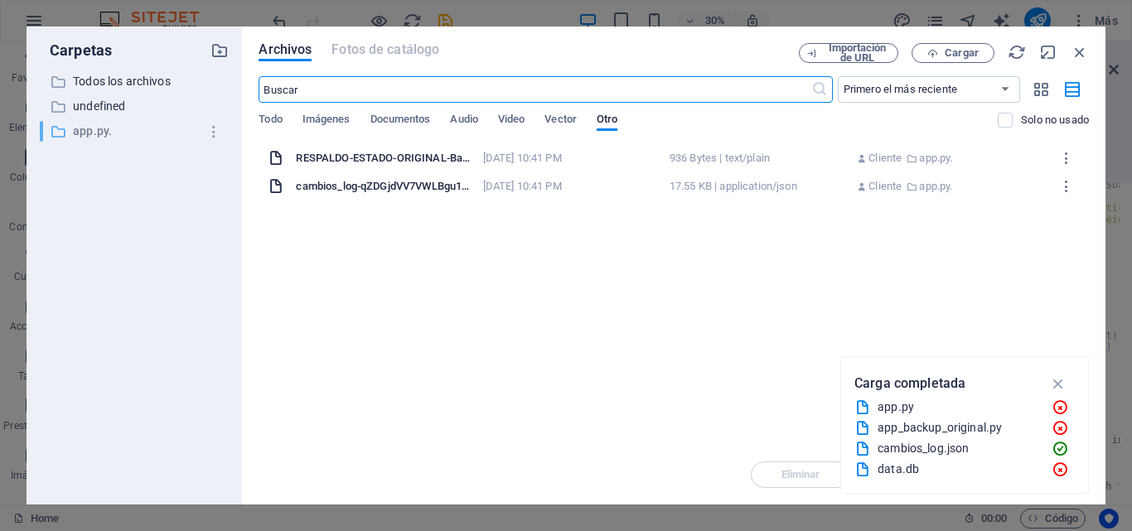
click at [96, 136] on p "app.py." at bounding box center [136, 131] width 126 height 19
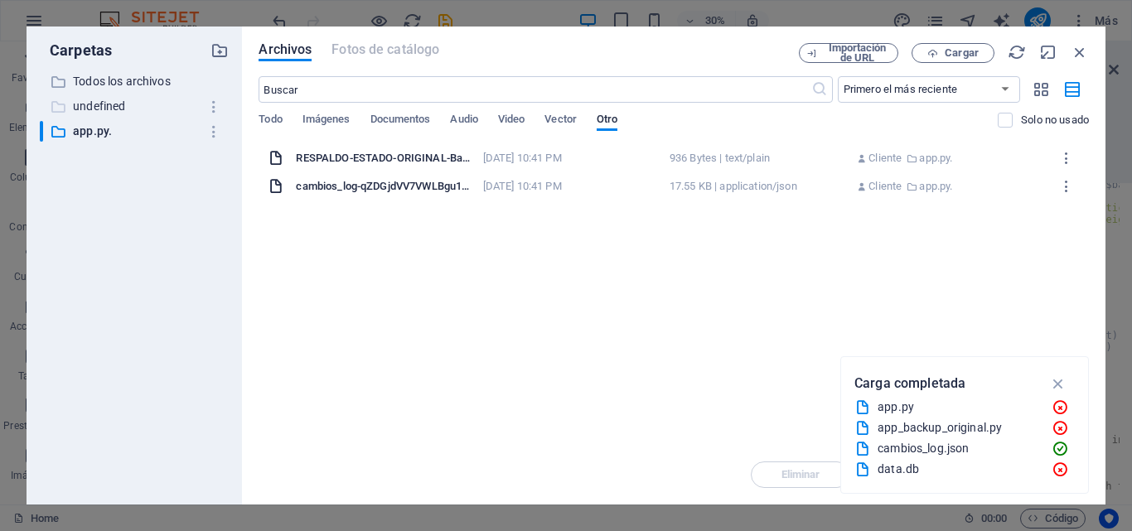
click at [117, 100] on p "undefined" at bounding box center [136, 106] width 126 height 19
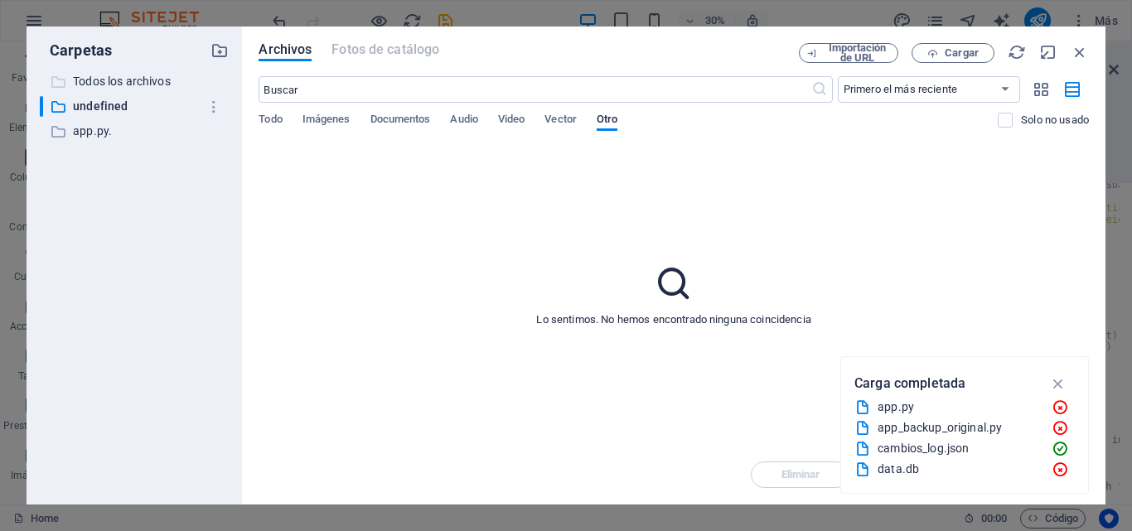
click at [120, 82] on p "Todos los archivos" at bounding box center [136, 81] width 126 height 19
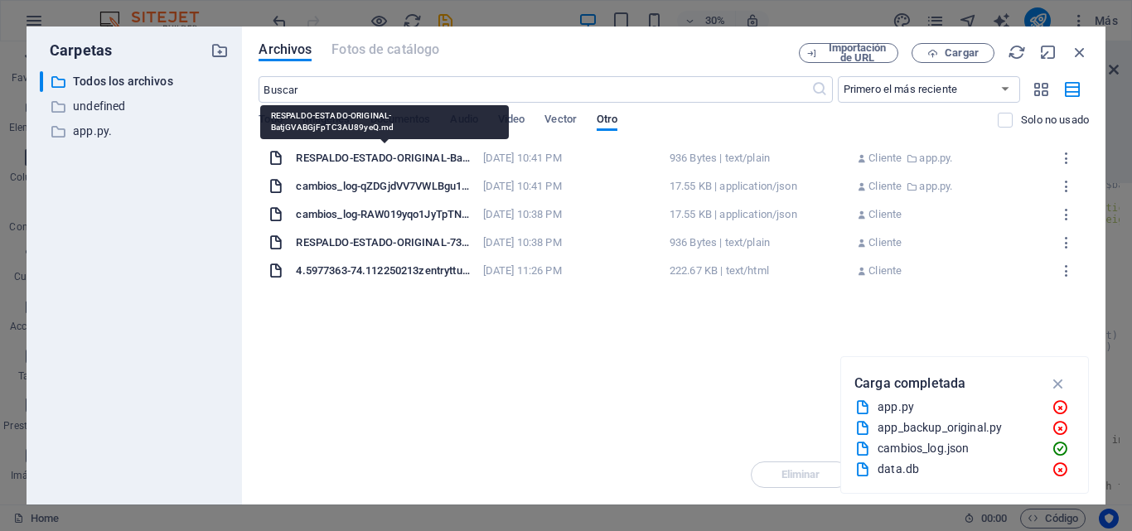
click at [414, 162] on div "RESPALDO-ESTADO-ORIGINAL-BatjGVABGjFpTC3AU89yeQ.md" at bounding box center [384, 158] width 177 height 15
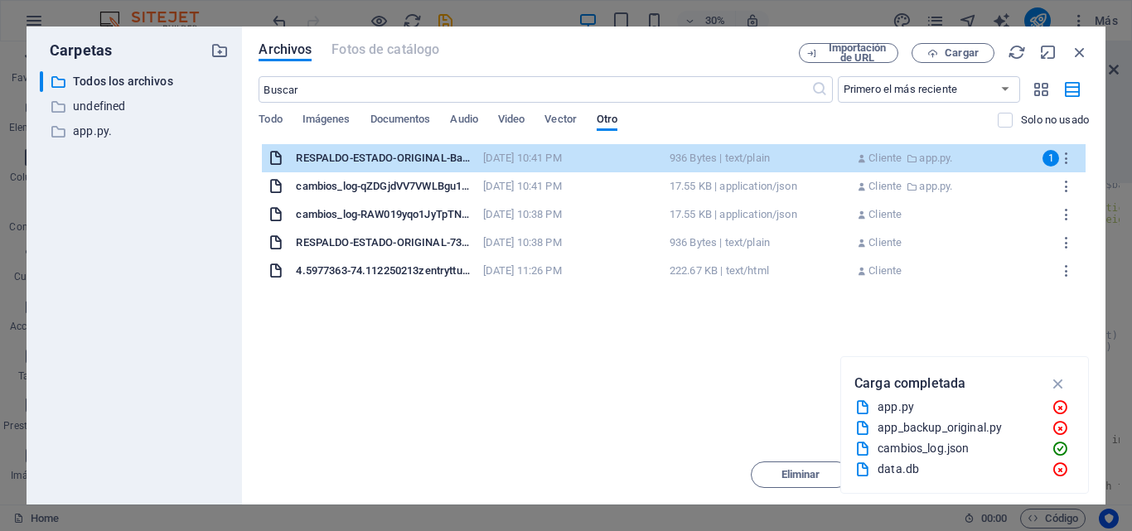
click at [733, 417] on div "Arrastra archivos aquí para cargarlos de inmediato RESPALDO-ESTADO-ORIGINAL-Bat…" at bounding box center [674, 294] width 830 height 301
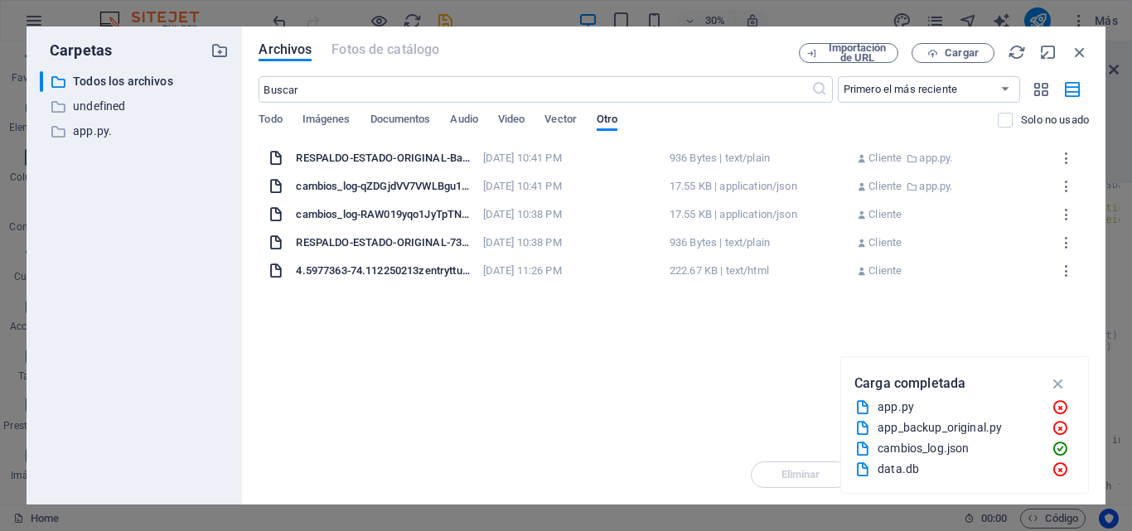
click at [550, 246] on div "[DATE] 10:38 PM" at bounding box center [571, 242] width 177 height 15
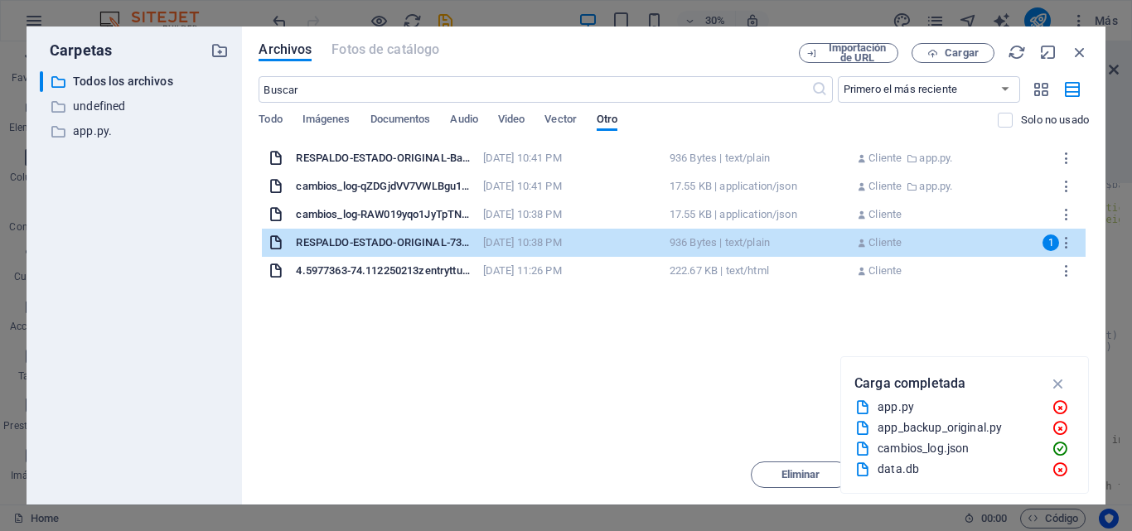
drag, startPoint x: 1057, startPoint y: 381, endPoint x: 1078, endPoint y: 405, distance: 31.7
click at [1064, 381] on icon "button" at bounding box center [1058, 384] width 19 height 18
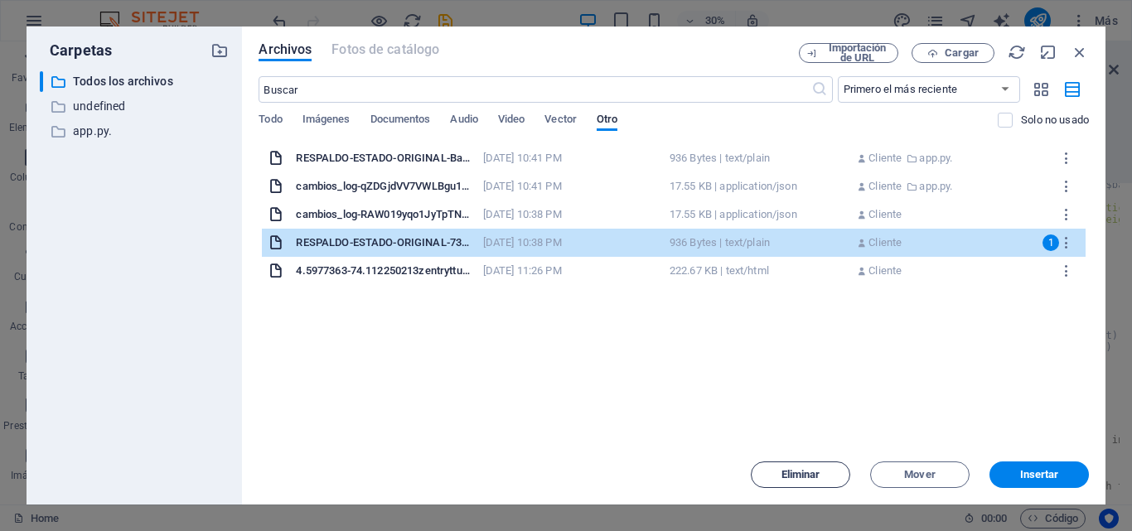
click at [814, 477] on span "Eliminar" at bounding box center [800, 475] width 39 height 10
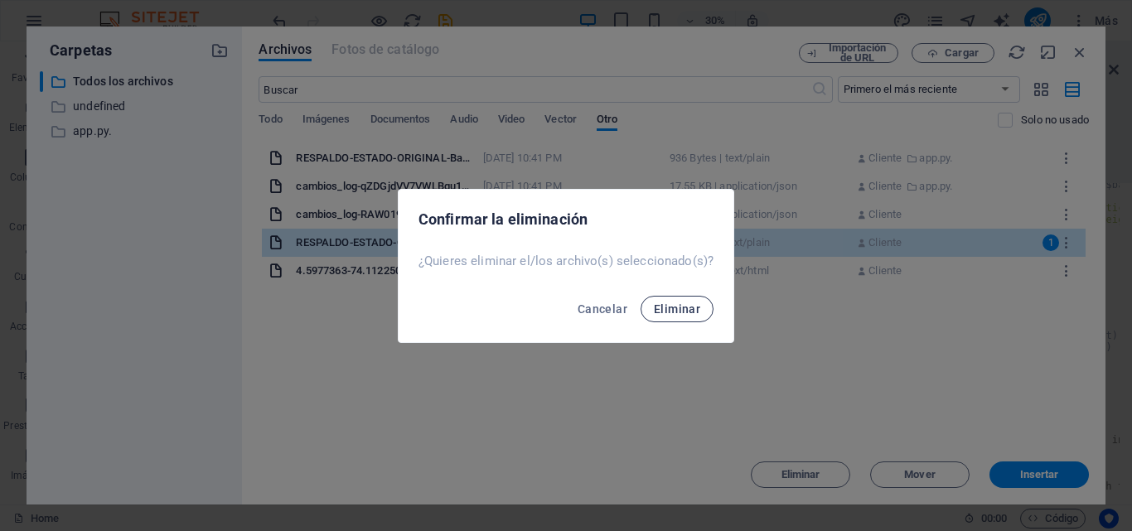
click at [686, 305] on span "Eliminar" at bounding box center [677, 308] width 46 height 13
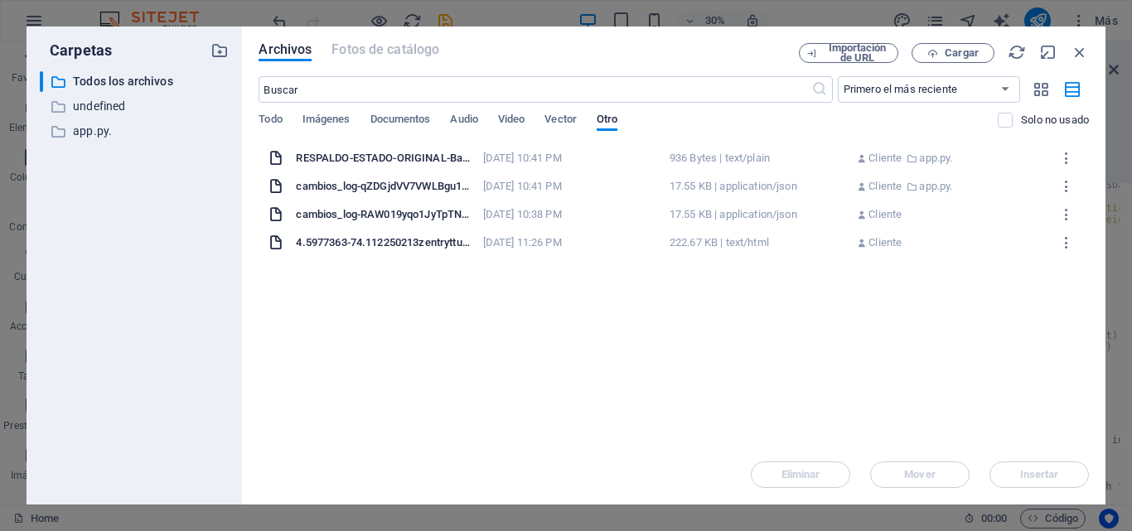
click at [642, 215] on div "[DATE] 10:38 PM" at bounding box center [571, 214] width 177 height 15
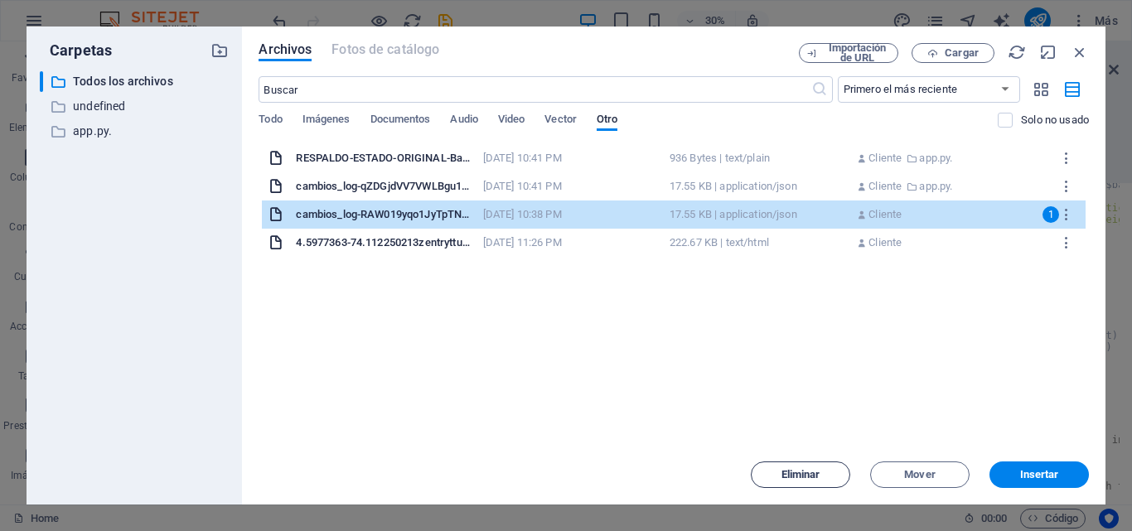
click at [826, 476] on span "Eliminar" at bounding box center [800, 475] width 85 height 10
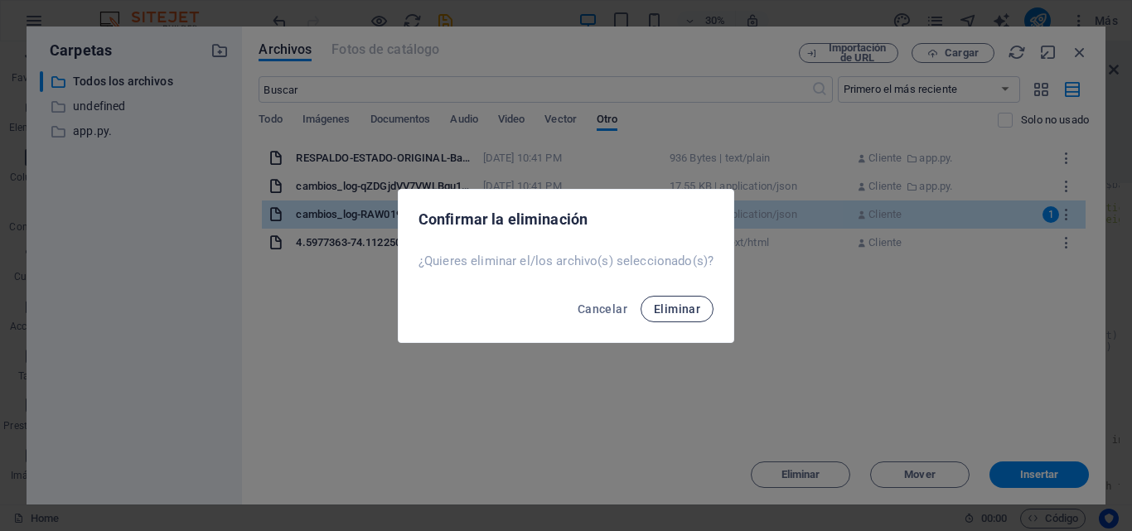
click at [663, 313] on span "Eliminar" at bounding box center [677, 308] width 46 height 13
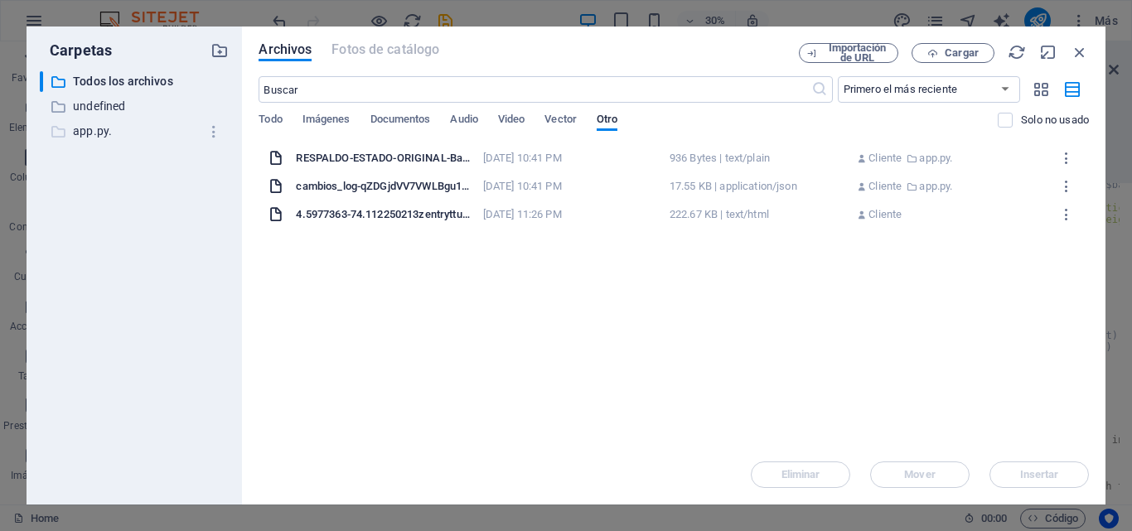
click at [137, 134] on p "app.py." at bounding box center [136, 131] width 126 height 19
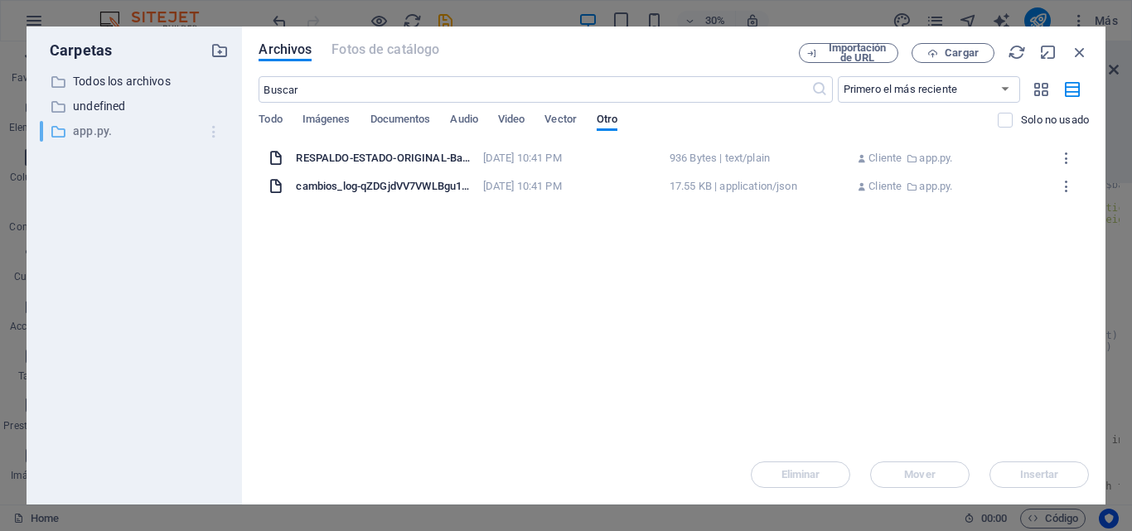
click at [213, 131] on icon "button" at bounding box center [214, 131] width 17 height 17
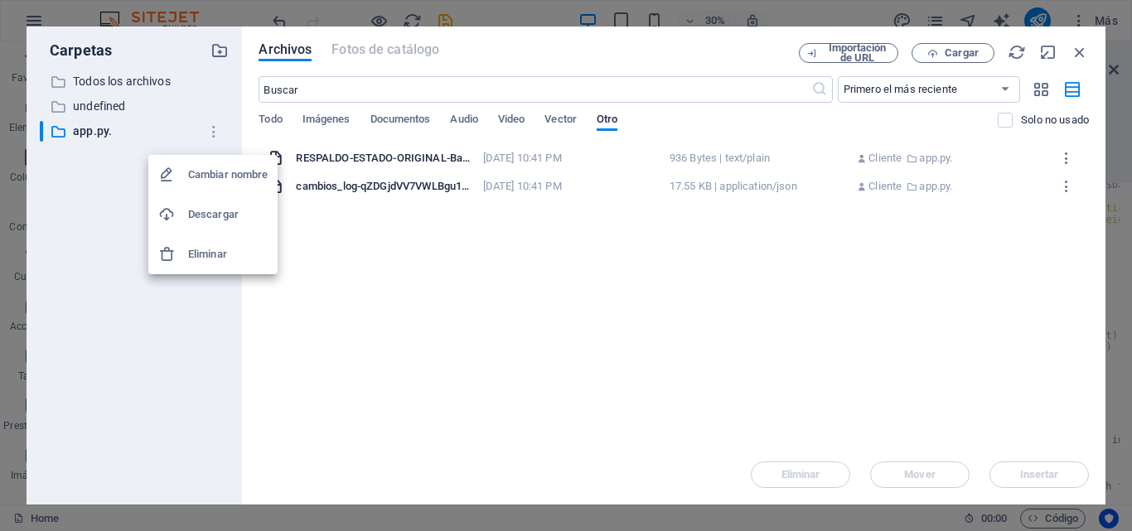
click at [342, 266] on div at bounding box center [566, 265] width 1132 height 531
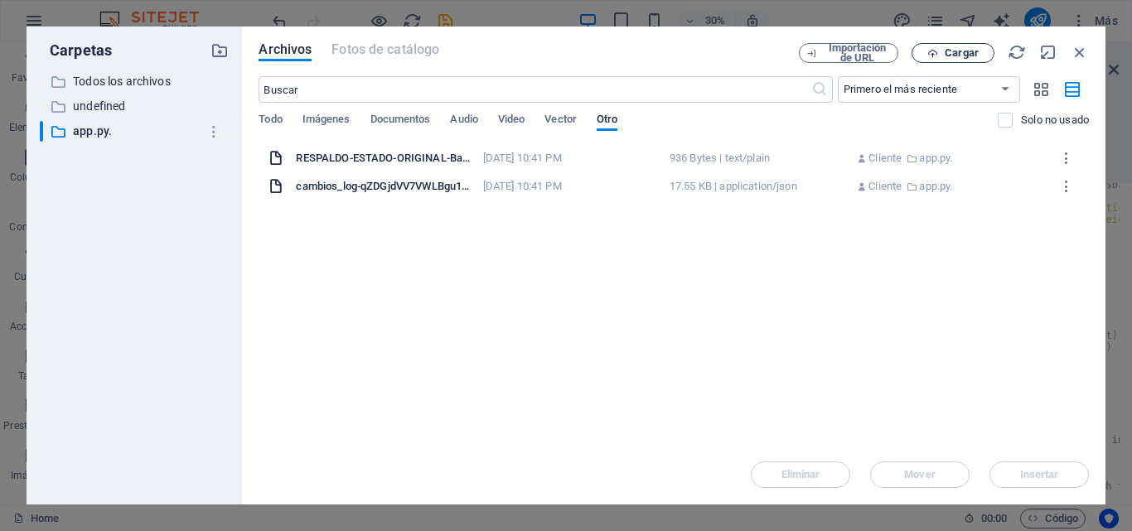
click at [959, 54] on span "Cargar" at bounding box center [962, 53] width 34 height 10
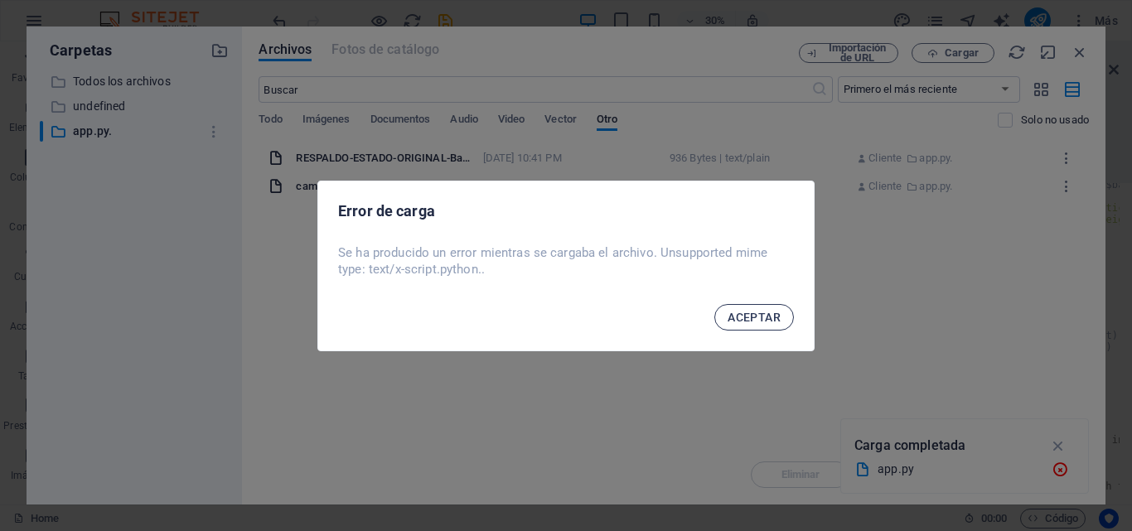
click at [752, 308] on button "ACEPTAR" at bounding box center [754, 317] width 80 height 27
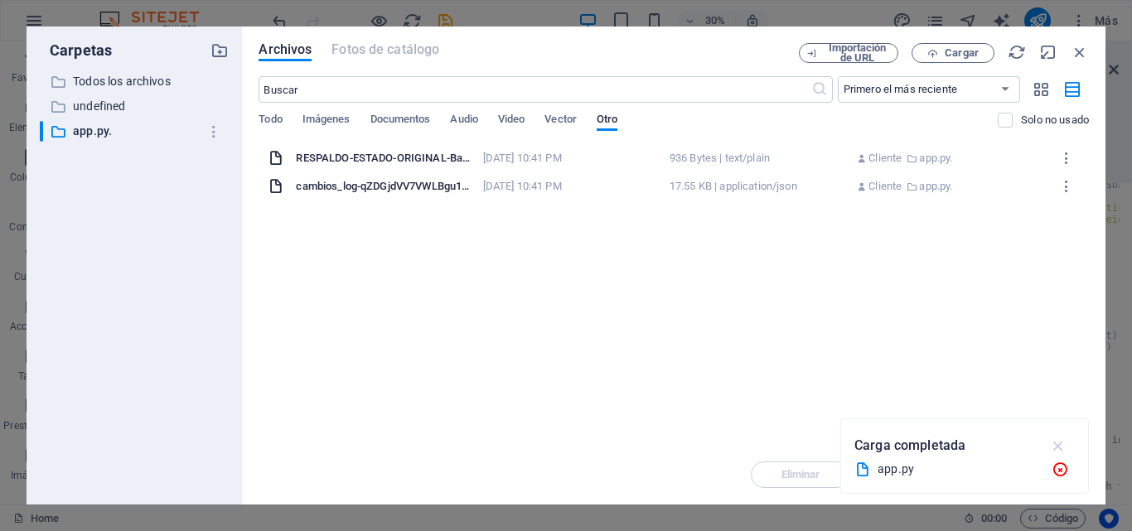
click at [1058, 443] on icon "button" at bounding box center [1058, 446] width 19 height 18
click at [156, 111] on p "undefined" at bounding box center [136, 106] width 126 height 19
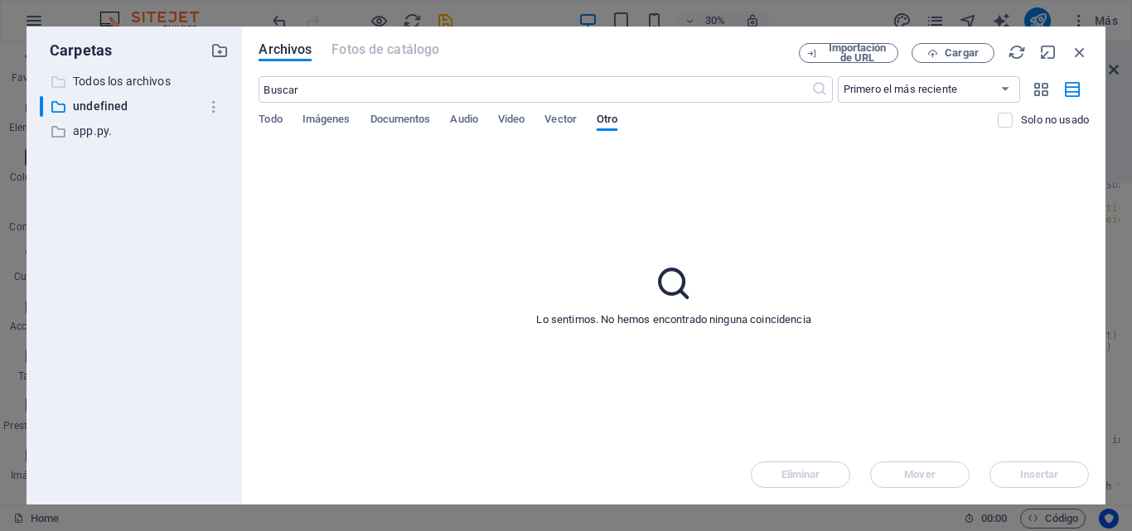
click at [131, 81] on p "Todos los archivos" at bounding box center [136, 81] width 126 height 19
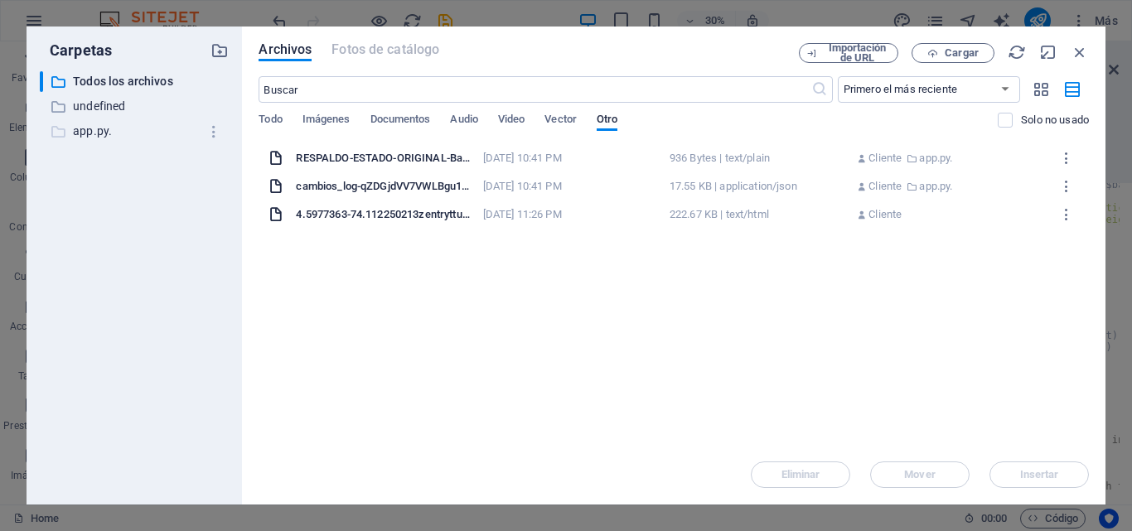
click at [117, 128] on p "app.py." at bounding box center [136, 131] width 126 height 19
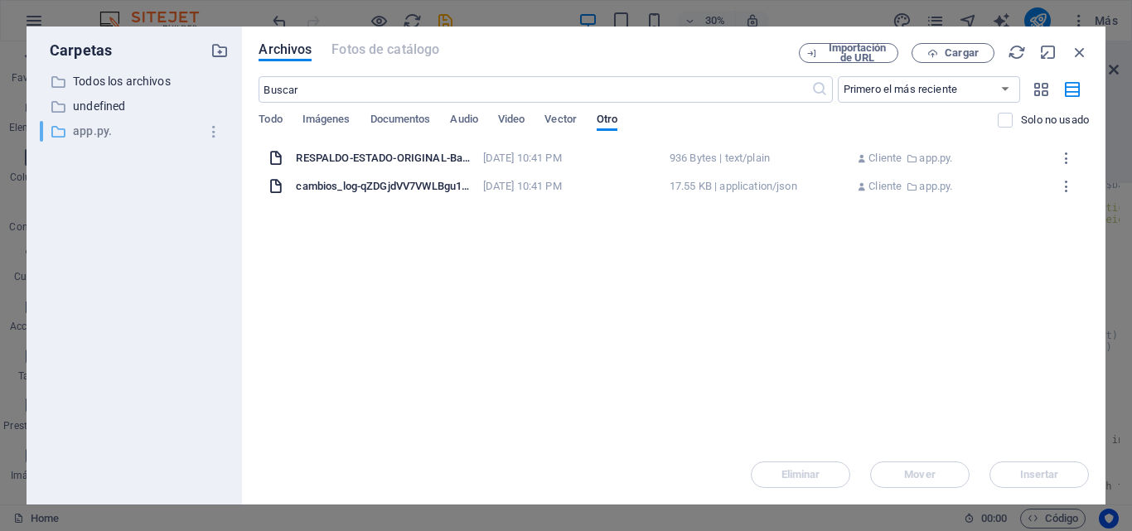
click at [113, 128] on p "app.py." at bounding box center [136, 131] width 126 height 19
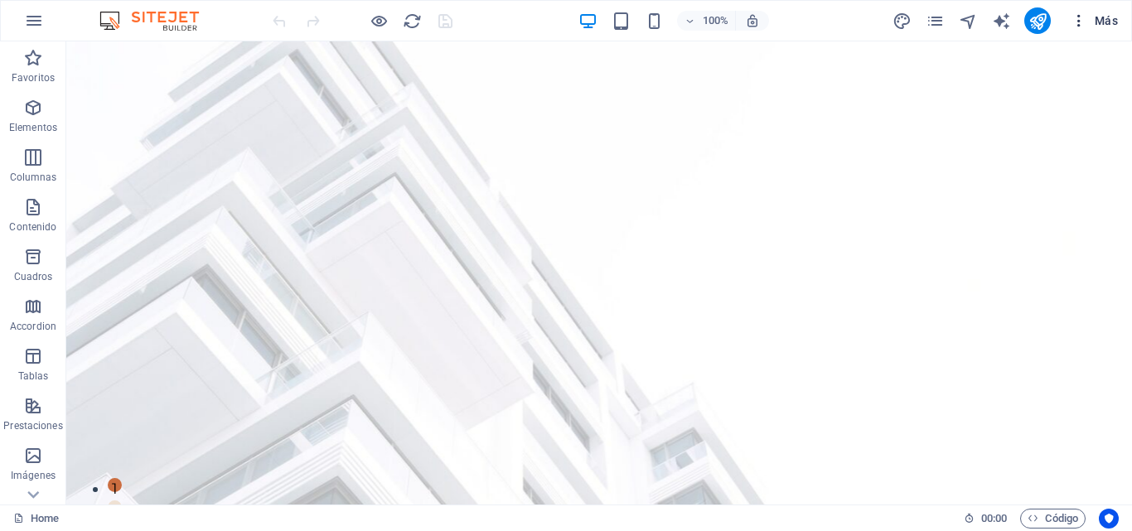
click at [1077, 25] on icon "button" at bounding box center [1079, 20] width 17 height 17
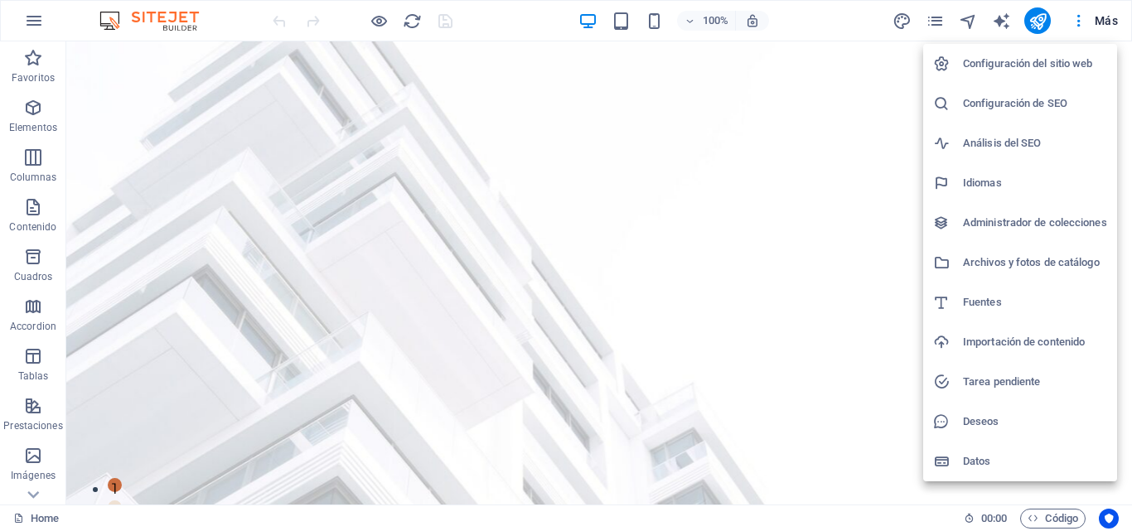
click at [1047, 511] on div at bounding box center [566, 265] width 1132 height 531
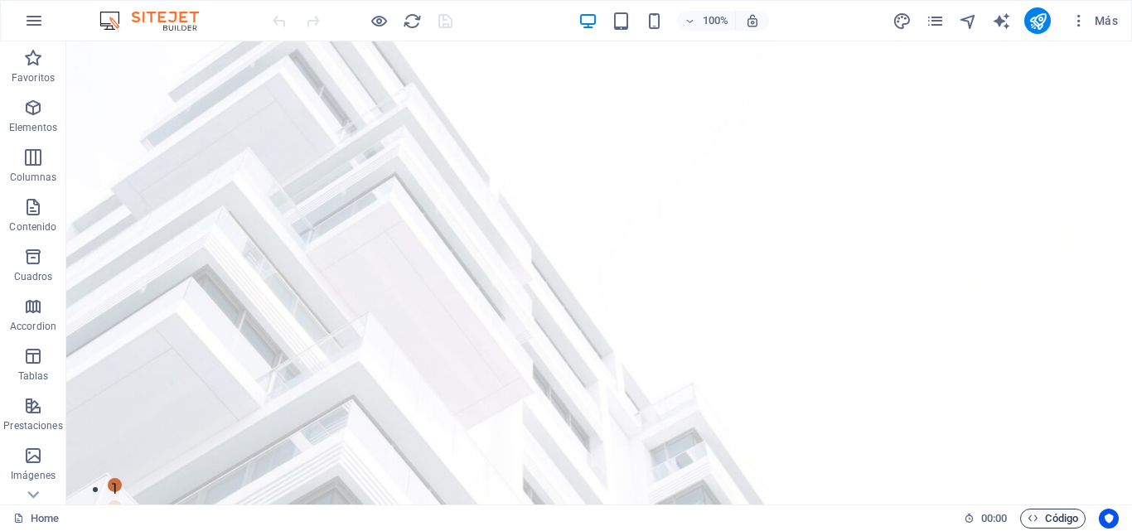
click at [1042, 515] on span "Código" at bounding box center [1053, 519] width 51 height 20
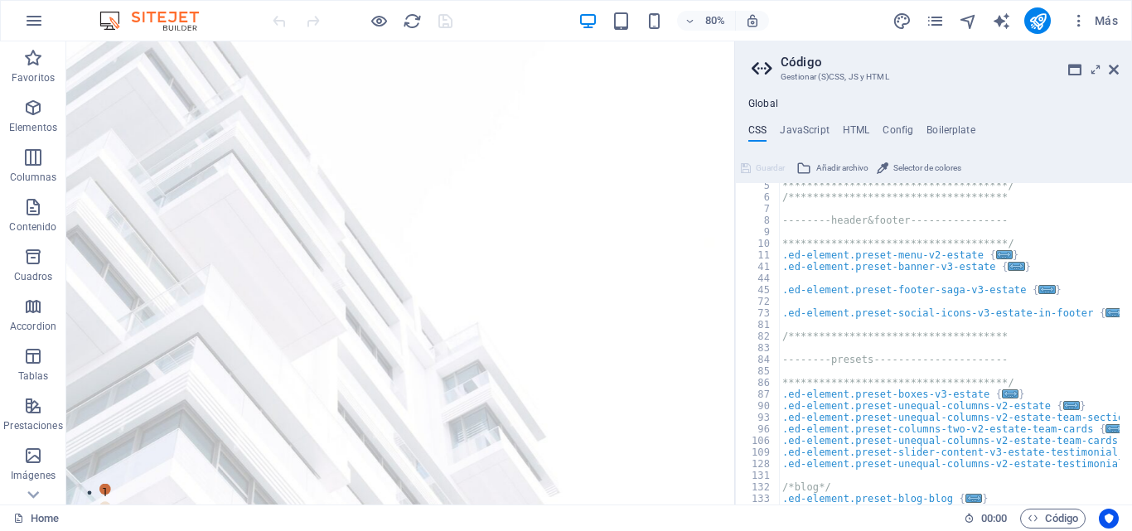
scroll to position [50, 0]
click at [949, 257] on div "**********" at bounding box center [983, 346] width 409 height 332
type textarea "@include text-v2; }"
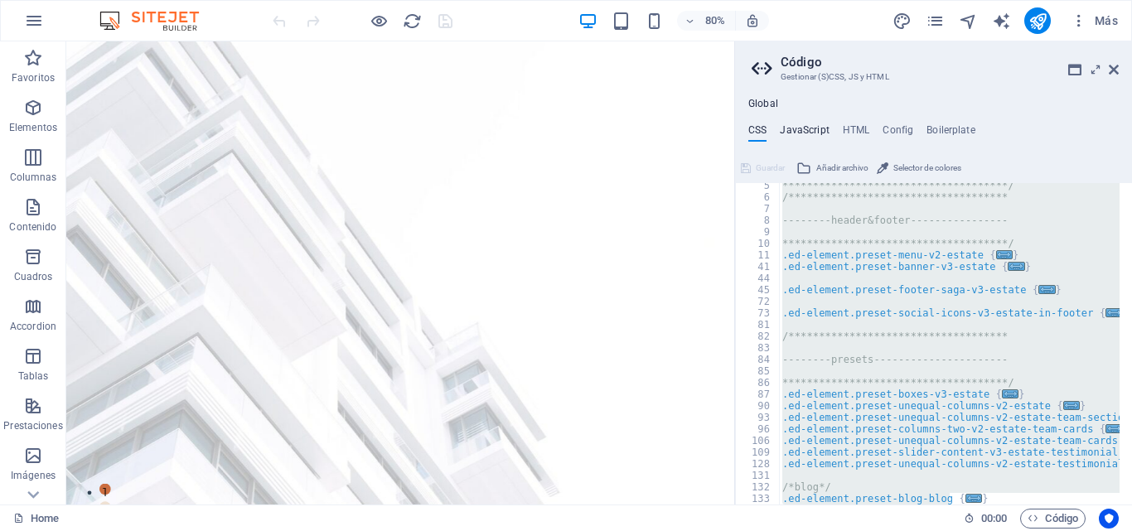
click at [819, 130] on h4 "JavaScript" at bounding box center [804, 133] width 49 height 18
type textarea "/* JS for preset "Menu V2" */"
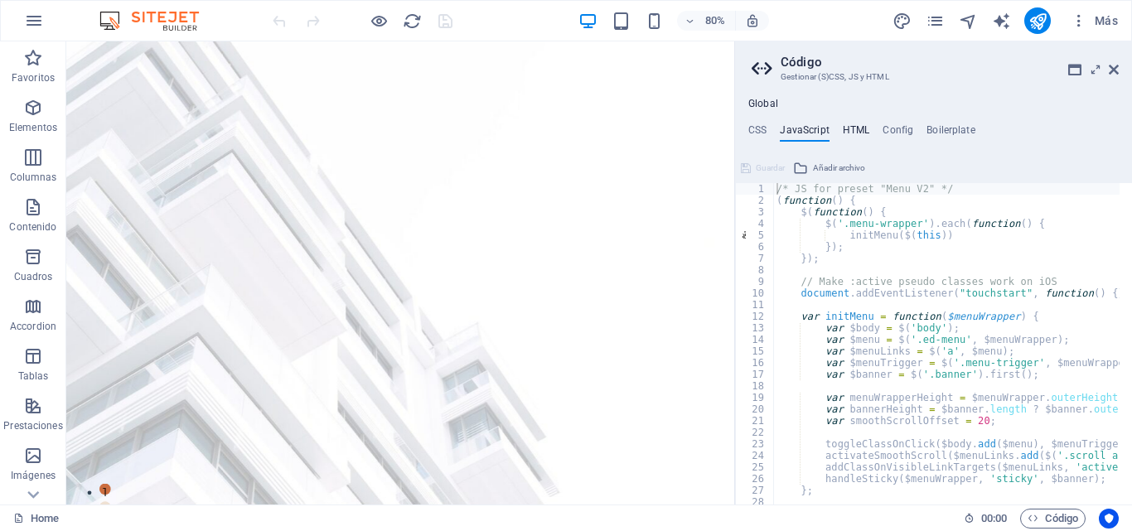
click at [854, 132] on h4 "HTML" at bounding box center [856, 133] width 27 height 18
type textarea "<a href="#main-content" class="wv-link-content button">Skip to main content</a>"
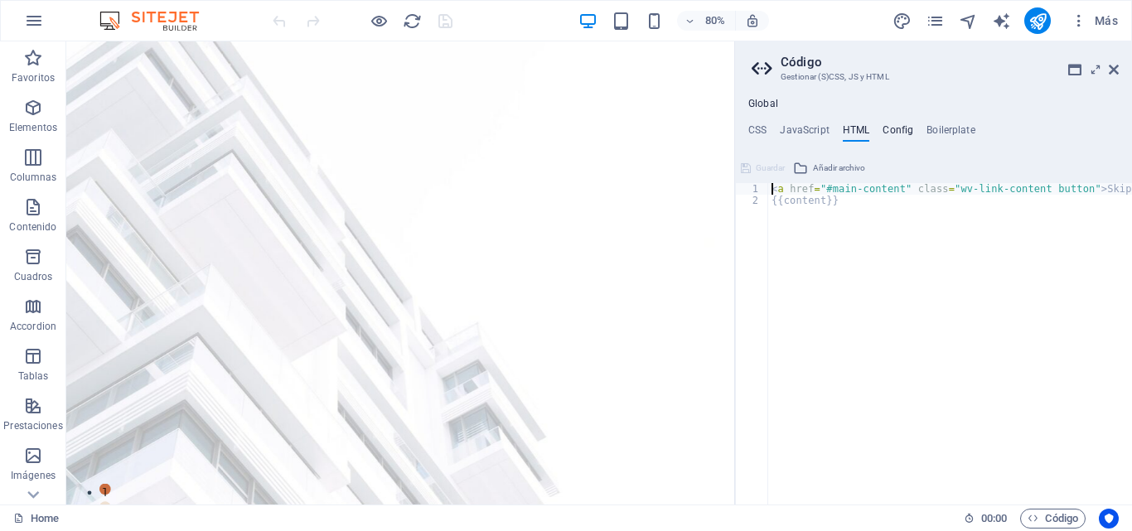
click at [894, 125] on h4 "Config" at bounding box center [898, 133] width 31 height 18
type textarea "$text-color: #314355;"
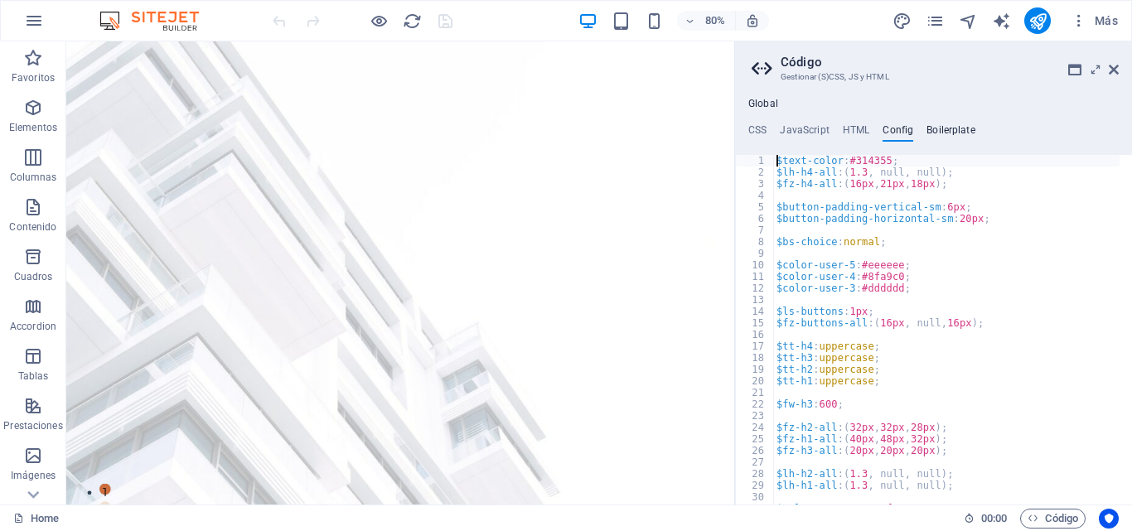
click at [942, 131] on h4 "Boilerplate" at bounding box center [950, 133] width 49 height 18
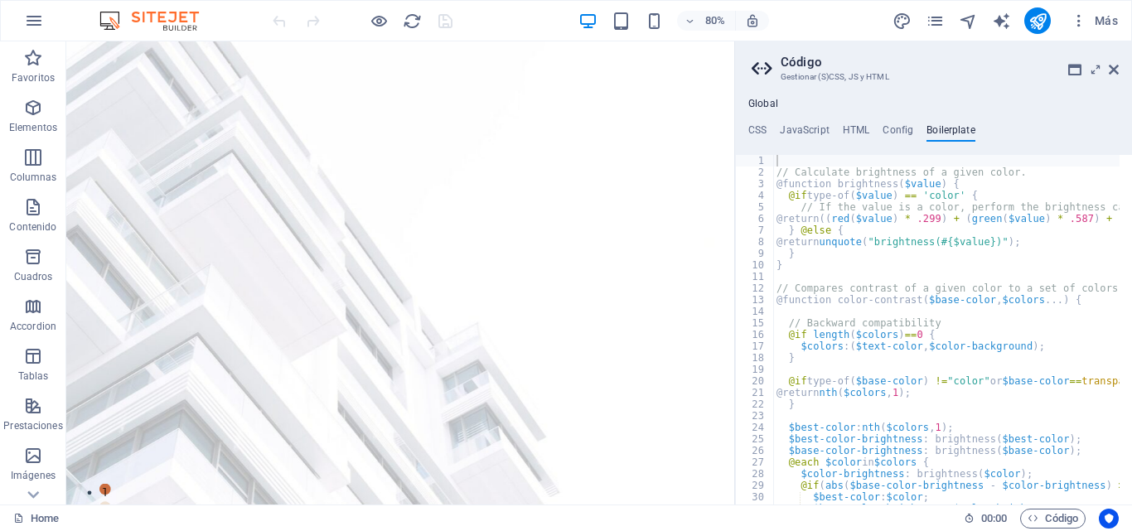
click at [883, 130] on h4 "Config" at bounding box center [898, 133] width 31 height 18
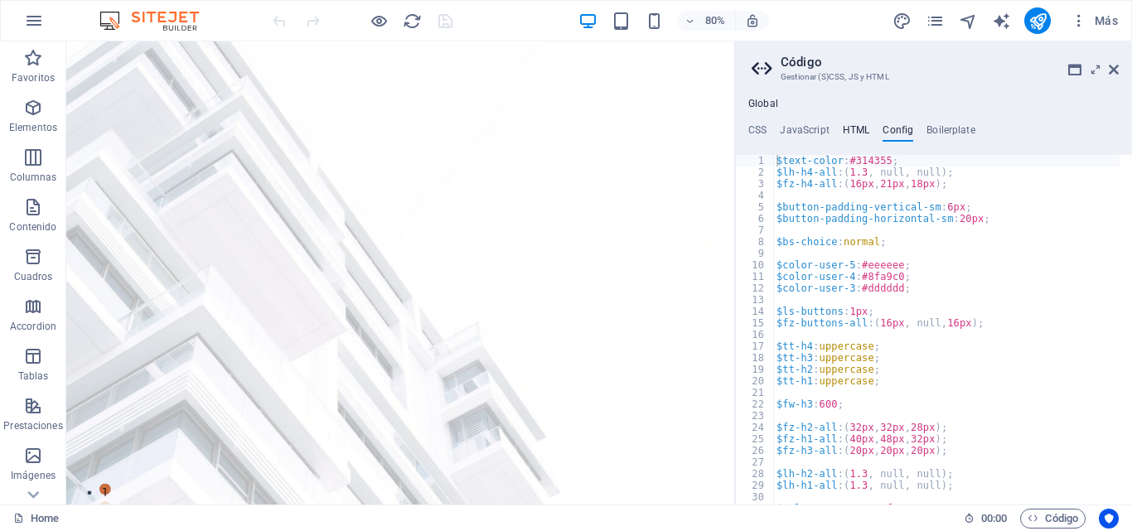
click at [858, 128] on h4 "HTML" at bounding box center [856, 133] width 27 height 18
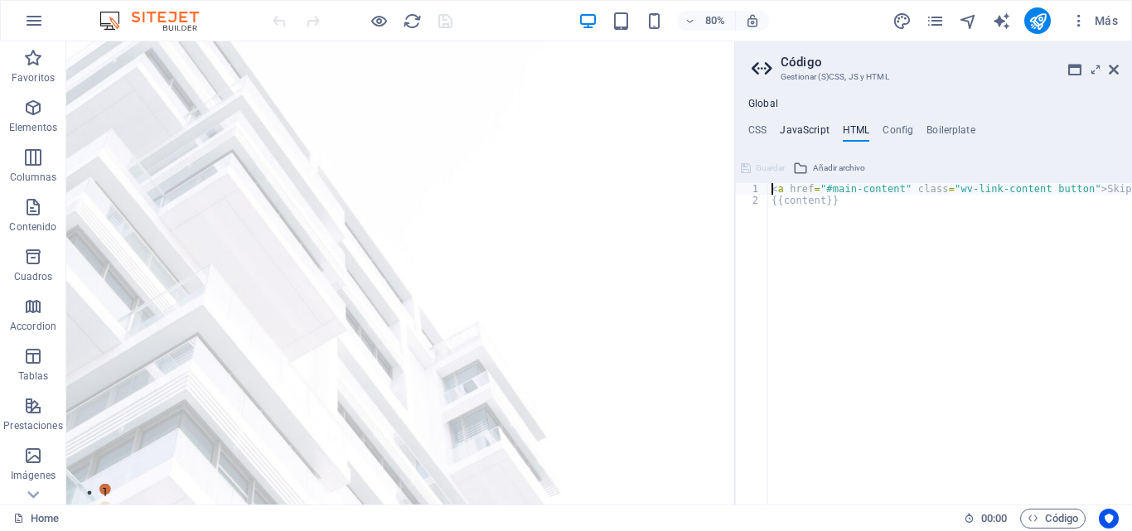
click at [793, 129] on h4 "JavaScript" at bounding box center [804, 133] width 49 height 18
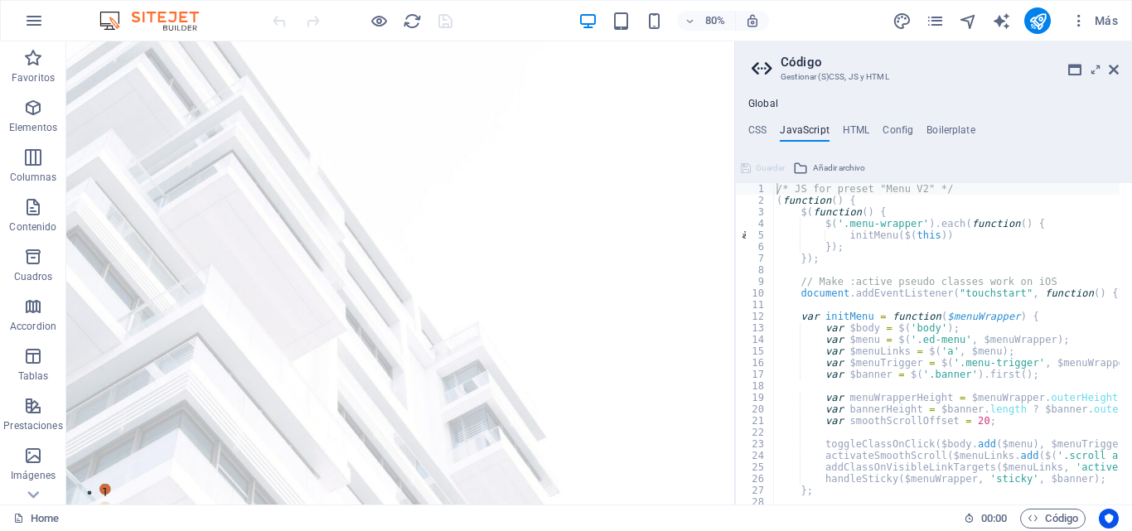
click at [767, 126] on ul "CSS JavaScript HTML Config Boilerplate" at bounding box center [933, 133] width 397 height 18
click at [750, 134] on h4 "CSS" at bounding box center [757, 133] width 18 height 18
